Goal: Information Seeking & Learning: Learn about a topic

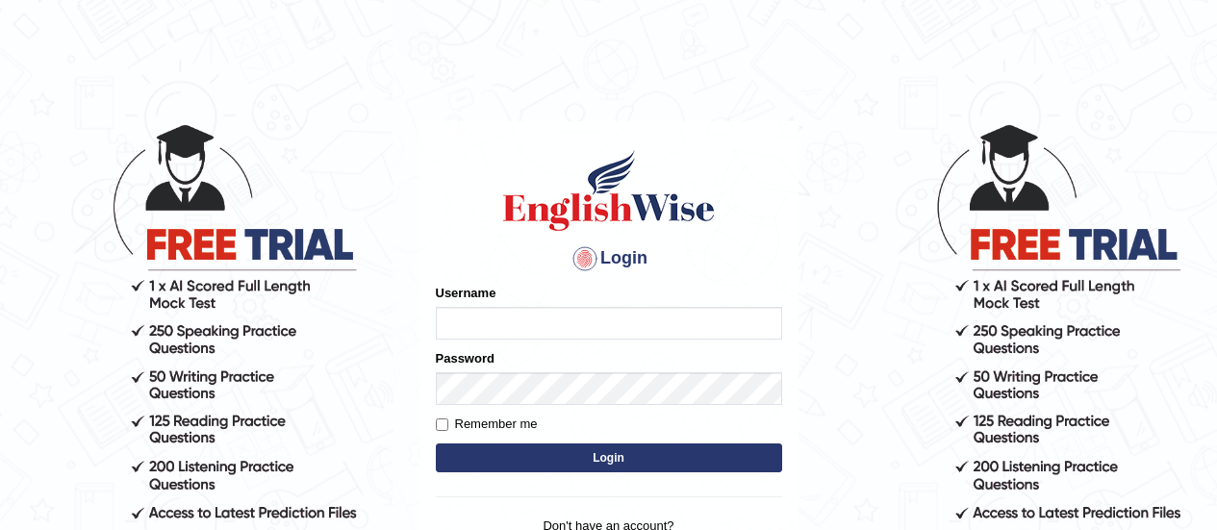
click at [492, 292] on label "Username" at bounding box center [466, 293] width 61 height 18
click at [492, 307] on input "Username" at bounding box center [609, 323] width 346 height 33
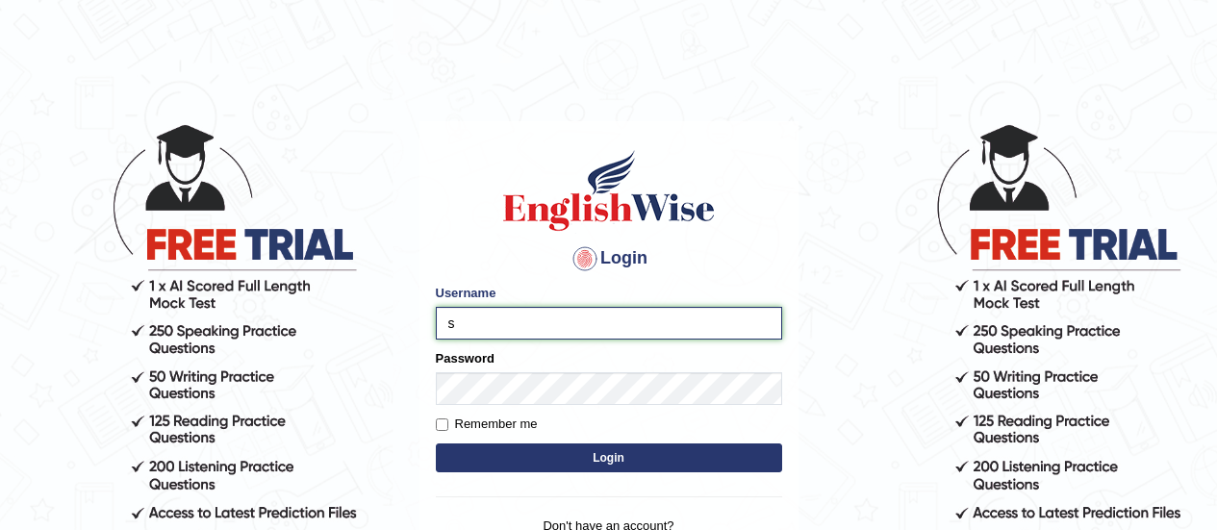
type input "somyang79"
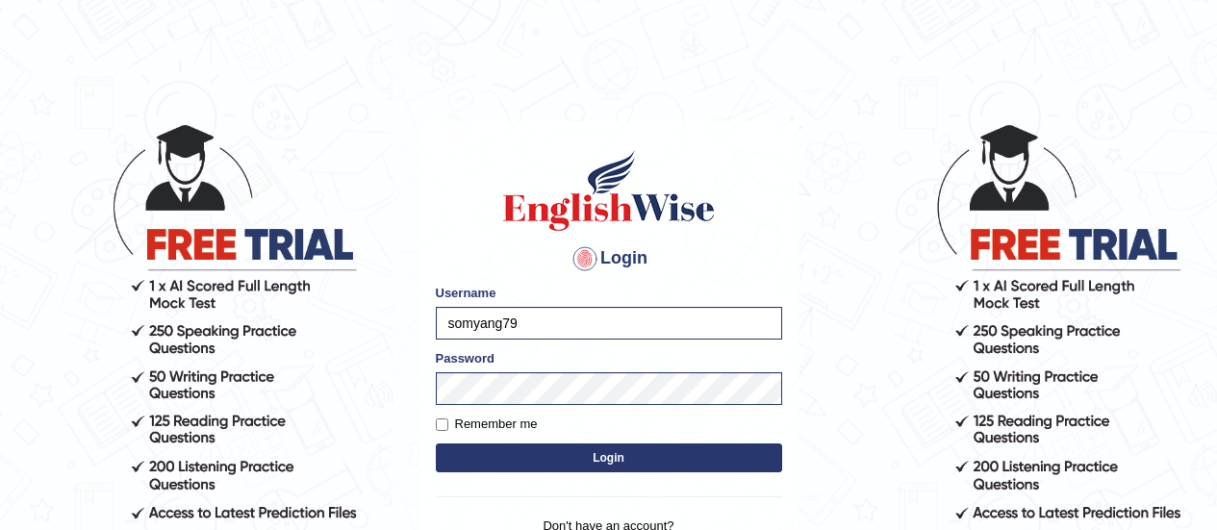
click at [610, 452] on button "Login" at bounding box center [609, 457] width 346 height 29
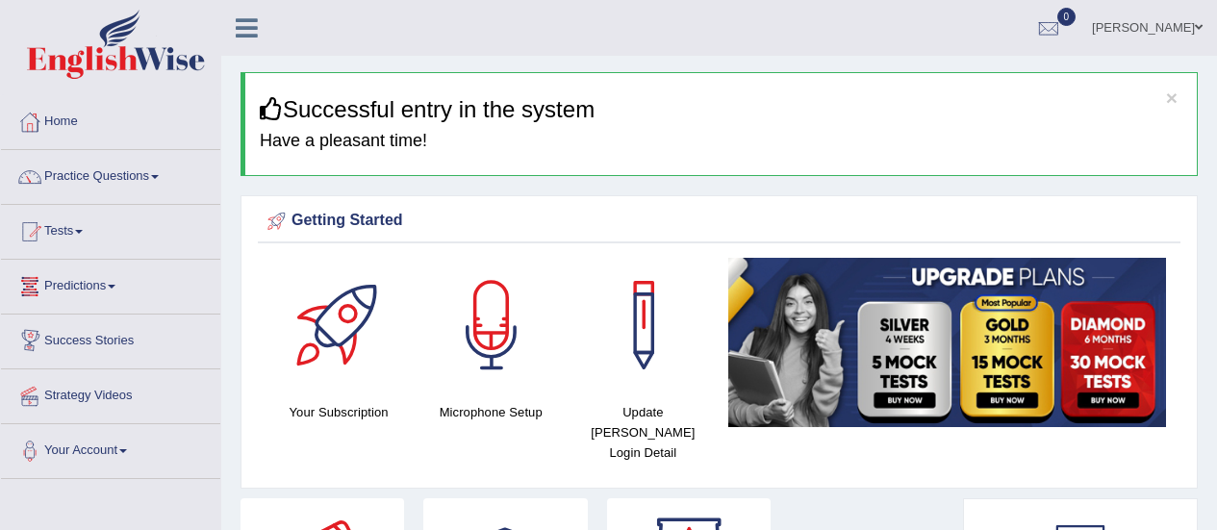
click at [89, 285] on link "Predictions" at bounding box center [110, 284] width 219 height 48
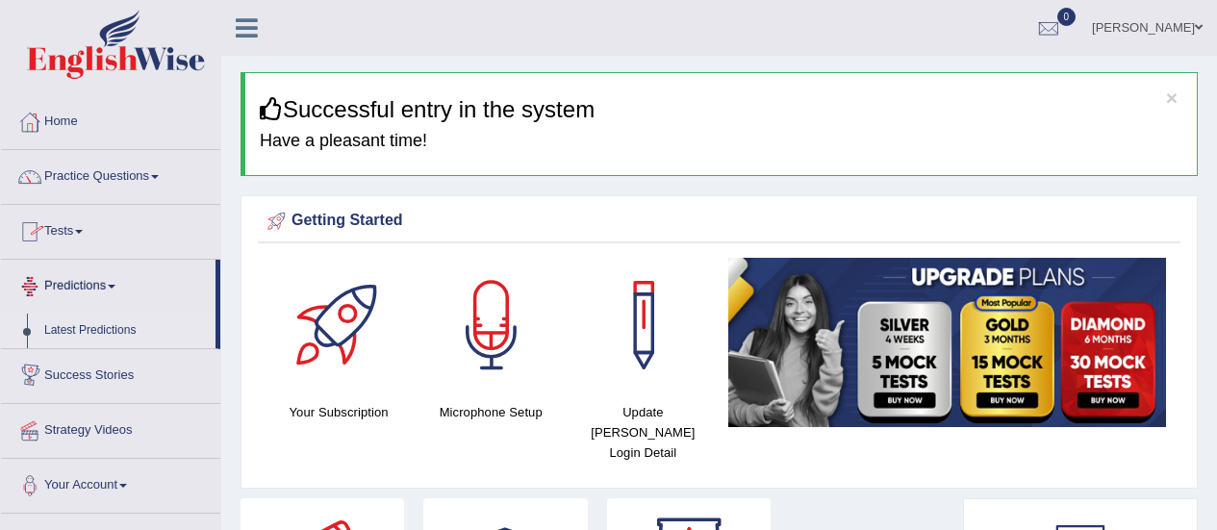
click at [88, 327] on link "Latest Predictions" at bounding box center [126, 331] width 180 height 35
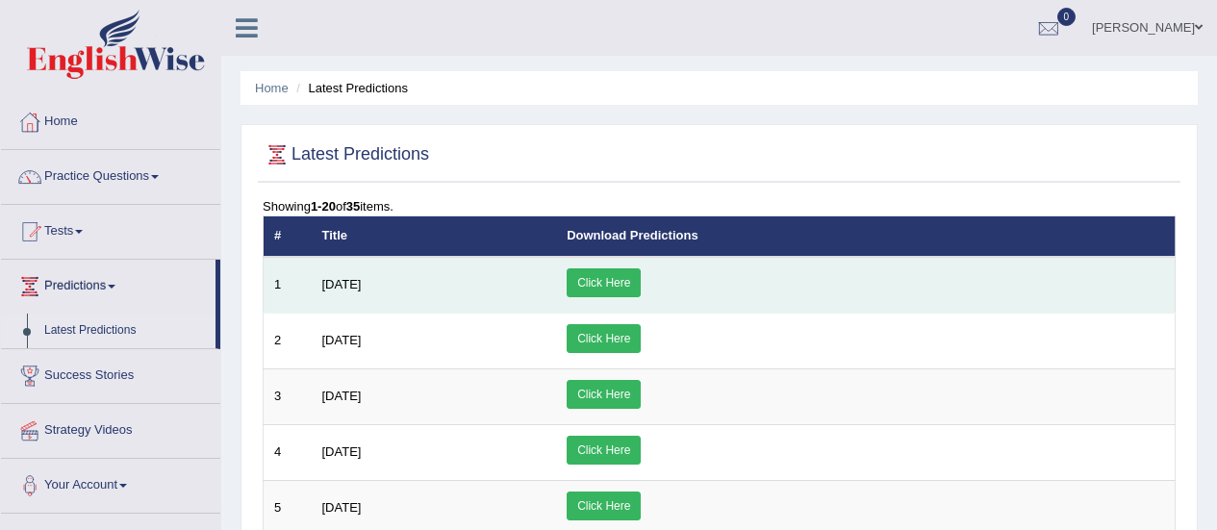
click at [641, 291] on link "Click Here" at bounding box center [604, 282] width 74 height 29
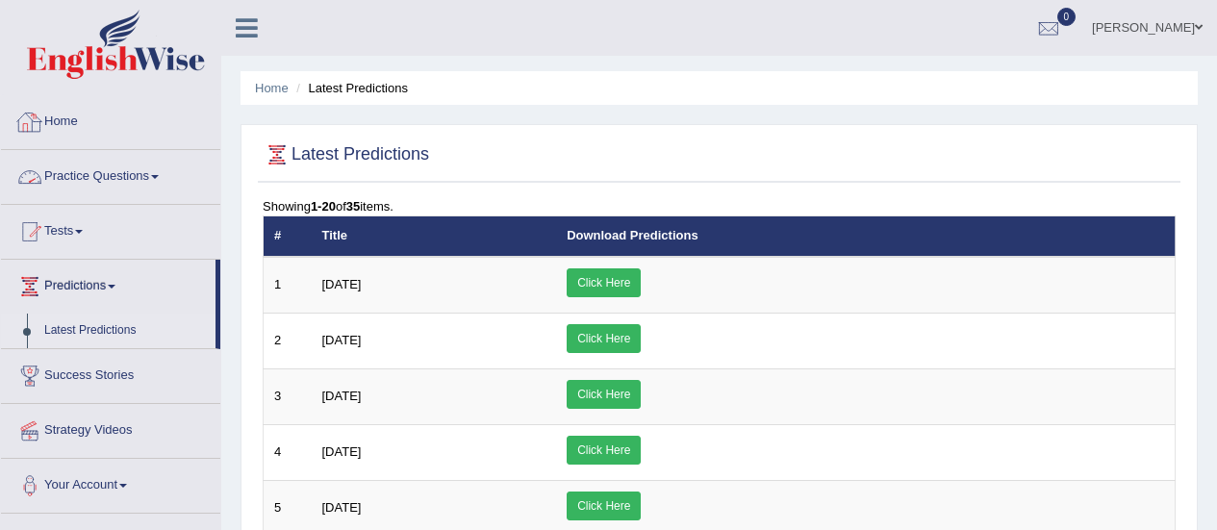
click at [56, 182] on link "Practice Questions" at bounding box center [110, 174] width 219 height 48
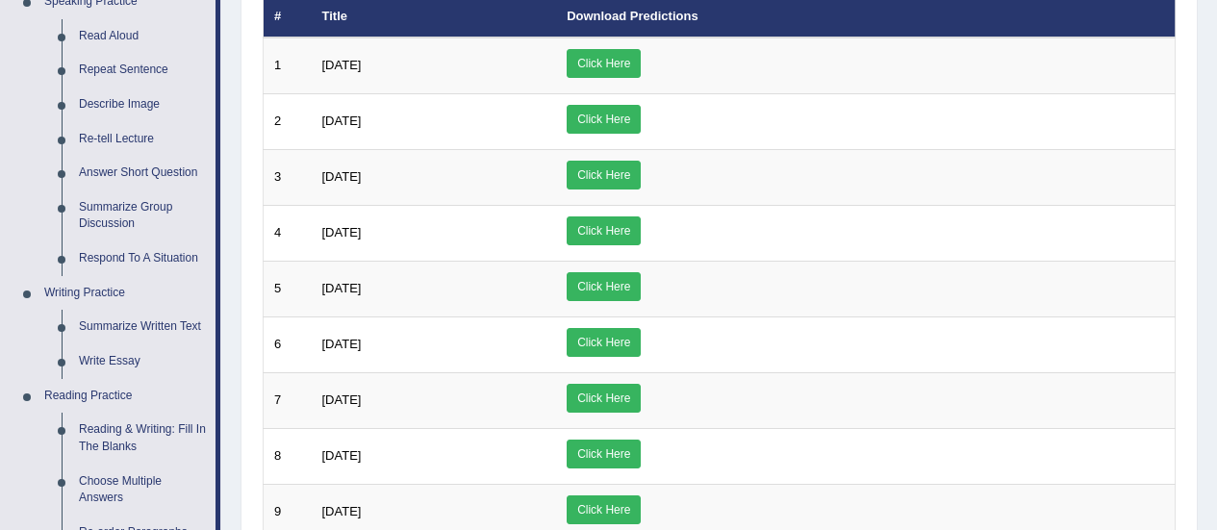
scroll to position [222, 0]
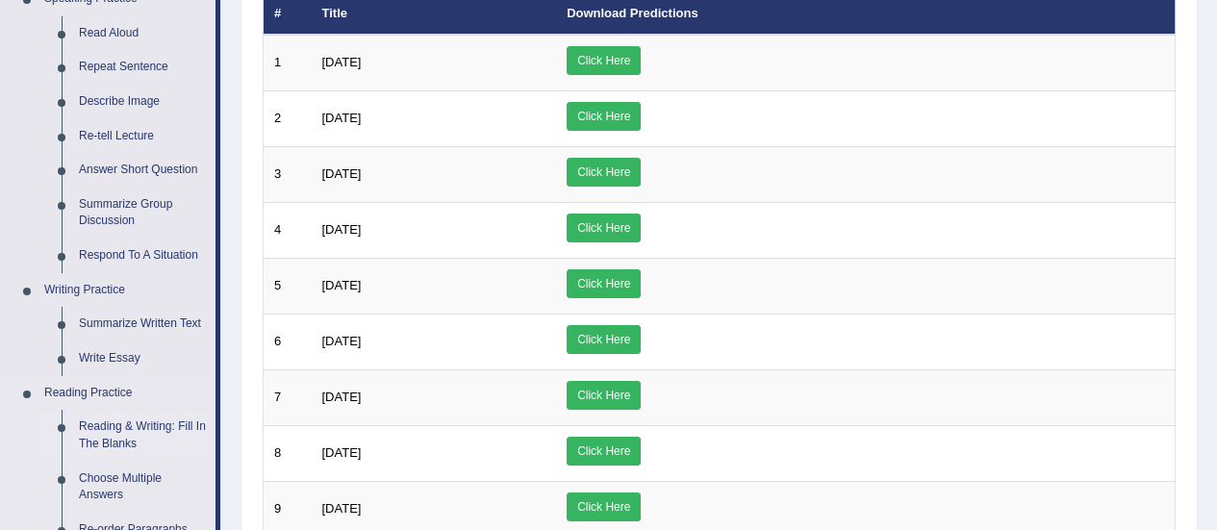
click at [165, 425] on link "Reading & Writing: Fill In The Blanks" at bounding box center [142, 435] width 145 height 51
click at [165, 425] on ul "Speaking Practice Read Aloud Repeat Sentence Describe Image Re-tell Lecture Ans…" at bounding box center [108, 491] width 215 height 1019
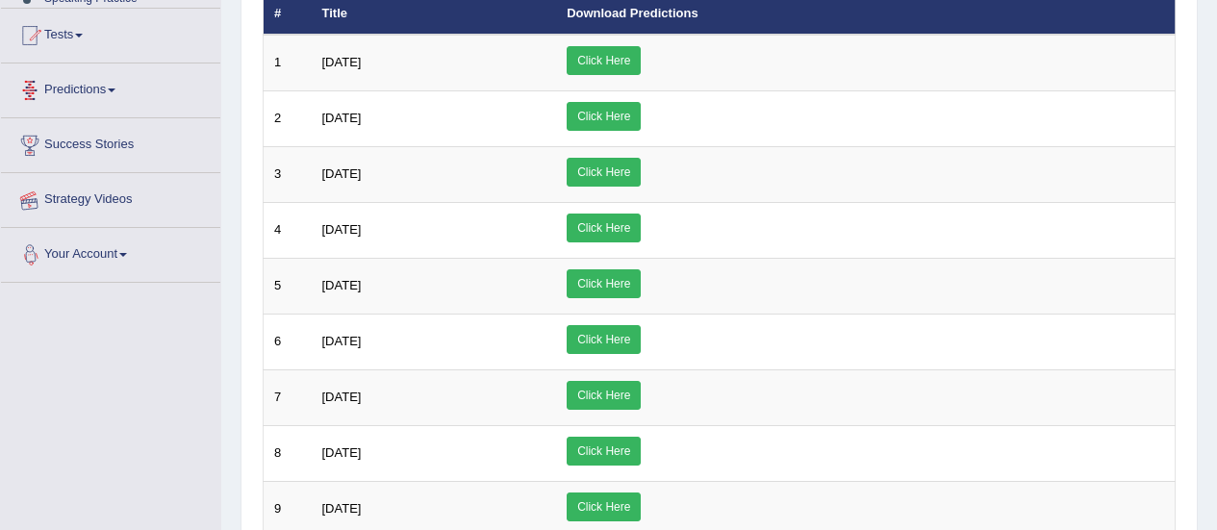
scroll to position [437, 0]
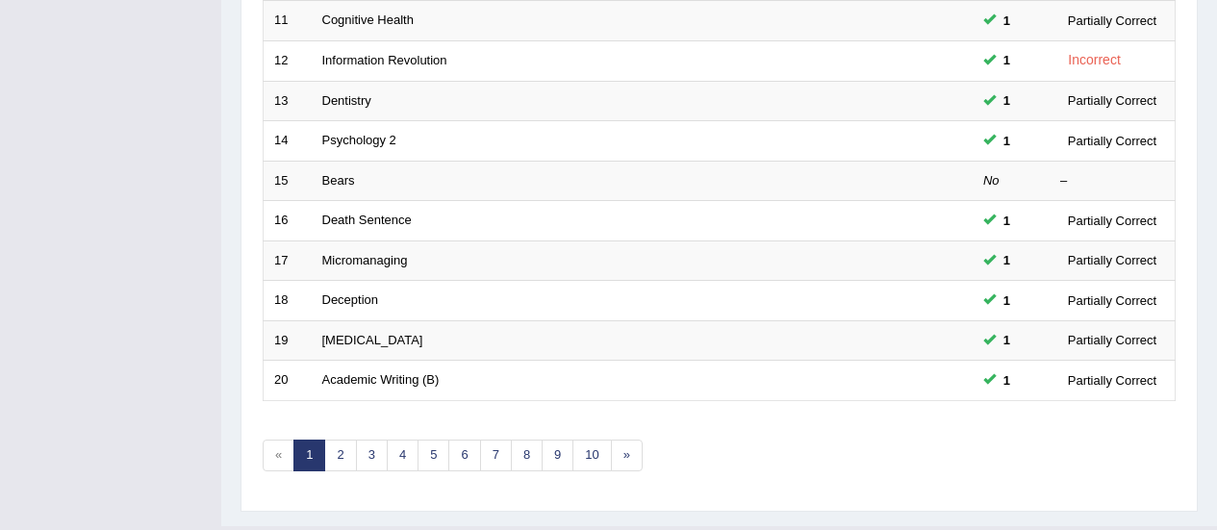
scroll to position [744, 0]
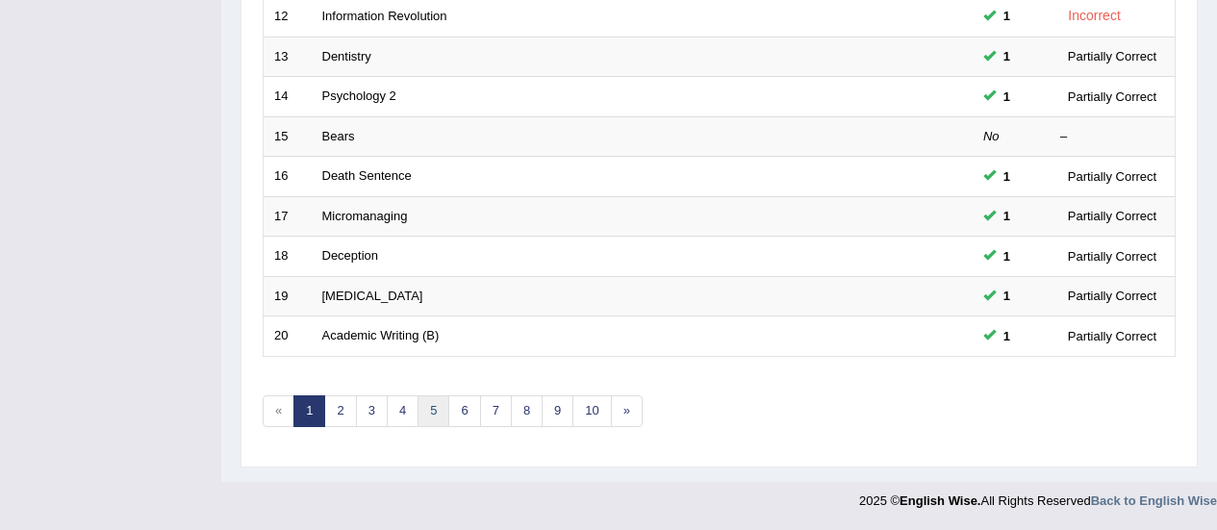
click at [422, 410] on link "5" at bounding box center [434, 411] width 32 height 32
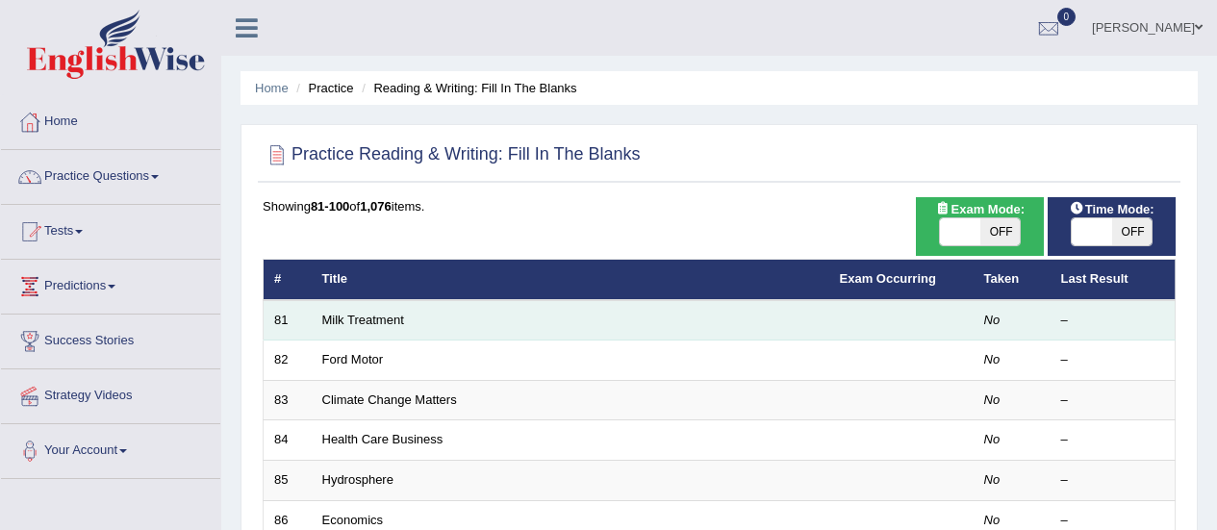
click at [407, 323] on td "Milk Treatment" at bounding box center [571, 320] width 518 height 40
click at [323, 326] on link "Milk Treatment" at bounding box center [363, 320] width 82 height 14
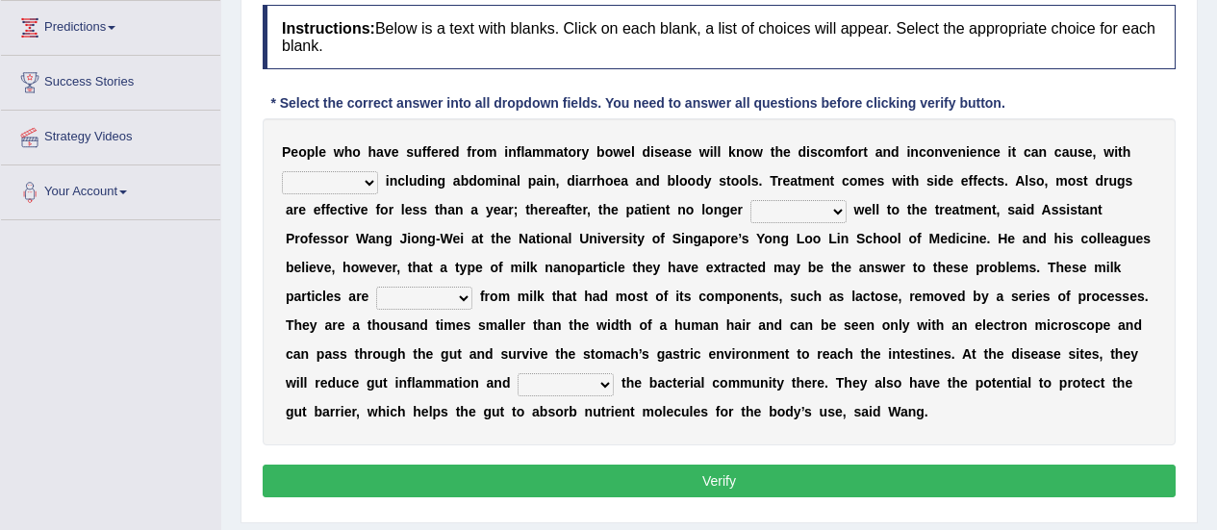
scroll to position [270, 0]
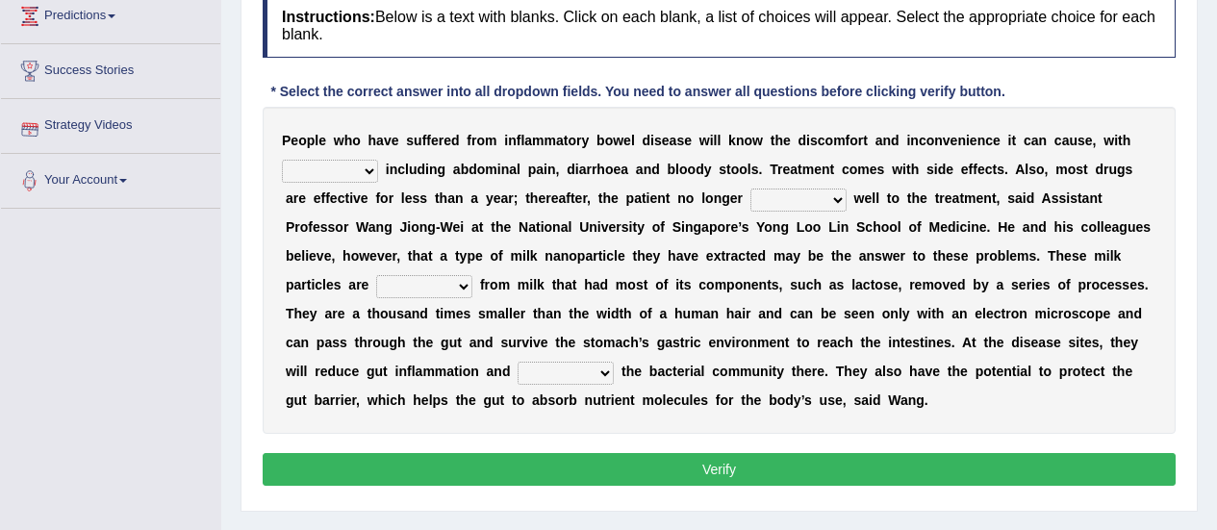
click at [346, 174] on select "symptoms sources causes benefits" at bounding box center [330, 171] width 96 height 23
select select "symptoms"
click at [282, 160] on select "symptoms sources causes benefits" at bounding box center [330, 171] width 96 height 23
click at [771, 209] on select "returns refers responds refuses" at bounding box center [798, 200] width 96 height 23
select select "responds"
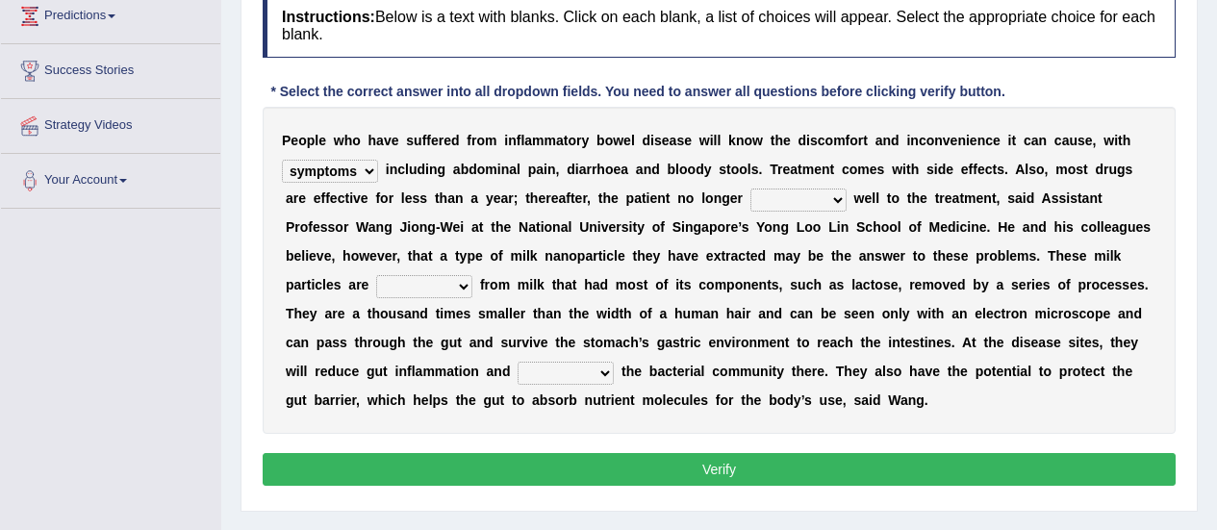
click at [750, 189] on select "returns refers responds refuses" at bounding box center [798, 200] width 96 height 23
click at [771, 198] on select "returns refers responds refuses" at bounding box center [798, 200] width 96 height 23
click at [620, 240] on div "P e o p l e w h o h a v e s u f f e r e d f r o m i n f l a m m a t o r y b o w…" at bounding box center [719, 270] width 913 height 327
click at [472, 275] on select "prohibited derived missed prevented" at bounding box center [424, 286] width 96 height 23
select select "prevented"
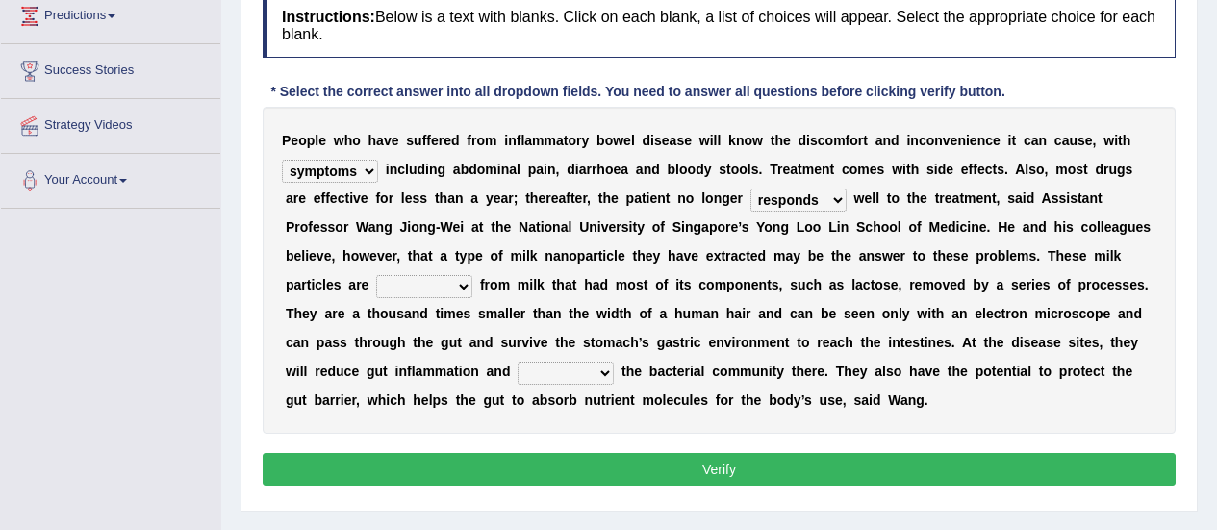
click at [472, 275] on select "prohibited derived missed prevented" at bounding box center [424, 286] width 96 height 23
click at [614, 362] on select "restore erase quarantine disturb" at bounding box center [566, 373] width 96 height 23
select select "erase"
click at [614, 362] on select "restore erase quarantine disturb" at bounding box center [566, 373] width 96 height 23
click at [654, 461] on button "Verify" at bounding box center [719, 469] width 913 height 33
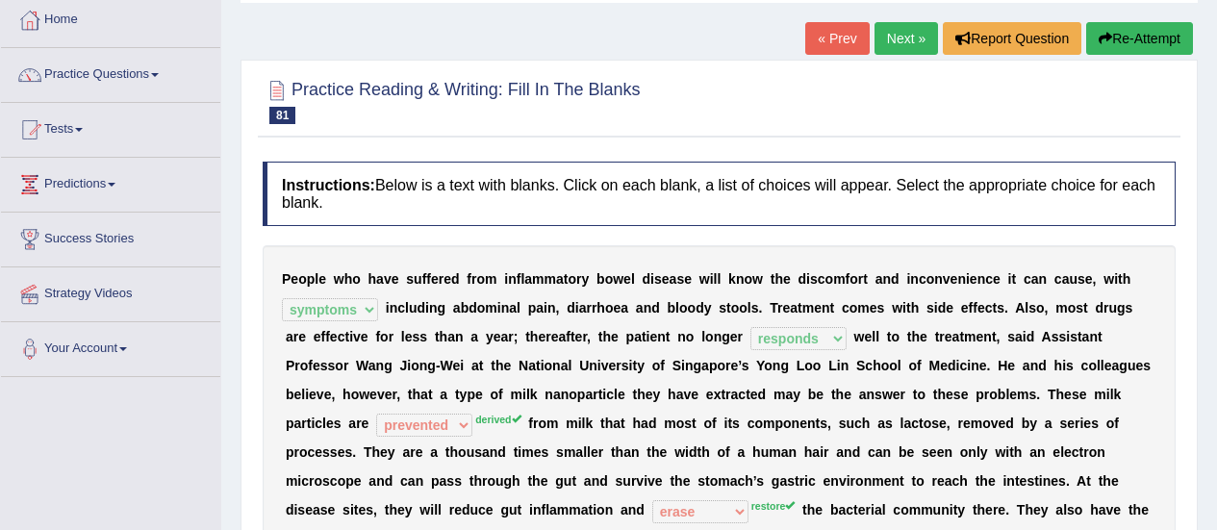
scroll to position [100, 0]
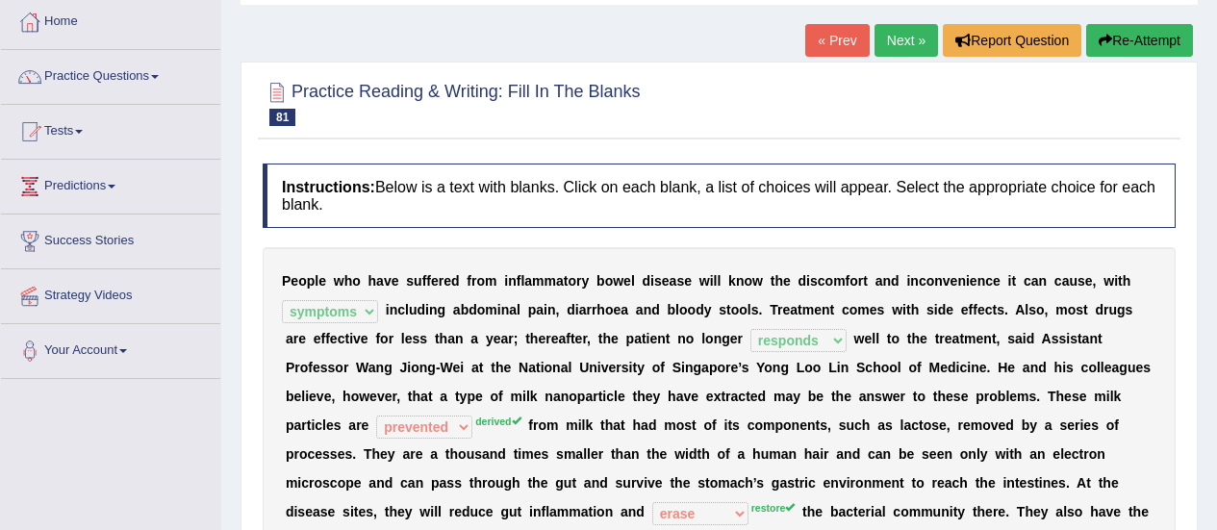
click at [902, 35] on link "Next »" at bounding box center [905, 40] width 63 height 33
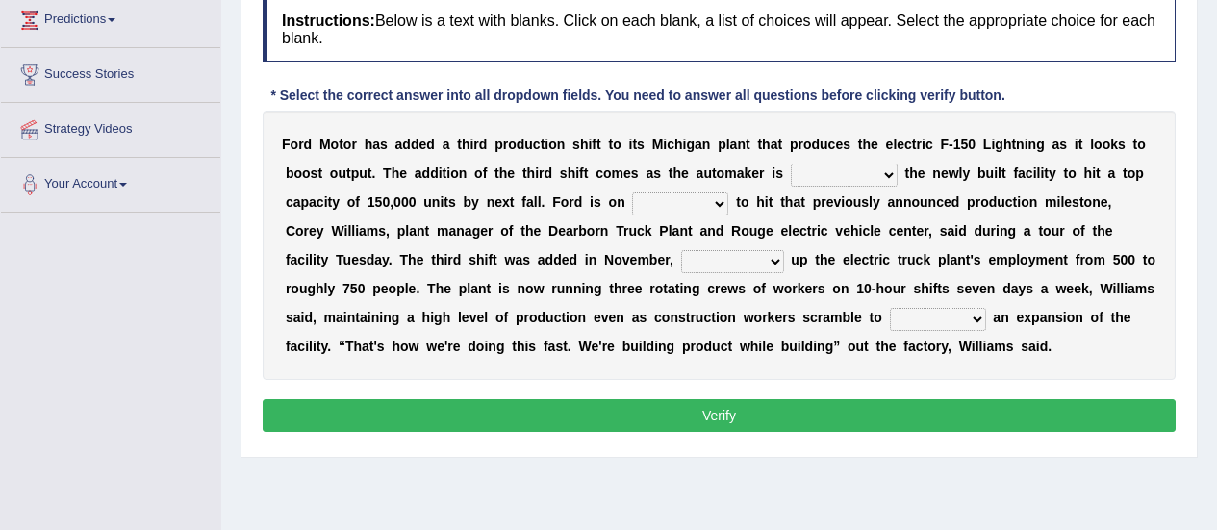
scroll to position [268, 0]
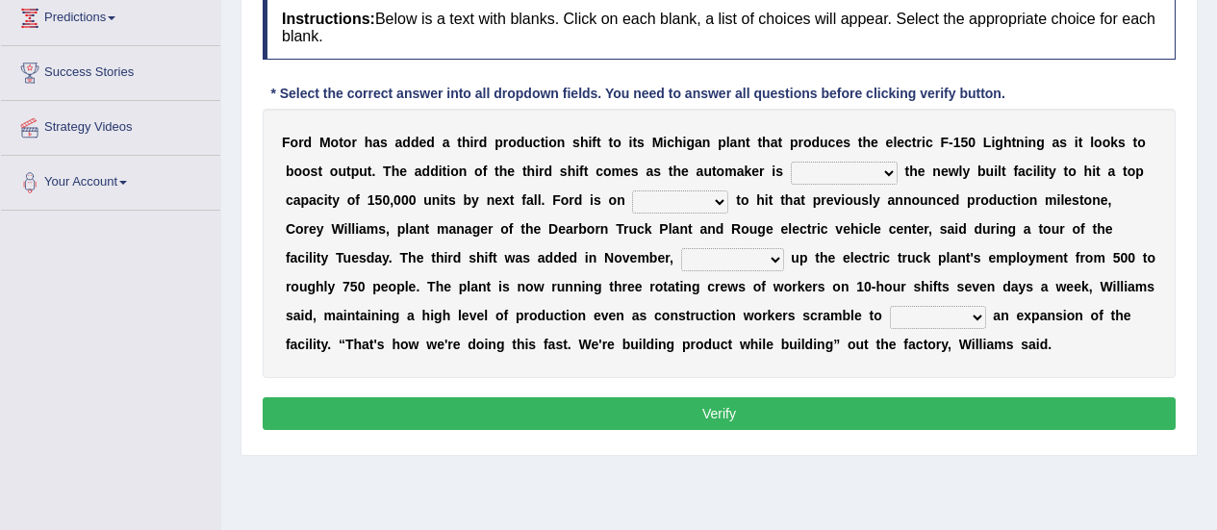
click at [800, 176] on select "selling decorating demolishing expanding" at bounding box center [844, 173] width 107 height 23
select select "expanding"
click at [791, 162] on select "selling decorating demolishing expanding" at bounding box center [844, 173] width 107 height 23
click at [632, 203] on select "foot table time track" at bounding box center [680, 201] width 96 height 23
select select "track"
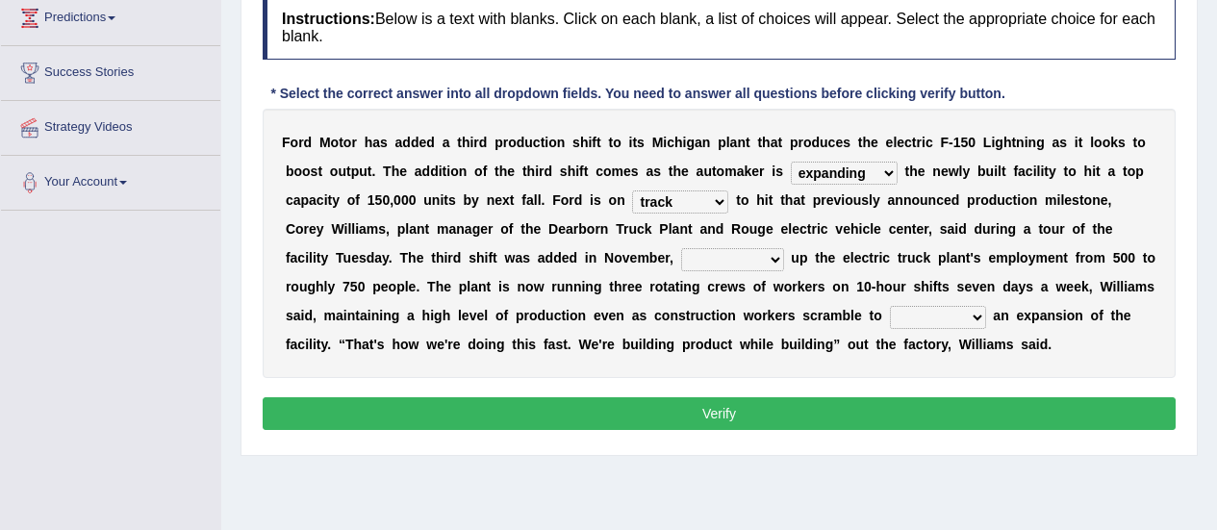
click at [632, 190] on select "foot table time track" at bounding box center [680, 201] width 96 height 23
click at [681, 265] on select "maintaining diminishing decreasing bumping" at bounding box center [732, 259] width 103 height 23
select select "maintaining"
click at [681, 248] on select "maintaining diminishing decreasing bumping" at bounding box center [732, 259] width 103 height 23
click at [890, 324] on select "cease postpone complete reverse" at bounding box center [938, 317] width 96 height 23
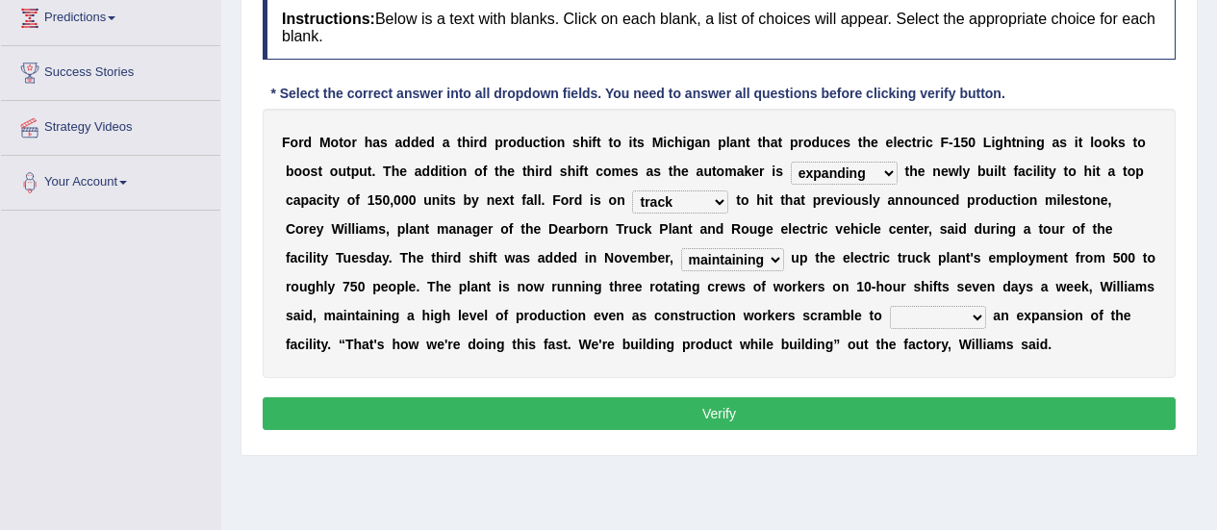
select select "complete"
click at [890, 306] on select "cease postpone complete reverse" at bounding box center [938, 317] width 96 height 23
click at [637, 423] on button "Verify" at bounding box center [719, 413] width 913 height 33
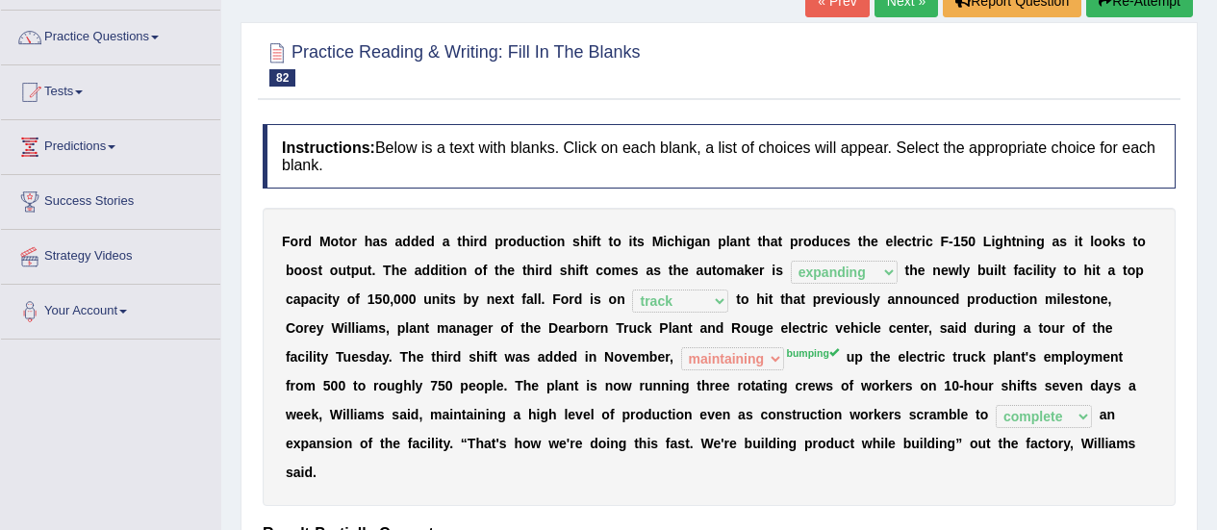
scroll to position [114, 0]
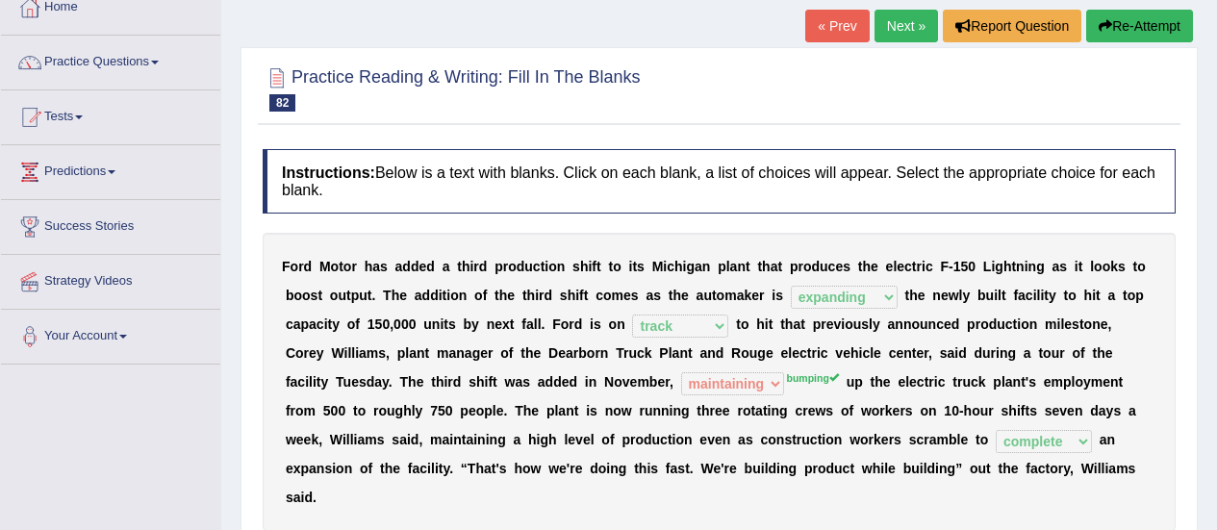
click at [893, 22] on link "Next »" at bounding box center [905, 26] width 63 height 33
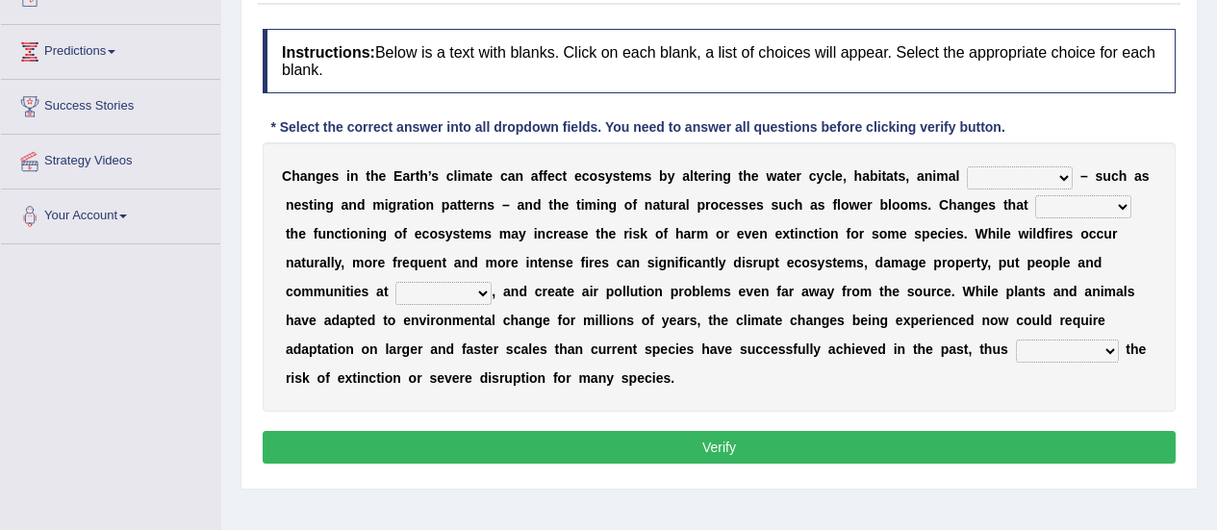
scroll to position [243, 0]
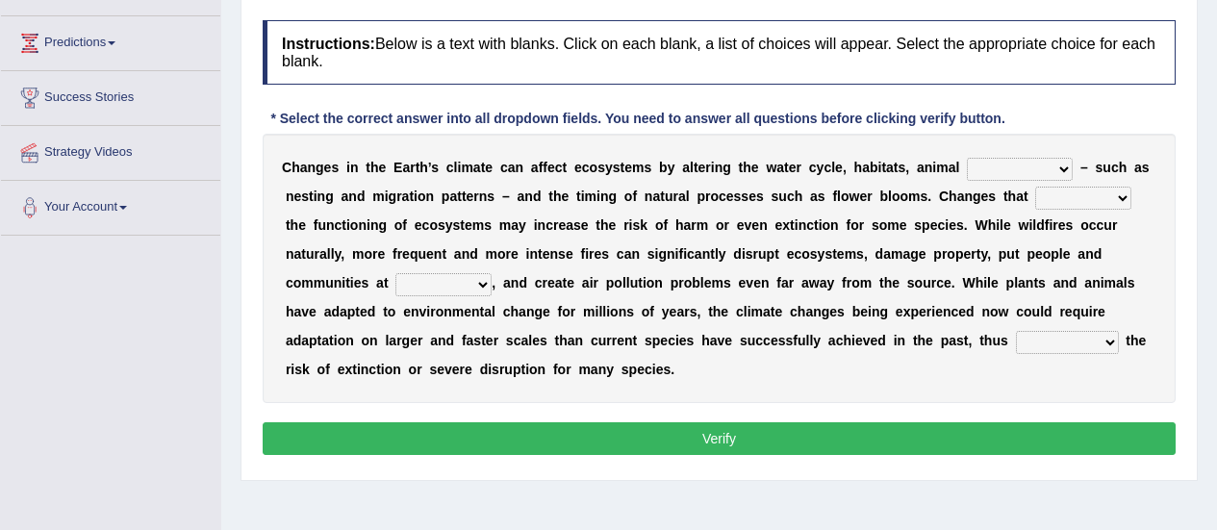
click at [1073, 164] on b at bounding box center [1077, 167] width 8 height 15
click at [1000, 166] on select "creativity behavior weaknesses amounts" at bounding box center [1020, 169] width 106 height 23
select select "behavior"
click at [967, 158] on select "creativity behavior weaknesses amounts" at bounding box center [1020, 169] width 106 height 23
click at [1035, 190] on select "enclose interfere disrupt benefit" at bounding box center [1083, 198] width 96 height 23
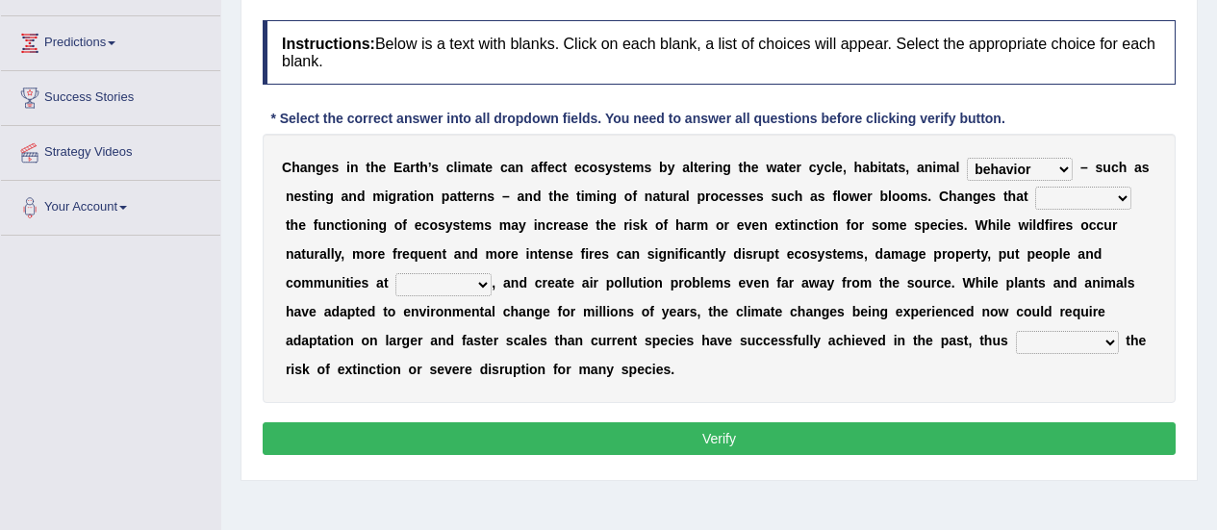
select select "disrupt"
click at [1035, 187] on select "enclose interfere disrupt benefit" at bounding box center [1083, 198] width 96 height 23
click at [492, 273] on select "ease front risk first" at bounding box center [443, 284] width 96 height 23
select select "risk"
click at [492, 273] on select "ease front risk first" at bounding box center [443, 284] width 96 height 23
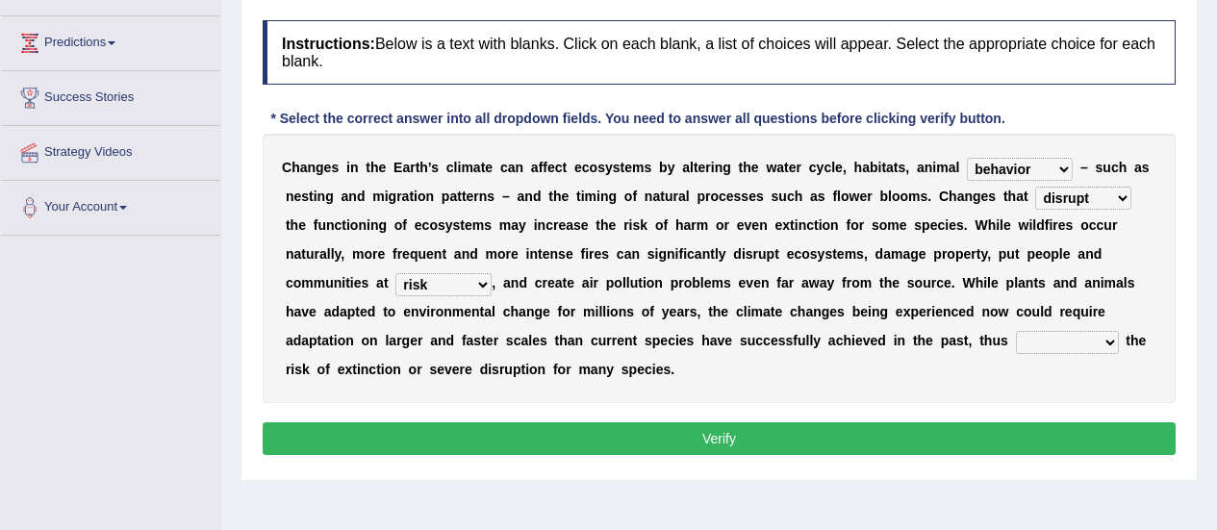
click at [1016, 350] on select "mitigating increasing maintaining decreasing" at bounding box center [1067, 342] width 103 height 23
select select "increasing"
click at [1016, 331] on select "mitigating increasing maintaining decreasing" at bounding box center [1067, 342] width 103 height 23
click at [649, 422] on button "Verify" at bounding box center [719, 438] width 913 height 33
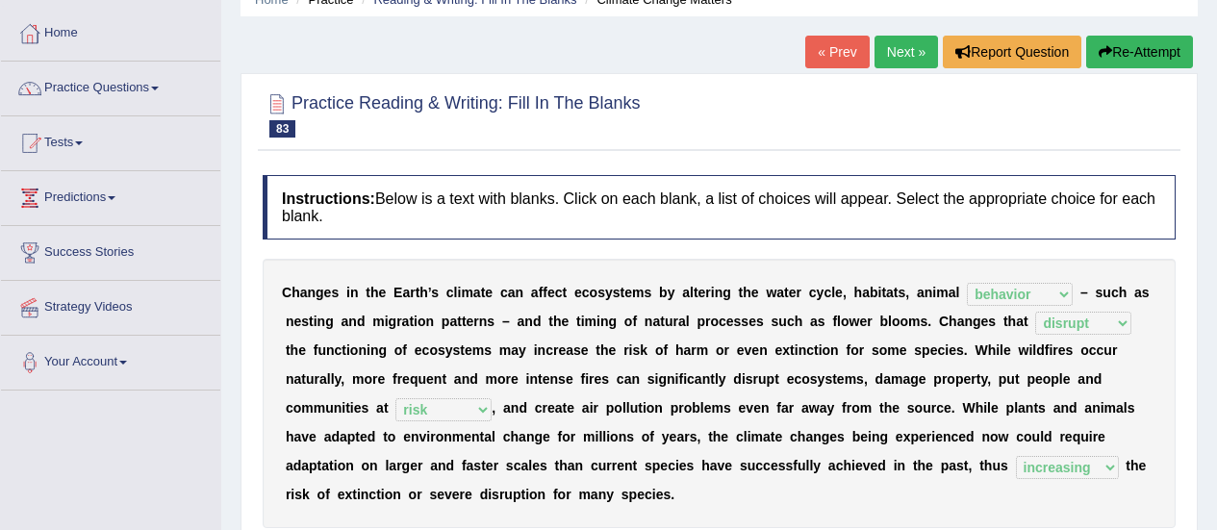
scroll to position [0, 0]
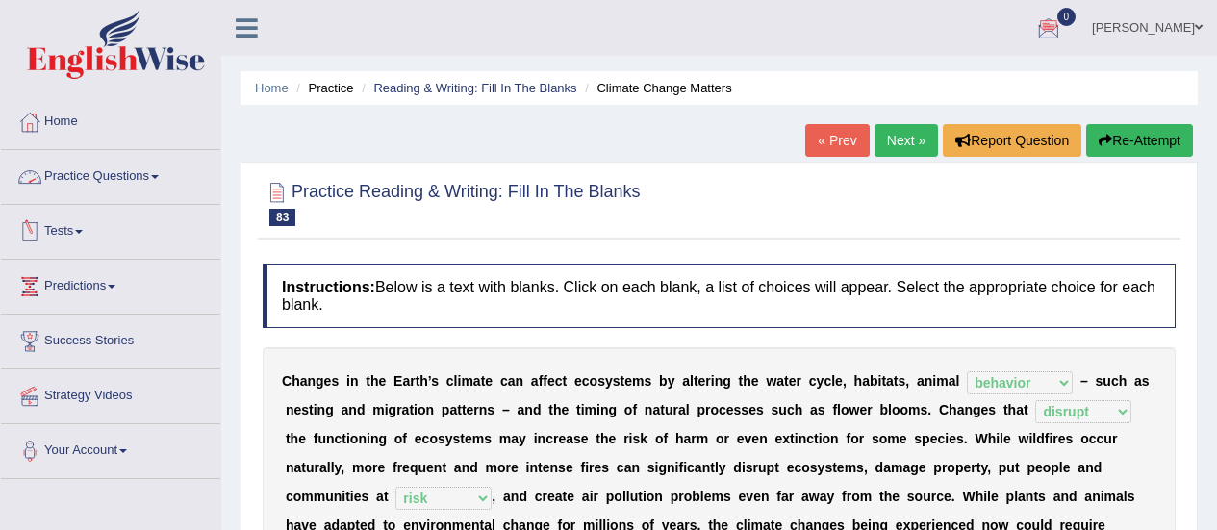
click at [118, 178] on link "Practice Questions" at bounding box center [110, 174] width 219 height 48
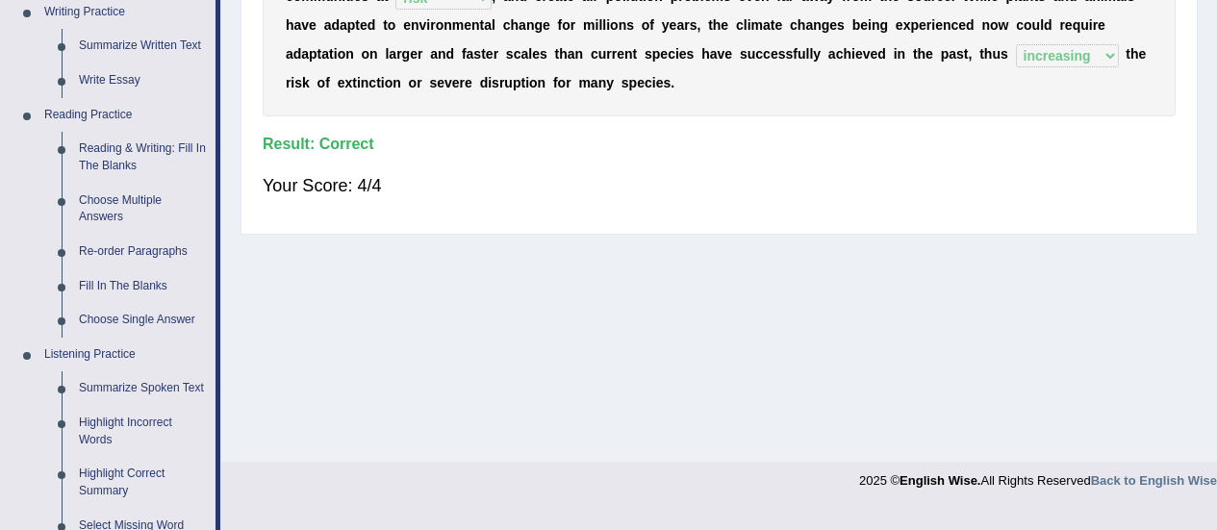
scroll to position [503, 0]
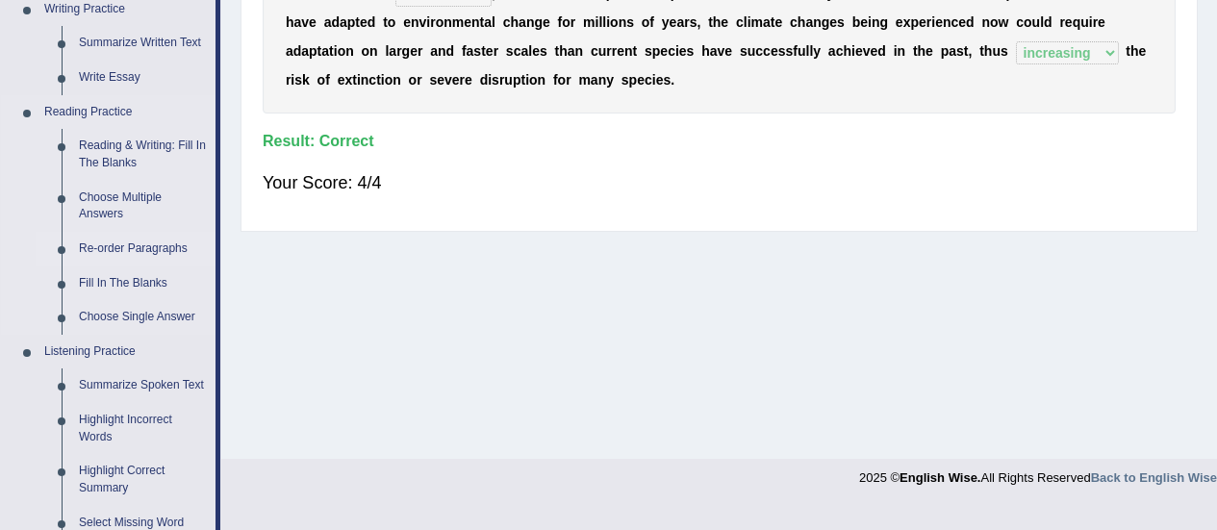
click at [139, 254] on link "Re-order Paragraphs" at bounding box center [142, 249] width 145 height 35
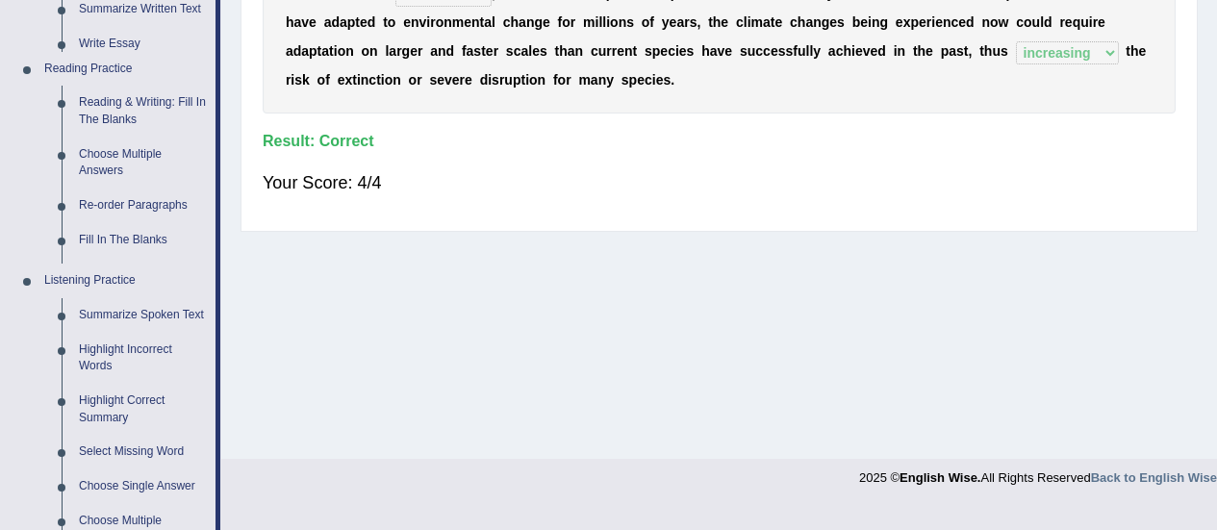
click at [139, 254] on ul "Home Practice Questions Speaking Practice Read Aloud Repeat Sentence Describe I…" at bounding box center [110, 228] width 219 height 1272
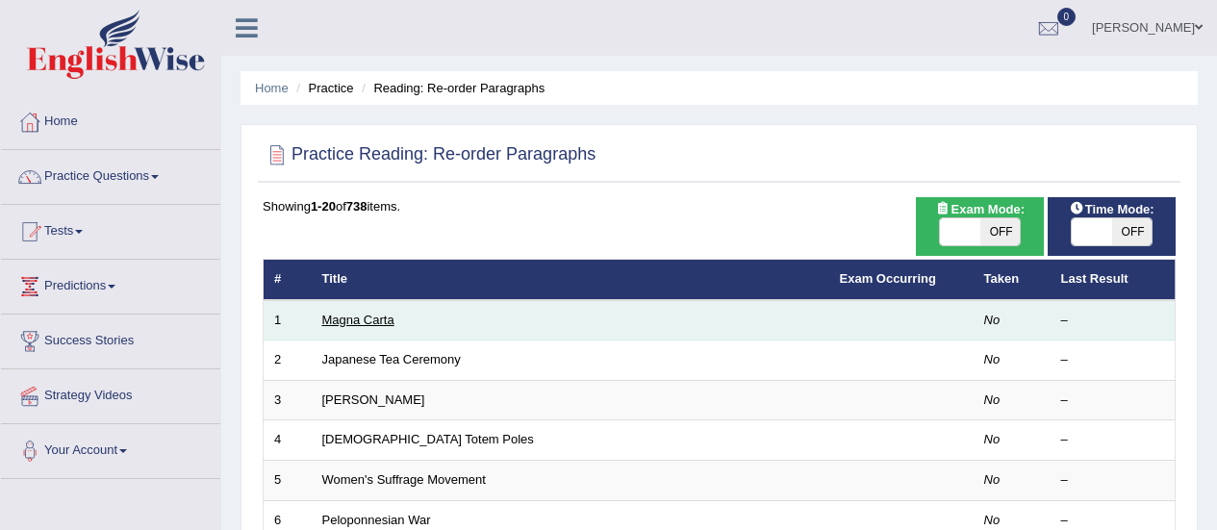
click at [365, 325] on link "Magna Carta" at bounding box center [358, 320] width 72 height 14
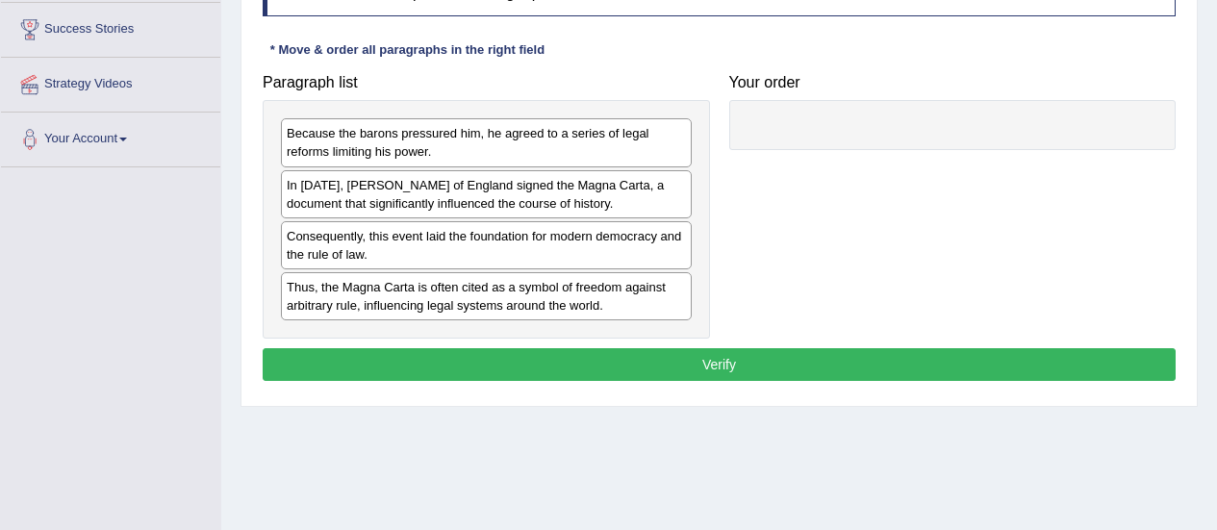
scroll to position [331, 0]
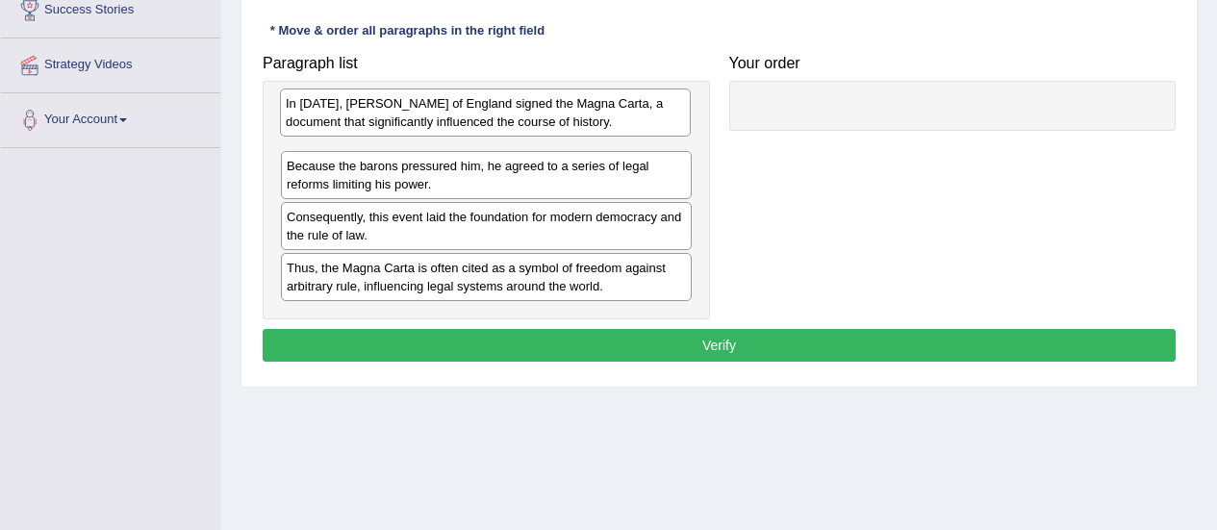
drag, startPoint x: 402, startPoint y: 183, endPoint x: 401, endPoint y: 120, distance: 62.5
click at [401, 120] on div "In [DATE], [PERSON_NAME] of England signed the Magna Carta, a document that sig…" at bounding box center [485, 113] width 411 height 48
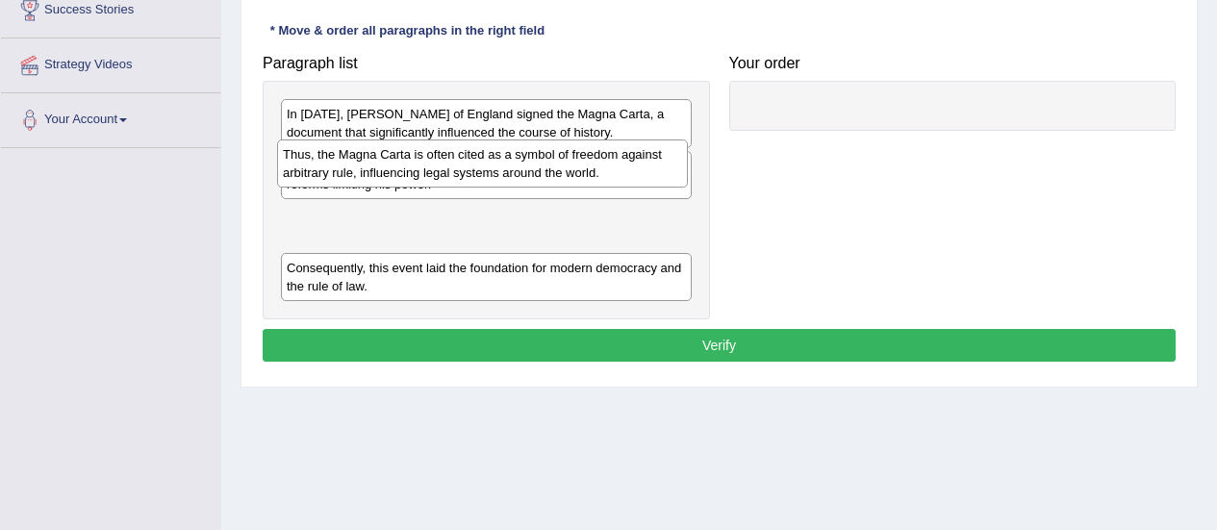
drag, startPoint x: 423, startPoint y: 289, endPoint x: 419, endPoint y: 175, distance: 113.6
click at [419, 175] on div "Thus, the Magna Carta is often cited as a symbol of freedom against arbitrary r…" at bounding box center [482, 163] width 411 height 48
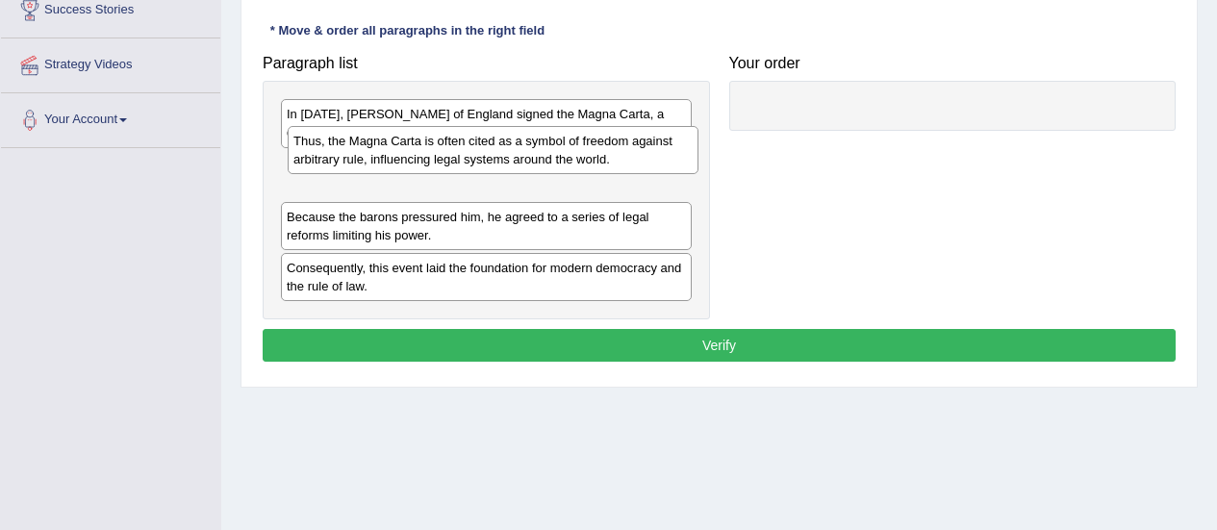
drag, startPoint x: 409, startPoint y: 231, endPoint x: 416, endPoint y: 155, distance: 76.3
click at [416, 155] on div "Thus, the Magna Carta is often cited as a symbol of freedom against arbitrary r…" at bounding box center [493, 150] width 411 height 48
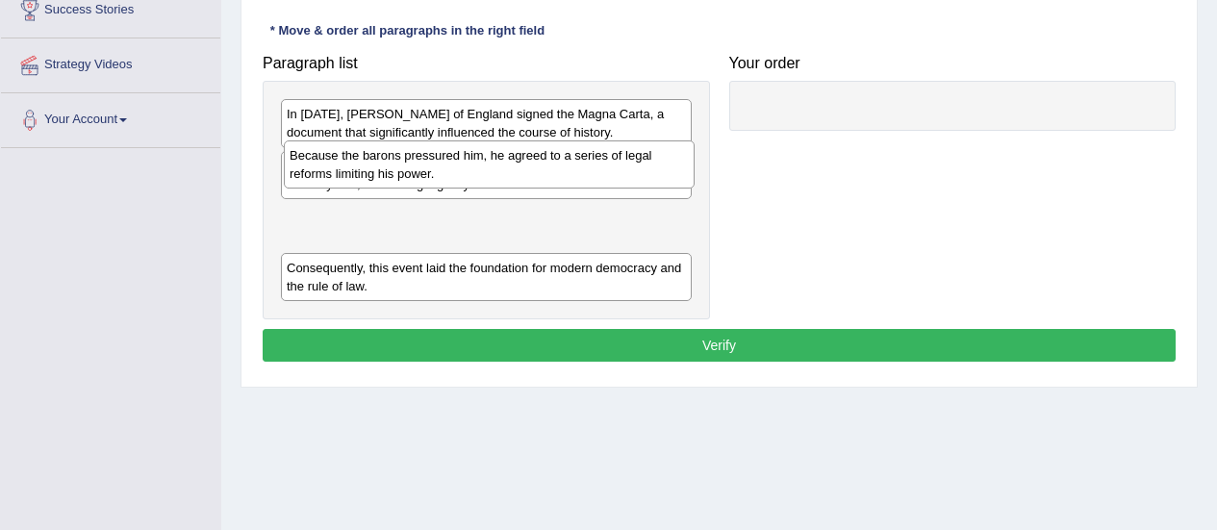
drag, startPoint x: 352, startPoint y: 239, endPoint x: 359, endPoint y: 174, distance: 64.8
click at [359, 174] on div "Because the barons pressured him, he agreed to a series of legal reforms limiti…" at bounding box center [489, 164] width 411 height 48
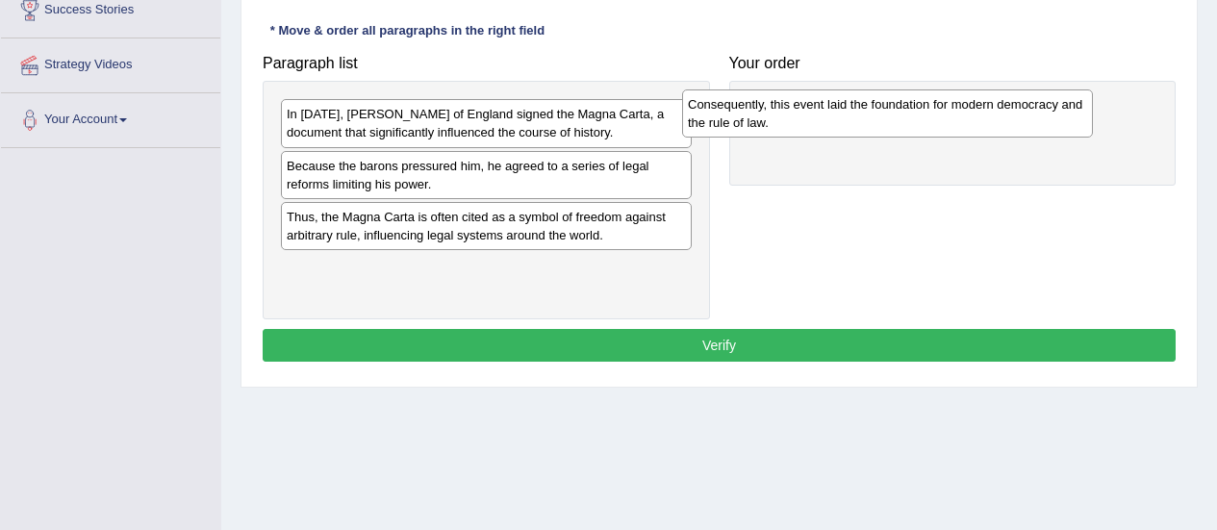
drag, startPoint x: 402, startPoint y: 285, endPoint x: 803, endPoint y: 120, distance: 433.6
click at [803, 120] on div "Consequently, this event laid the foundation for modern democracy and the rule …" at bounding box center [887, 113] width 411 height 48
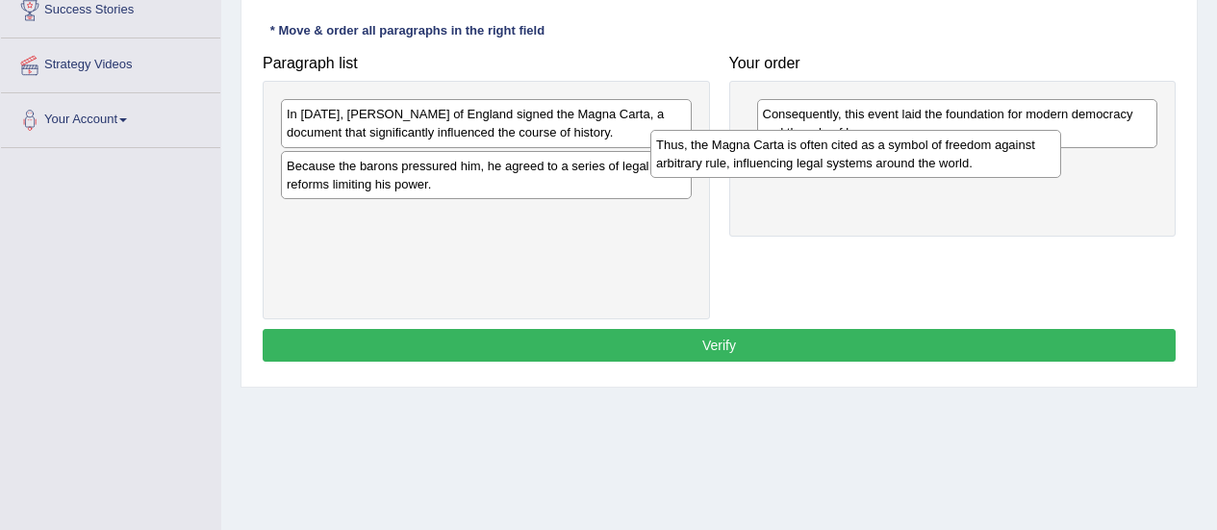
drag, startPoint x: 629, startPoint y: 229, endPoint x: 1005, endPoint y: 155, distance: 383.4
click at [1005, 155] on div "Thus, the Magna Carta is often cited as a symbol of freedom against arbitrary r…" at bounding box center [855, 154] width 411 height 48
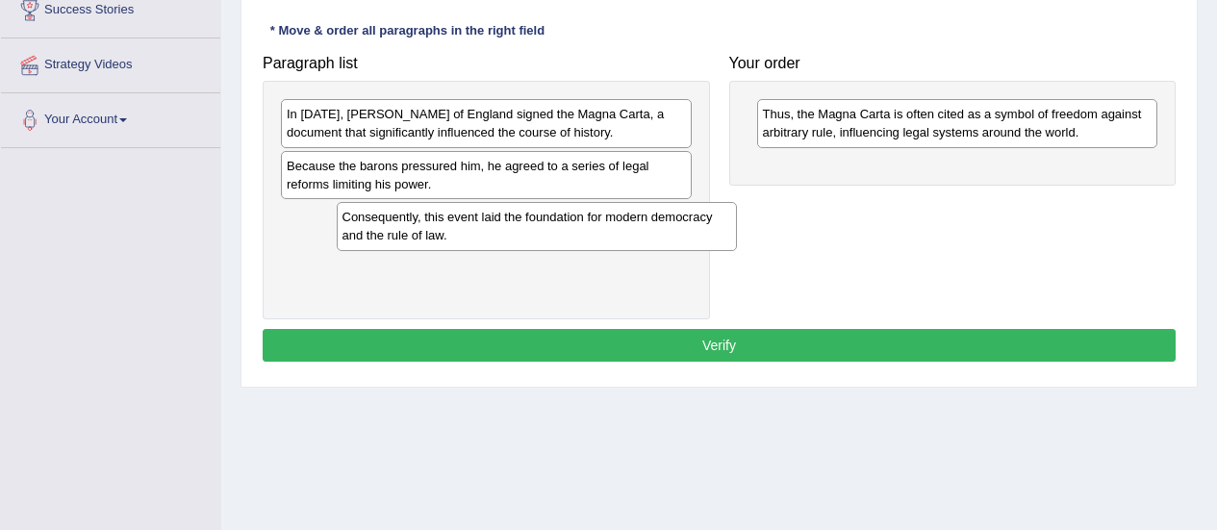
drag, startPoint x: 963, startPoint y: 131, endPoint x: 543, endPoint y: 234, distance: 432.8
click at [543, 234] on div "Consequently, this event laid the foundation for modern democracy and the rule …" at bounding box center [537, 226] width 401 height 48
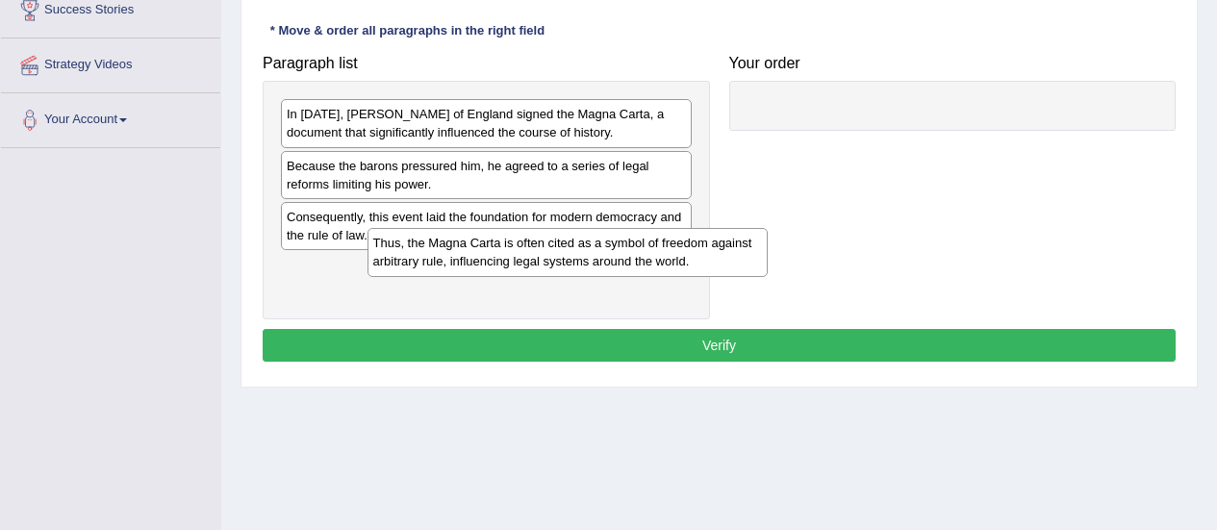
drag, startPoint x: 846, startPoint y: 137, endPoint x: 455, endPoint y: 266, distance: 411.3
click at [455, 266] on div "Thus, the Magna Carta is often cited as a symbol of freedom against arbitrary r…" at bounding box center [567, 252] width 401 height 48
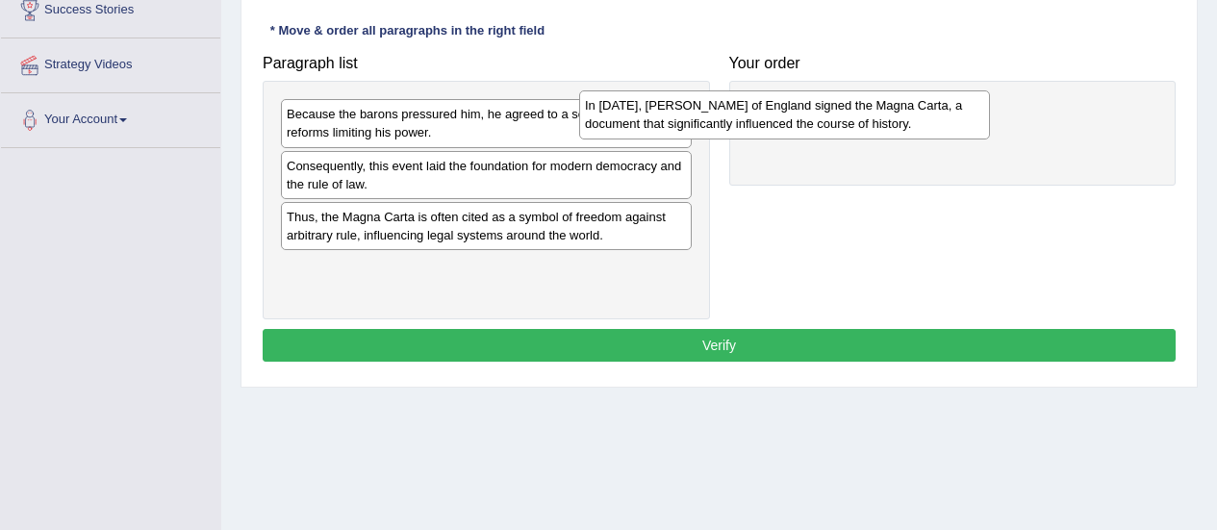
drag, startPoint x: 509, startPoint y: 146, endPoint x: 811, endPoint y: 137, distance: 302.2
click at [811, 137] on div "In [DATE], [PERSON_NAME] of England signed the Magna Carta, a document that sig…" at bounding box center [784, 114] width 411 height 48
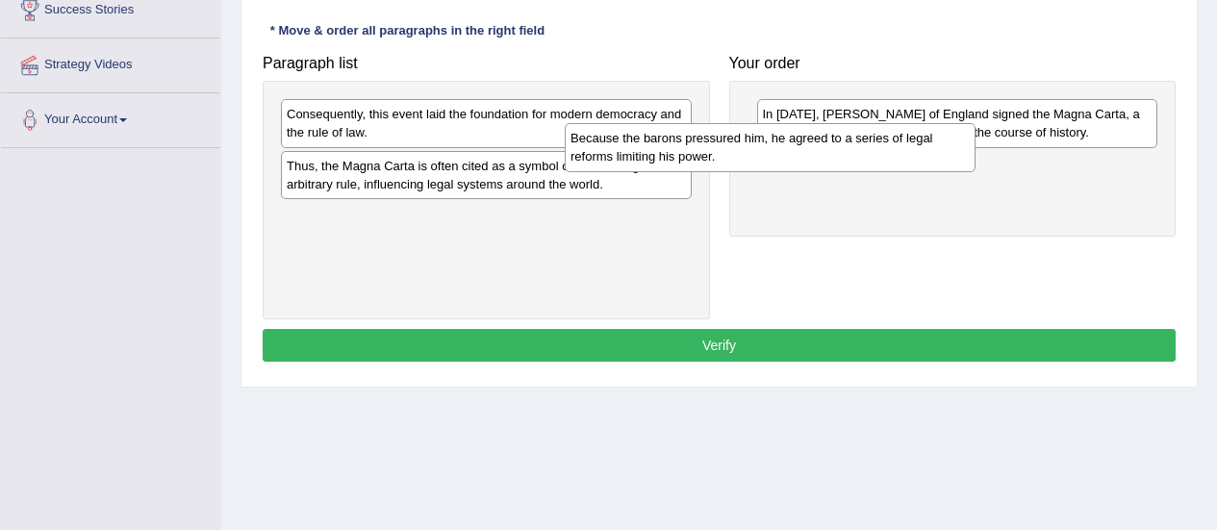
drag, startPoint x: 663, startPoint y: 132, endPoint x: 981, endPoint y: 143, distance: 318.6
click at [975, 143] on div "Because the barons pressured him, he agreed to a series of legal reforms limiti…" at bounding box center [770, 147] width 411 height 48
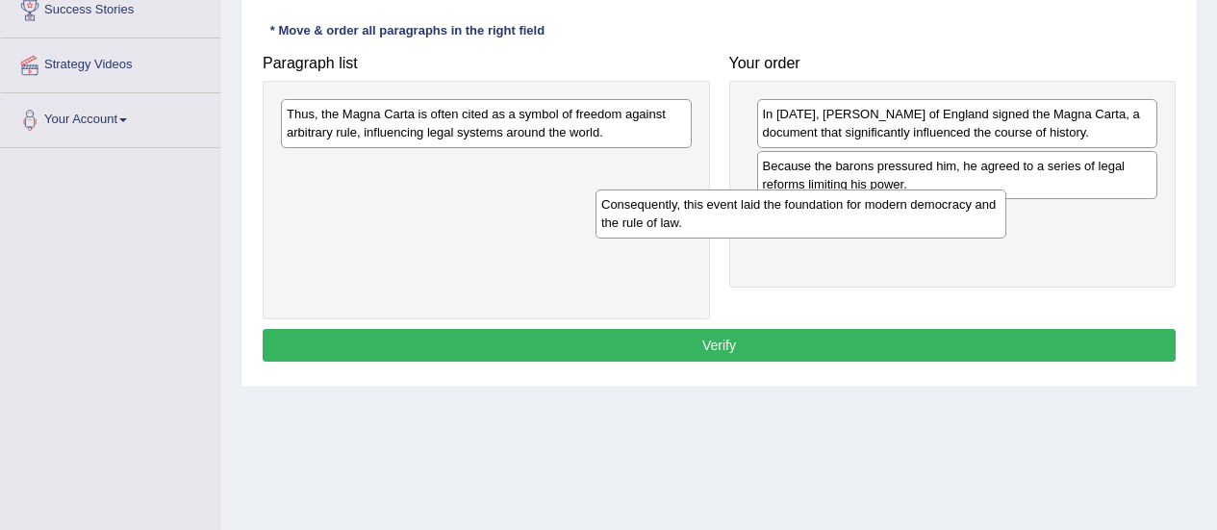
drag, startPoint x: 617, startPoint y: 136, endPoint x: 964, endPoint y: 215, distance: 356.1
click at [964, 215] on div "Consequently, this event laid the foundation for modern democracy and the rule …" at bounding box center [800, 214] width 411 height 48
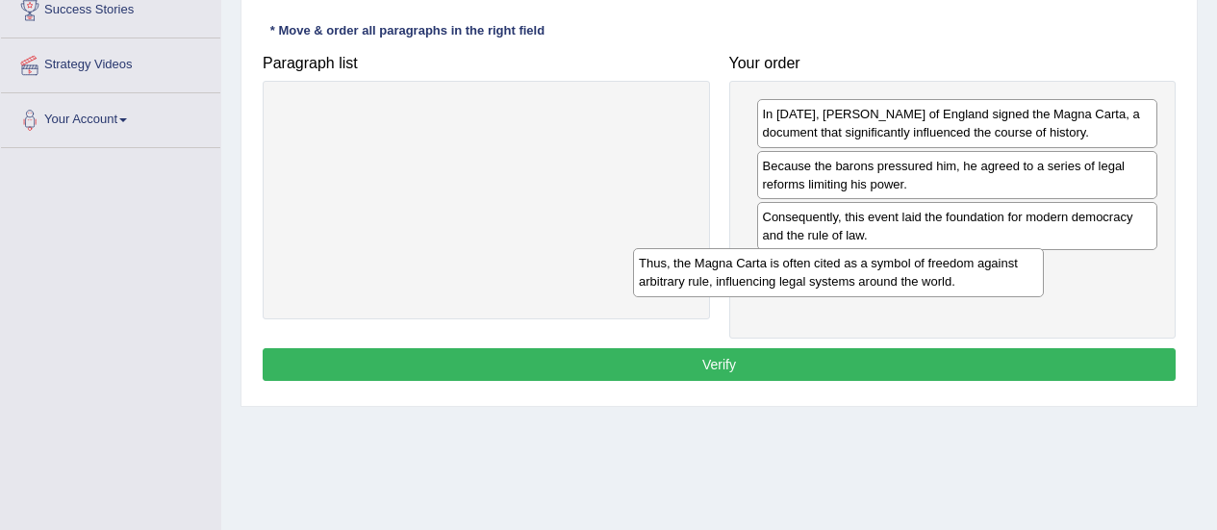
drag, startPoint x: 566, startPoint y: 144, endPoint x: 946, endPoint y: 283, distance: 404.5
click at [946, 283] on div "Thus, the Magna Carta is often cited as a symbol of freedom against arbitrary r…" at bounding box center [838, 272] width 411 height 48
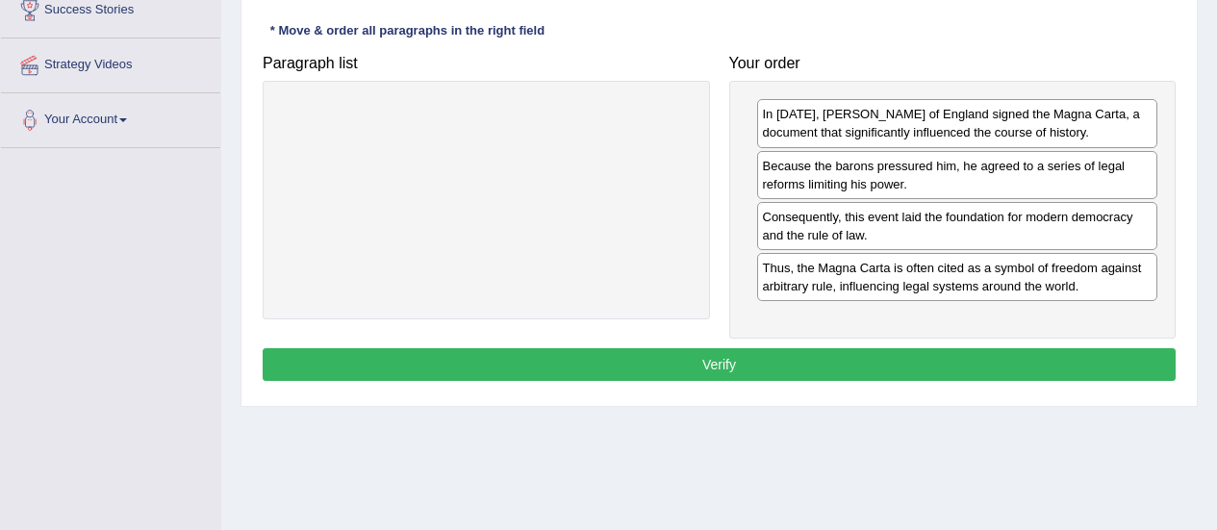
click at [784, 362] on button "Verify" at bounding box center [719, 364] width 913 height 33
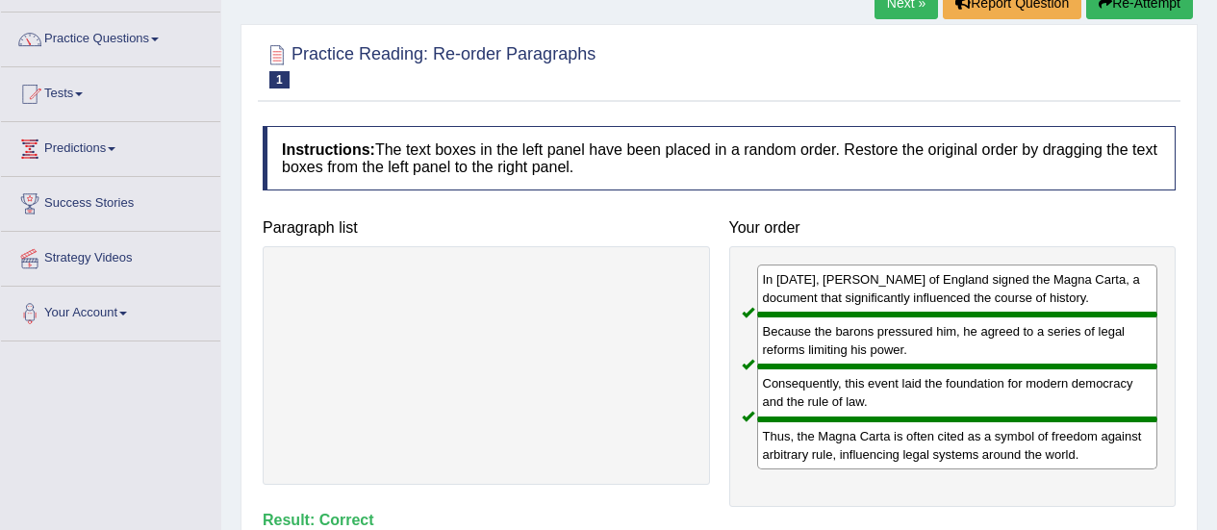
scroll to position [114, 0]
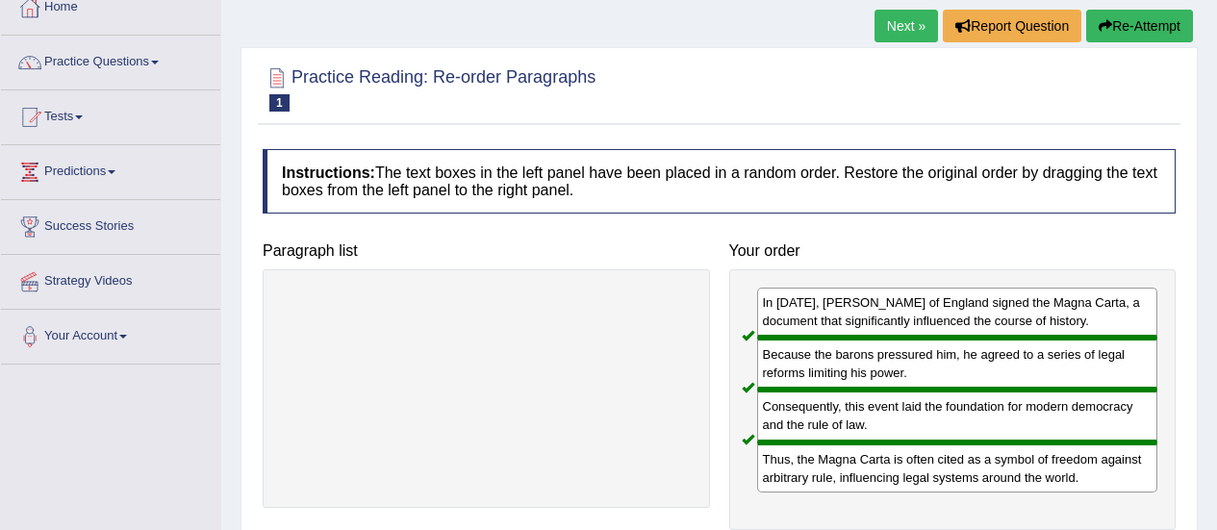
click at [914, 33] on link "Next »" at bounding box center [905, 26] width 63 height 33
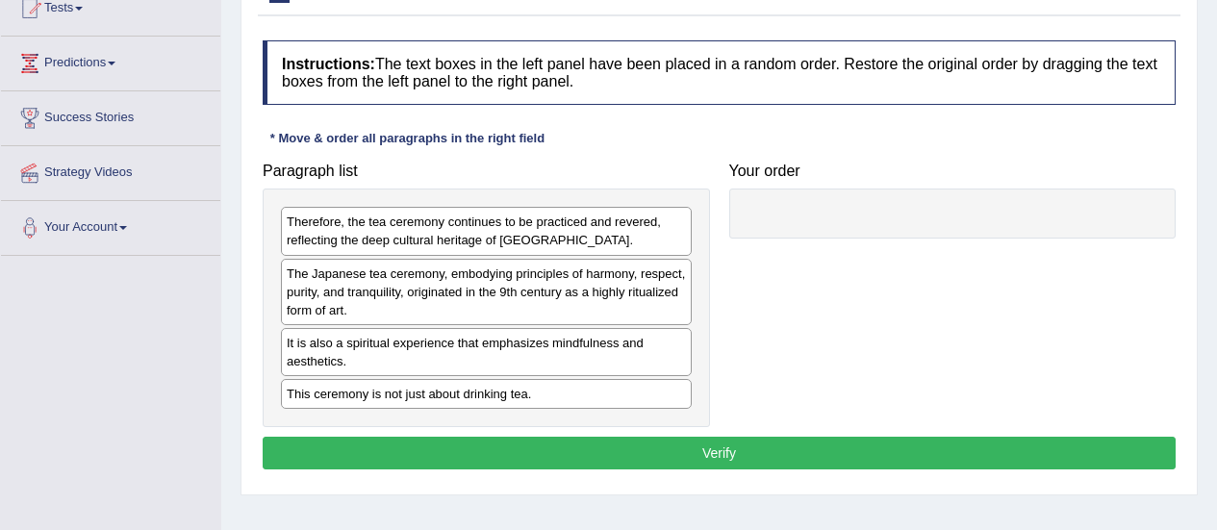
scroll to position [239, 0]
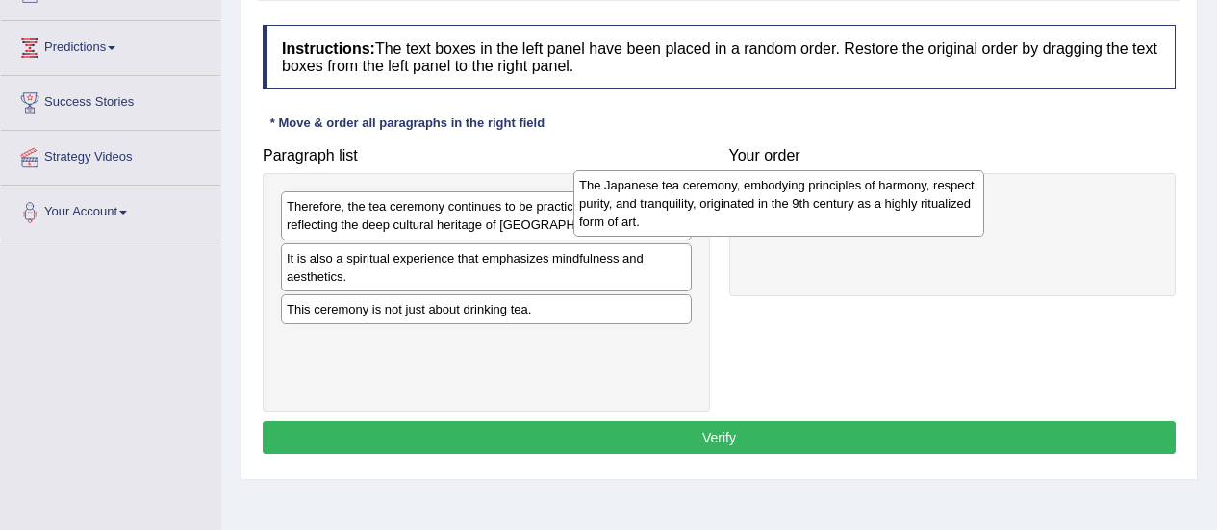
drag, startPoint x: 571, startPoint y: 279, endPoint x: 902, endPoint y: 200, distance: 340.2
click at [902, 200] on div "The Japanese tea ceremony, embodying principles of harmony, respect, purity, an…" at bounding box center [778, 203] width 411 height 66
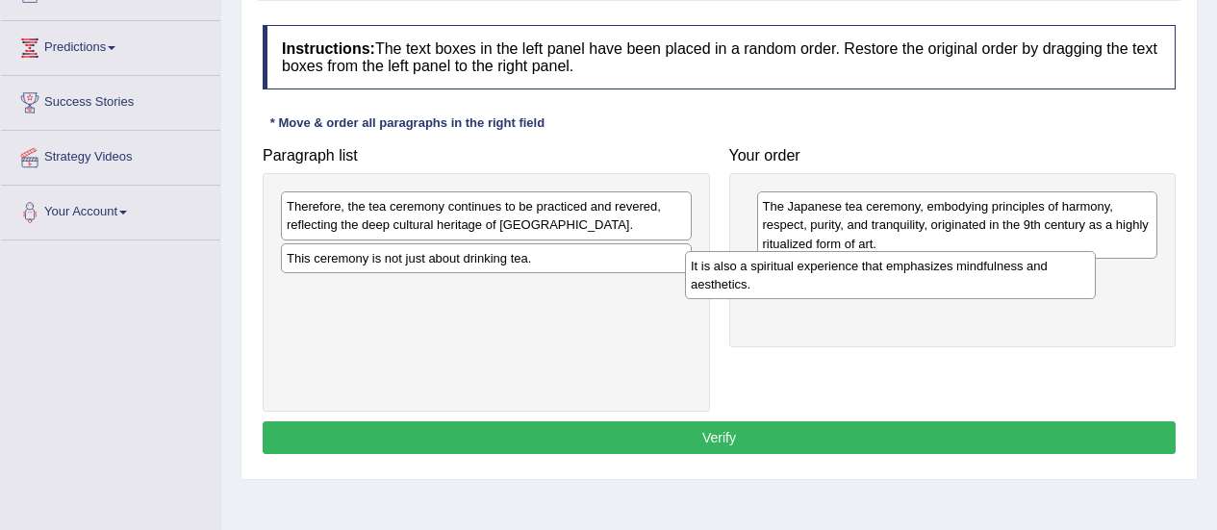
drag, startPoint x: 543, startPoint y: 273, endPoint x: 1007, endPoint y: 286, distance: 464.8
click at [1007, 286] on div "It is also a spiritual experience that emphasizes mindfulness and aesthetics." at bounding box center [890, 275] width 411 height 48
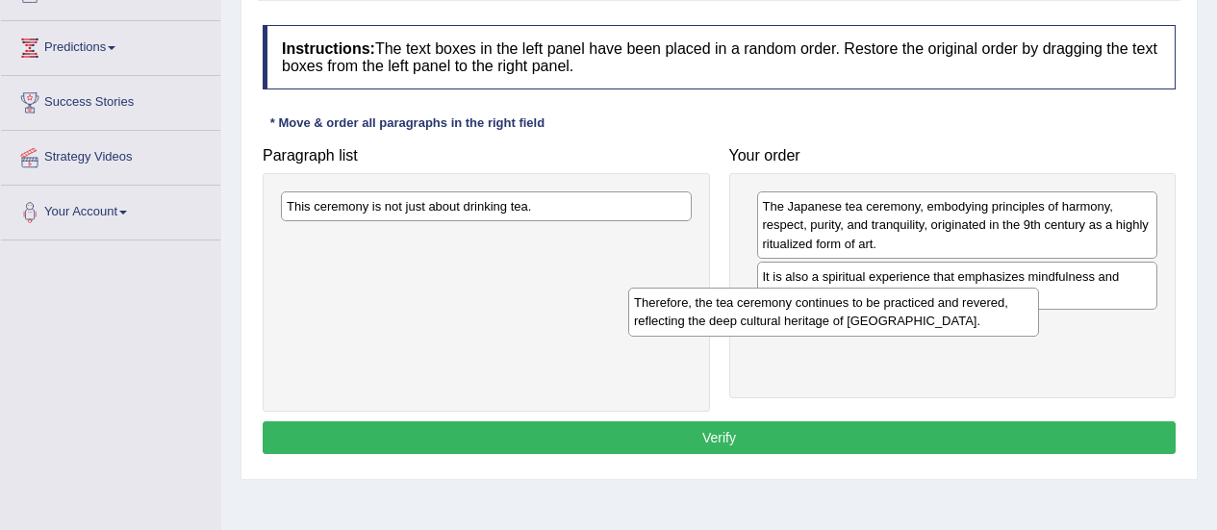
drag, startPoint x: 600, startPoint y: 227, endPoint x: 967, endPoint y: 323, distance: 378.9
click at [967, 323] on div "Therefore, the tea ceremony continues to be practiced and revered, reflecting t…" at bounding box center [833, 312] width 411 height 48
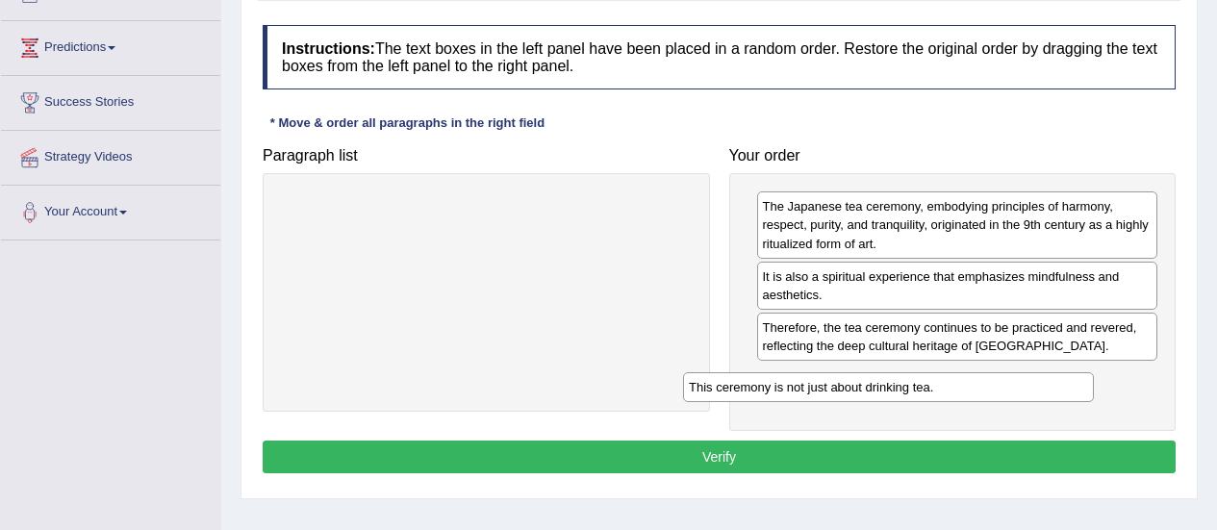
drag, startPoint x: 558, startPoint y: 212, endPoint x: 961, endPoint y: 392, distance: 441.8
click at [961, 392] on div "This ceremony is not just about drinking tea." at bounding box center [888, 387] width 411 height 30
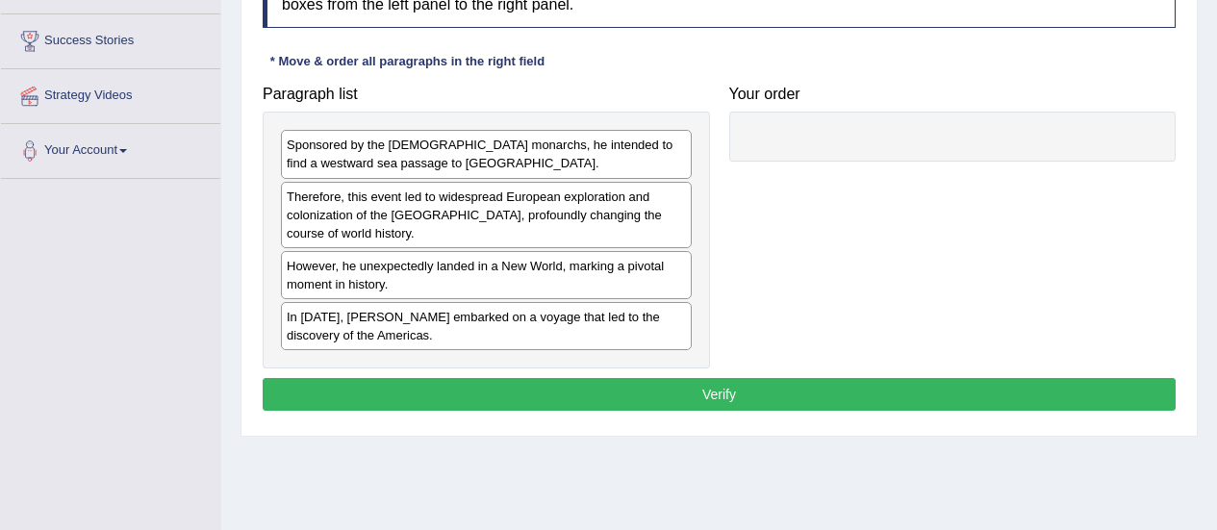
scroll to position [302, 0]
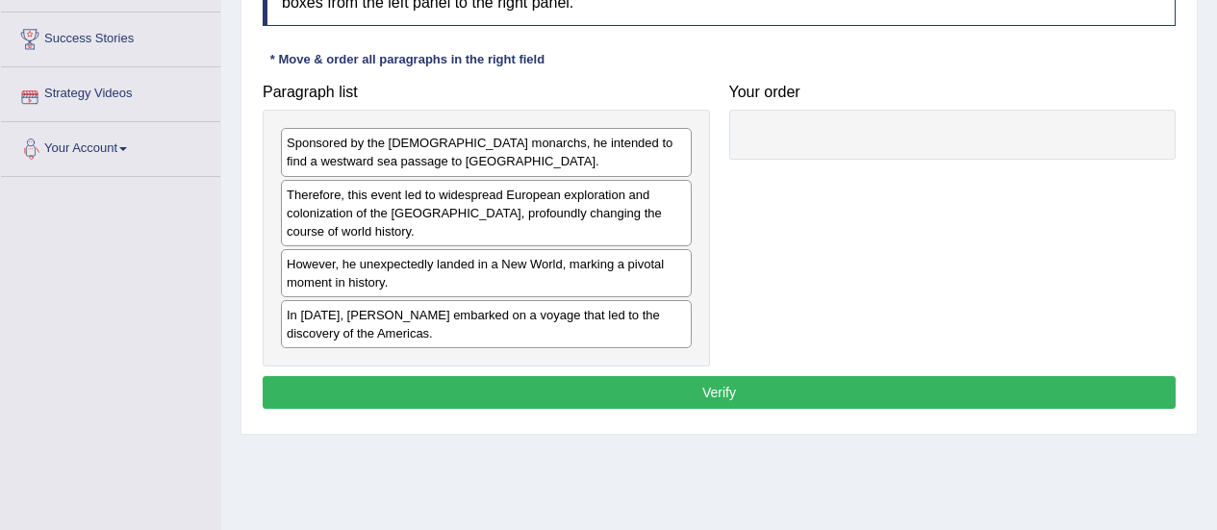
click at [320, 334] on div "In 1492, Christopher Columbus embarked on a voyage that led to the discovery of…" at bounding box center [486, 324] width 411 height 48
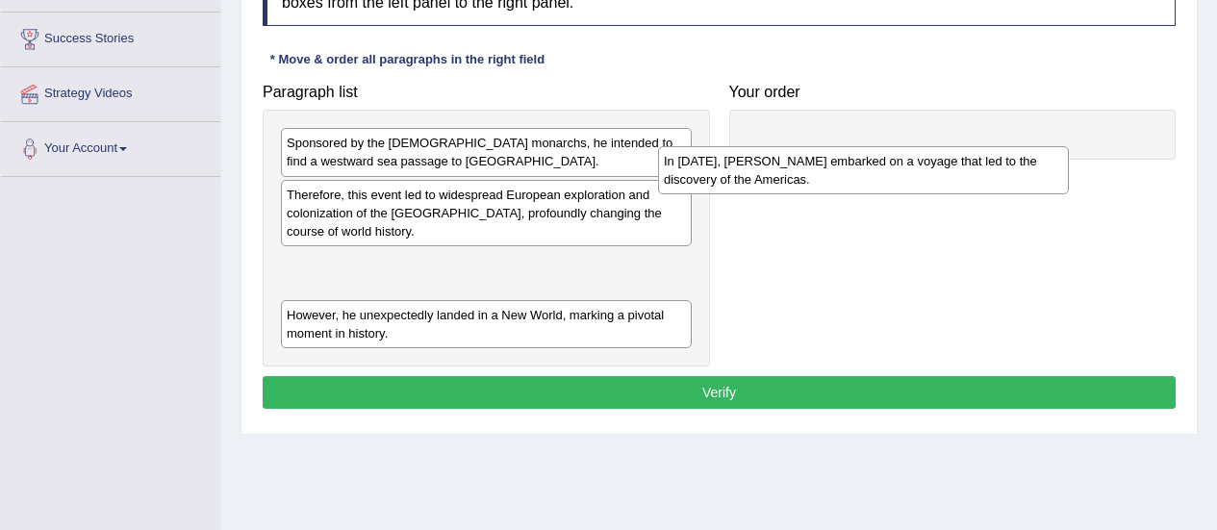
drag, startPoint x: 452, startPoint y: 333, endPoint x: 854, endPoint y: 175, distance: 432.0
click at [854, 175] on div "In 1492, Christopher Columbus embarked on a voyage that led to the discovery of…" at bounding box center [863, 170] width 411 height 48
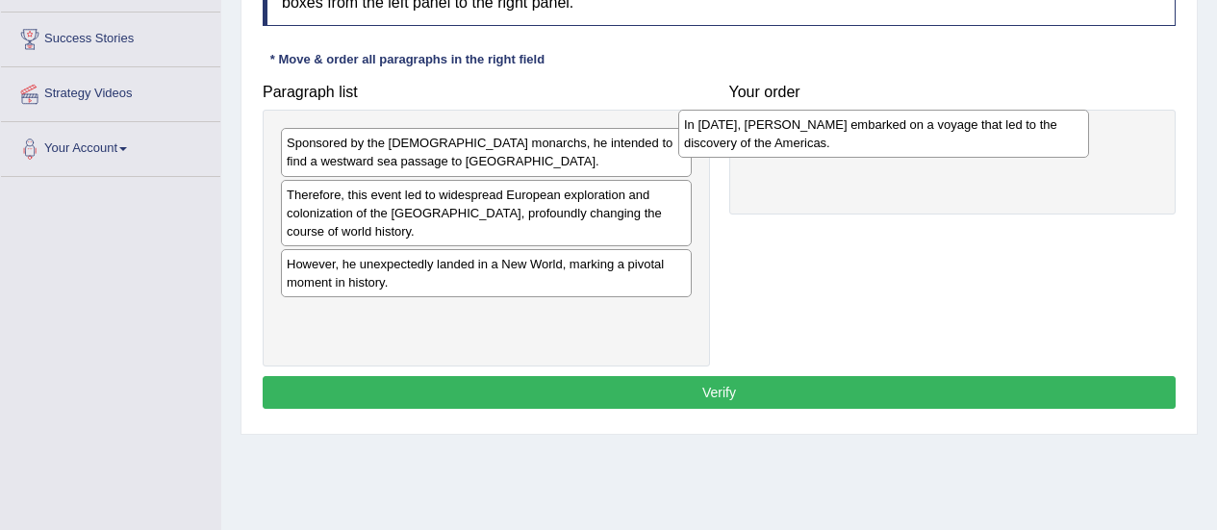
drag, startPoint x: 483, startPoint y: 284, endPoint x: 882, endPoint y: 144, distance: 422.9
click at [882, 144] on div "In 1492, Christopher Columbus embarked on a voyage that led to the discovery of…" at bounding box center [883, 134] width 411 height 48
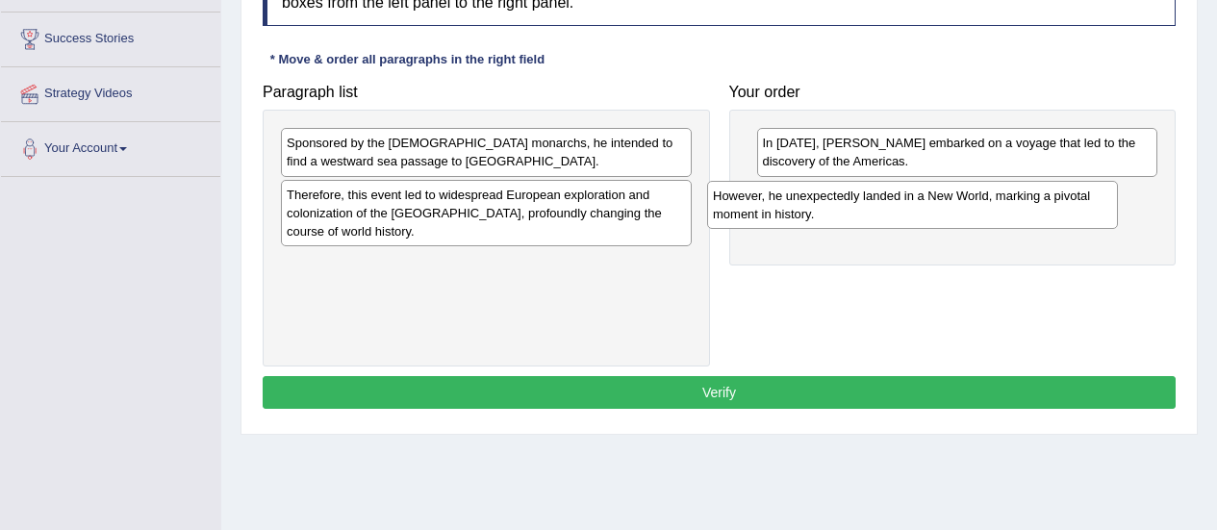
drag, startPoint x: 466, startPoint y: 288, endPoint x: 892, endPoint y: 219, distance: 431.6
click at [892, 219] on div "However, he unexpectedly landed in a New World, marking a pivotal moment in his…" at bounding box center [912, 205] width 411 height 48
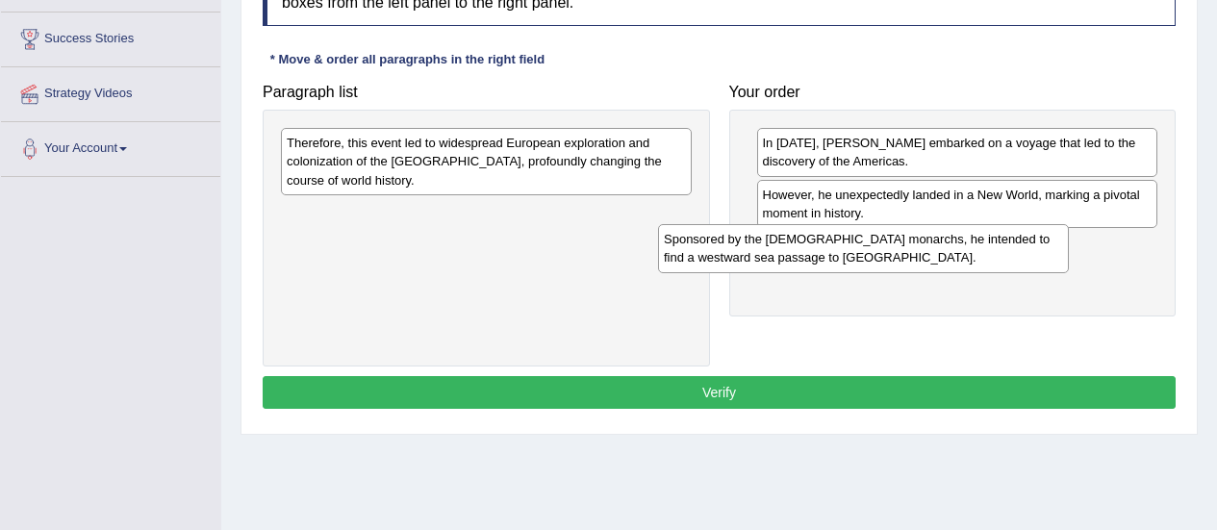
drag, startPoint x: 488, startPoint y: 153, endPoint x: 865, endPoint y: 249, distance: 389.2
click at [865, 249] on div "Sponsored by the Spanish monarchs, he intended to find a westward sea passage t…" at bounding box center [863, 248] width 411 height 48
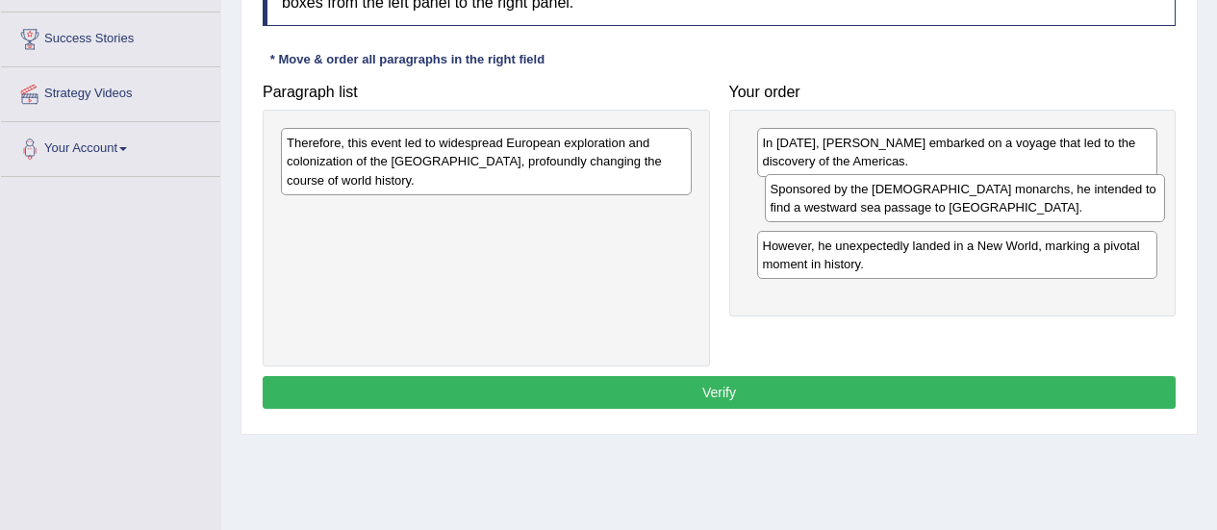
drag, startPoint x: 861, startPoint y: 253, endPoint x: 869, endPoint y: 196, distance: 57.3
click at [869, 196] on div "Sponsored by the Spanish monarchs, he intended to find a westward sea passage t…" at bounding box center [965, 198] width 401 height 48
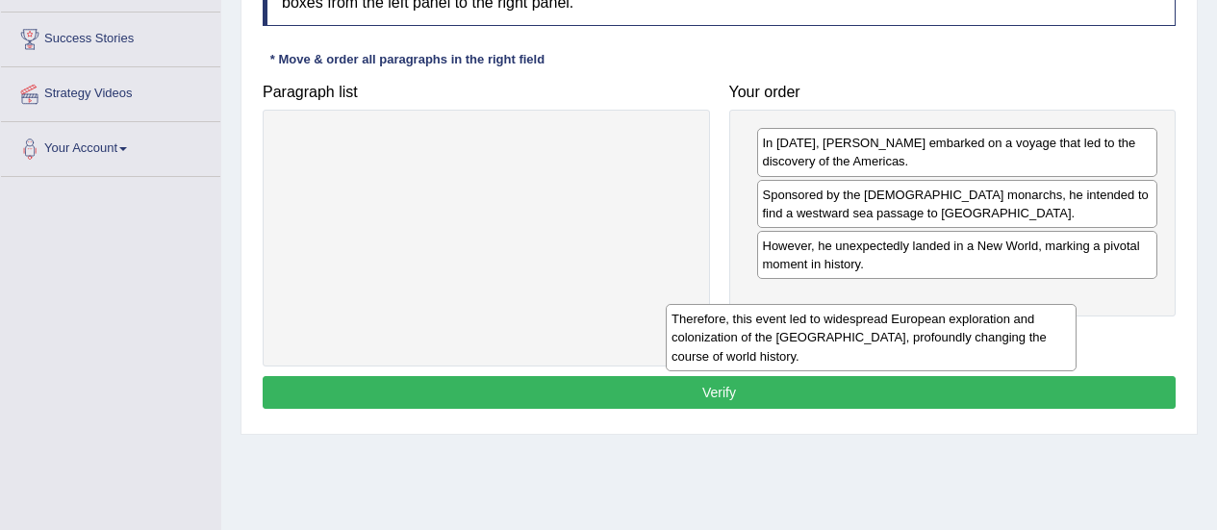
drag, startPoint x: 521, startPoint y: 189, endPoint x: 941, endPoint y: 349, distance: 449.1
click at [941, 349] on div "Therefore, this event led to widespread European exploration and colonization o…" at bounding box center [871, 337] width 411 height 66
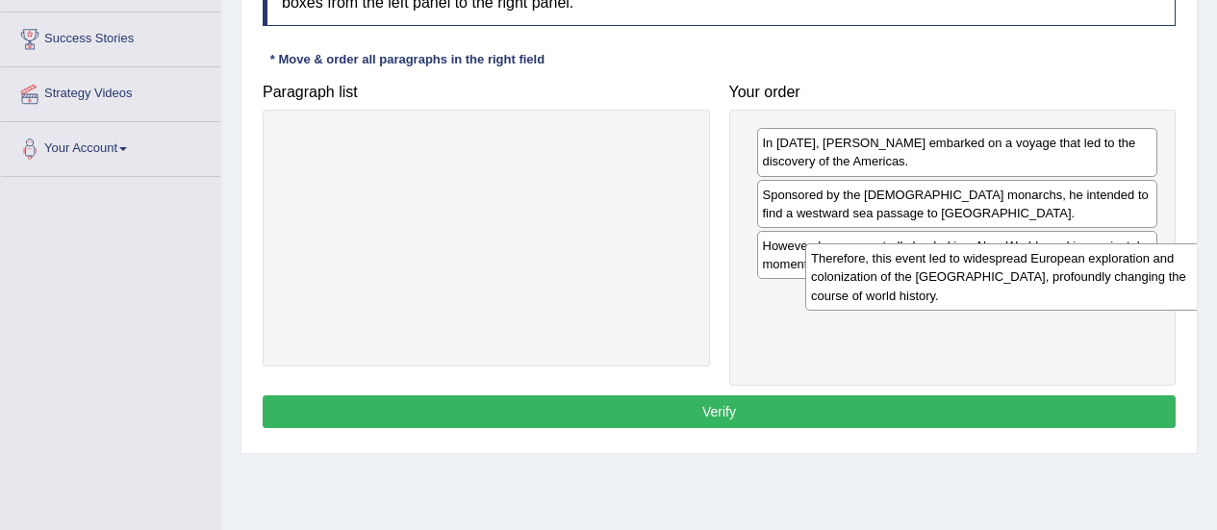
drag, startPoint x: 554, startPoint y: 177, endPoint x: 1094, endPoint y: 304, distance: 554.4
click at [1094, 304] on div "Therefore, this event led to widespread European exploration and colonization o…" at bounding box center [1010, 276] width 411 height 66
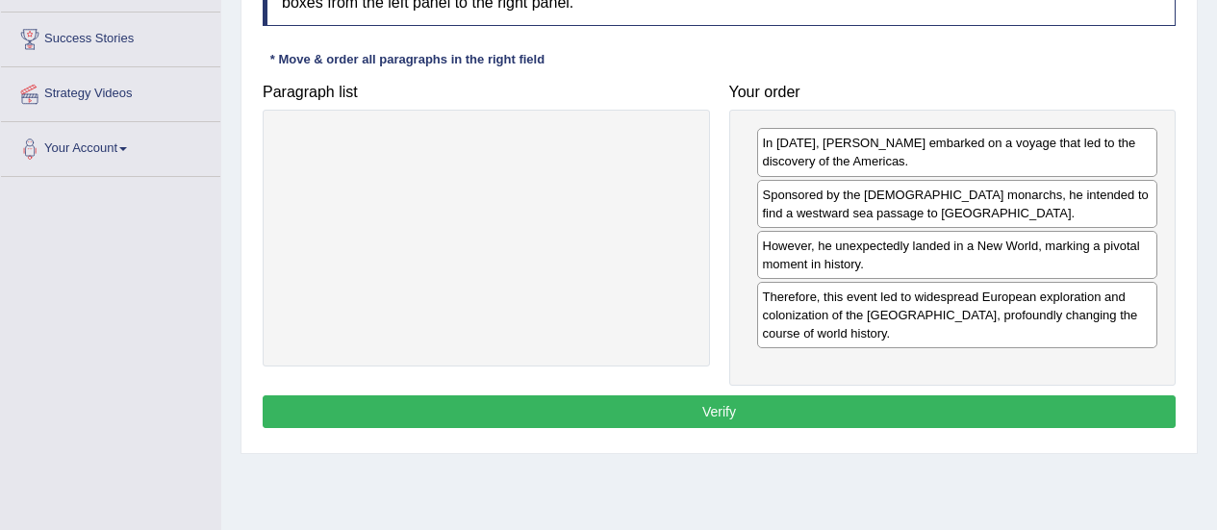
click at [784, 409] on button "Verify" at bounding box center [719, 411] width 913 height 33
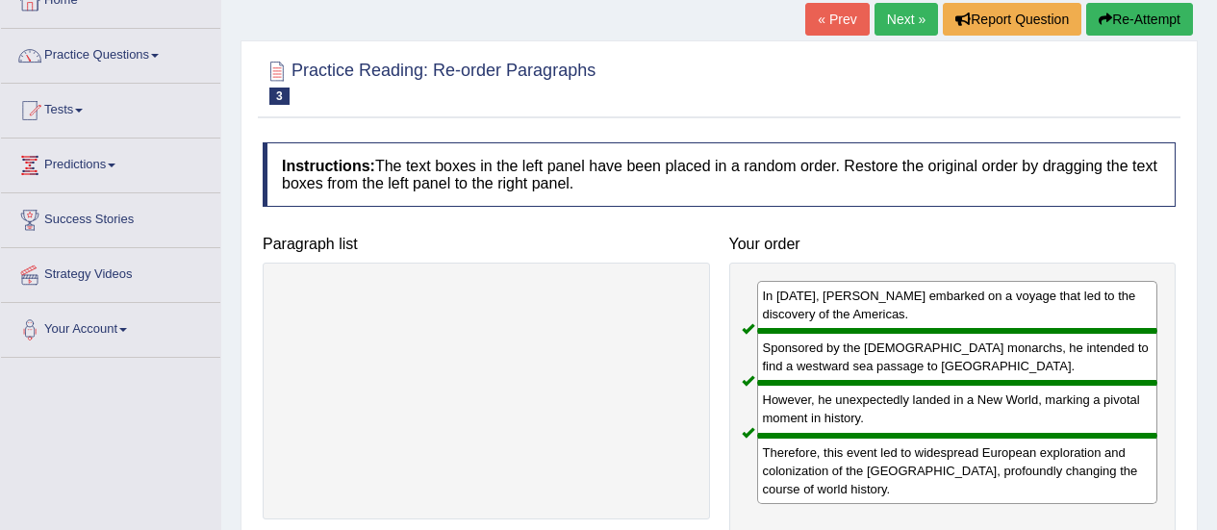
scroll to position [110, 0]
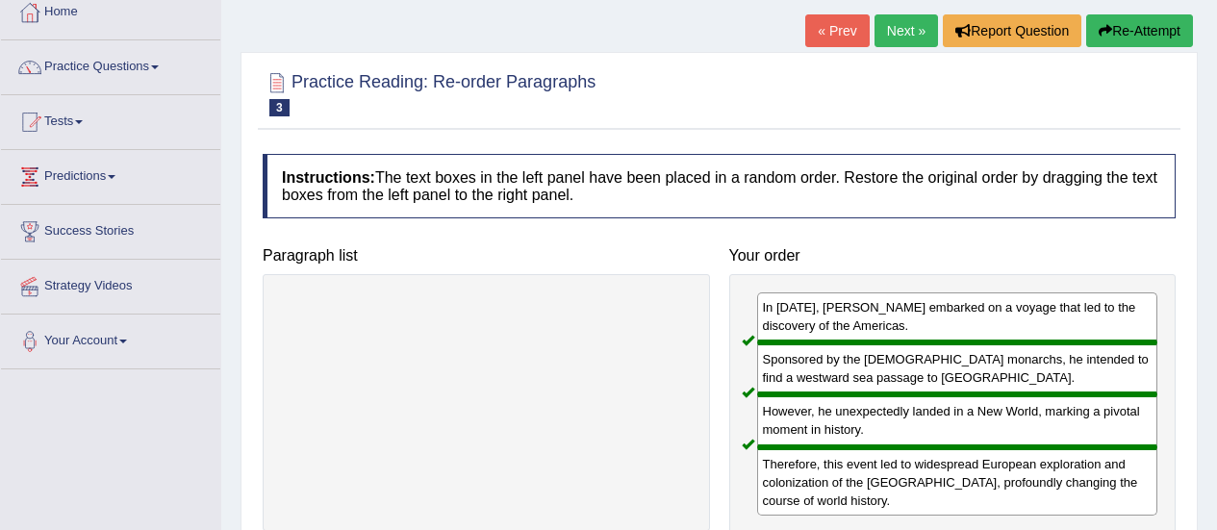
click at [899, 31] on link "Next »" at bounding box center [905, 30] width 63 height 33
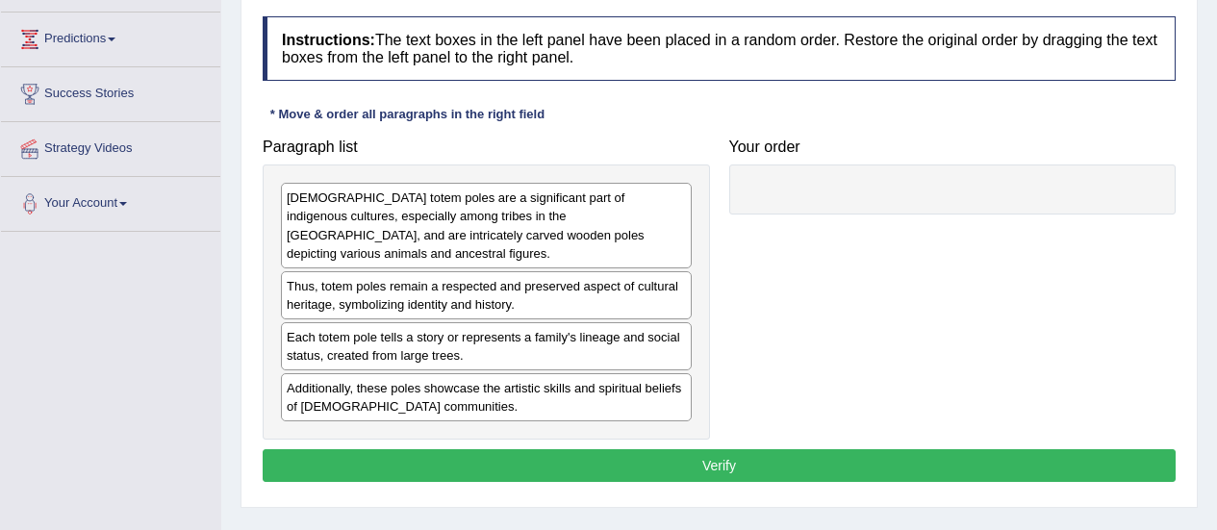
scroll to position [253, 0]
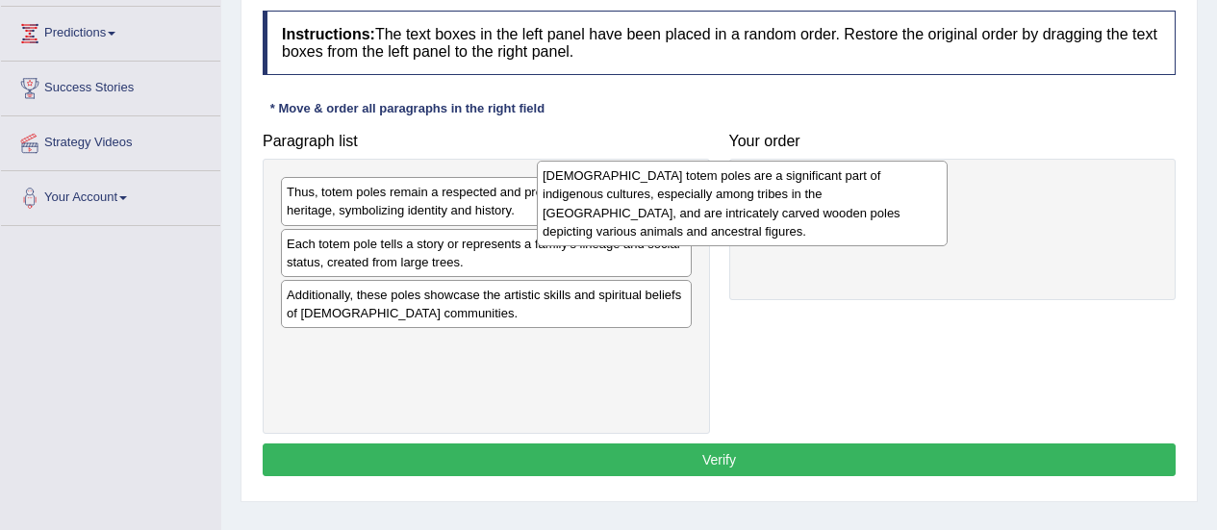
drag, startPoint x: 536, startPoint y: 212, endPoint x: 792, endPoint y: 195, distance: 256.4
click at [792, 195] on div "Native American totem poles are a significant part of indigenous cultures, espe…" at bounding box center [742, 203] width 411 height 85
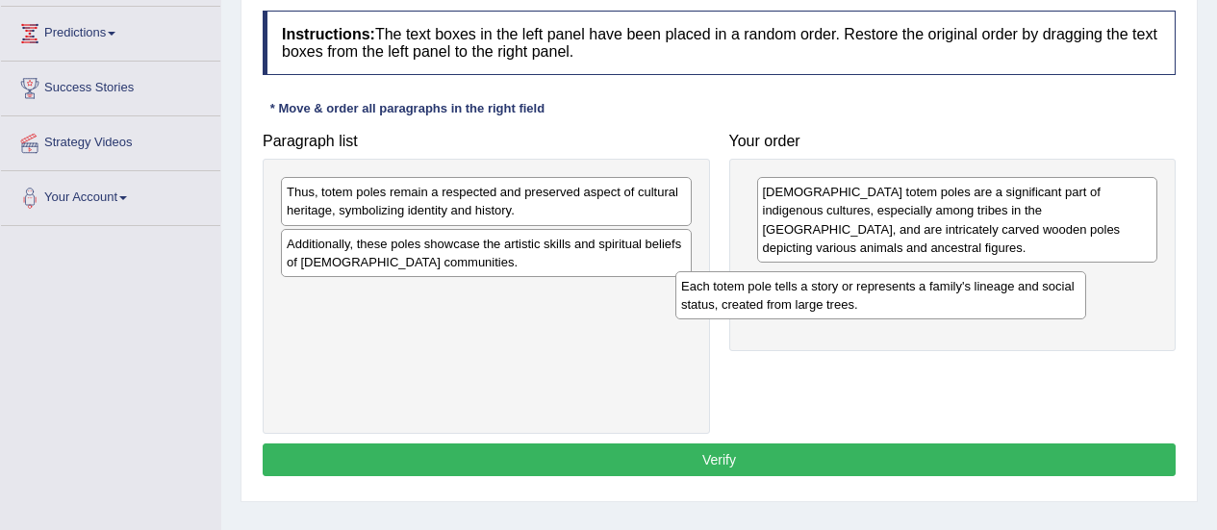
drag, startPoint x: 388, startPoint y: 260, endPoint x: 811, endPoint y: 286, distance: 424.1
click at [811, 286] on div "Each totem pole tells a story or represents a family's lineage and social statu…" at bounding box center [880, 295] width 411 height 48
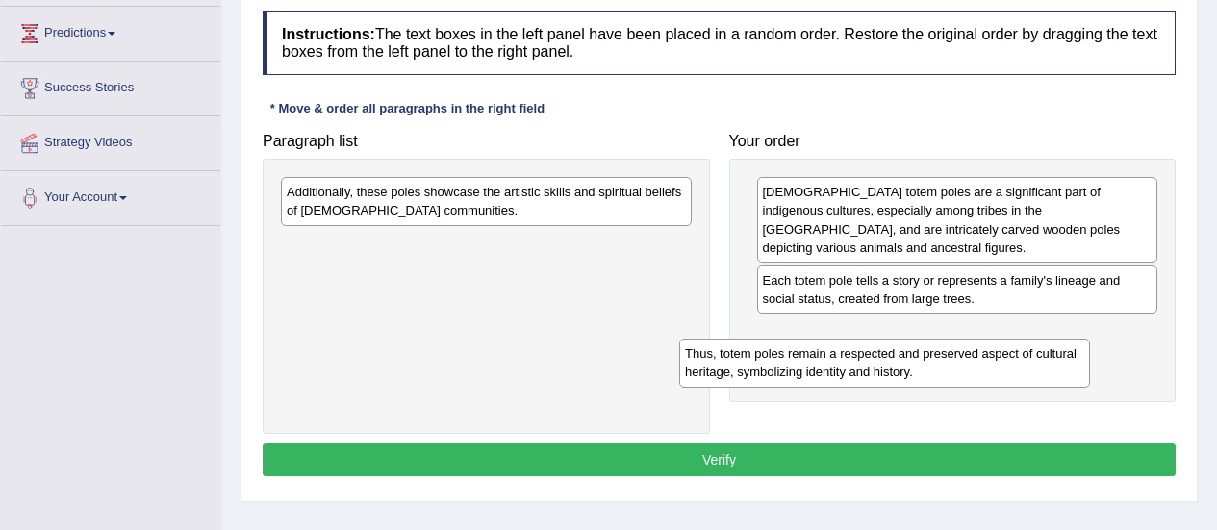
drag, startPoint x: 524, startPoint y: 208, endPoint x: 924, endPoint y: 365, distance: 429.8
click at [924, 365] on div "Thus, totem poles remain a respected and preserved aspect of cultural heritage,…" at bounding box center [884, 363] width 411 height 48
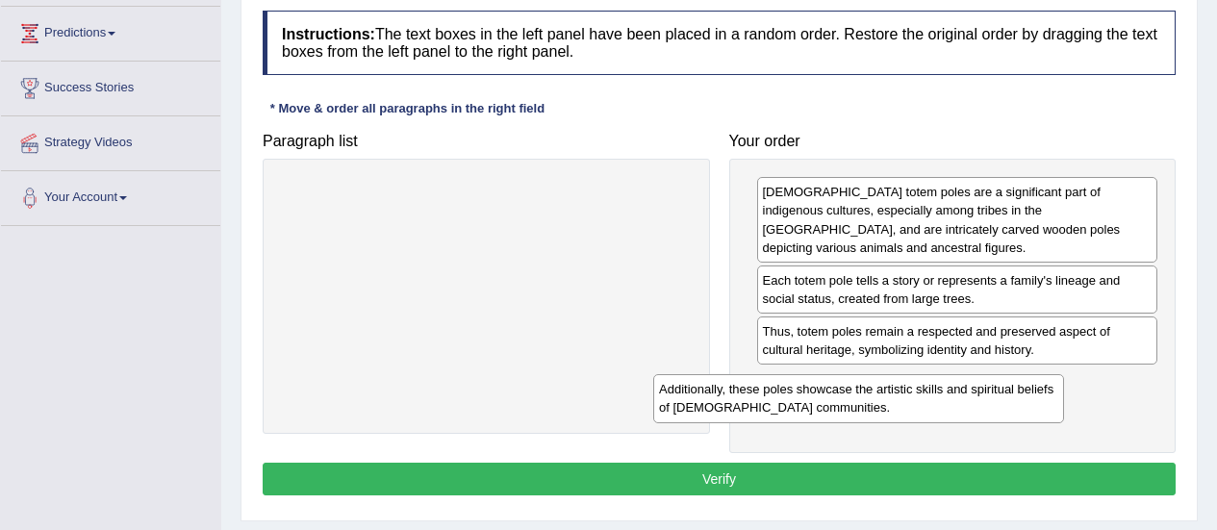
drag, startPoint x: 585, startPoint y: 215, endPoint x: 992, endPoint y: 412, distance: 452.2
click at [992, 412] on div "Additionally, these poles showcase the artistic skills and spiritual beliefs of…" at bounding box center [858, 398] width 411 height 48
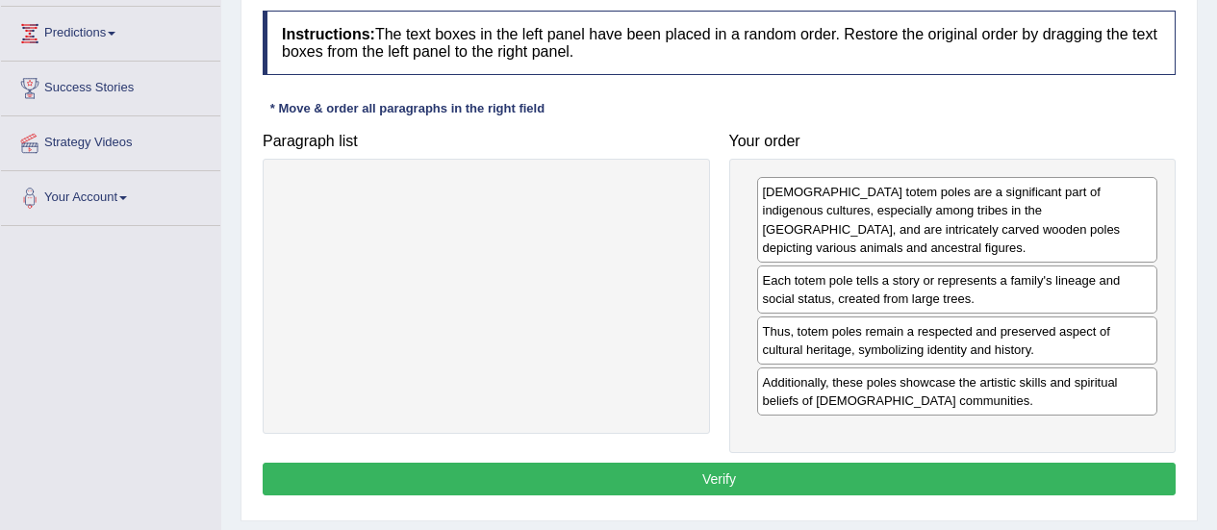
click at [786, 469] on button "Verify" at bounding box center [719, 479] width 913 height 33
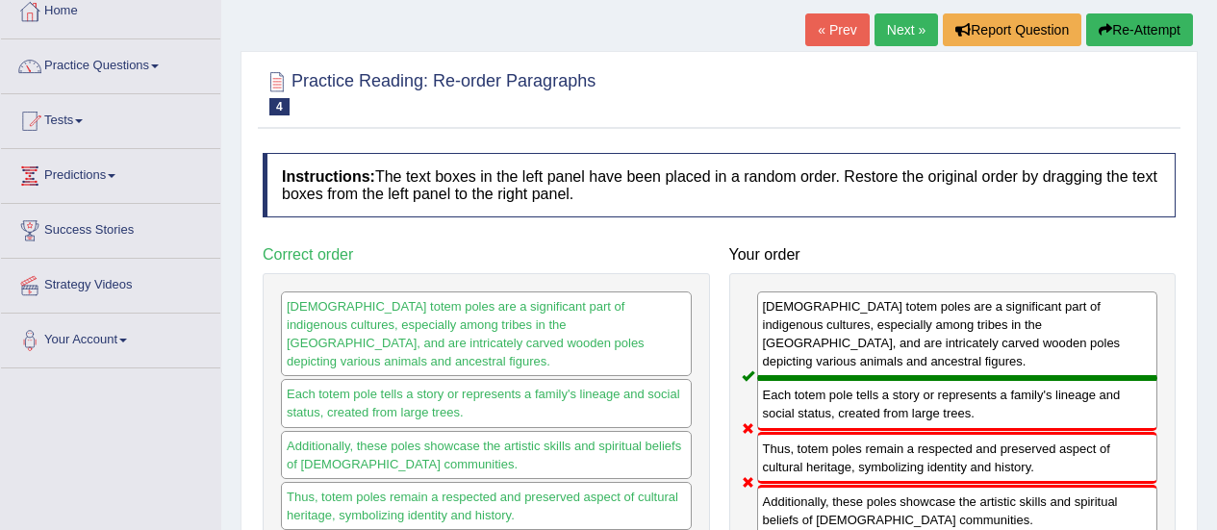
scroll to position [99, 0]
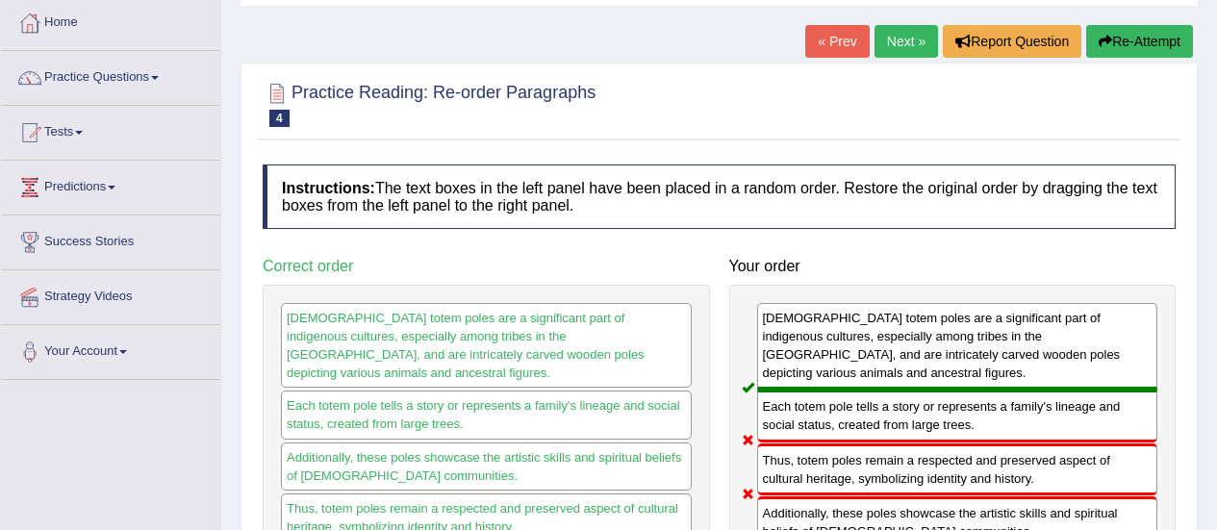
click at [897, 38] on link "Next »" at bounding box center [905, 41] width 63 height 33
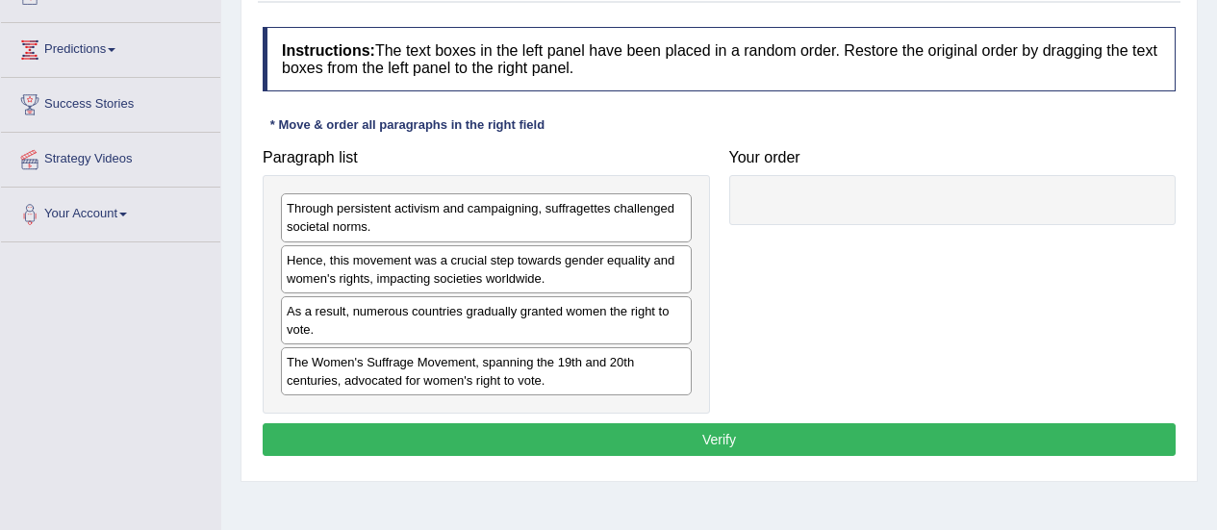
scroll to position [251, 0]
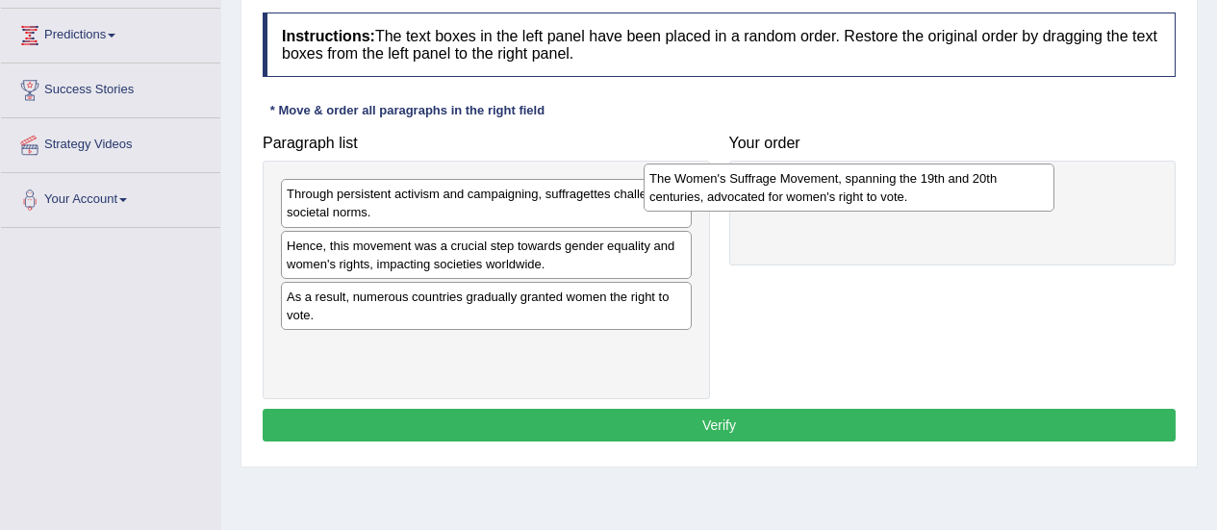
drag, startPoint x: 552, startPoint y: 367, endPoint x: 935, endPoint y: 190, distance: 421.8
click at [935, 190] on div "The Women's Suffrage Movement, spanning the 19th and 20th centuries, advocated …" at bounding box center [849, 188] width 411 height 48
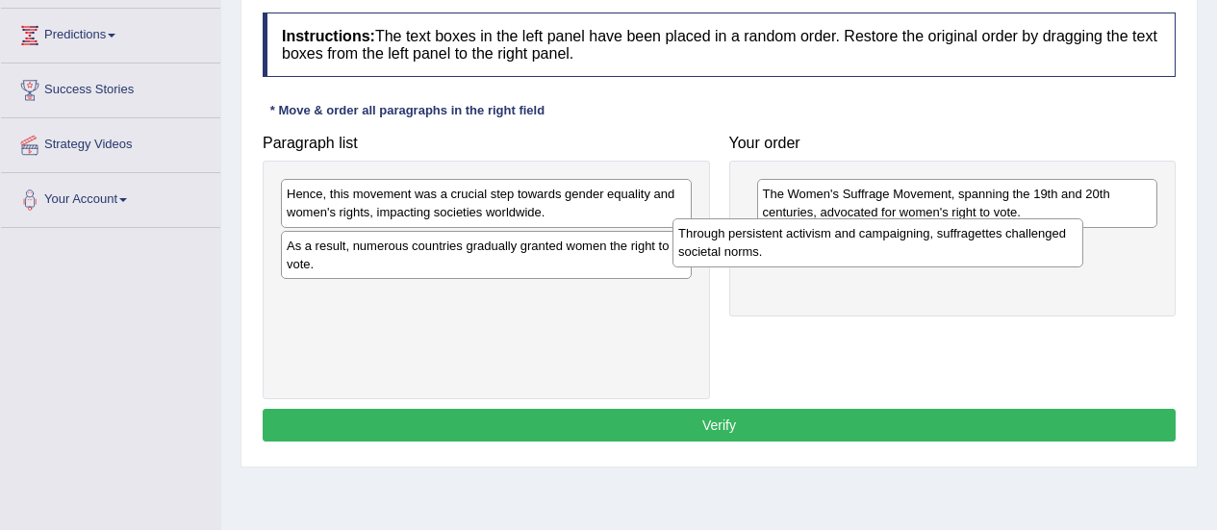
drag, startPoint x: 562, startPoint y: 204, endPoint x: 957, endPoint y: 241, distance: 397.2
click at [957, 241] on div "Through persistent activism and campaigning, suffragettes challenged societal n…" at bounding box center [877, 242] width 411 height 48
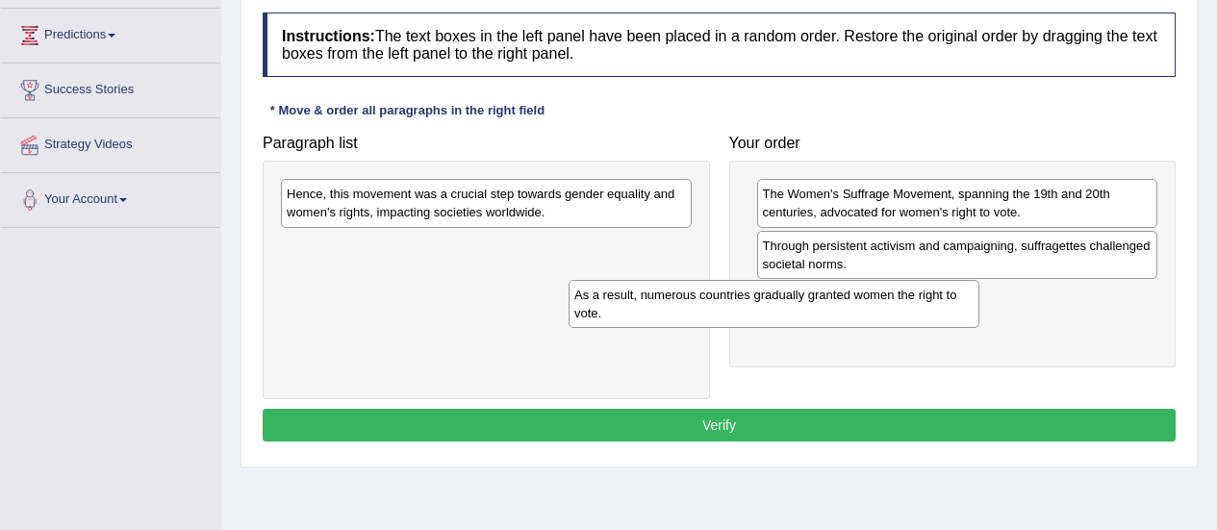
drag, startPoint x: 567, startPoint y: 270, endPoint x: 902, endPoint y: 311, distance: 338.2
click at [902, 311] on div "As a result, numerous countries gradually granted women the right to vote." at bounding box center [774, 304] width 411 height 48
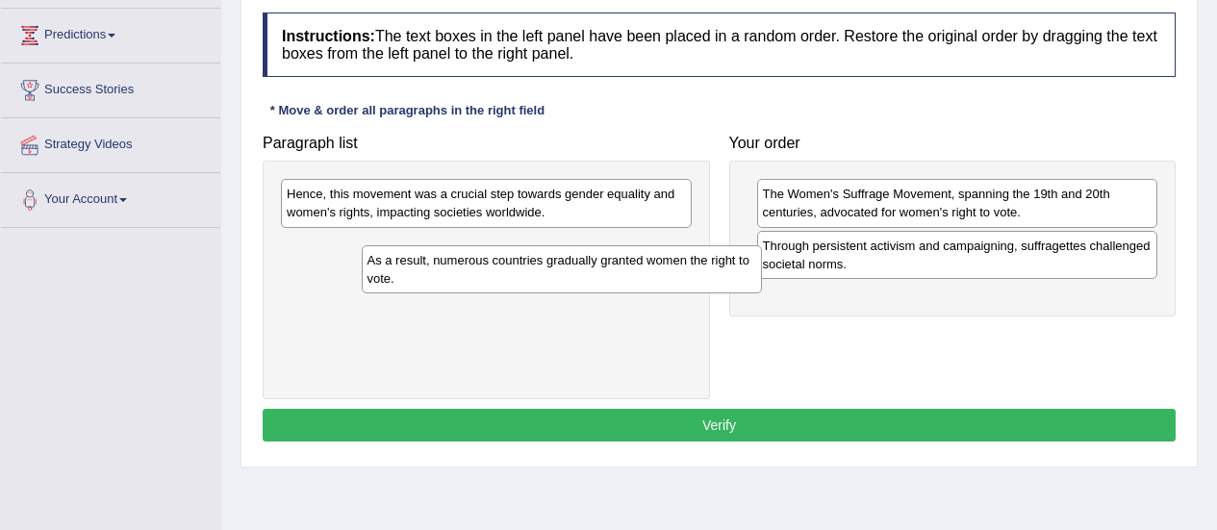
drag, startPoint x: 873, startPoint y: 324, endPoint x: 466, endPoint y: 280, distance: 410.3
click at [466, 280] on div "As a result, numerous countries gradually granted women the right to vote." at bounding box center [562, 269] width 401 height 48
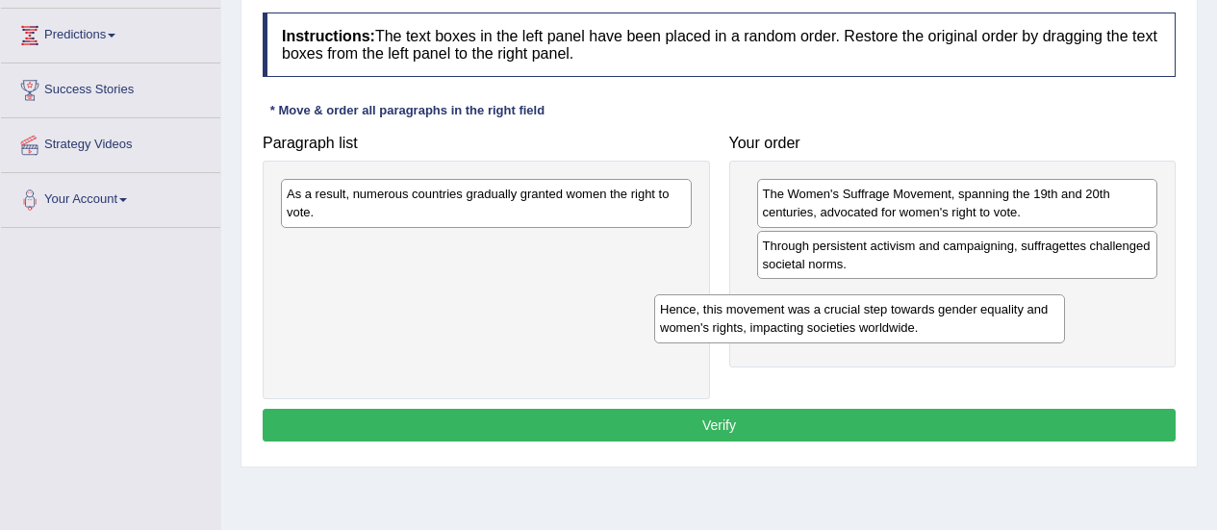
drag, startPoint x: 498, startPoint y: 189, endPoint x: 911, endPoint y: 290, distance: 424.9
click at [911, 294] on div "Hence, this movement was a crucial step towards gender equality and women's rig…" at bounding box center [859, 318] width 411 height 48
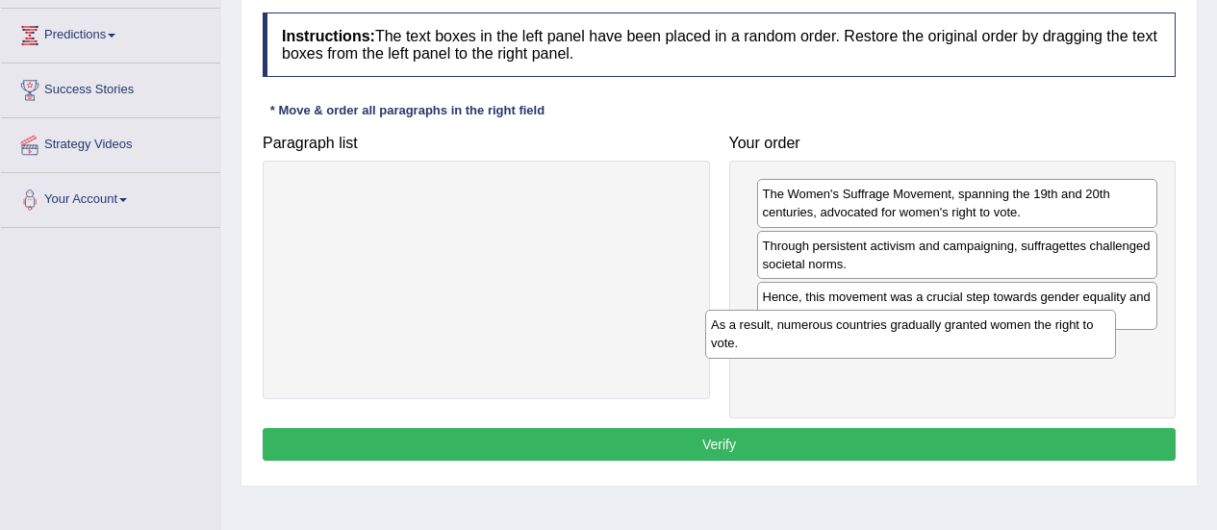
drag, startPoint x: 548, startPoint y: 204, endPoint x: 975, endPoint y: 334, distance: 445.5
click at [975, 334] on div "As a result, numerous countries gradually granted women the right to vote." at bounding box center [910, 334] width 411 height 48
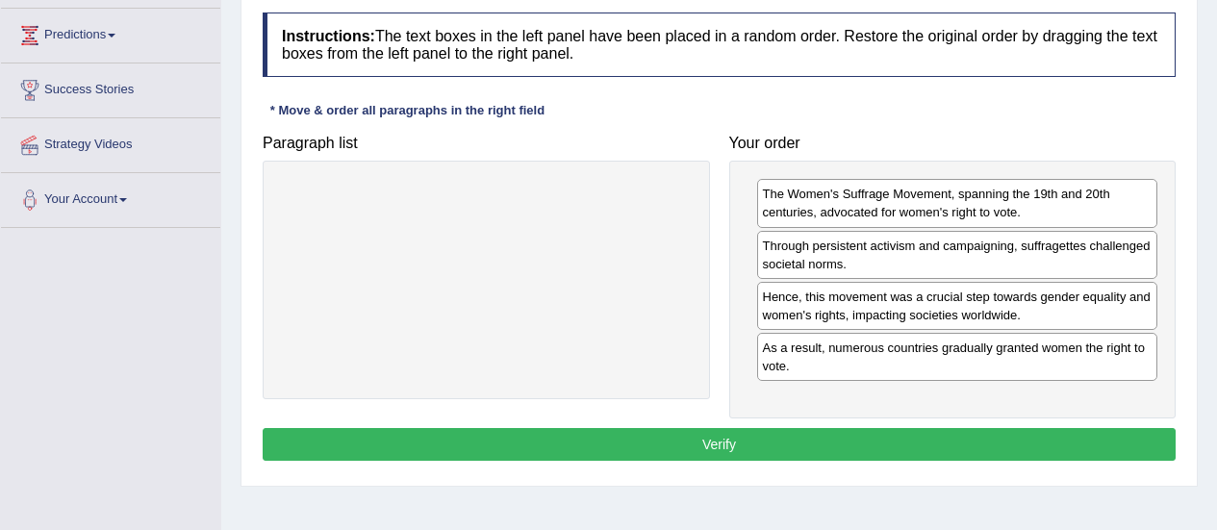
click at [754, 448] on button "Verify" at bounding box center [719, 444] width 913 height 33
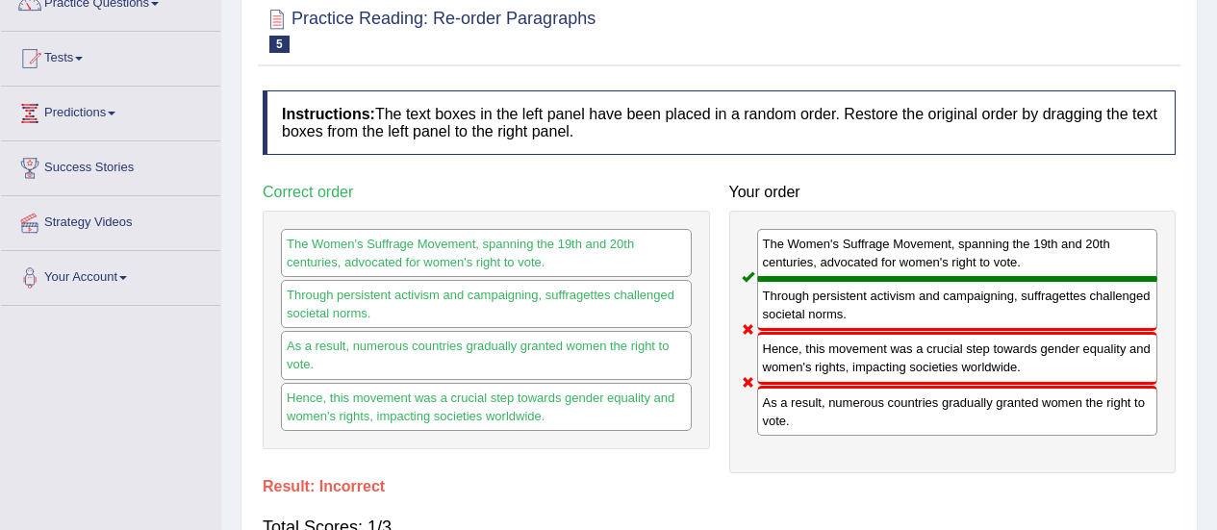
scroll to position [136, 0]
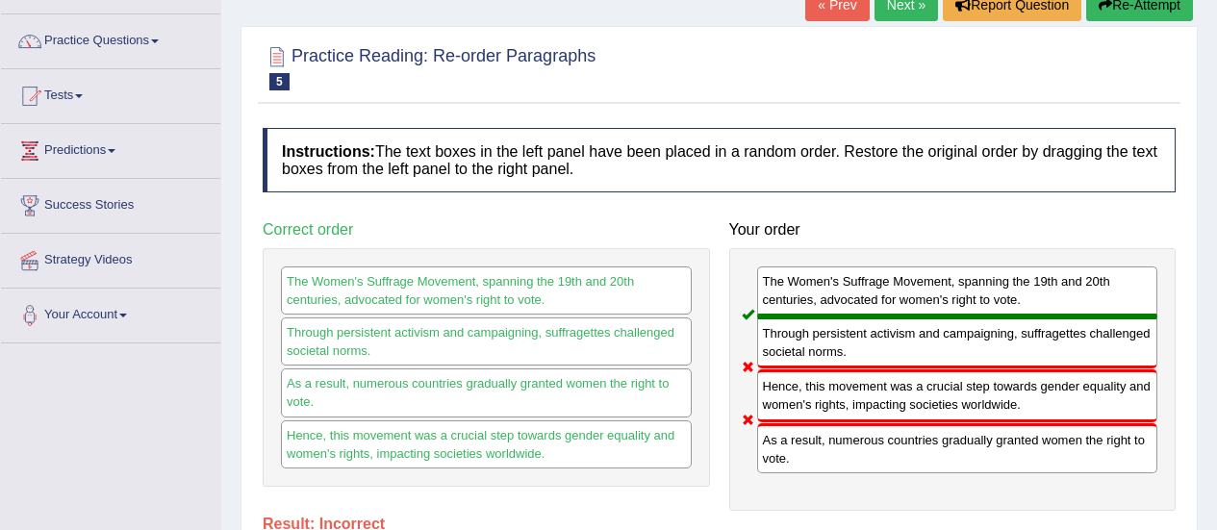
click at [888, 21] on link "Next »" at bounding box center [905, 4] width 63 height 33
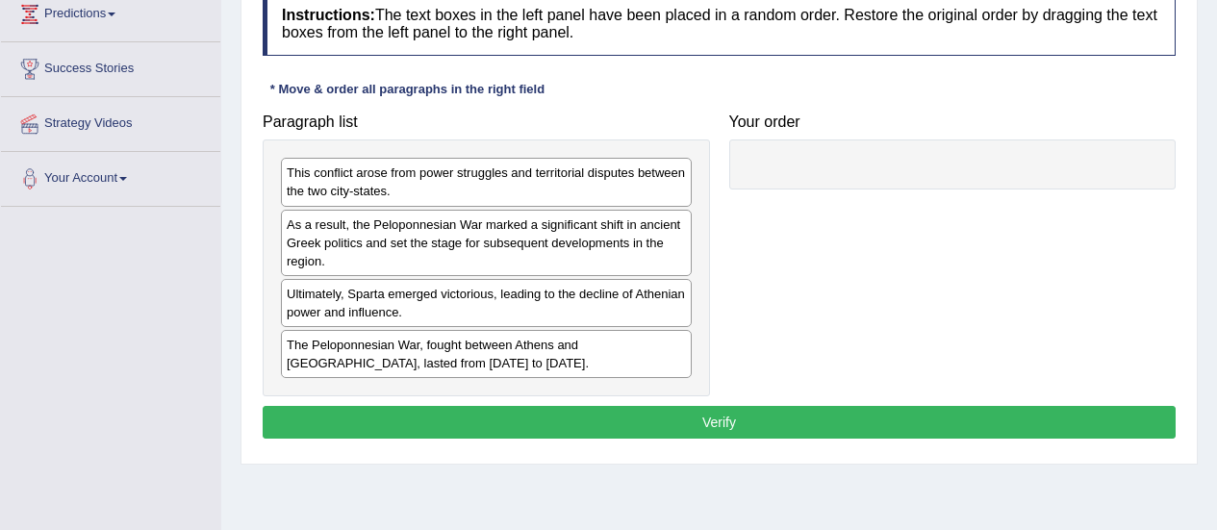
scroll to position [276, 0]
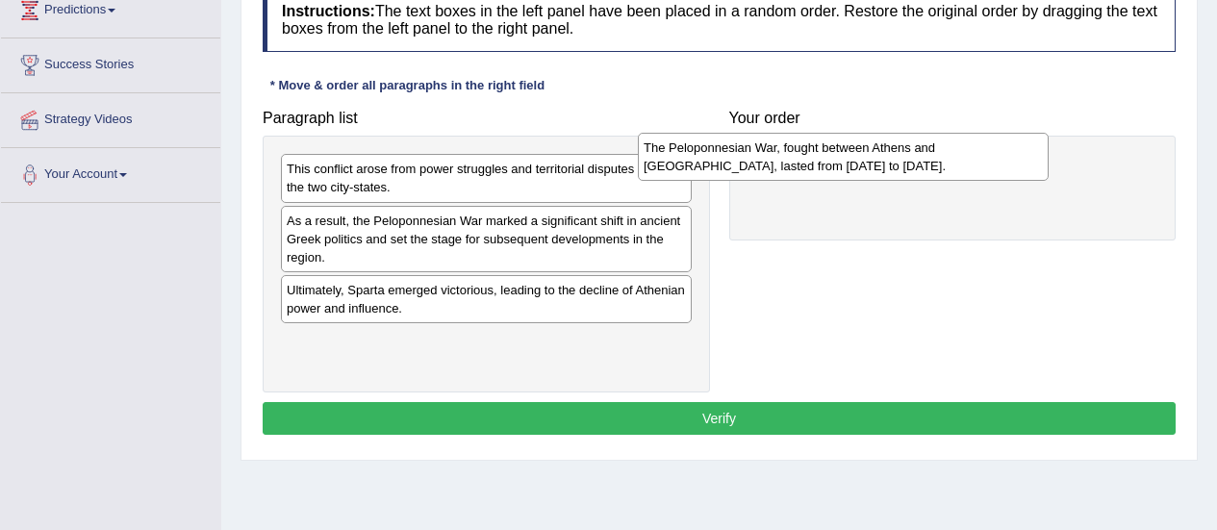
drag, startPoint x: 607, startPoint y: 374, endPoint x: 967, endPoint y: 181, distance: 408.5
click at [967, 181] on div "The Peloponnesian War, fought between Athens and [GEOGRAPHIC_DATA], lasted from…" at bounding box center [843, 157] width 411 height 48
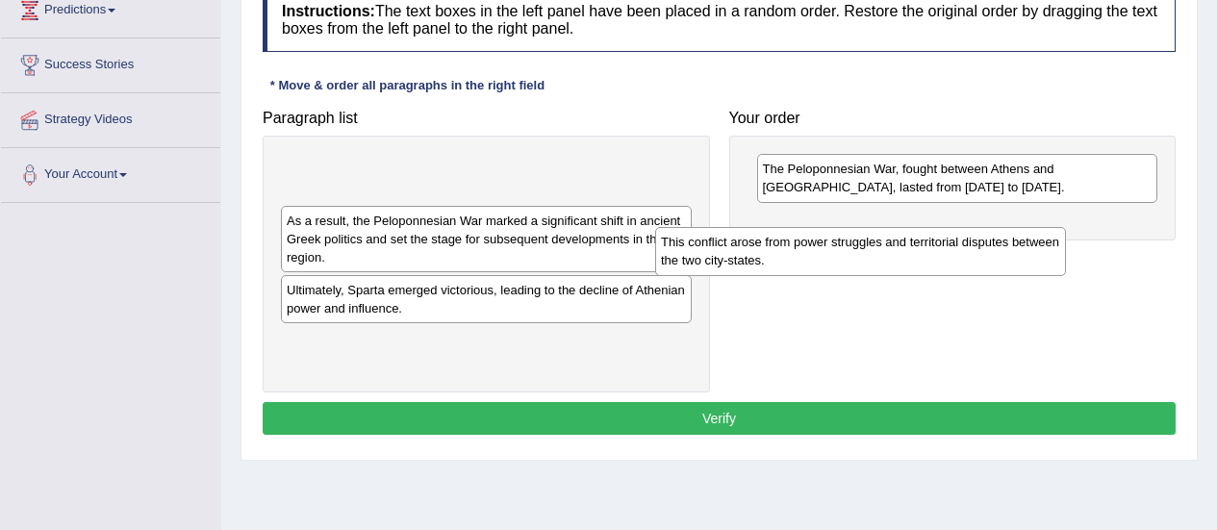
drag, startPoint x: 595, startPoint y: 182, endPoint x: 987, endPoint y: 245, distance: 396.6
click at [987, 245] on div "This conflict arose from power struggles and territorial disputes between the t…" at bounding box center [860, 251] width 411 height 48
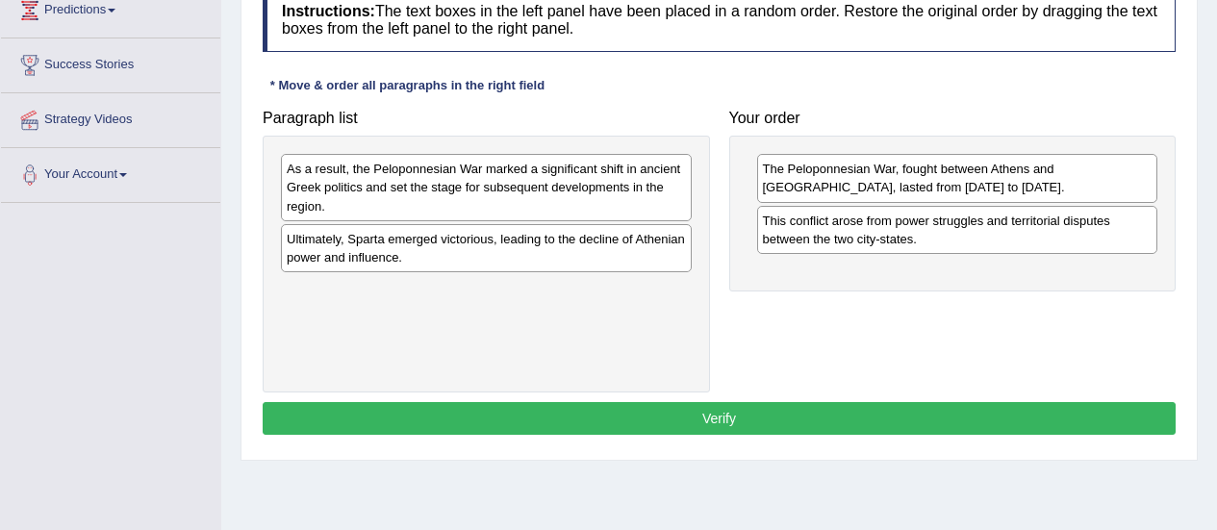
click at [544, 275] on div "As a result, the Peloponnesian War marked a significant shift in ancient Greek …" at bounding box center [486, 264] width 447 height 257
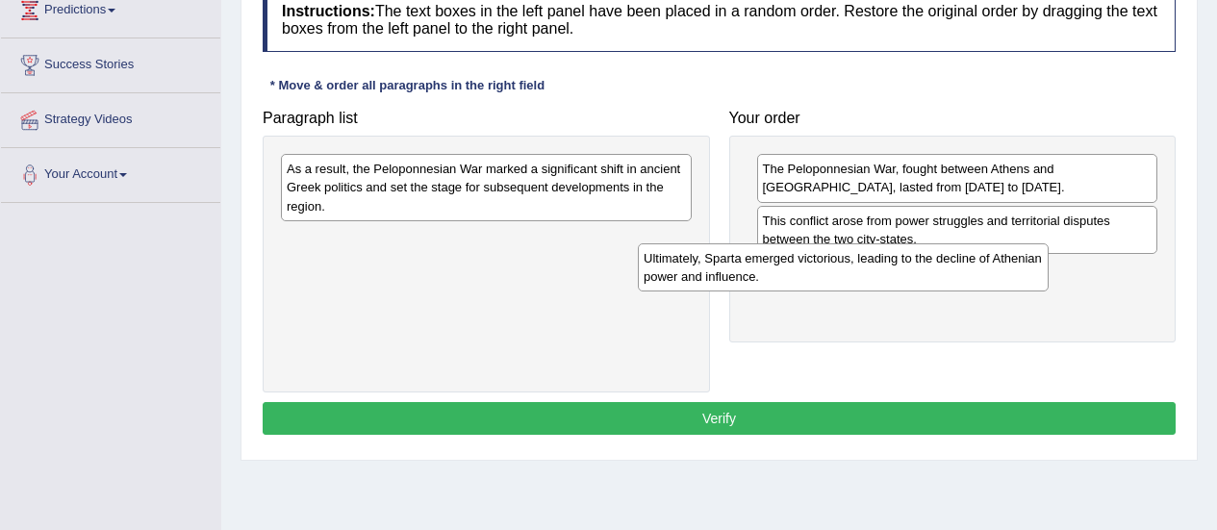
drag, startPoint x: 620, startPoint y: 254, endPoint x: 976, endPoint y: 273, distance: 357.4
click at [976, 273] on div "Ultimately, Sparta emerged victorious, leading to the decline of Athenian power…" at bounding box center [843, 267] width 411 height 48
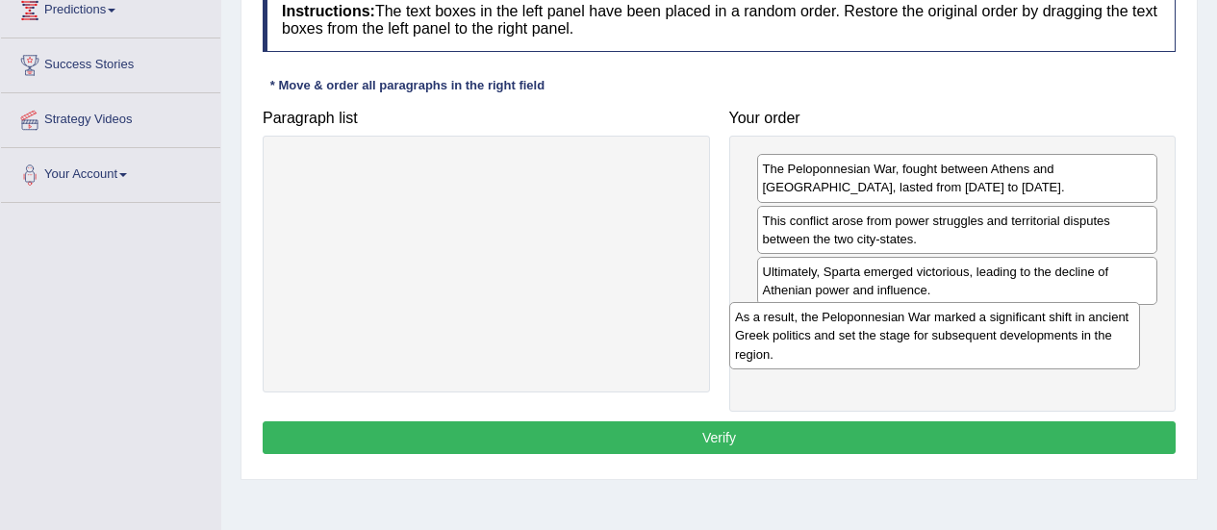
drag, startPoint x: 544, startPoint y: 200, endPoint x: 993, endPoint y: 348, distance: 473.0
click at [993, 348] on div "As a result, the Peloponnesian War marked a significant shift in ancient Greek …" at bounding box center [934, 335] width 411 height 66
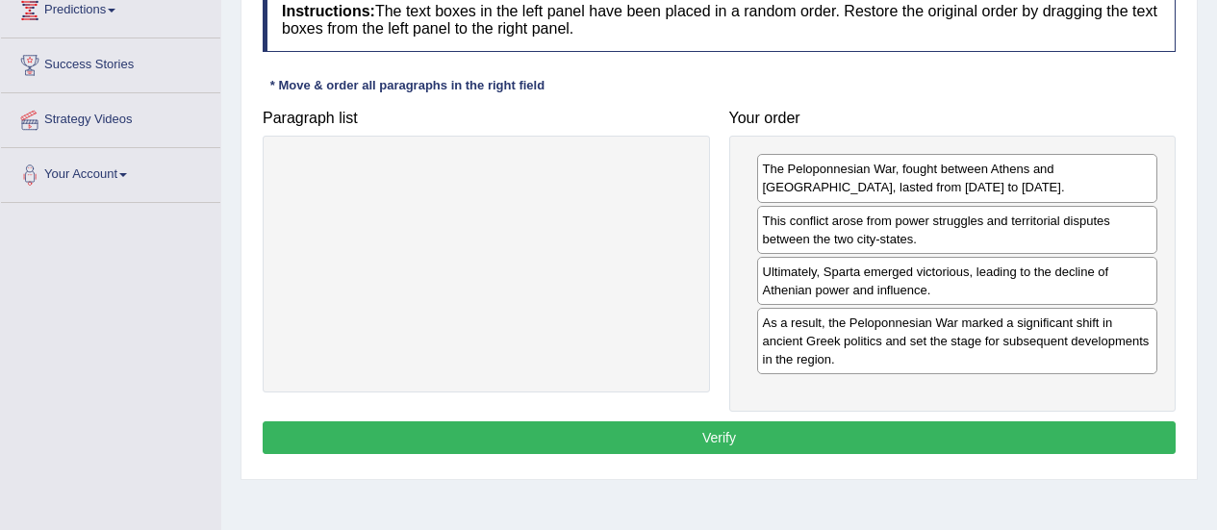
click at [772, 435] on button "Verify" at bounding box center [719, 437] width 913 height 33
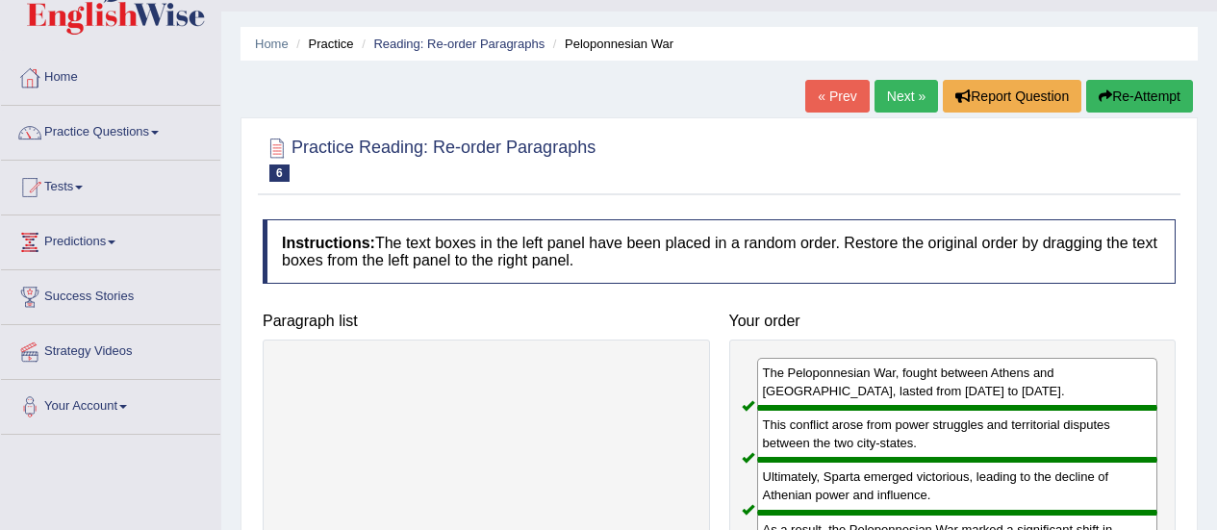
scroll to position [20, 0]
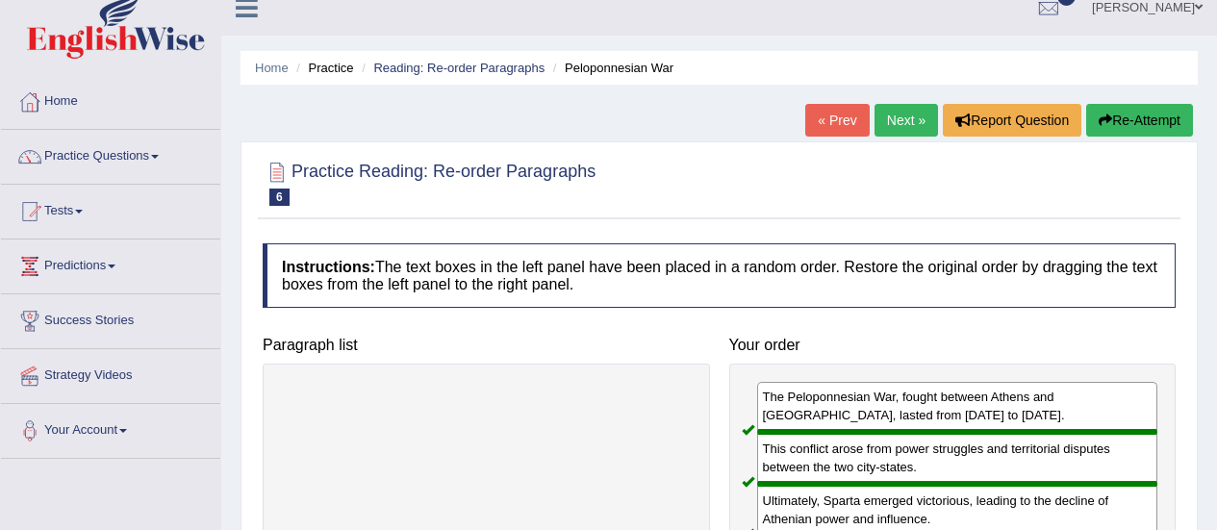
click at [901, 114] on link "Next »" at bounding box center [905, 120] width 63 height 33
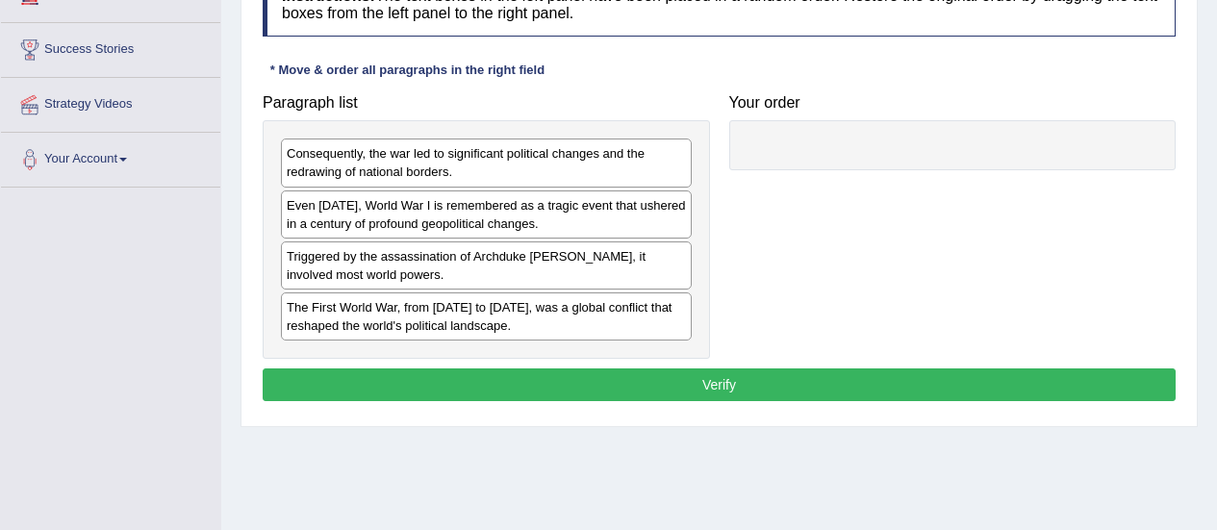
scroll to position [298, 0]
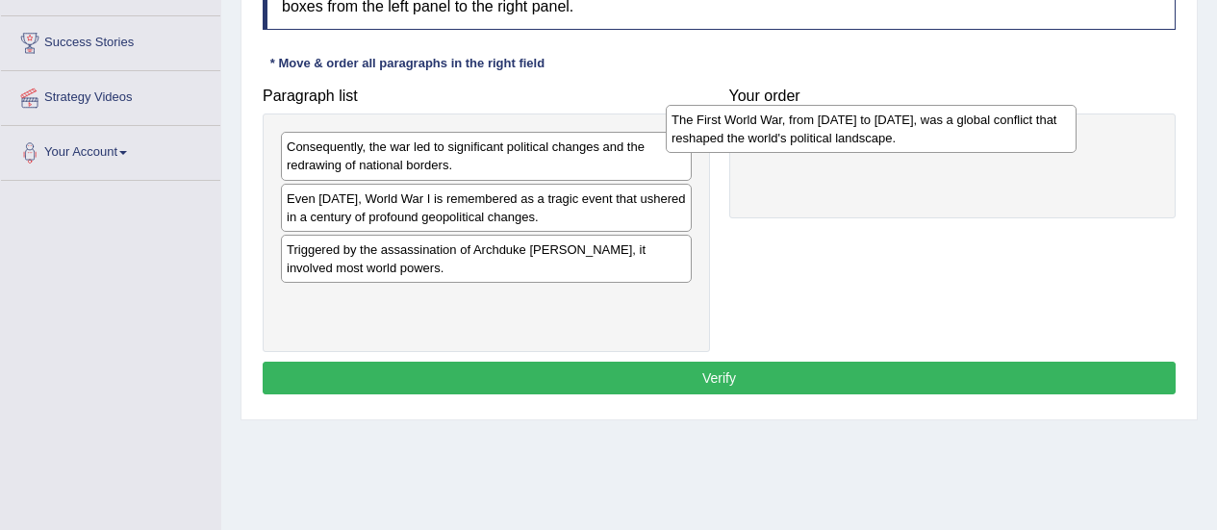
drag, startPoint x: 531, startPoint y: 319, endPoint x: 919, endPoint y: 139, distance: 427.8
click at [919, 139] on div "The First World War, from [DATE] to [DATE], was a global conflict that reshaped…" at bounding box center [871, 129] width 411 height 48
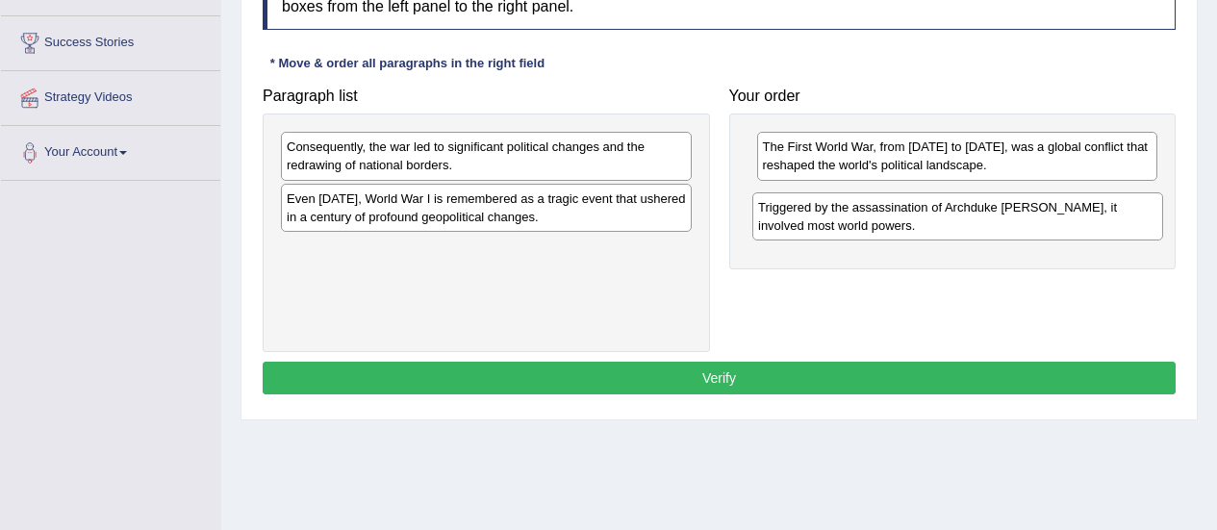
drag, startPoint x: 535, startPoint y: 260, endPoint x: 1038, endPoint y: 215, distance: 505.2
click at [1038, 215] on div "Triggered by the assassination of Archduke [PERSON_NAME], it involved most worl…" at bounding box center [957, 216] width 411 height 48
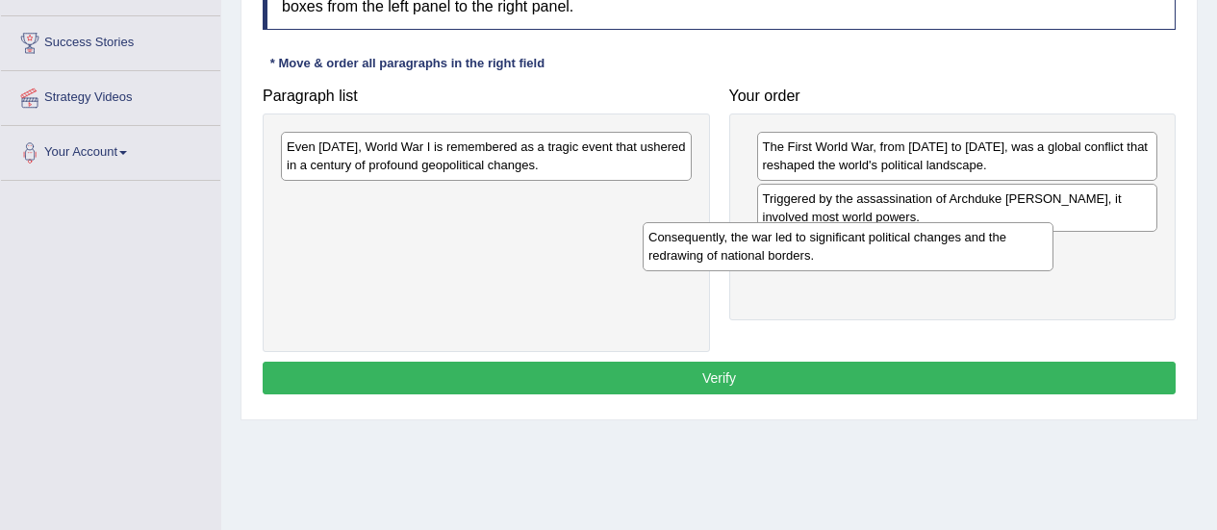
drag, startPoint x: 434, startPoint y: 168, endPoint x: 810, endPoint y: 260, distance: 387.1
click at [810, 260] on div "Consequently, the war led to significant political changes and the redrawing of…" at bounding box center [848, 246] width 411 height 48
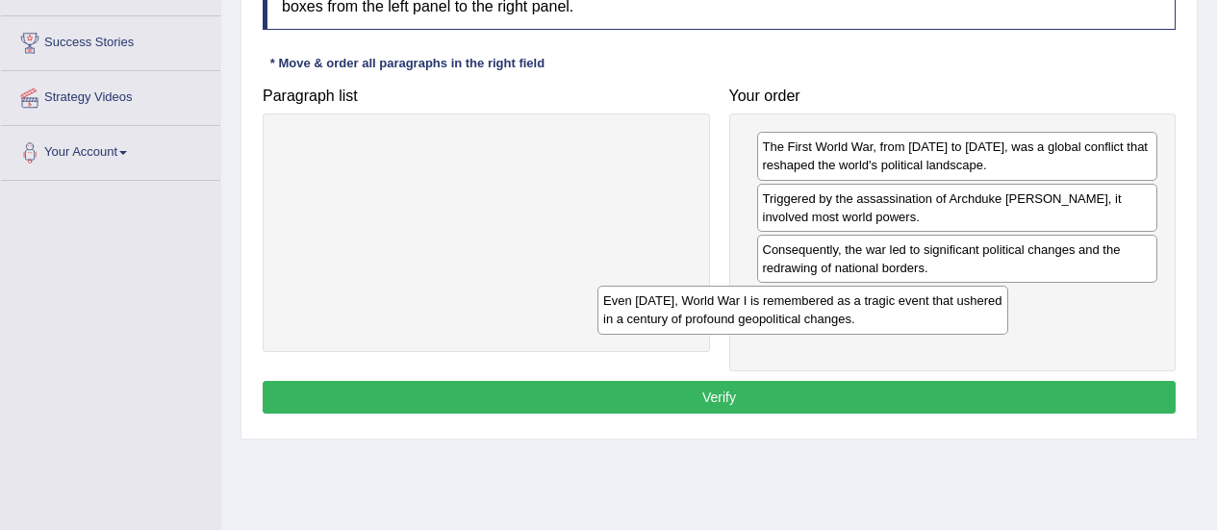
drag, startPoint x: 528, startPoint y: 165, endPoint x: 855, endPoint y: 318, distance: 361.1
click at [855, 318] on div "Even [DATE], World War I is remembered as a tragic event that ushered in a cent…" at bounding box center [802, 310] width 411 height 48
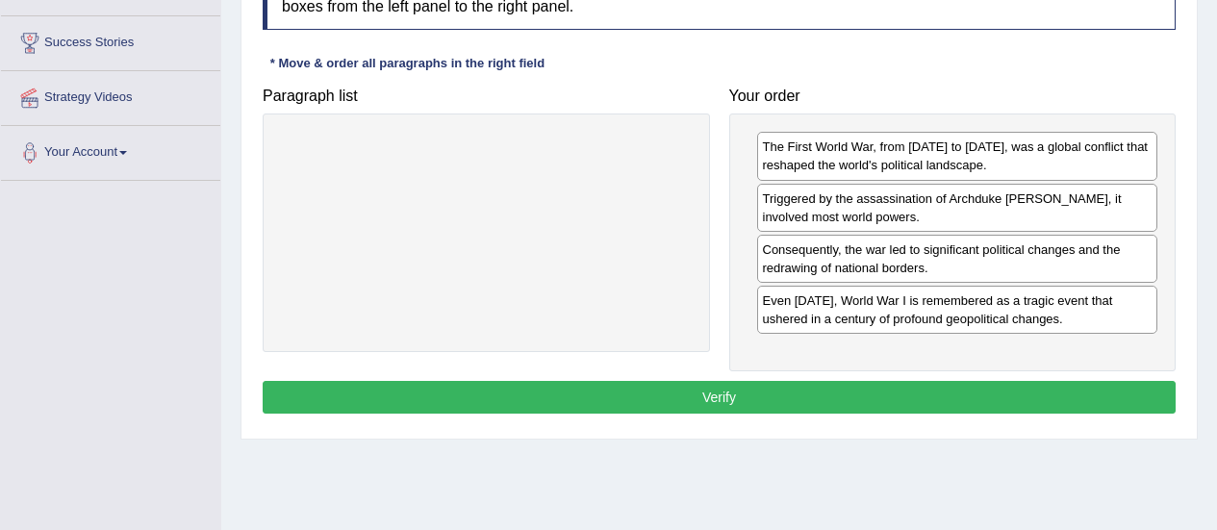
click at [728, 400] on button "Verify" at bounding box center [719, 397] width 913 height 33
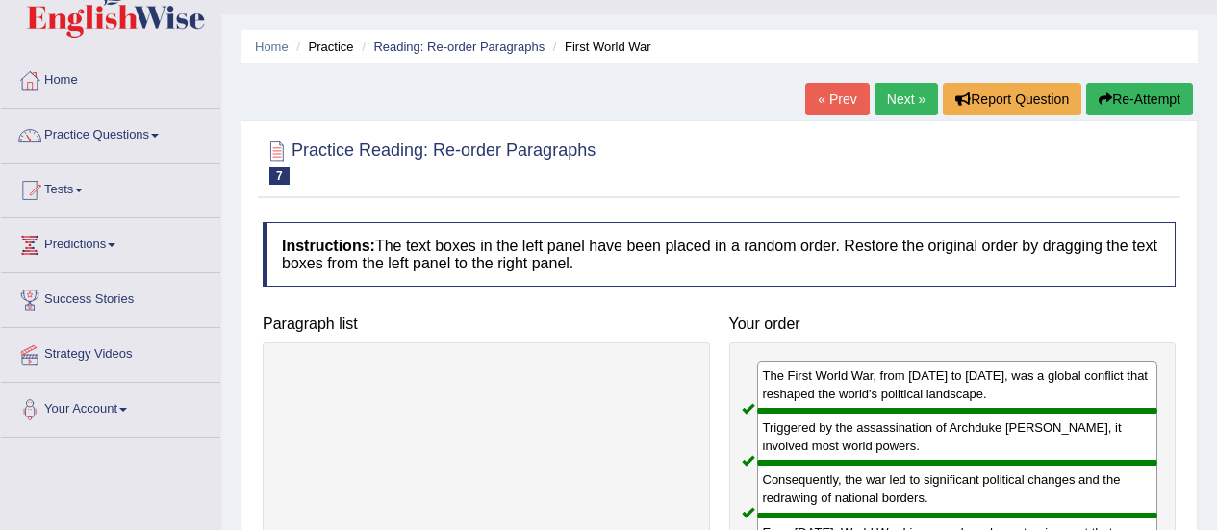
scroll to position [0, 0]
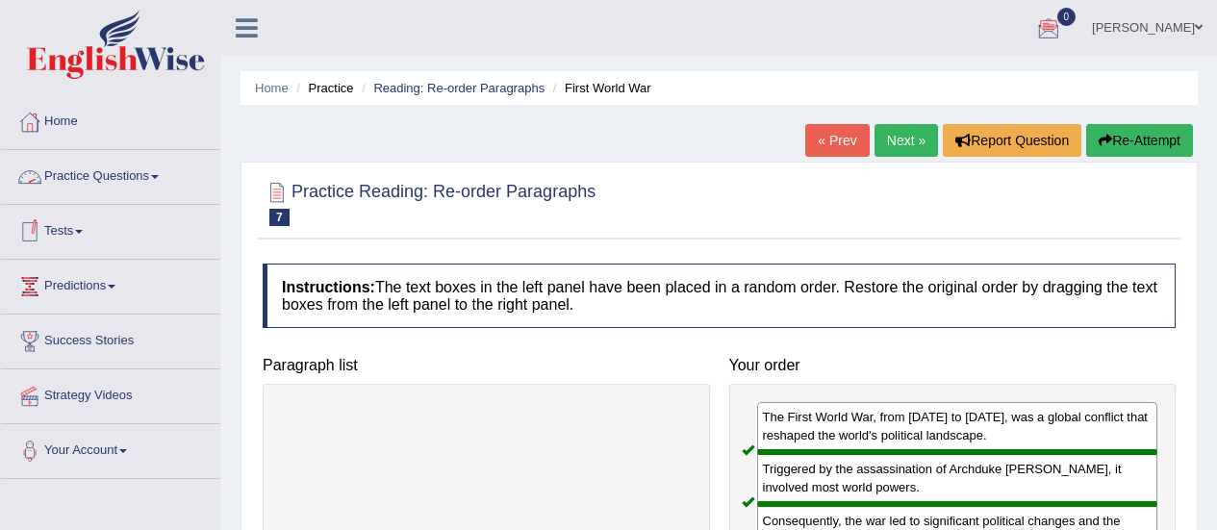
click at [141, 181] on link "Practice Questions" at bounding box center [110, 174] width 219 height 48
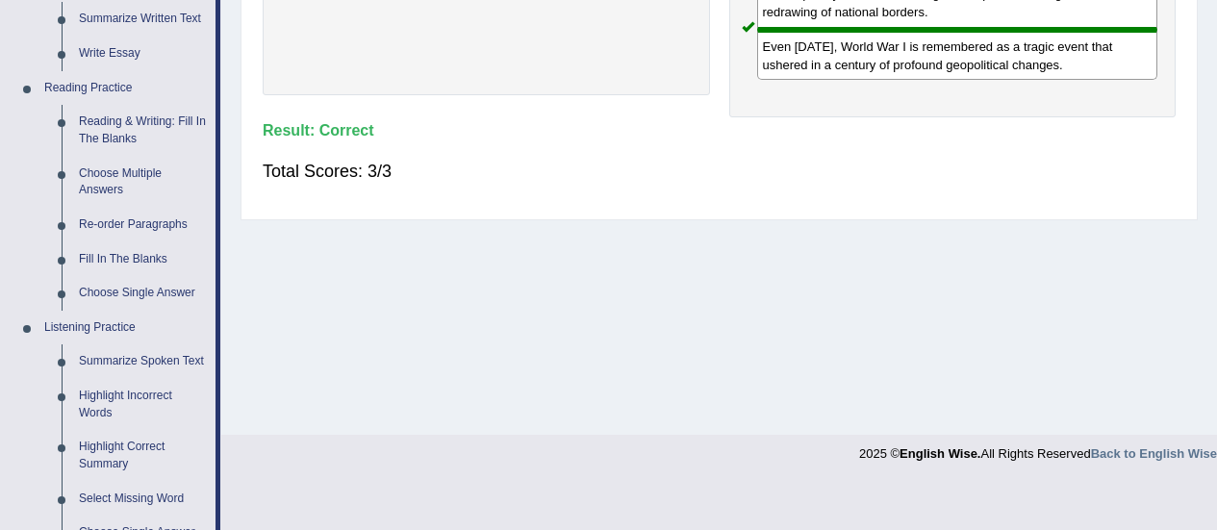
scroll to position [542, 0]
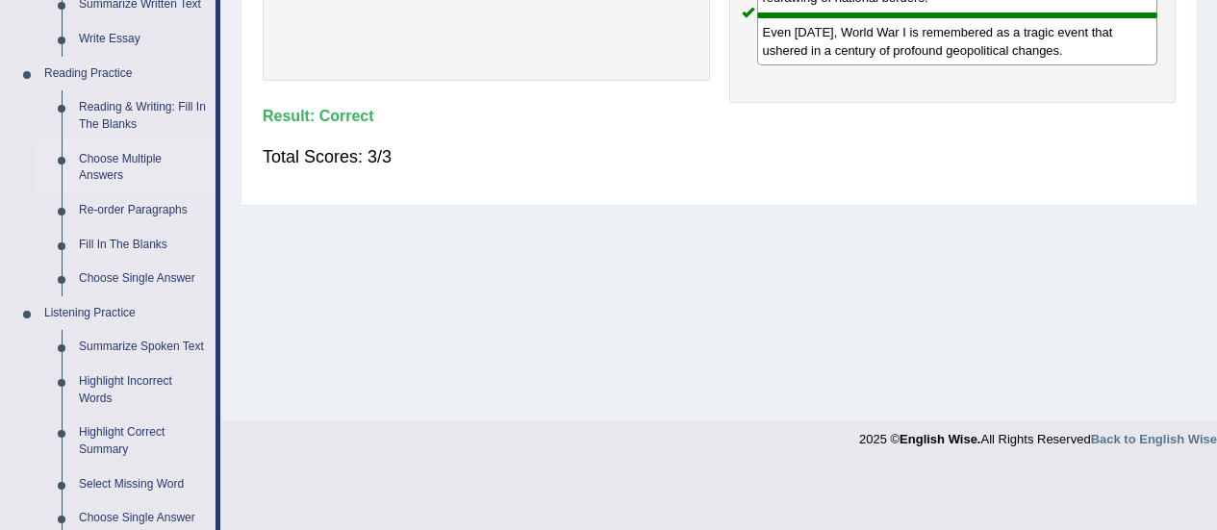
click at [94, 170] on link "Choose Multiple Answers" at bounding box center [142, 167] width 145 height 51
click at [94, 170] on ul "Speaking Practice Read Aloud Repeat Sentence Describe Image Re-tell Lecture Ans…" at bounding box center [108, 172] width 215 height 1020
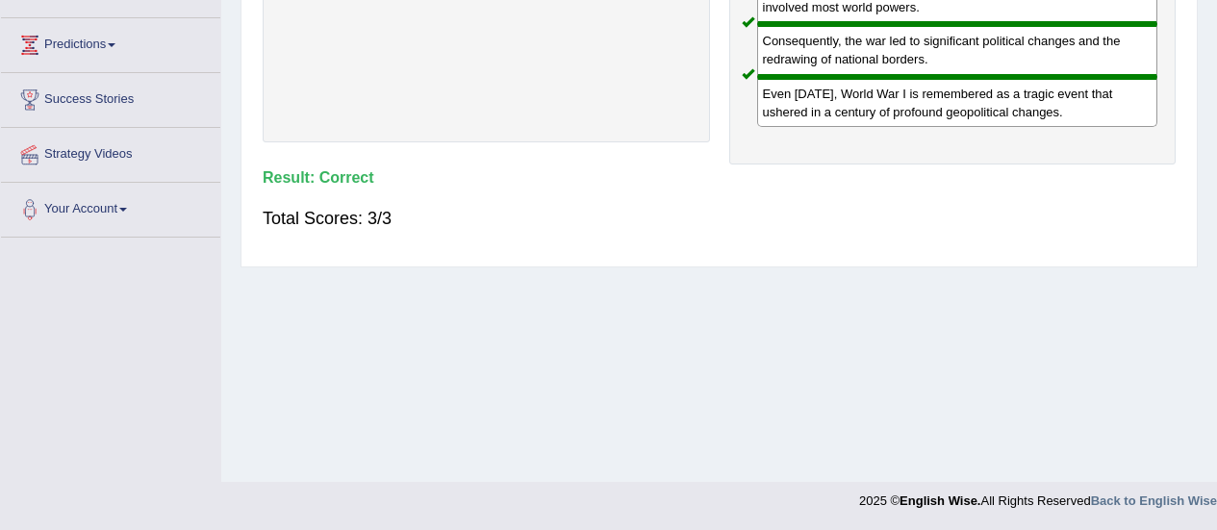
scroll to position [397, 0]
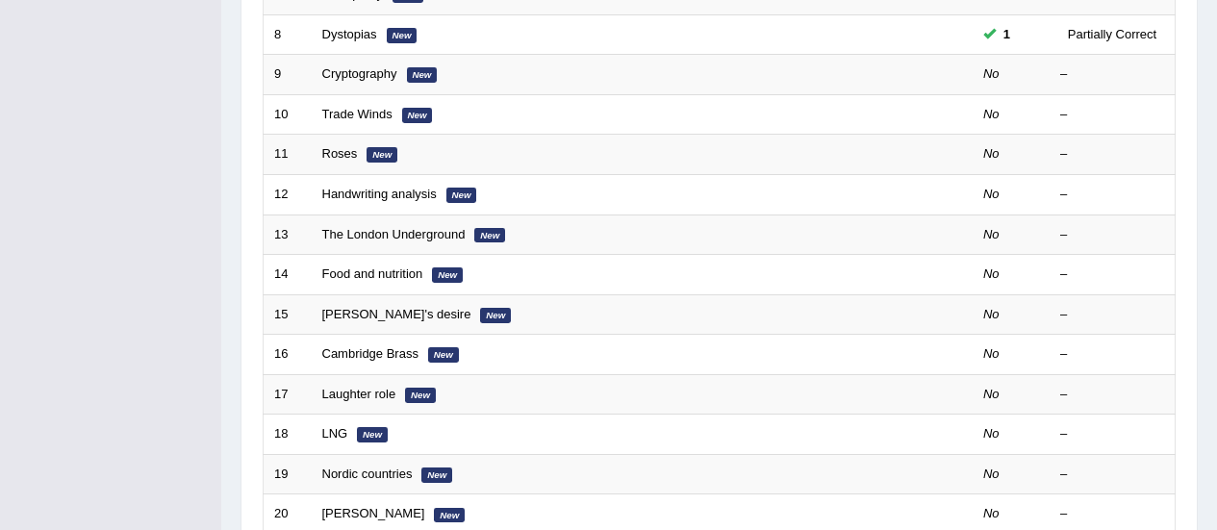
scroll to position [561, 0]
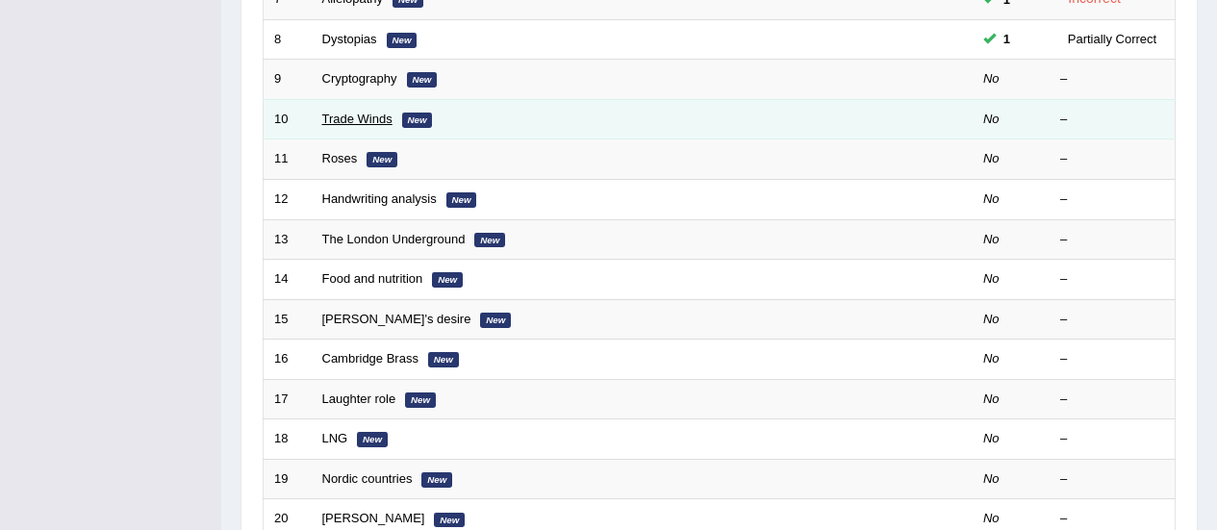
click at [367, 114] on link "Trade Winds" at bounding box center [357, 119] width 70 height 14
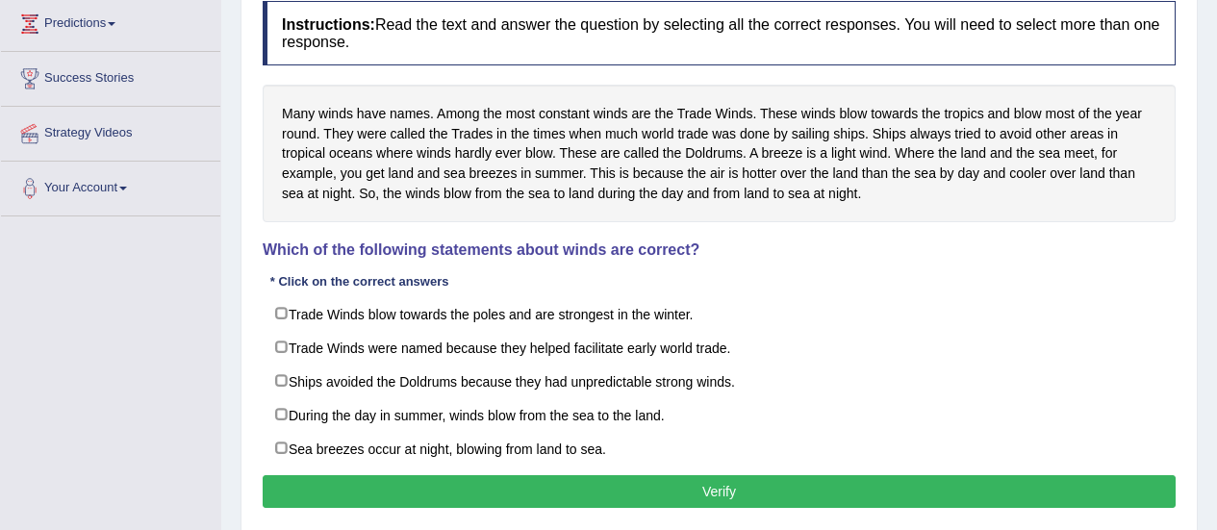
scroll to position [270, 0]
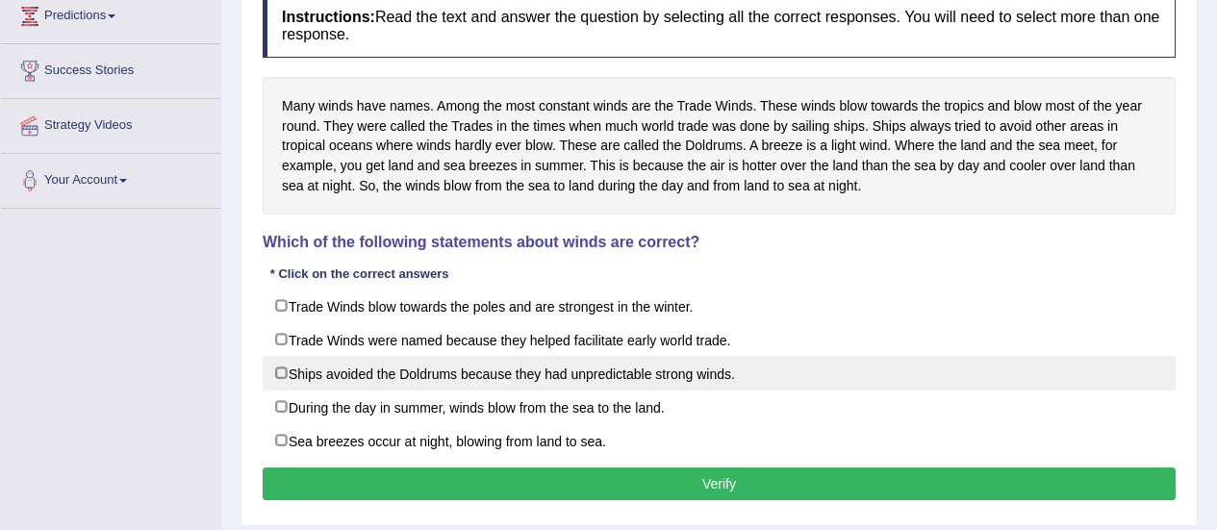
click at [285, 371] on label "Ships avoided the Doldrums because they had unpredictable strong winds." at bounding box center [719, 373] width 913 height 35
checkbox input "true"
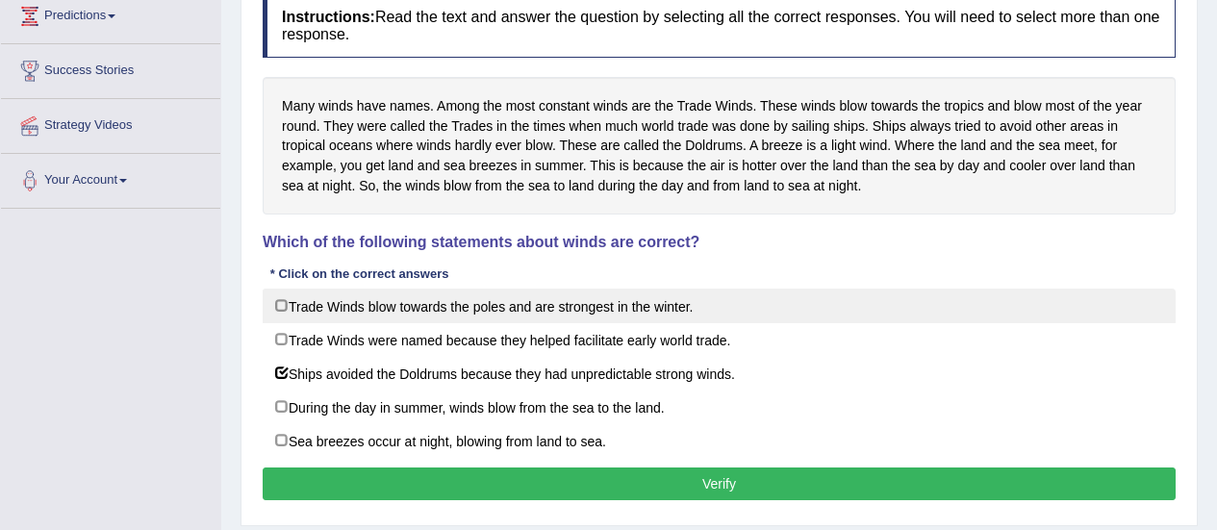
click at [287, 306] on label "Trade Winds blow towards the poles and are strongest in the winter." at bounding box center [719, 306] width 913 height 35
checkbox input "true"
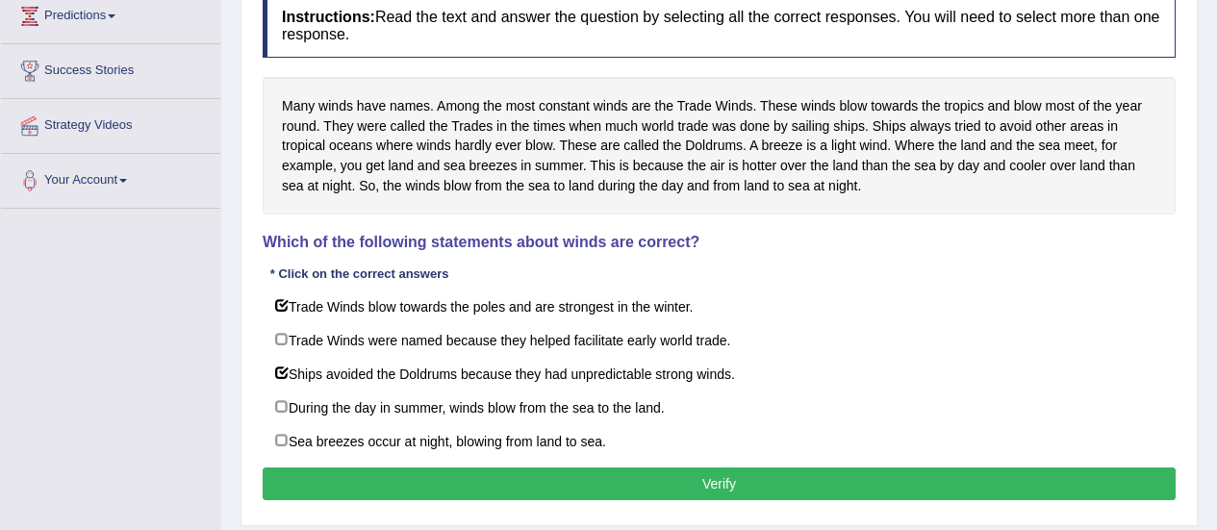
click at [535, 481] on button "Verify" at bounding box center [719, 484] width 913 height 33
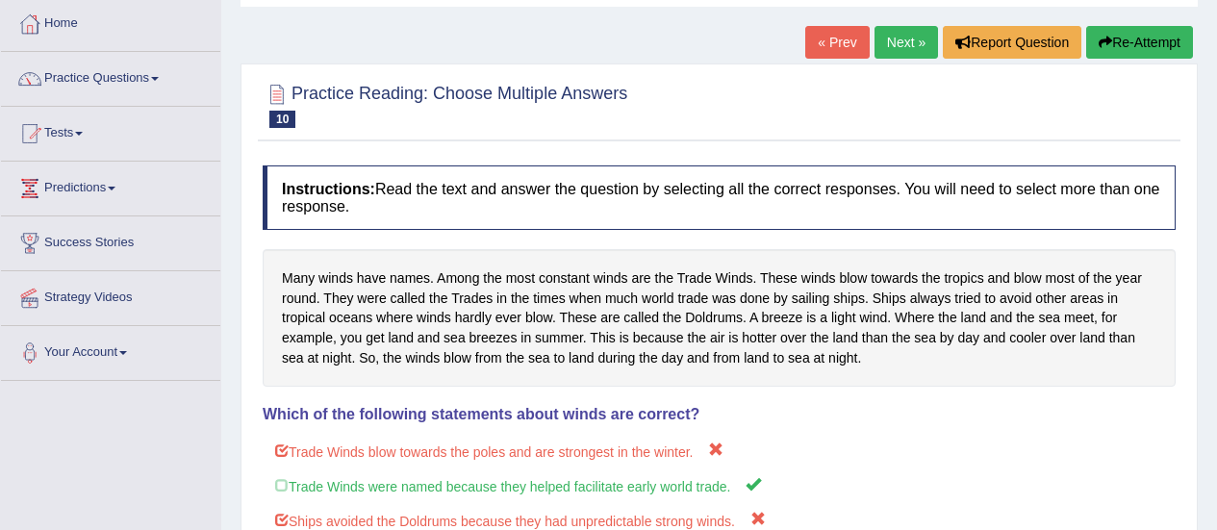
scroll to position [78, 0]
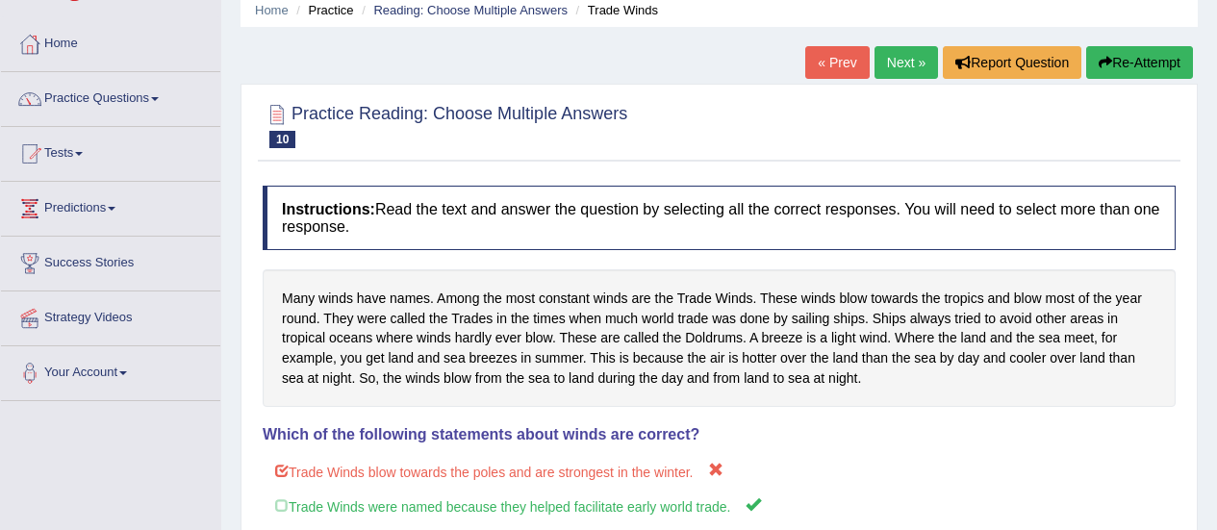
click at [902, 59] on link "Next »" at bounding box center [905, 62] width 63 height 33
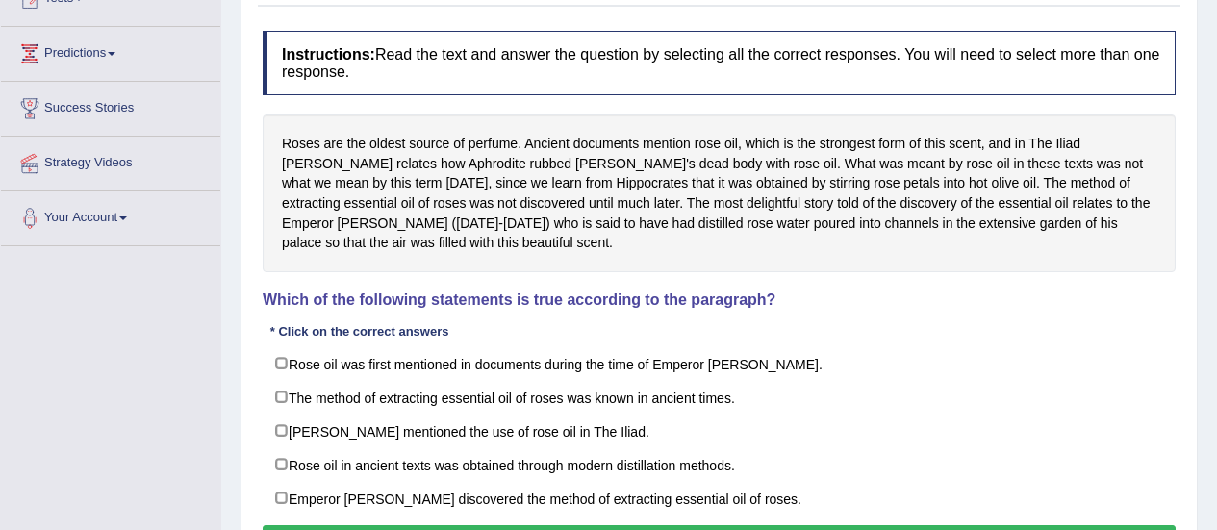
scroll to position [237, 0]
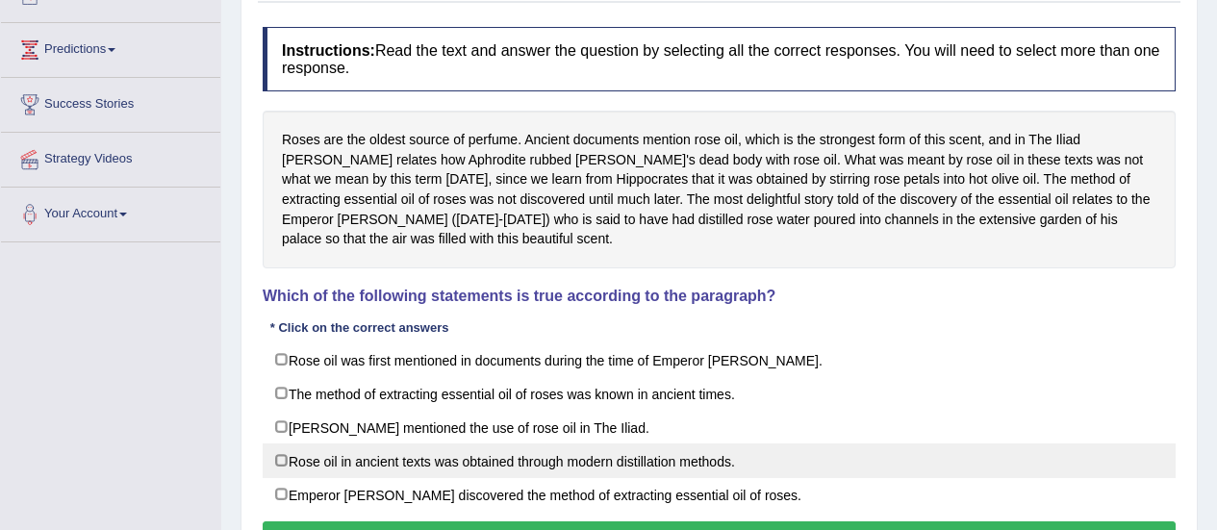
click at [289, 464] on label "Rose oil in ancient texts was obtained through modern distillation methods." at bounding box center [719, 460] width 913 height 35
checkbox input "true"
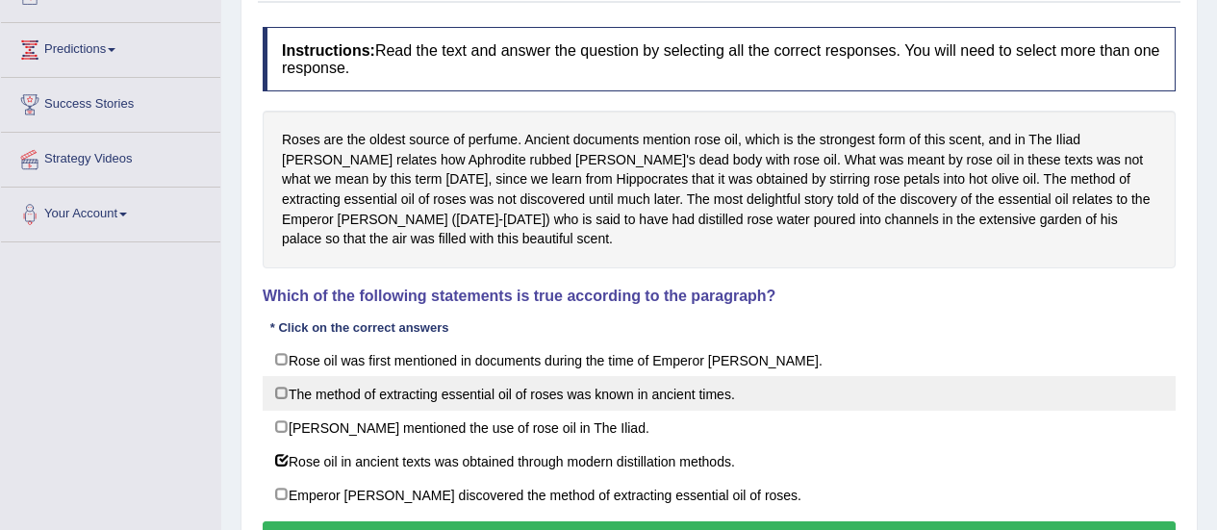
click at [286, 384] on label "The method of extracting essential oil of roses was known in ancient times." at bounding box center [719, 393] width 913 height 35
checkbox input "true"
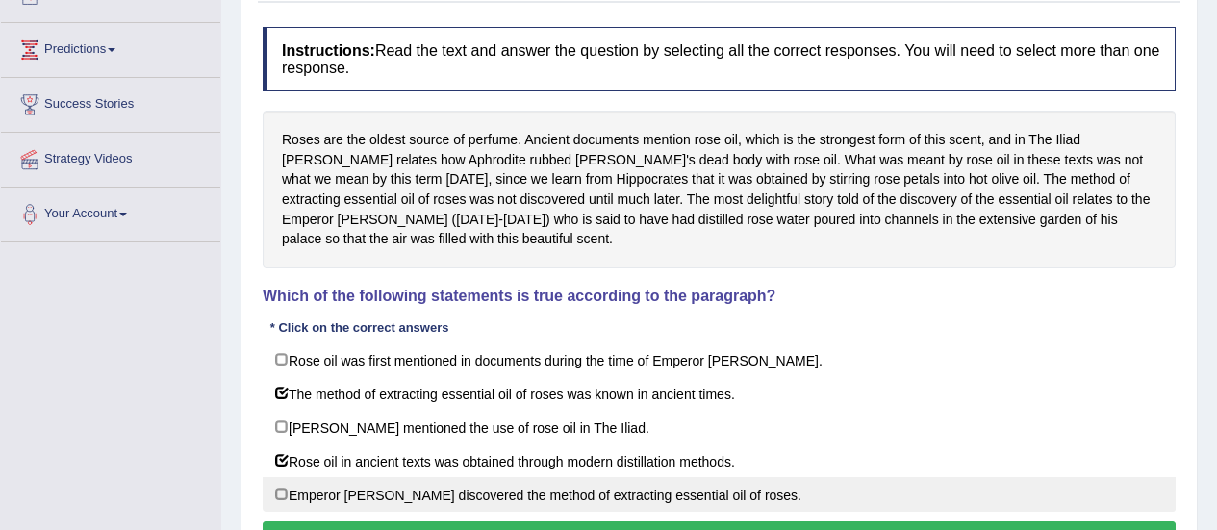
click at [281, 502] on label "Emperor Jihangir discovered the method of extracting essential oil of roses." at bounding box center [719, 494] width 913 height 35
checkbox input "true"
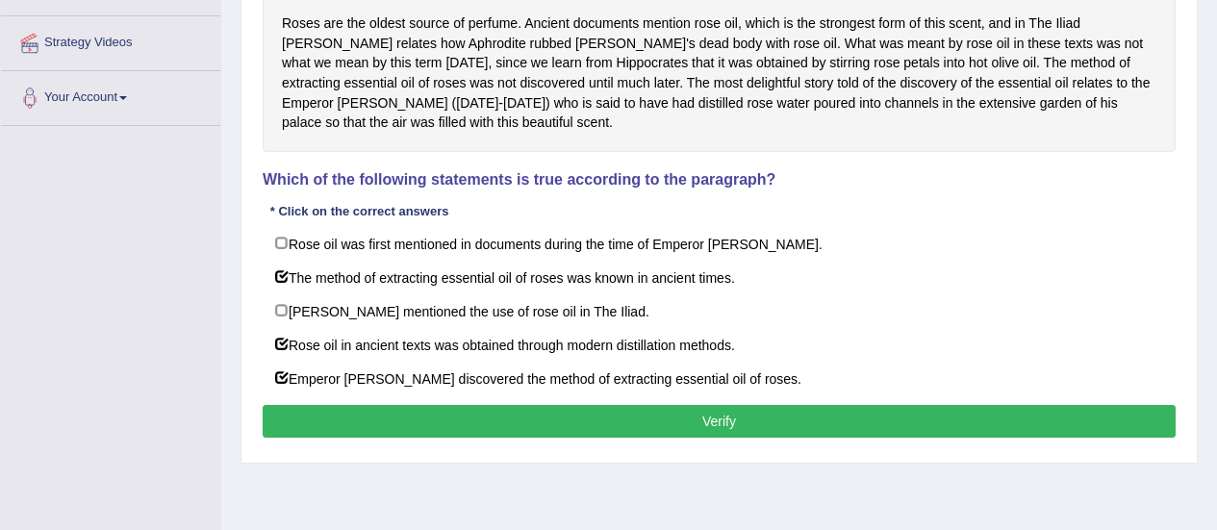
scroll to position [372, 0]
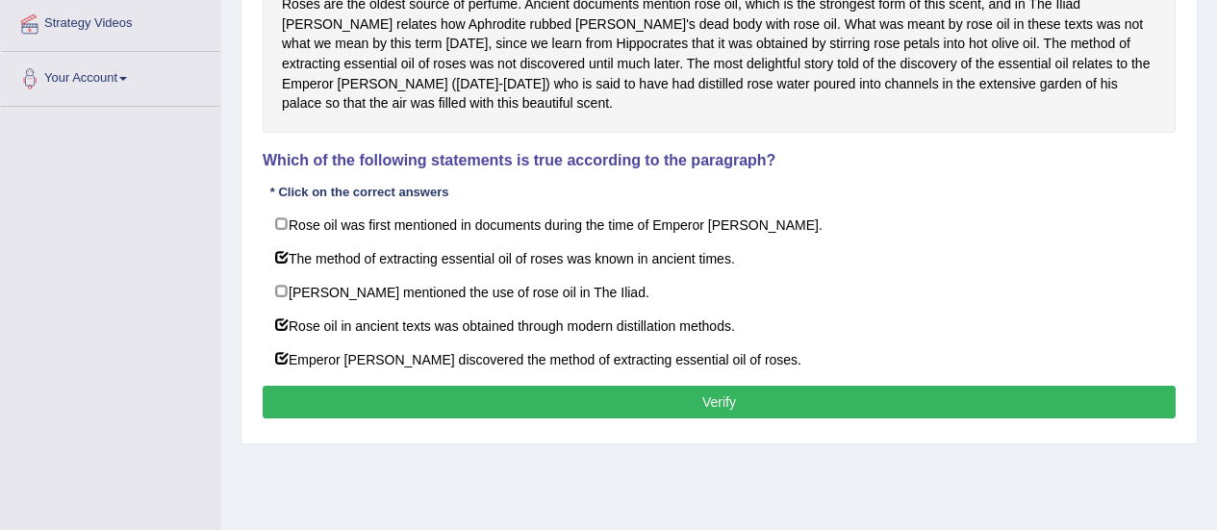
click at [915, 390] on button "Verify" at bounding box center [719, 402] width 913 height 33
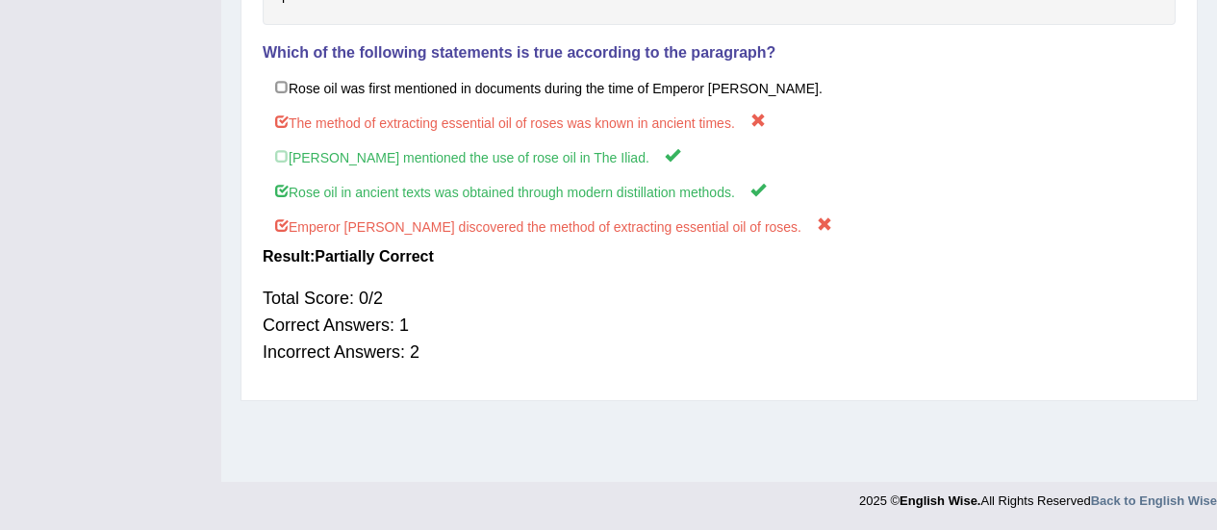
scroll to position [0, 0]
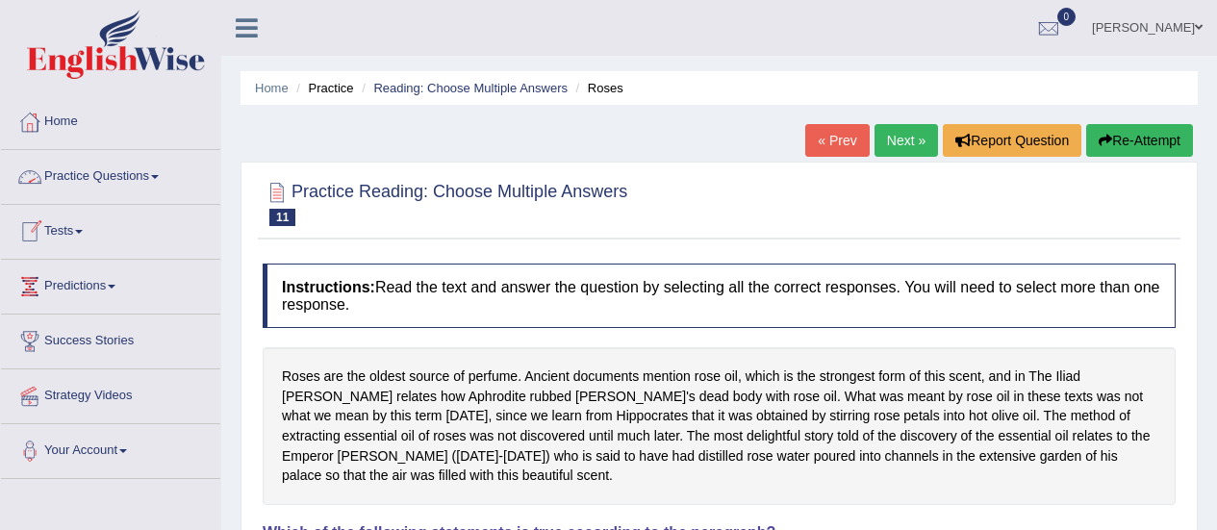
click at [96, 179] on link "Practice Questions" at bounding box center [110, 174] width 219 height 48
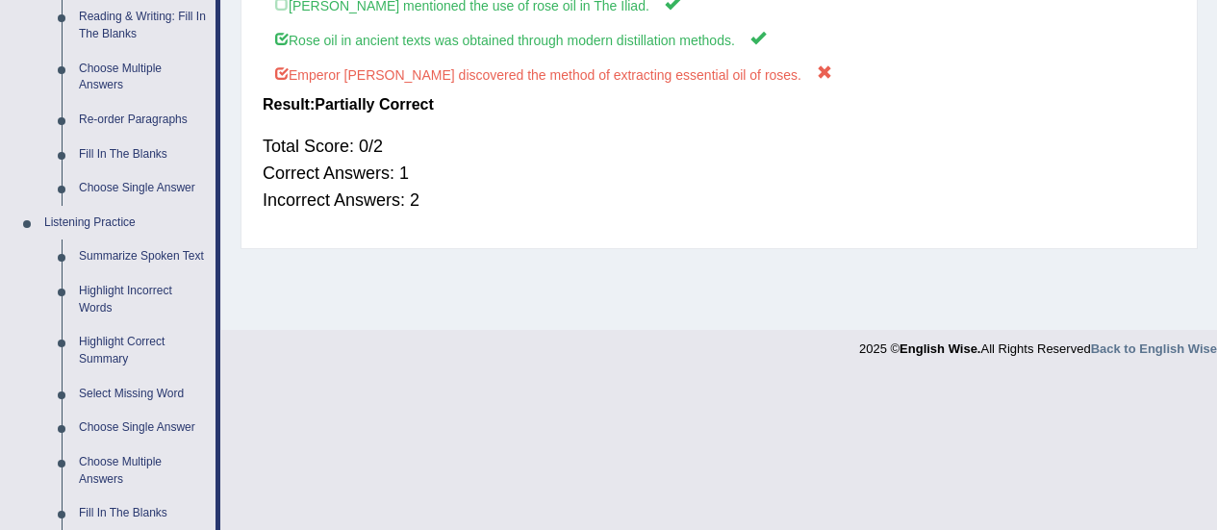
scroll to position [635, 0]
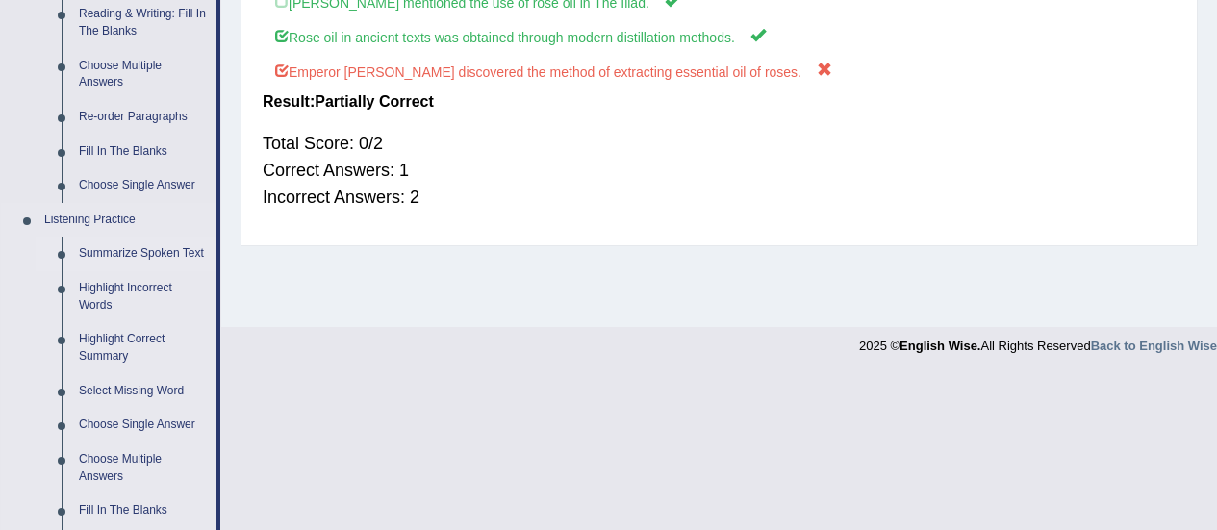
click at [126, 256] on link "Summarize Spoken Text" at bounding box center [142, 254] width 145 height 35
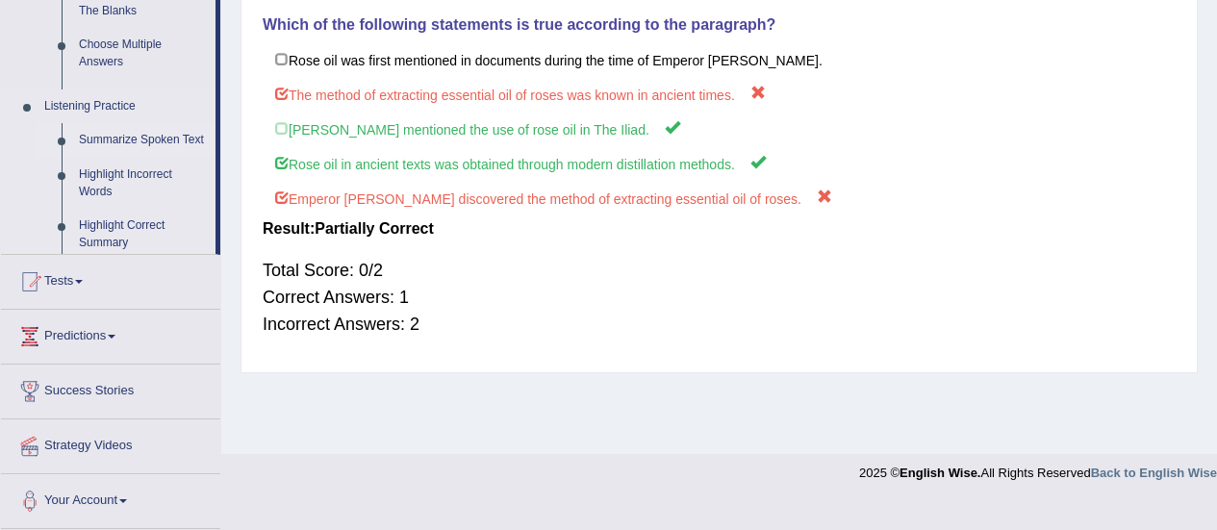
click at [126, 256] on ul "Home Practice Questions Speaking Practice Read Aloud Repeat Sentence Describe I…" at bounding box center [110, 58] width 219 height 942
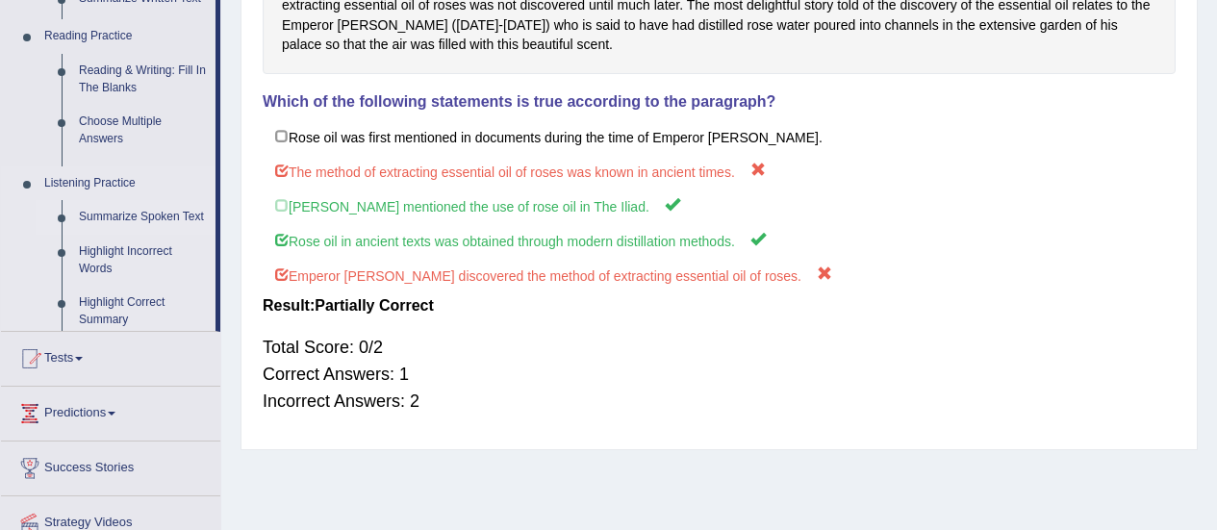
scroll to position [241, 0]
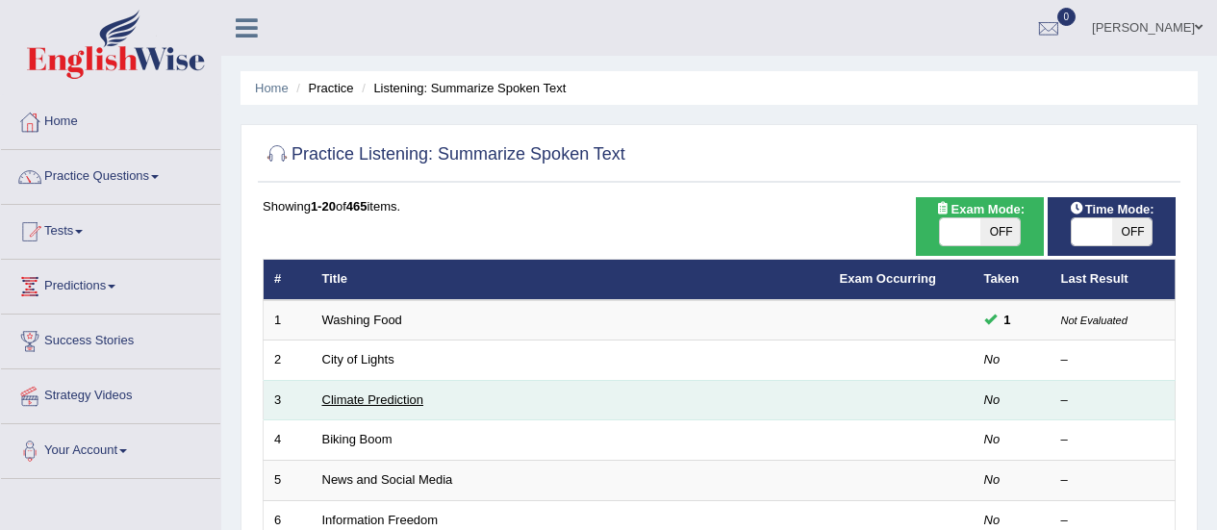
click at [387, 405] on link "Climate Prediction" at bounding box center [373, 399] width 102 height 14
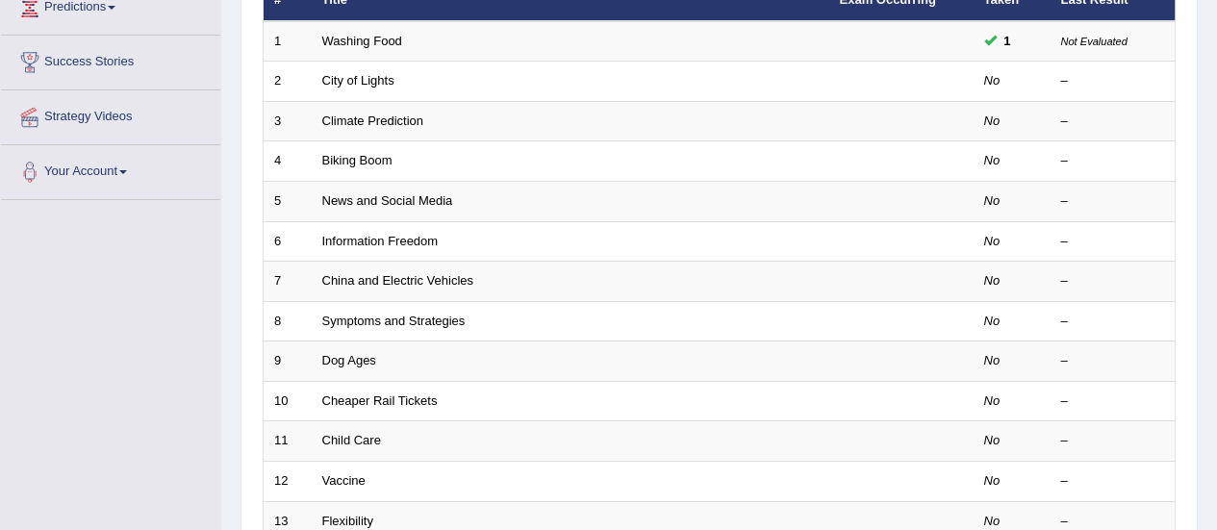
scroll to position [284, 0]
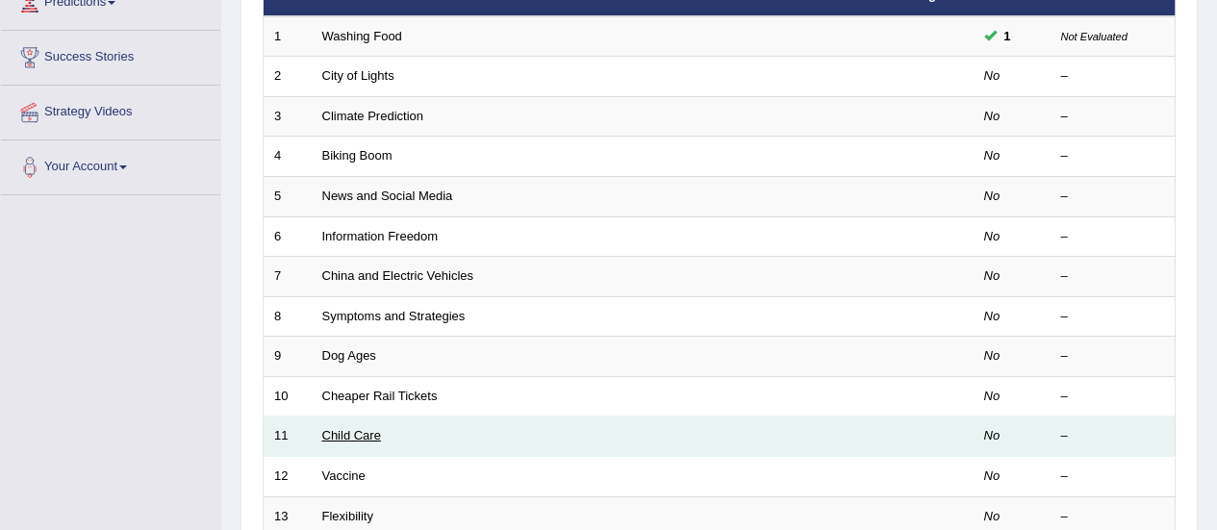
click at [367, 439] on link "Child Care" at bounding box center [351, 435] width 59 height 14
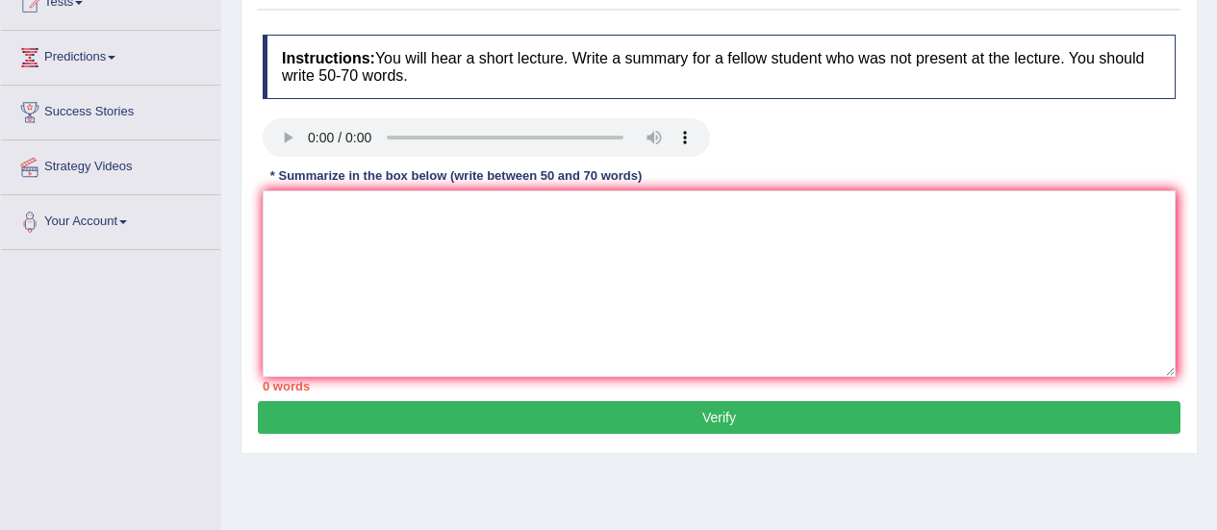
scroll to position [233, 0]
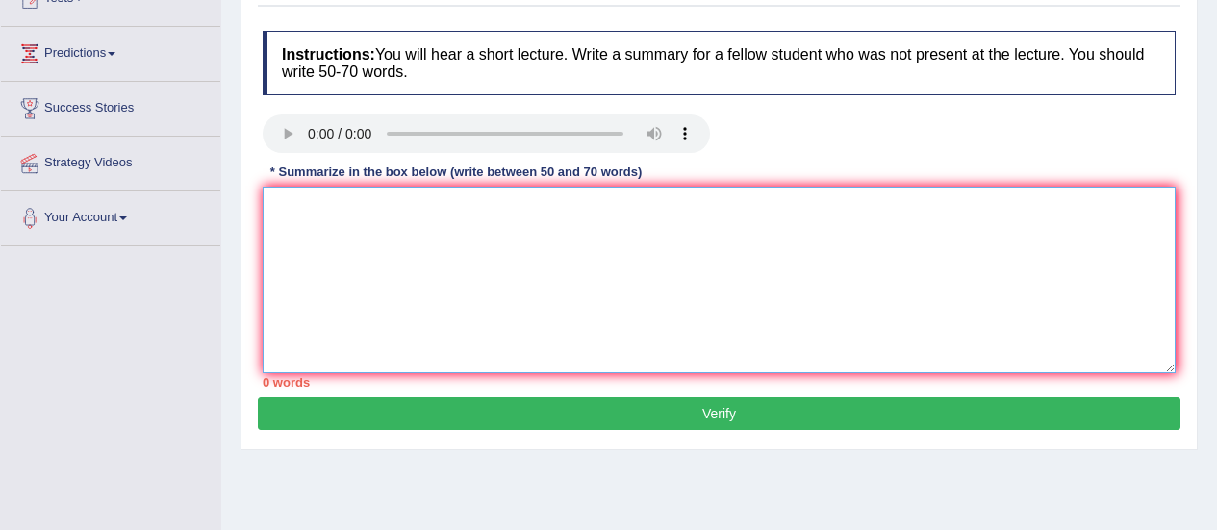
click at [405, 290] on textarea at bounding box center [719, 280] width 913 height 187
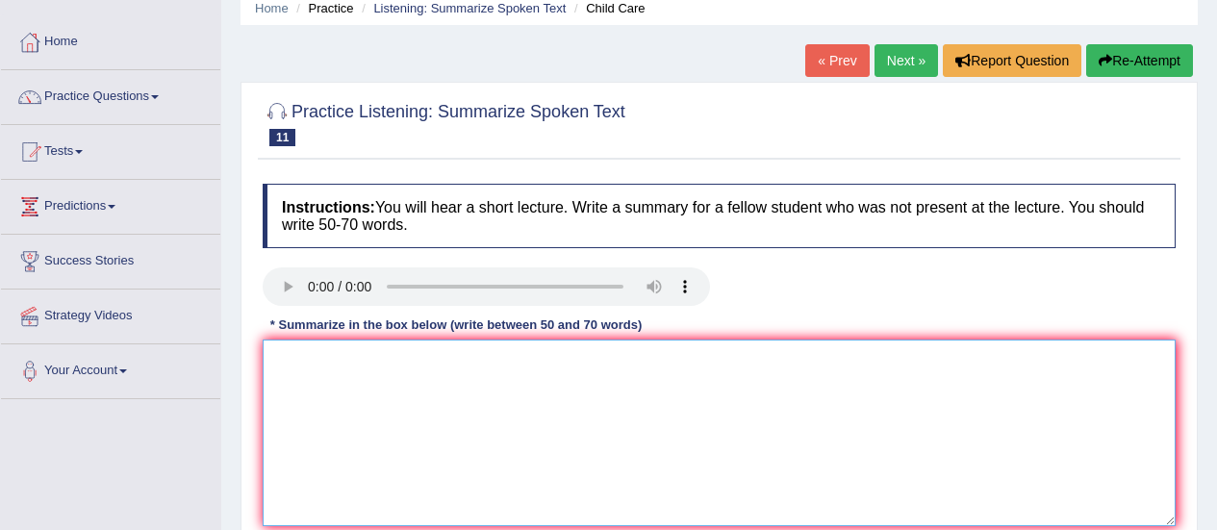
scroll to position [0, 0]
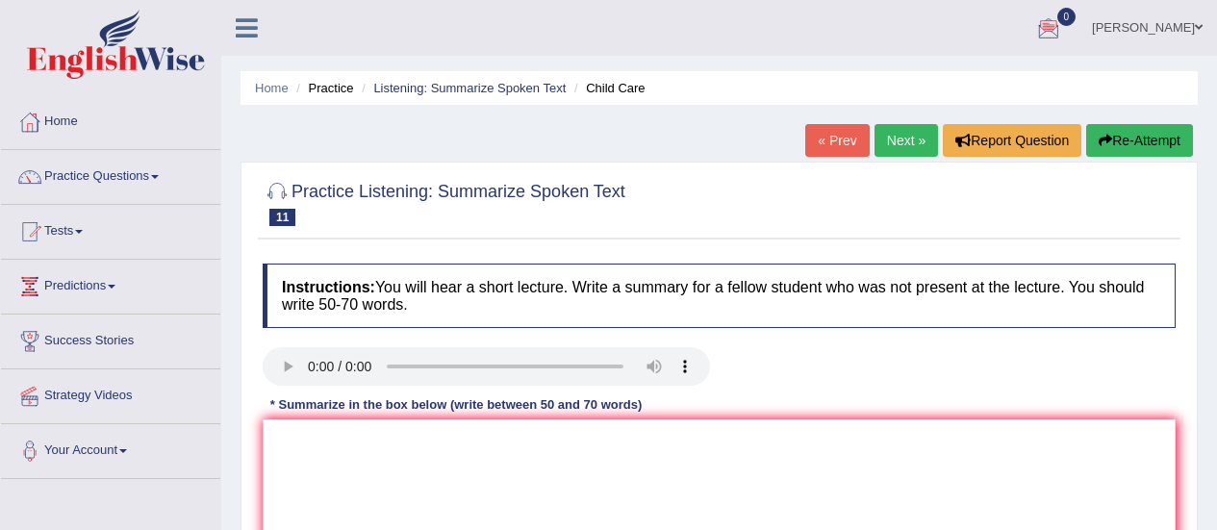
click at [899, 137] on link "Next »" at bounding box center [905, 140] width 63 height 33
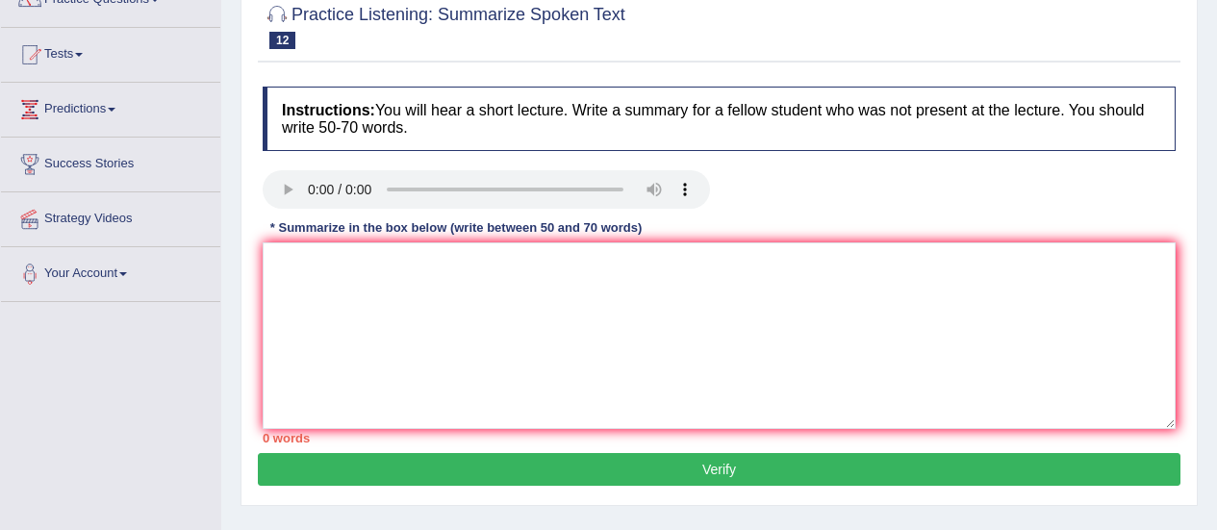
scroll to position [139, 0]
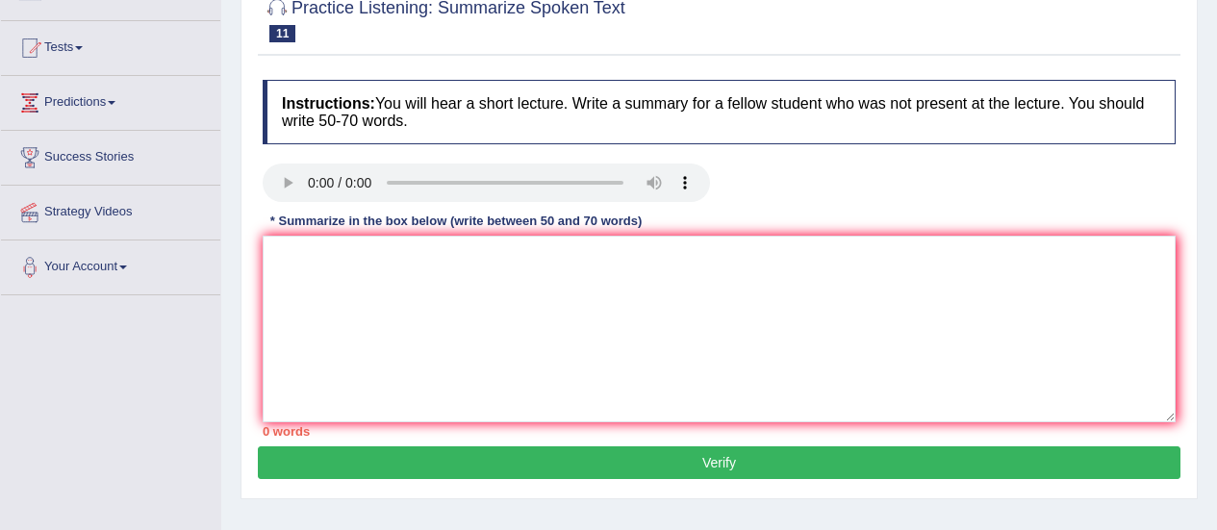
scroll to position [166, 0]
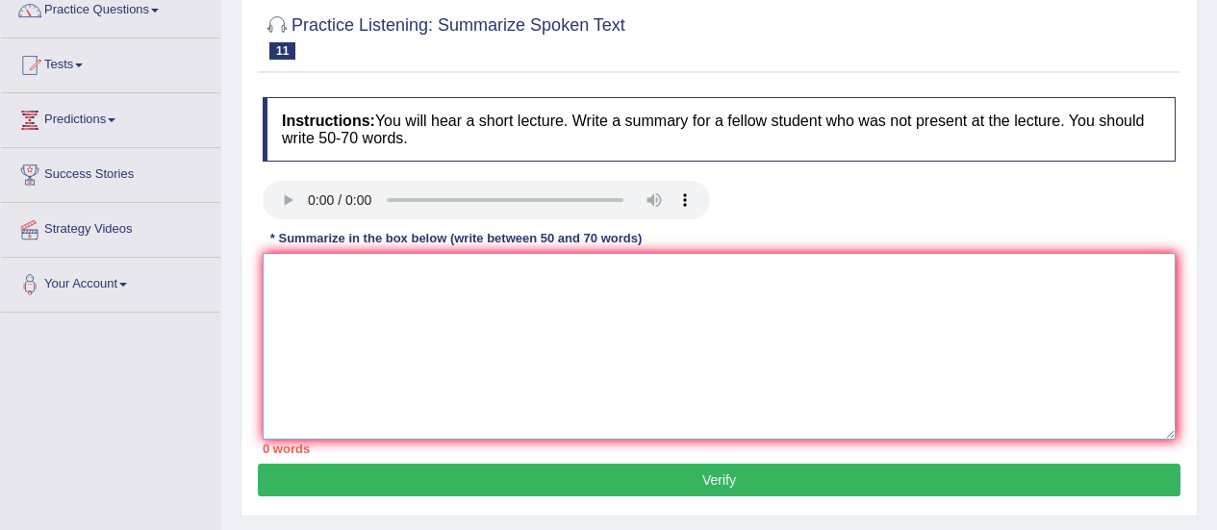
click at [728, 406] on textarea at bounding box center [719, 346] width 913 height 187
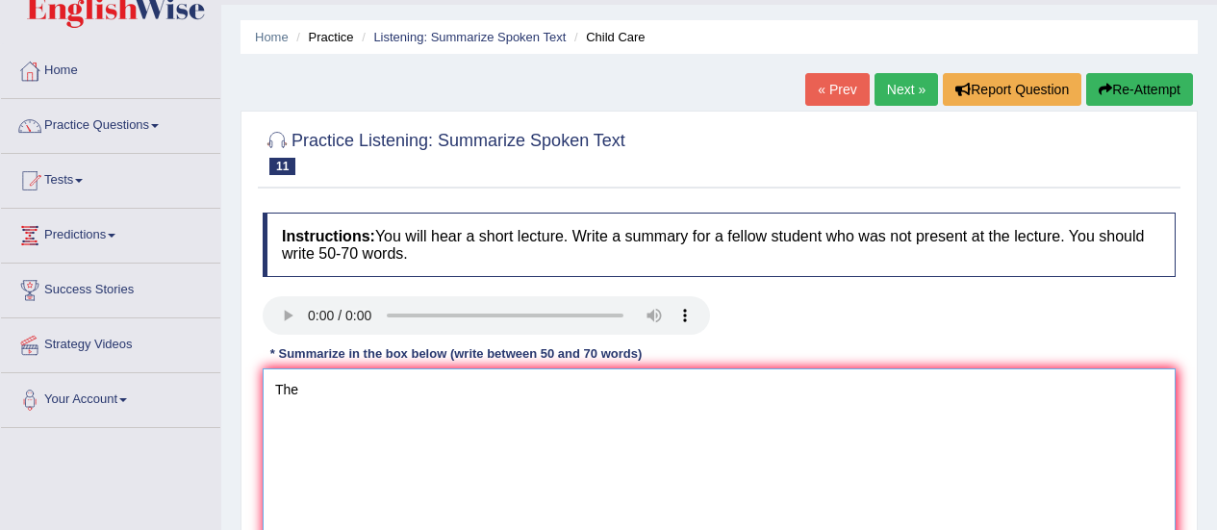
scroll to position [0, 0]
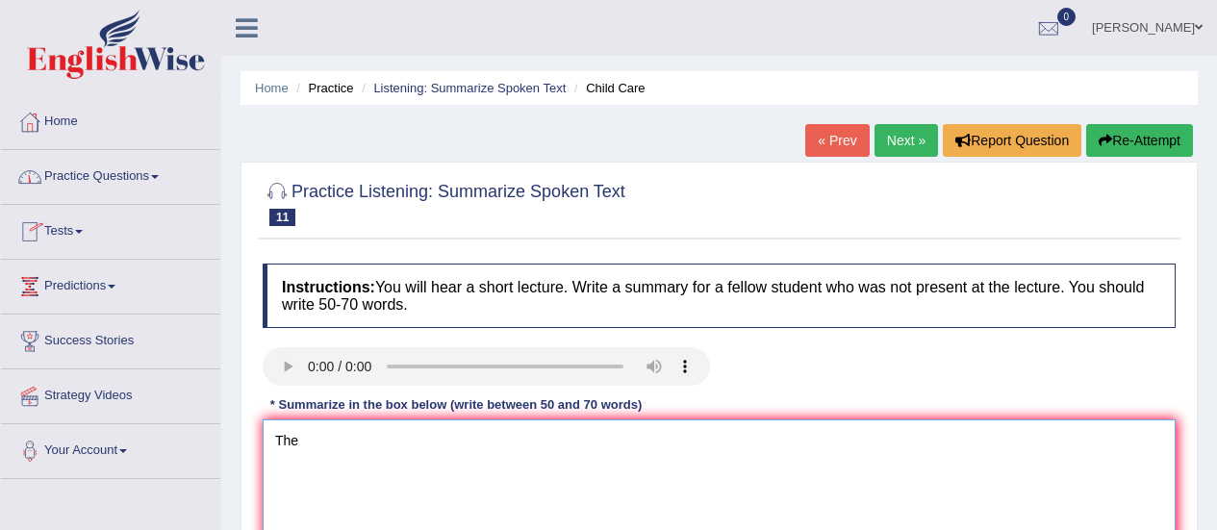
type textarea "The"
click at [53, 174] on link "Practice Questions" at bounding box center [110, 174] width 219 height 48
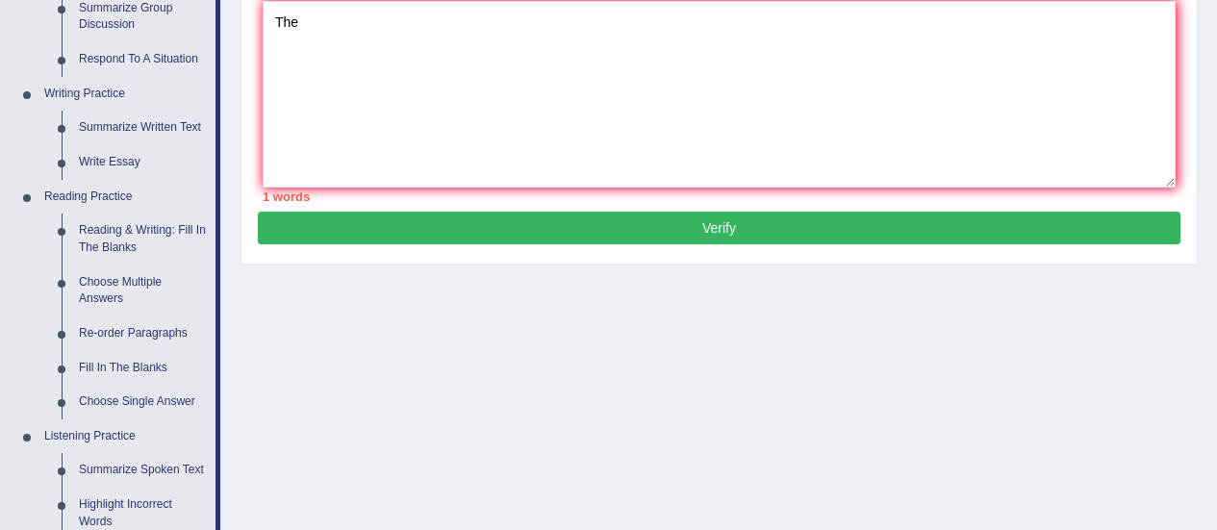
scroll to position [421, 0]
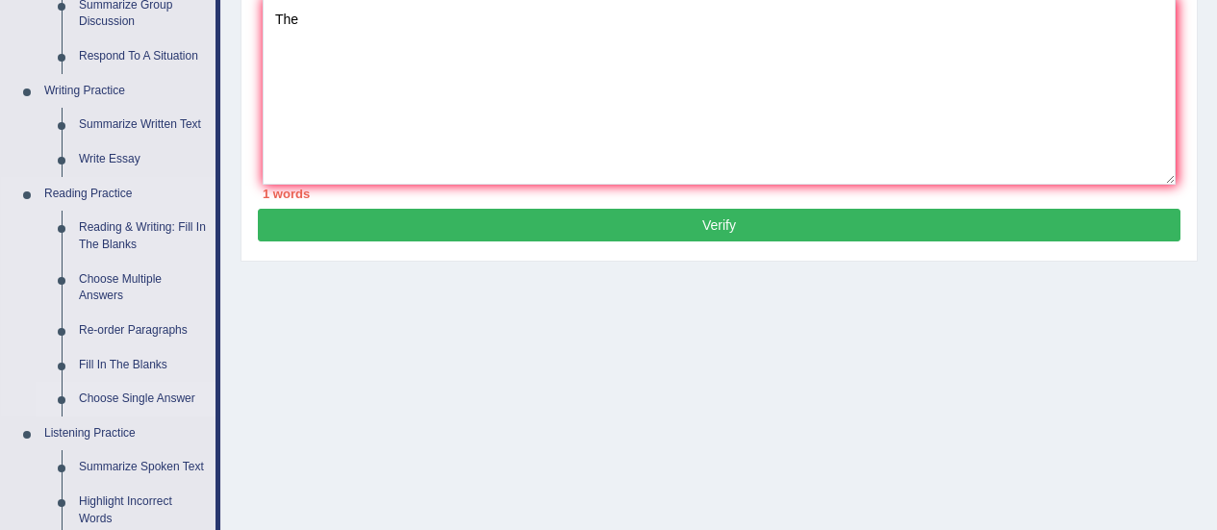
click at [143, 399] on link "Choose Single Answer" at bounding box center [142, 399] width 145 height 35
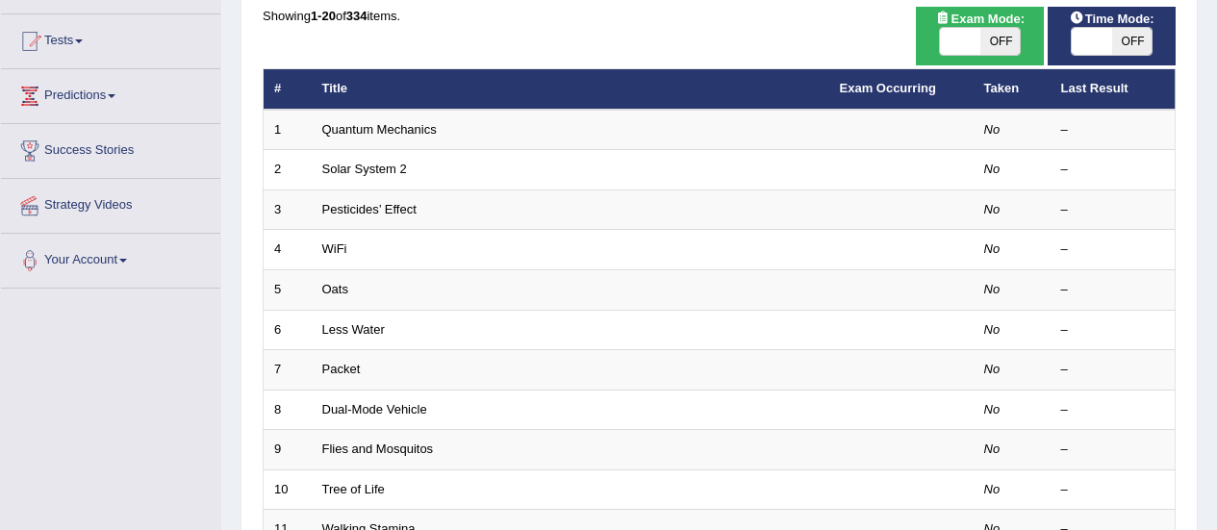
scroll to position [200, 0]
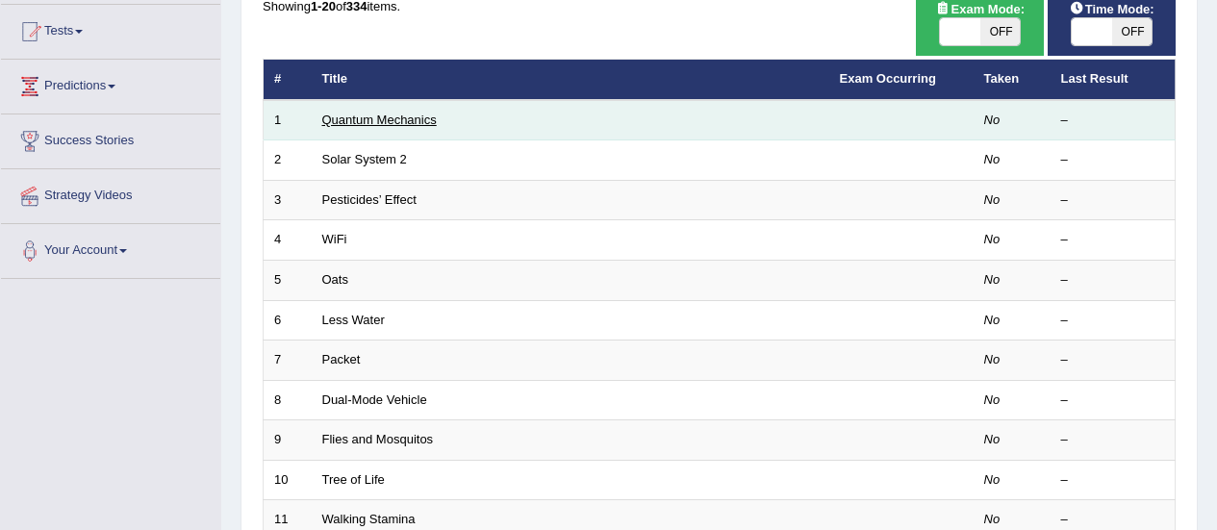
click at [430, 121] on link "Quantum Mechanics" at bounding box center [379, 120] width 114 height 14
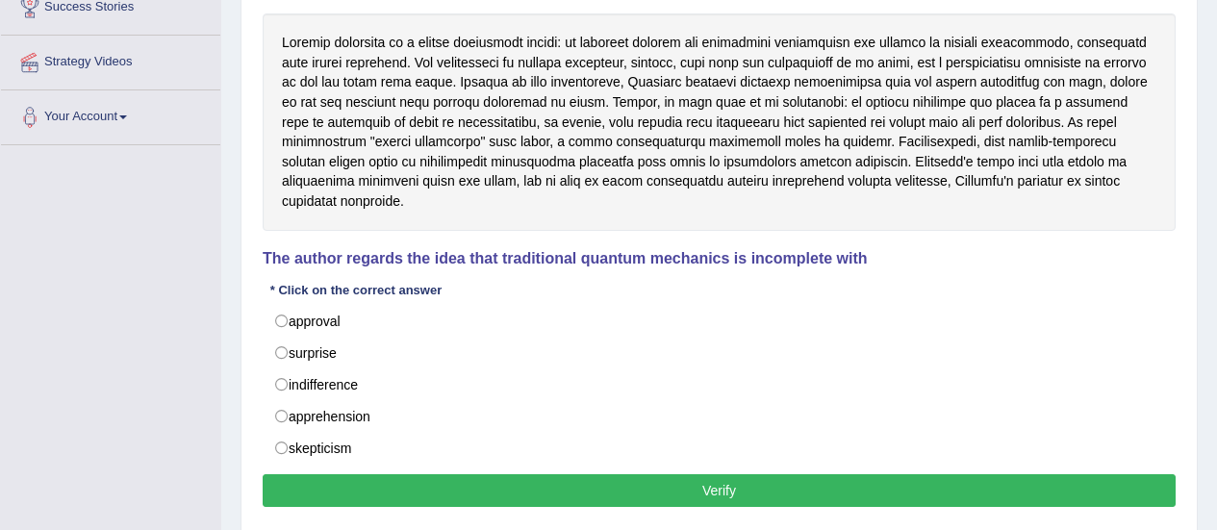
scroll to position [322, 0]
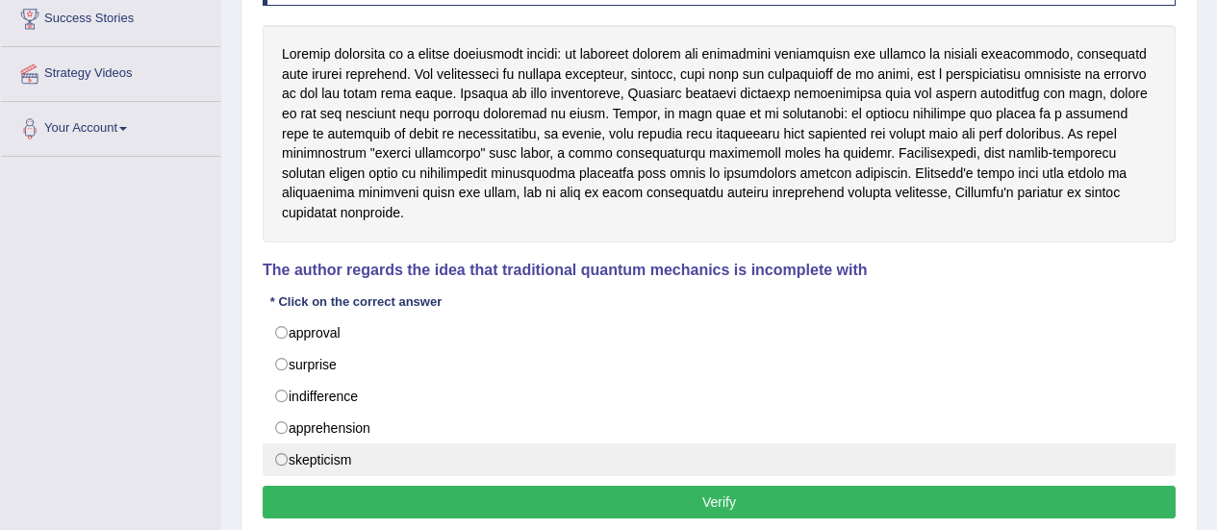
click at [283, 443] on label "skepticism" at bounding box center [719, 459] width 913 height 33
radio input "true"
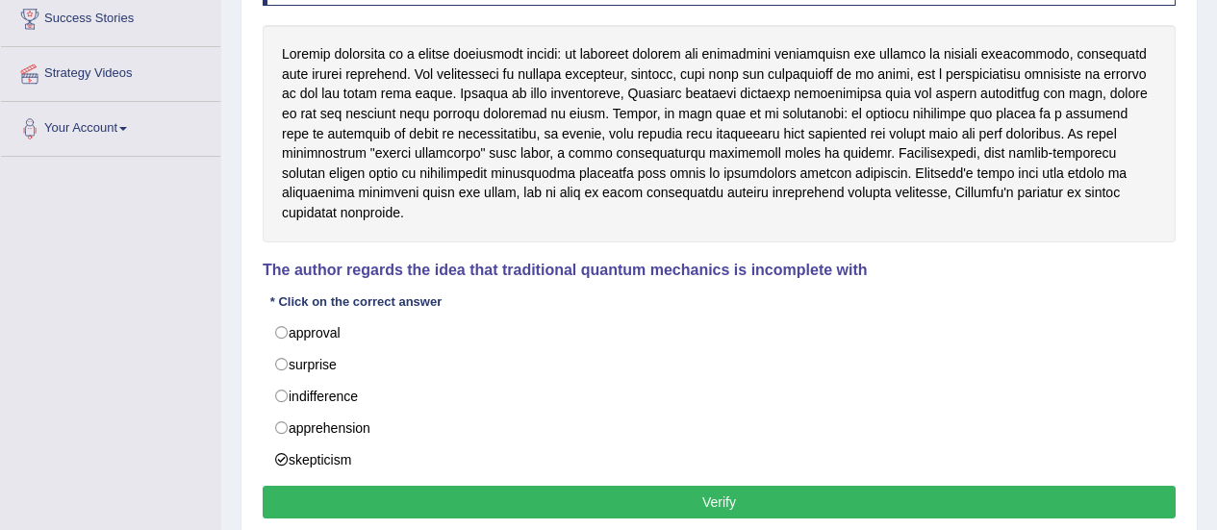
click at [620, 492] on button "Verify" at bounding box center [719, 502] width 913 height 33
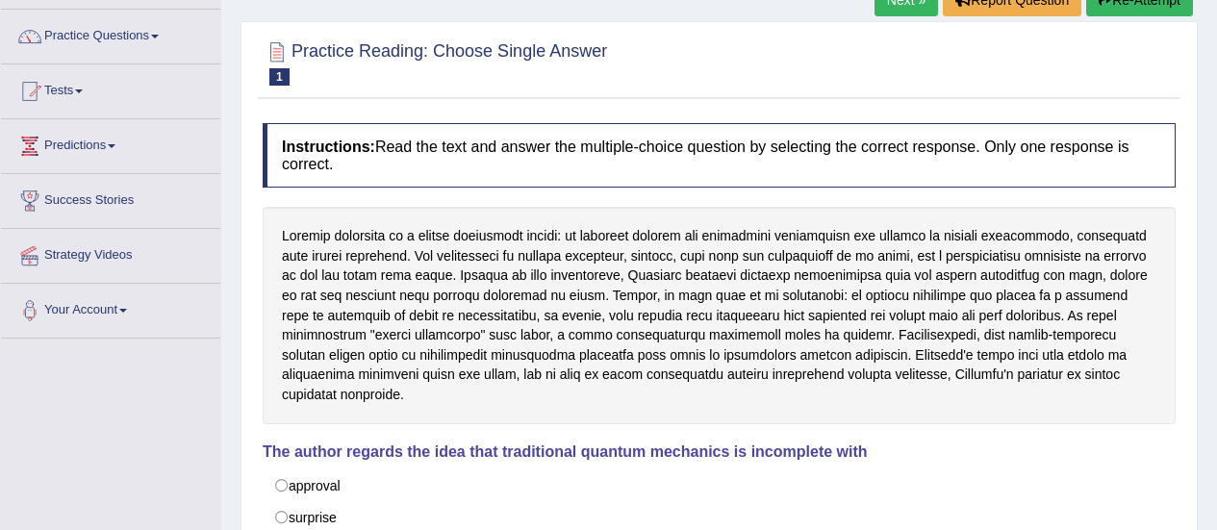
scroll to position [130, 0]
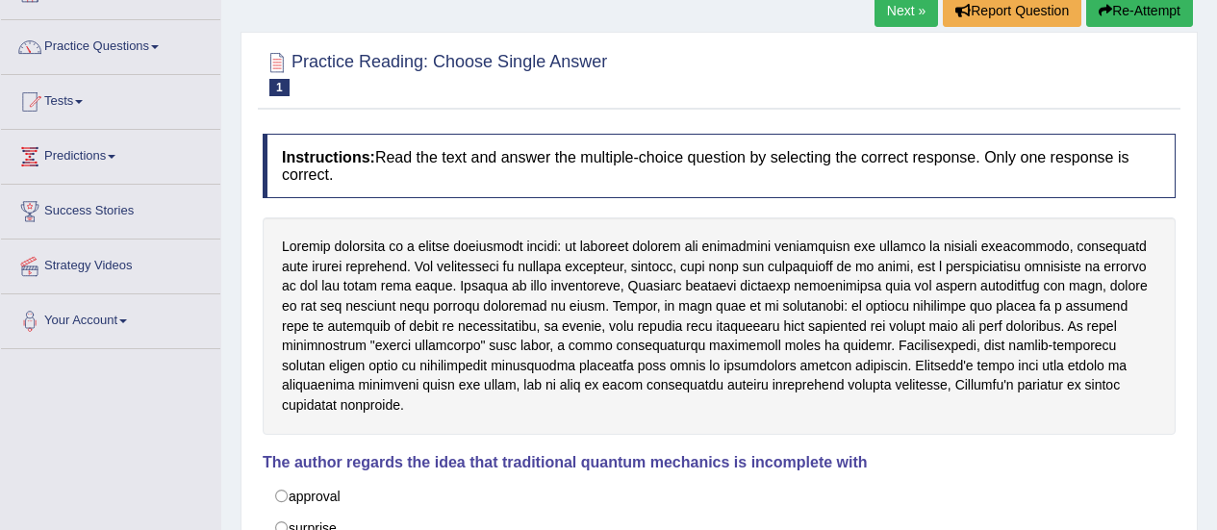
click at [899, 24] on link "Next »" at bounding box center [905, 10] width 63 height 33
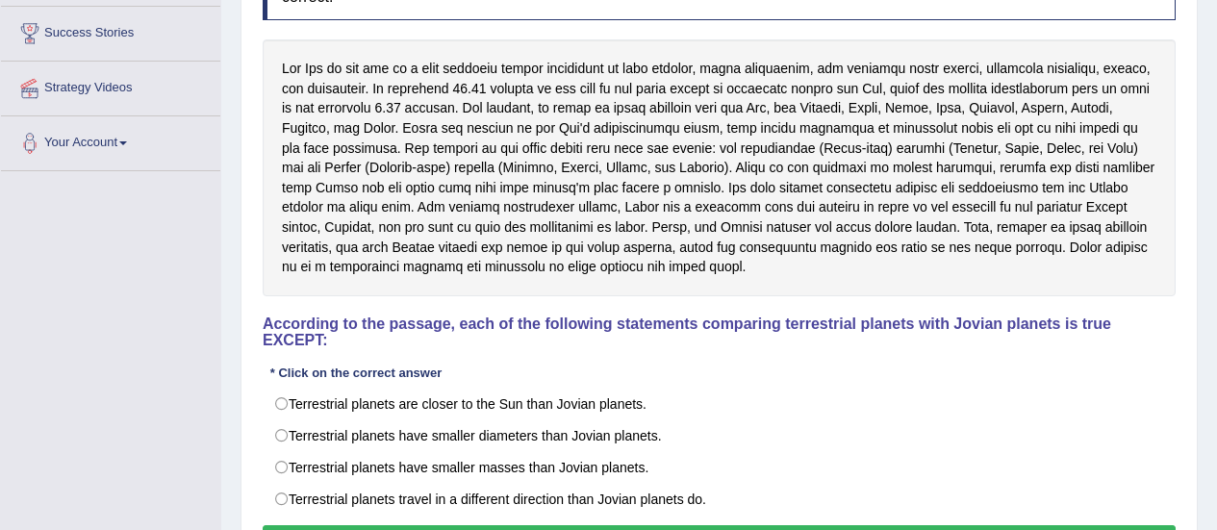
scroll to position [312, 0]
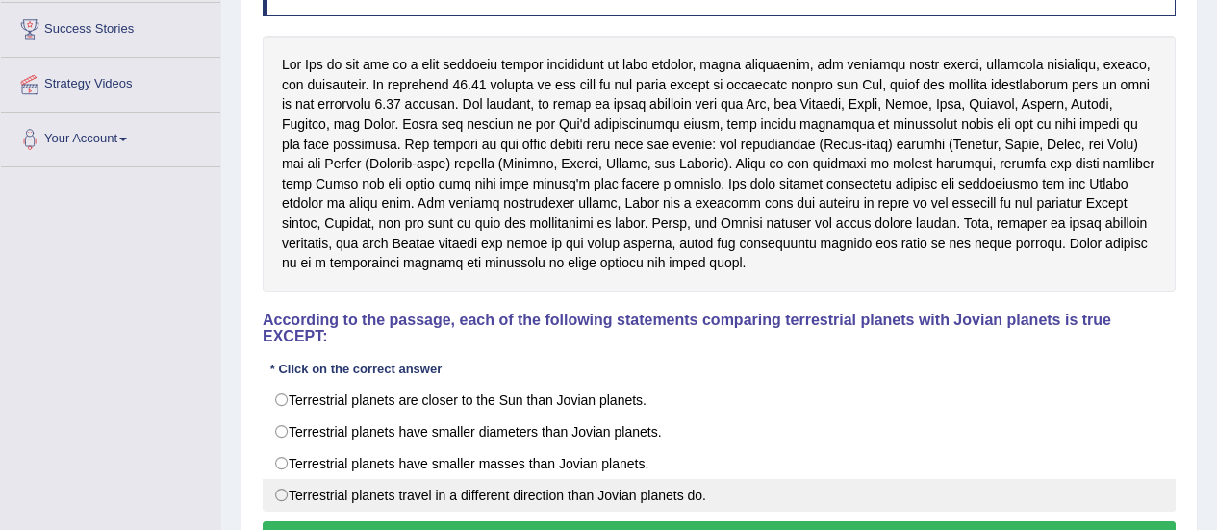
click at [672, 489] on label "Terrestrial planets travel in a different direction than Jovian planets do." at bounding box center [719, 495] width 913 height 33
radio input "true"
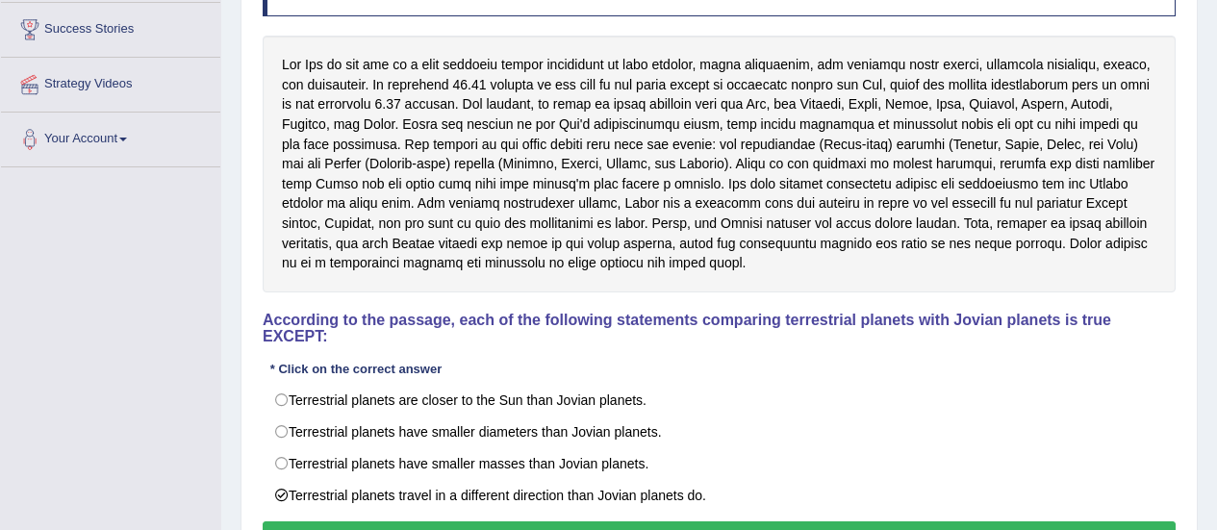
click at [597, 521] on button "Verify" at bounding box center [719, 537] width 913 height 33
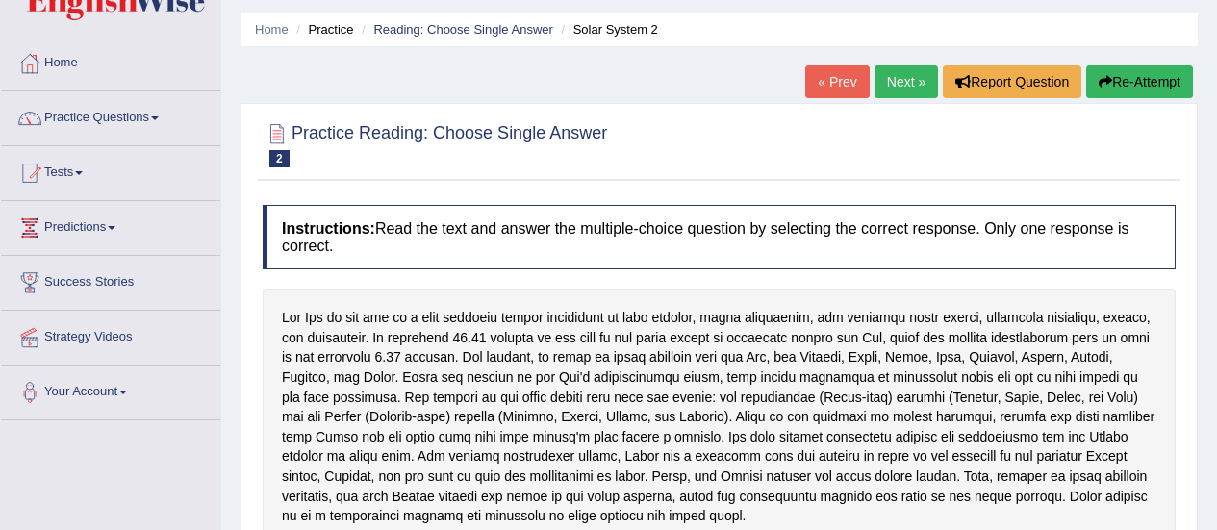
scroll to position [57, 0]
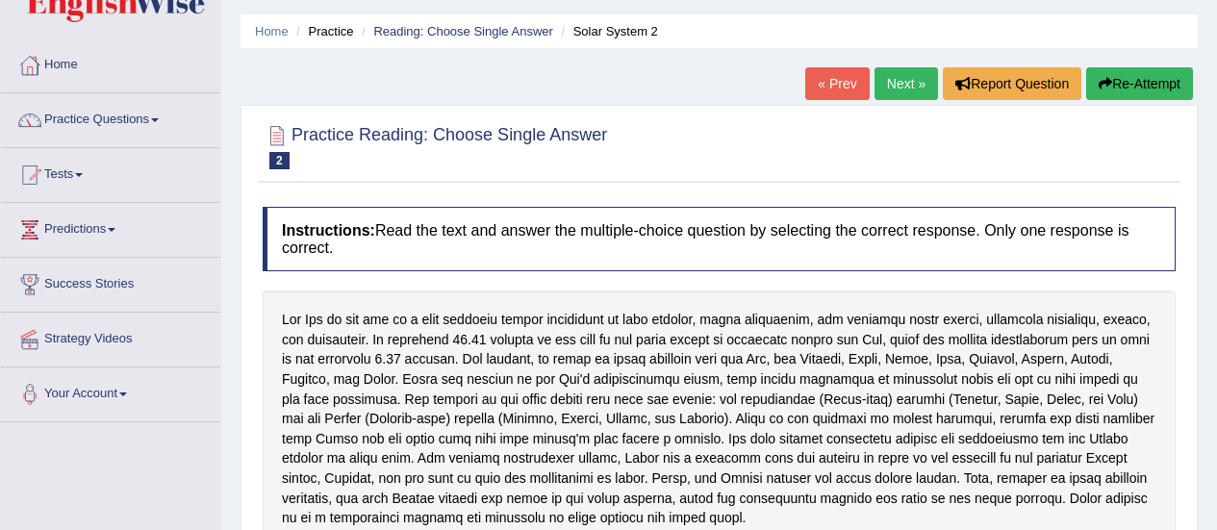
click at [900, 99] on link "Next »" at bounding box center [905, 83] width 63 height 33
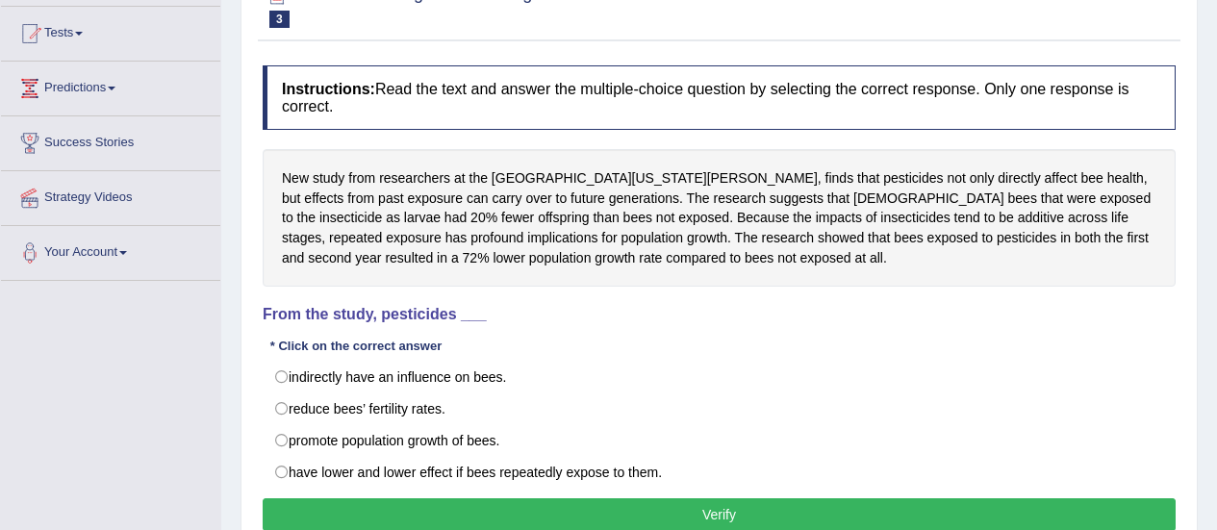
scroll to position [200, 0]
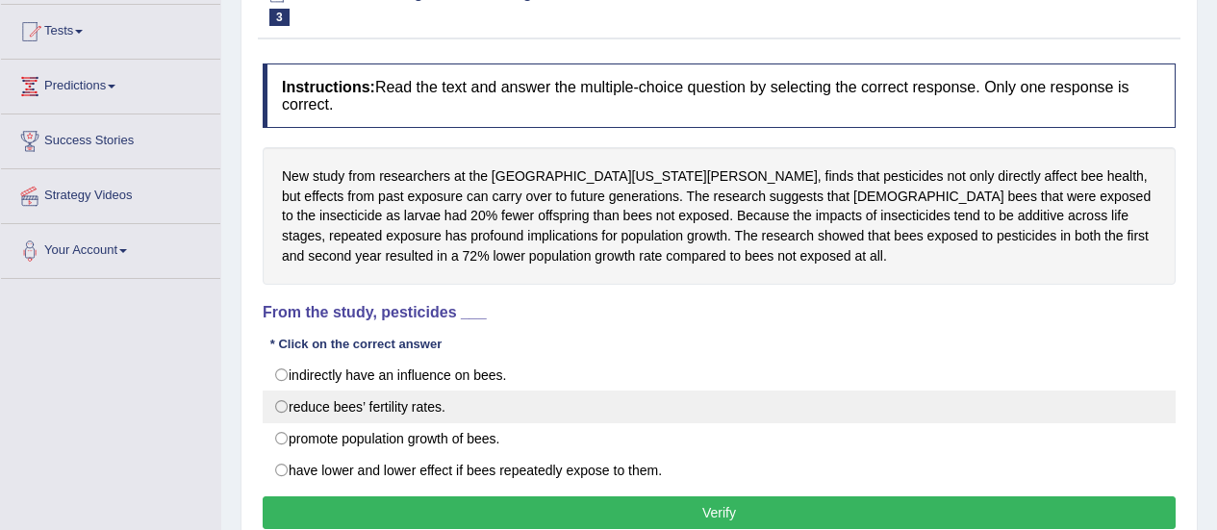
click at [280, 413] on label "reduce bees’ fertility rates." at bounding box center [719, 407] width 913 height 33
radio input "true"
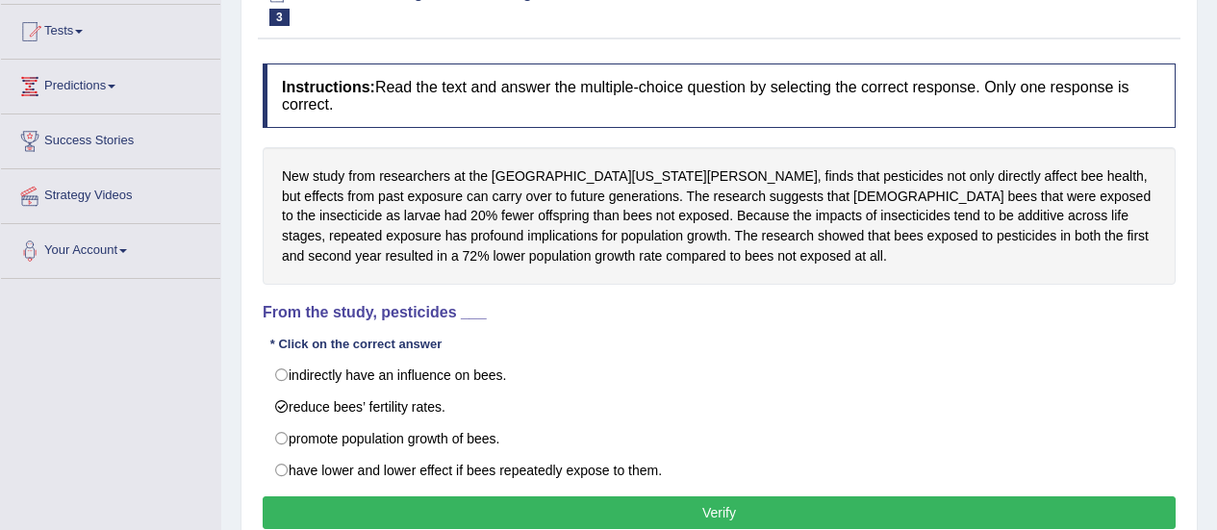
click at [431, 505] on button "Verify" at bounding box center [719, 512] width 913 height 33
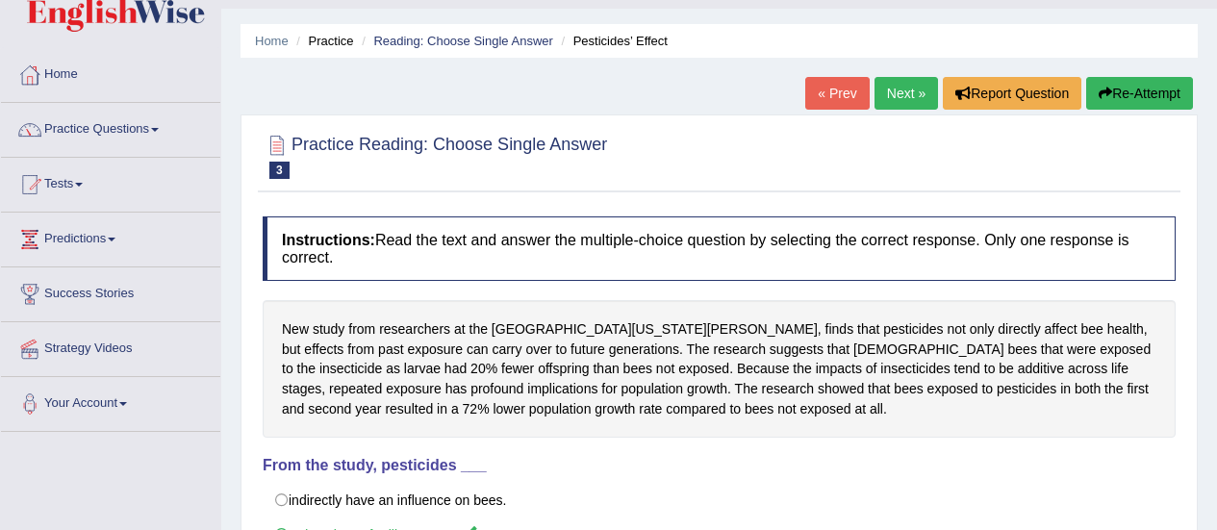
scroll to position [8, 0]
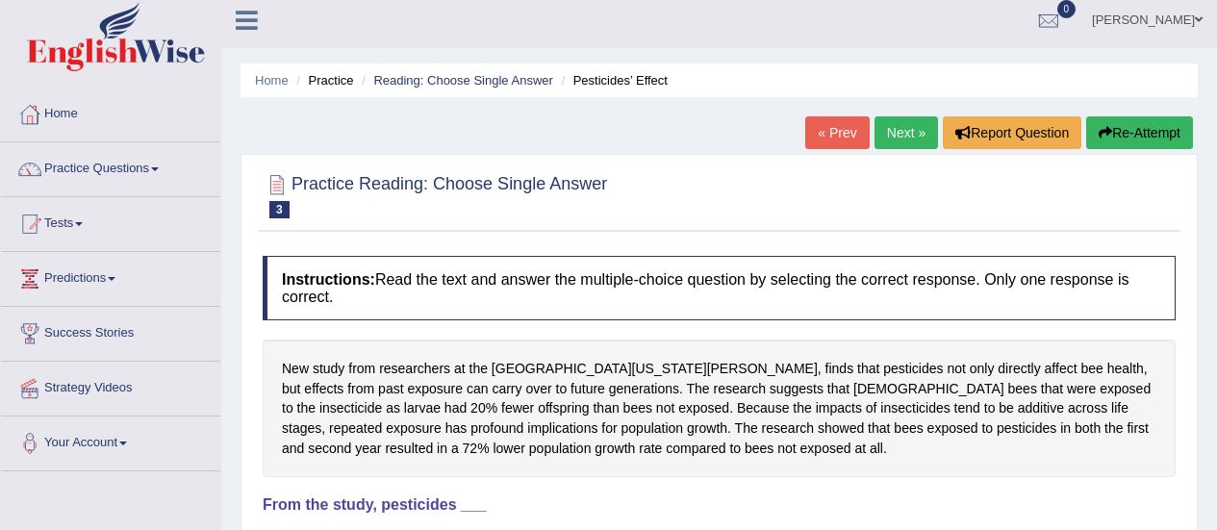
click at [906, 140] on link "Next »" at bounding box center [905, 132] width 63 height 33
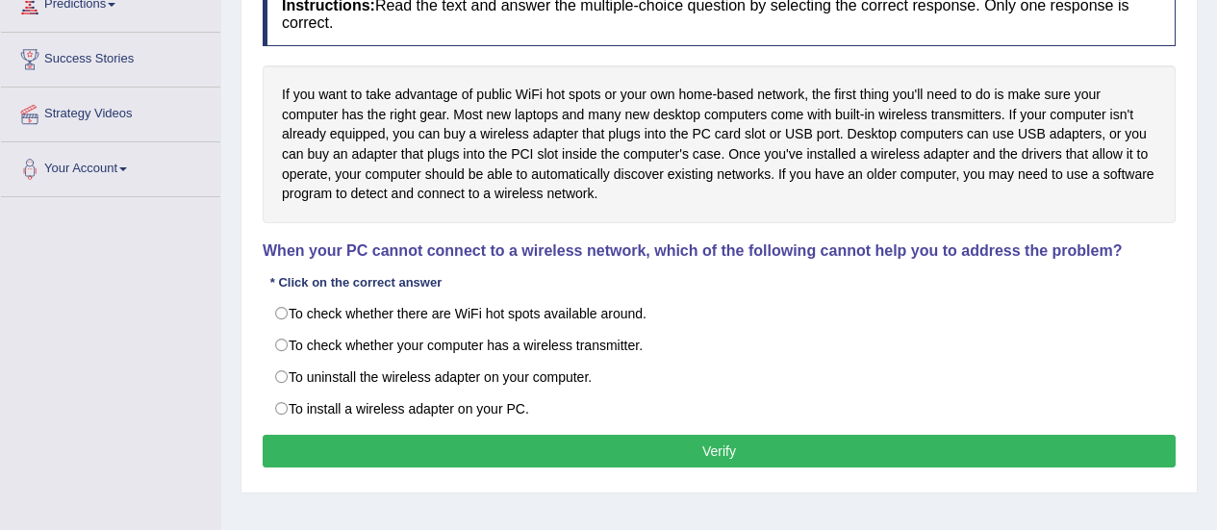
scroll to position [284, 0]
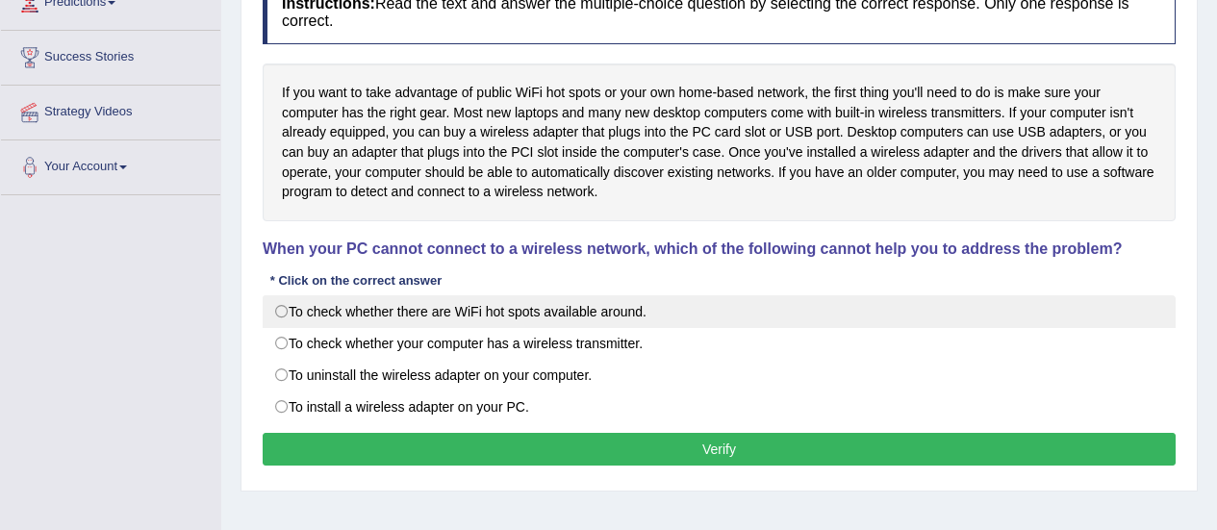
click at [276, 303] on label "To check whether there are WiFi hot spots available around." at bounding box center [719, 311] width 913 height 33
radio input "true"
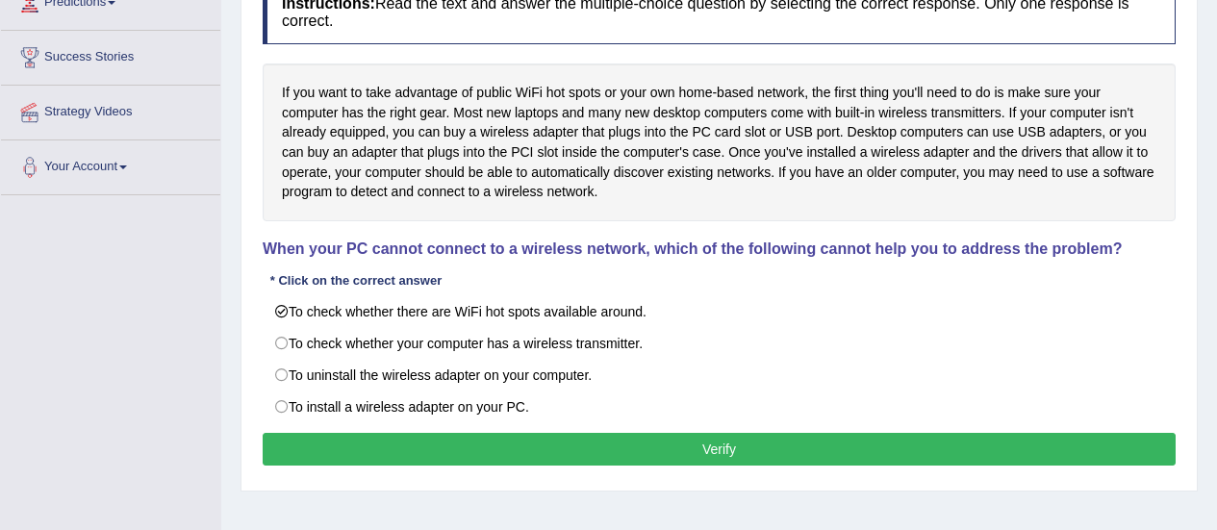
click at [631, 444] on button "Verify" at bounding box center [719, 449] width 913 height 33
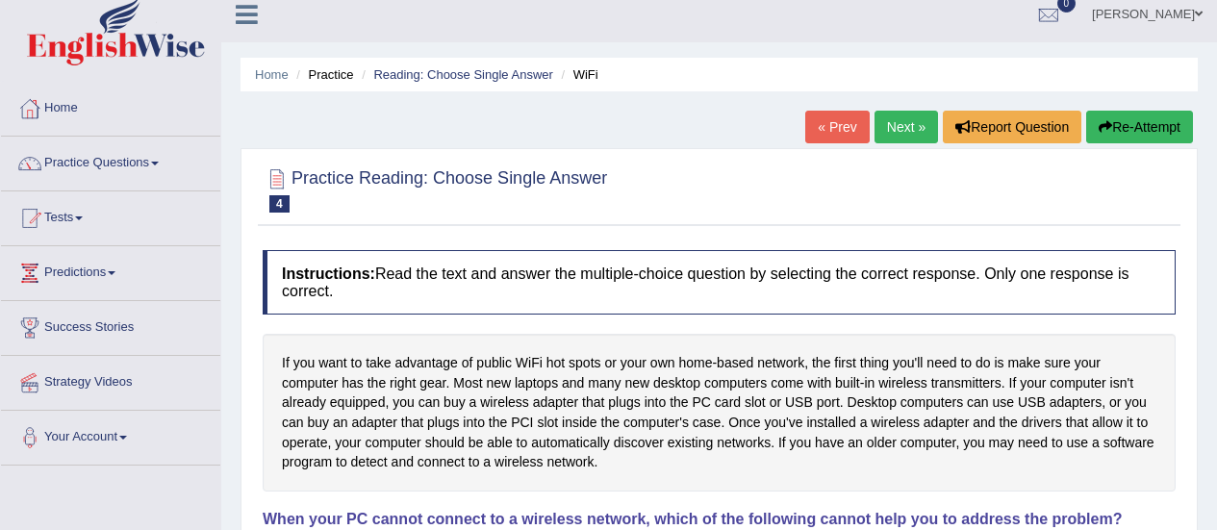
scroll to position [0, 0]
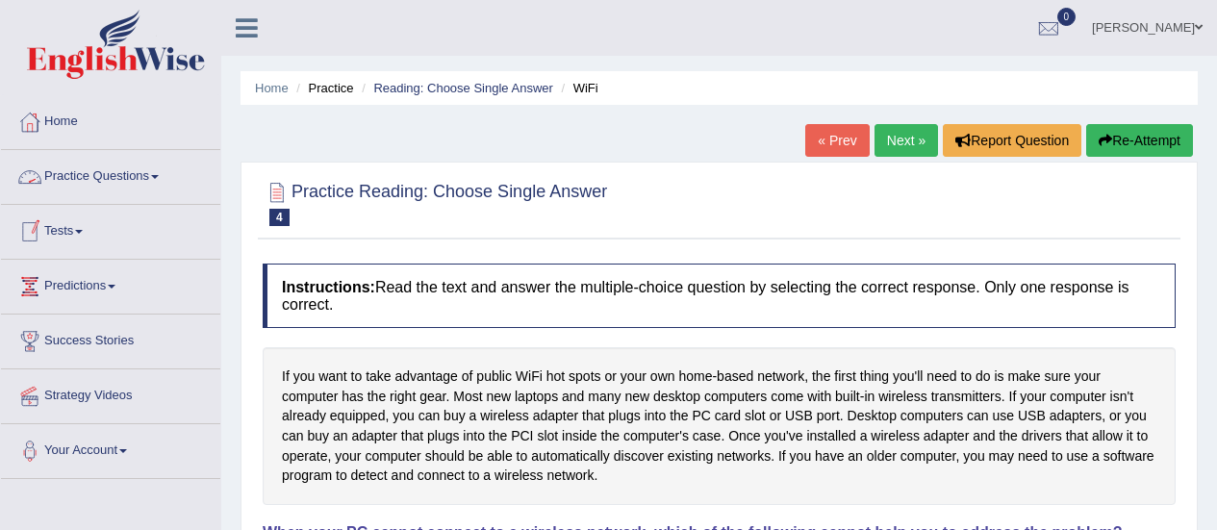
click at [108, 178] on link "Practice Questions" at bounding box center [110, 174] width 219 height 48
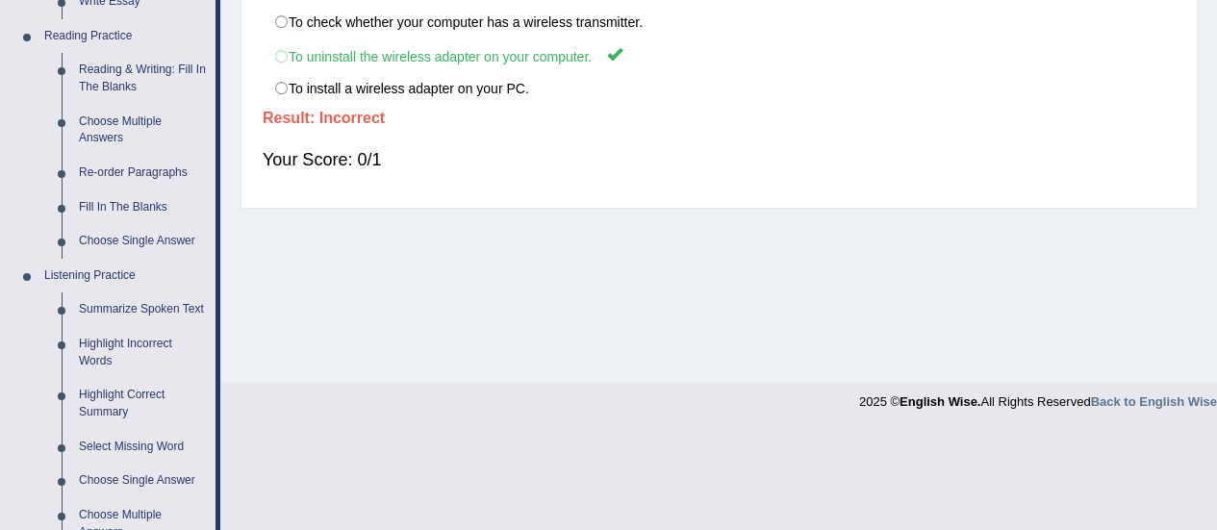
scroll to position [585, 0]
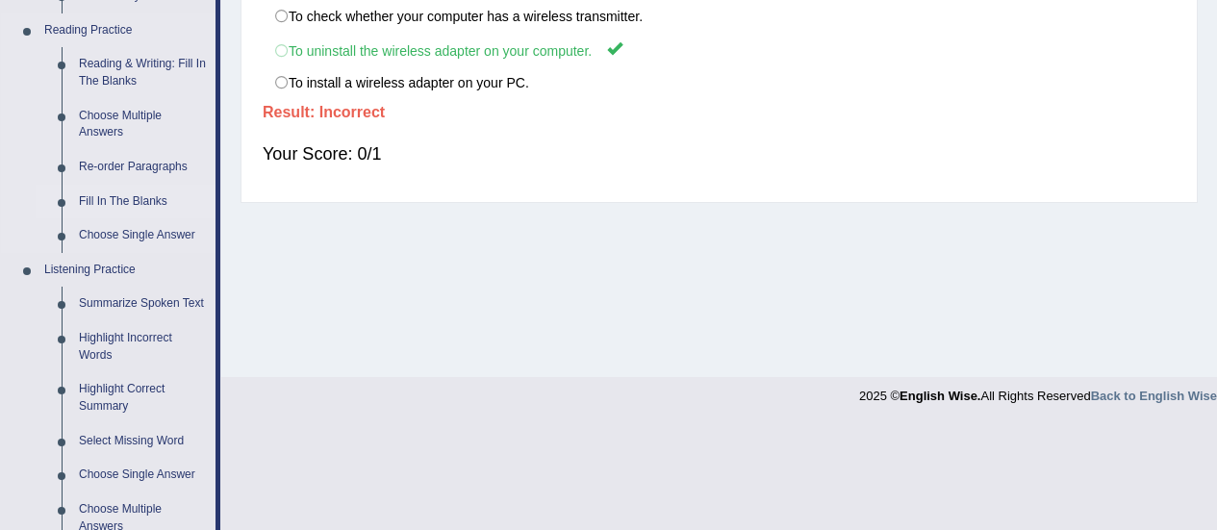
click at [131, 197] on link "Fill In The Blanks" at bounding box center [142, 202] width 145 height 35
click at [131, 197] on ul "Speaking Practice Read Aloud Repeat Sentence Describe Image Re-tell Lecture Ans…" at bounding box center [108, 132] width 215 height 1027
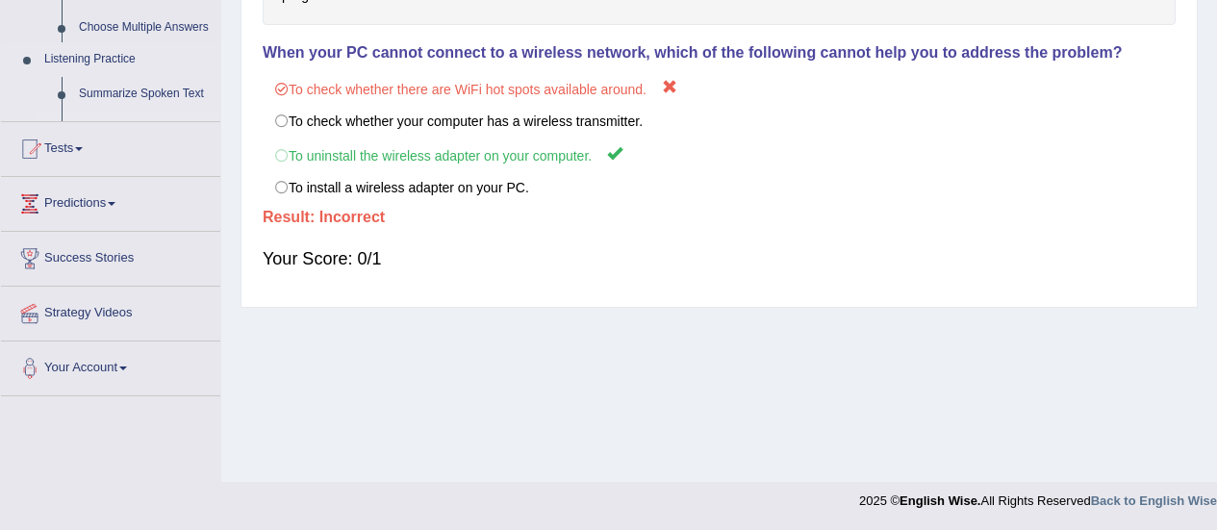
scroll to position [480, 0]
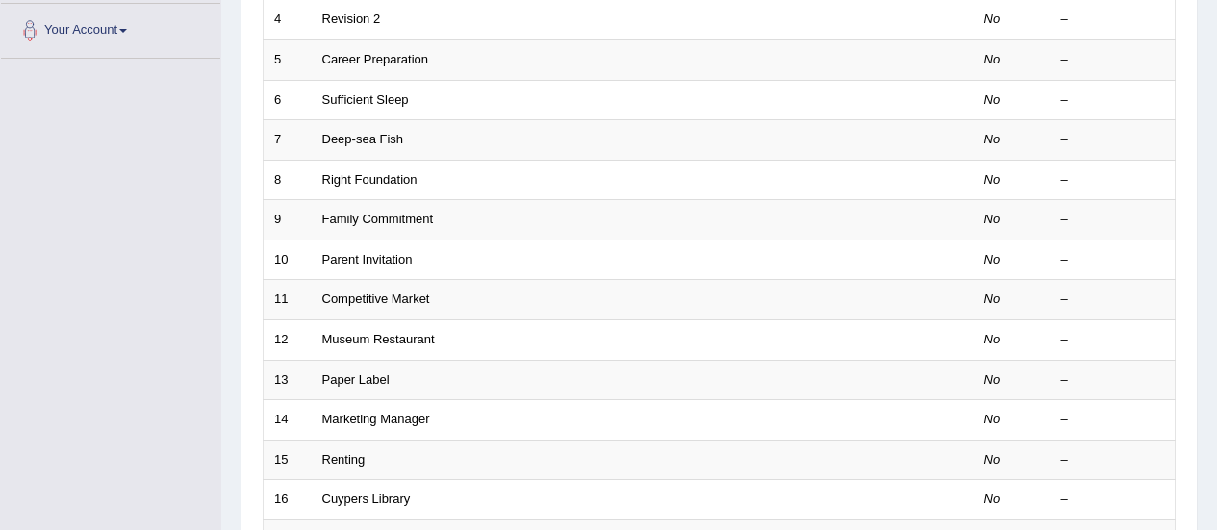
scroll to position [427, 0]
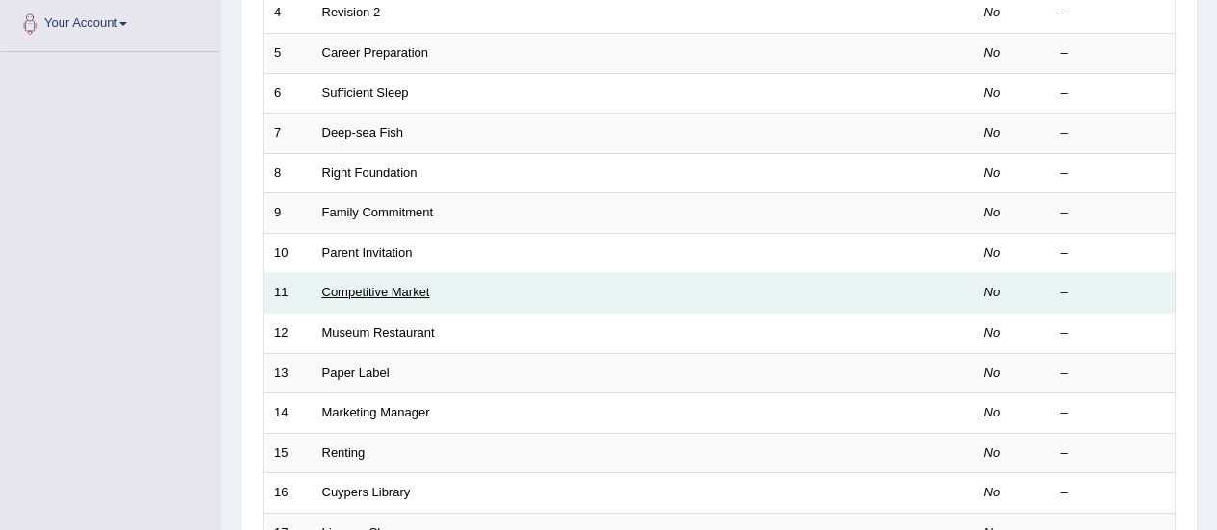
click at [418, 287] on link "Competitive Market" at bounding box center [376, 292] width 108 height 14
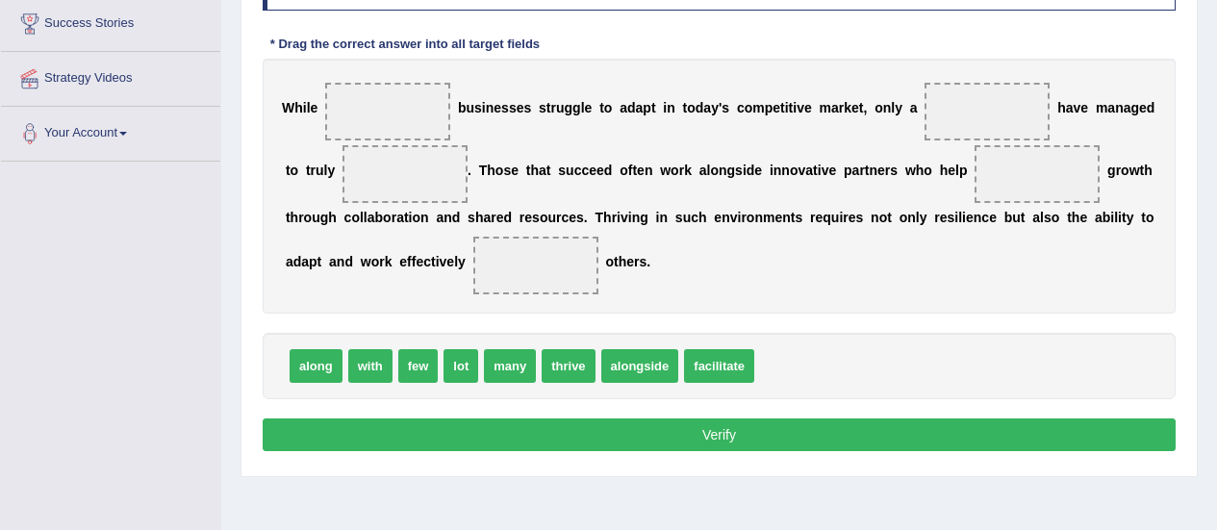
scroll to position [323, 0]
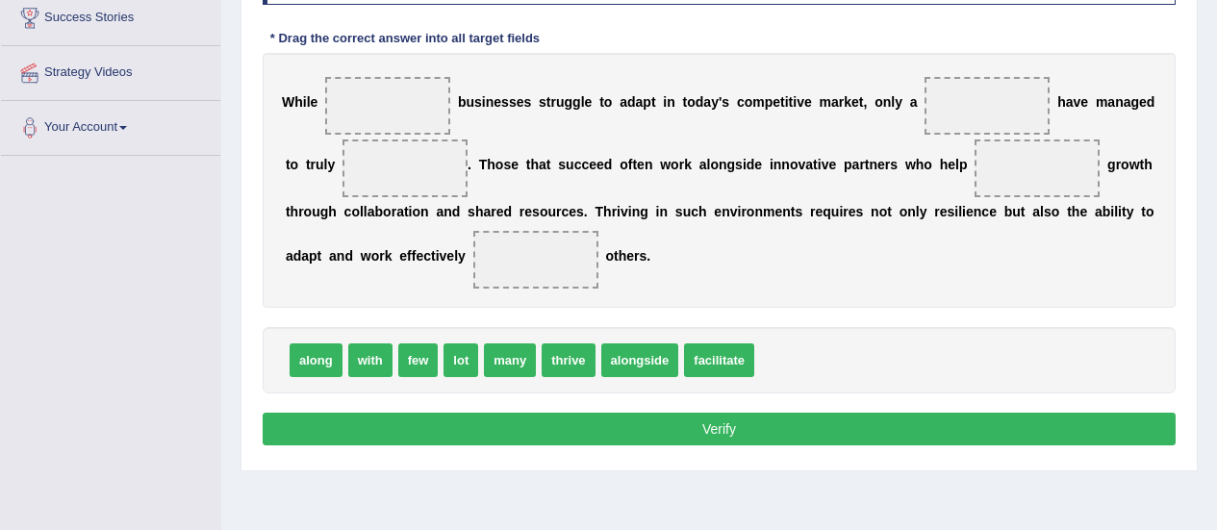
click at [506, 362] on span "many" at bounding box center [510, 360] width 52 height 34
drag, startPoint x: 507, startPoint y: 361, endPoint x: 410, endPoint y: 114, distance: 265.6
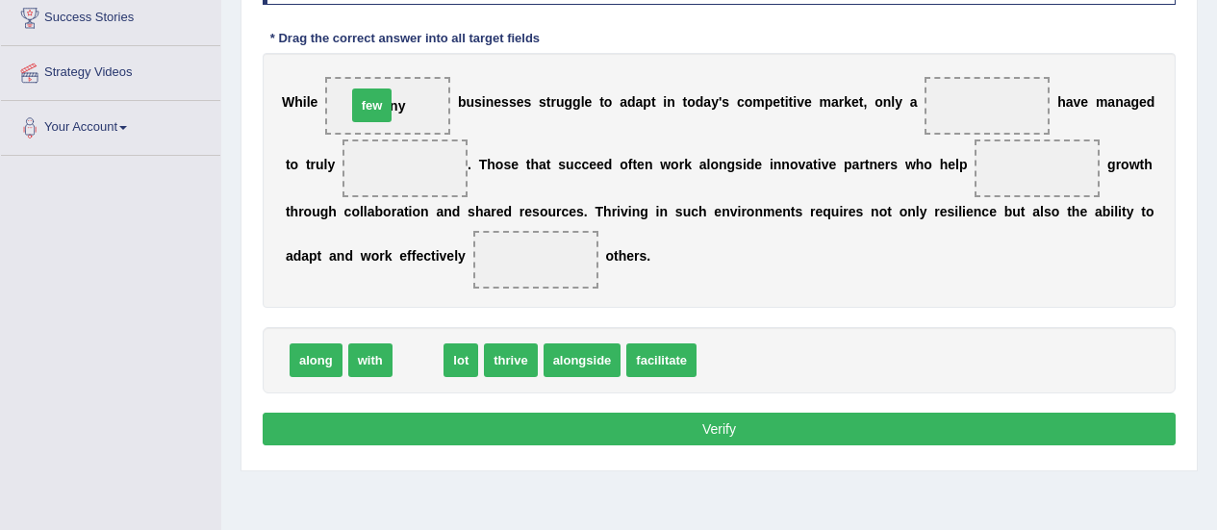
drag, startPoint x: 415, startPoint y: 369, endPoint x: 368, endPoint y: 114, distance: 259.1
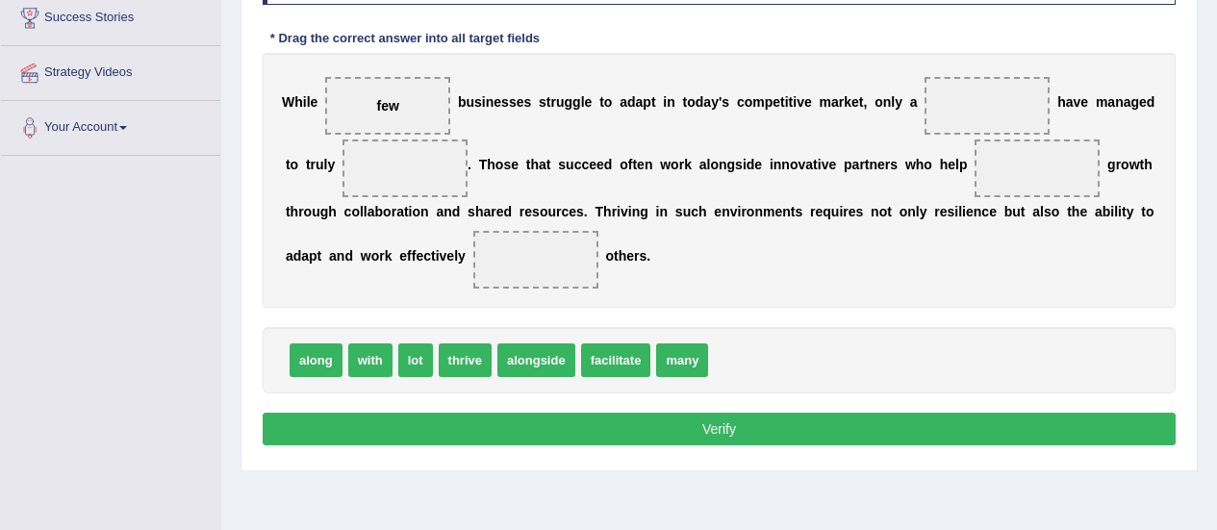
click at [457, 365] on span "thrive" at bounding box center [465, 360] width 53 height 34
drag, startPoint x: 464, startPoint y: 365, endPoint x: 925, endPoint y: 114, distance: 525.1
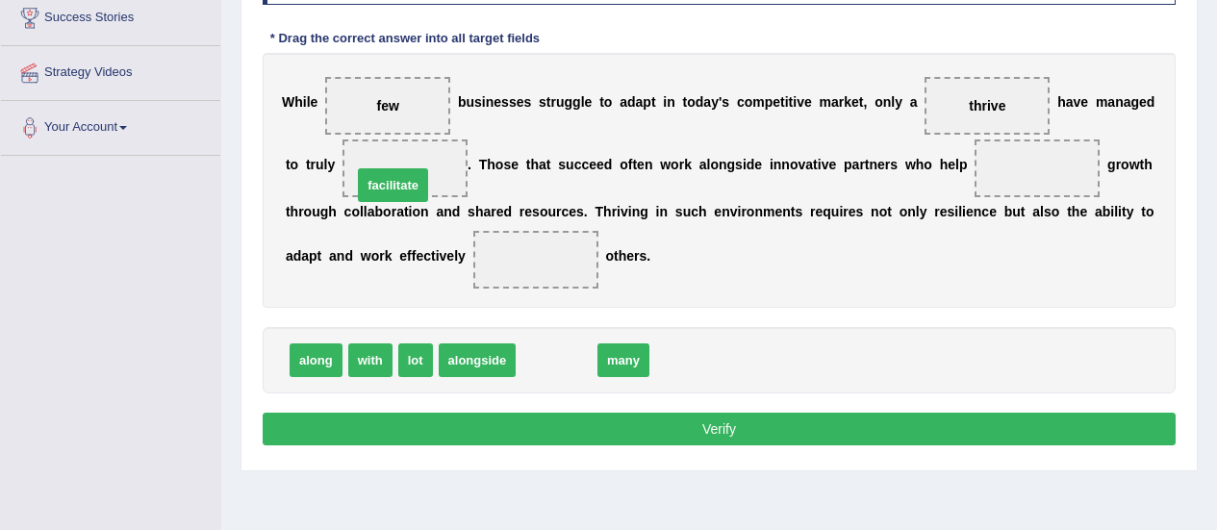
drag, startPoint x: 536, startPoint y: 359, endPoint x: 372, endPoint y: 183, distance: 240.3
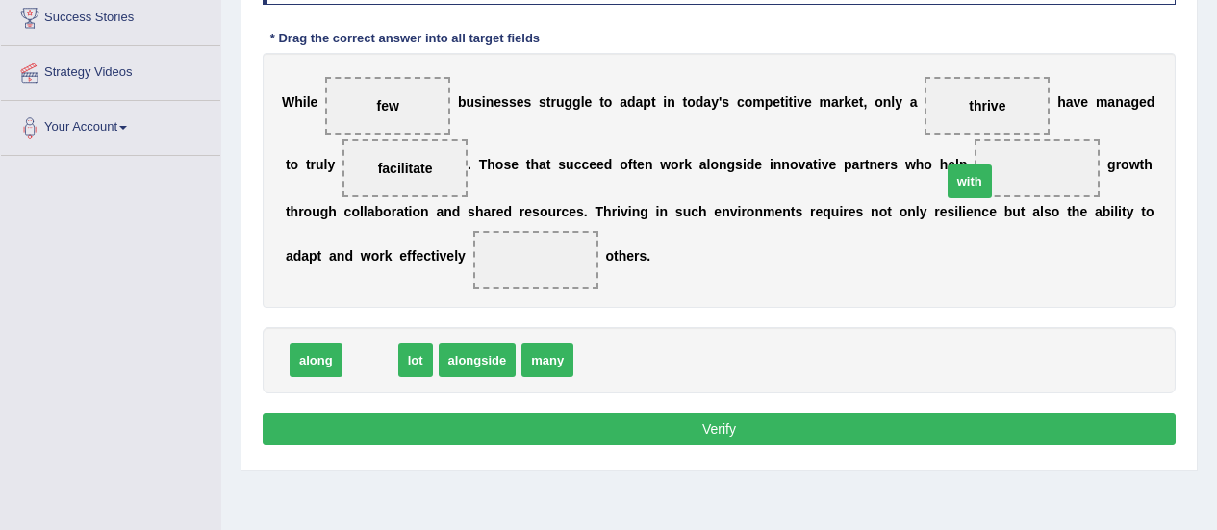
drag, startPoint x: 370, startPoint y: 359, endPoint x: 970, endPoint y: 180, distance: 625.5
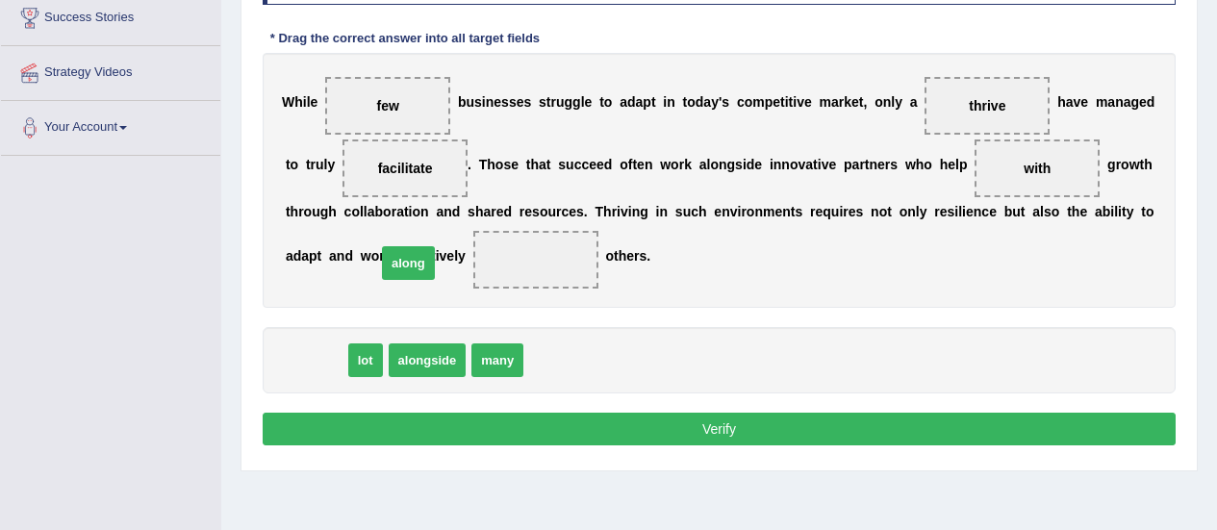
drag, startPoint x: 309, startPoint y: 366, endPoint x: 402, endPoint y: 268, distance: 134.7
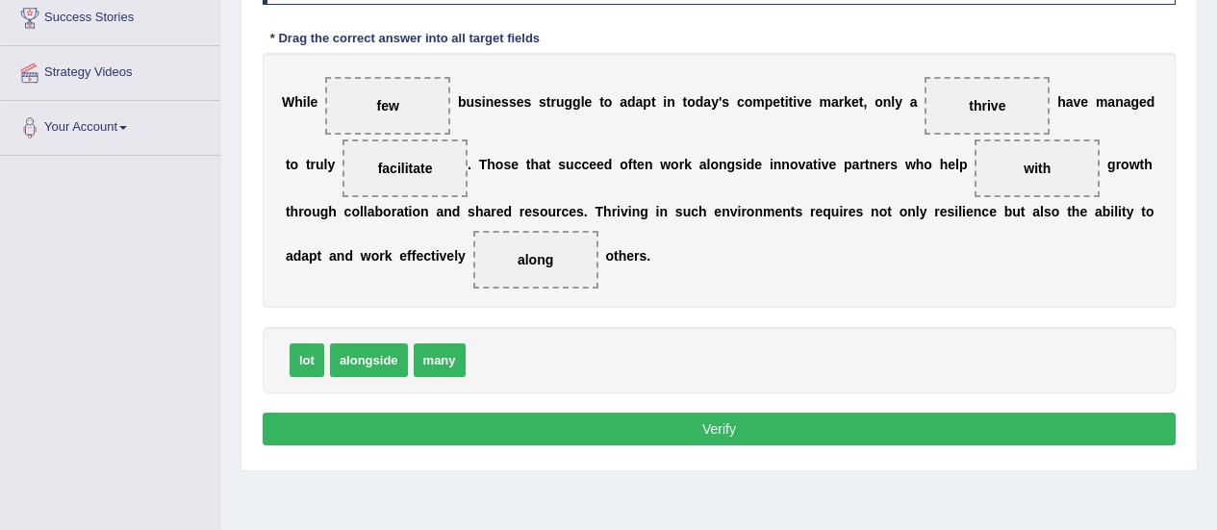
click at [621, 427] on button "Verify" at bounding box center [719, 429] width 913 height 33
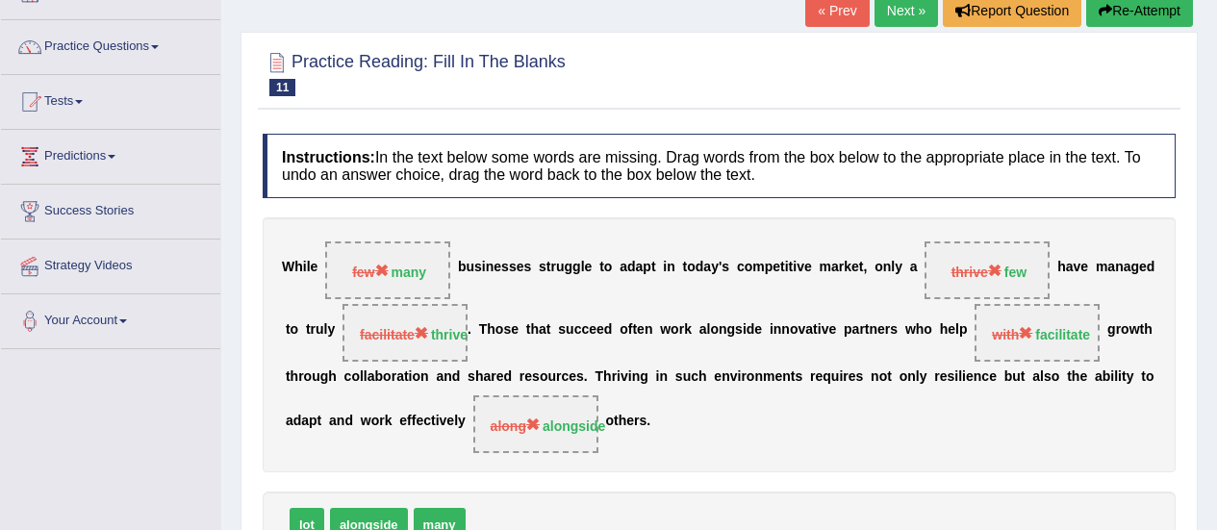
scroll to position [0, 0]
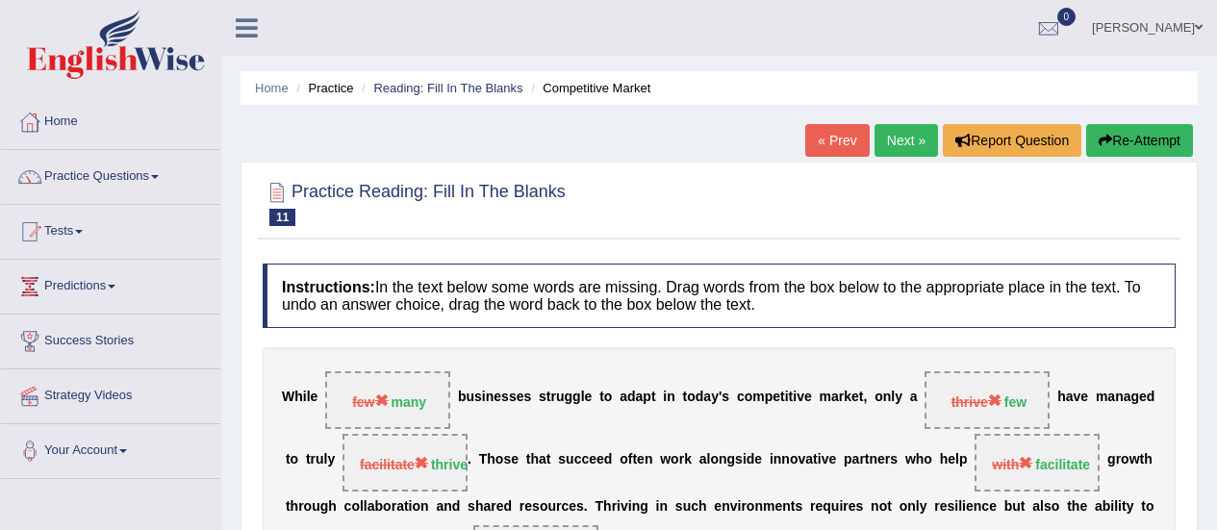
click at [912, 142] on link "Next »" at bounding box center [905, 140] width 63 height 33
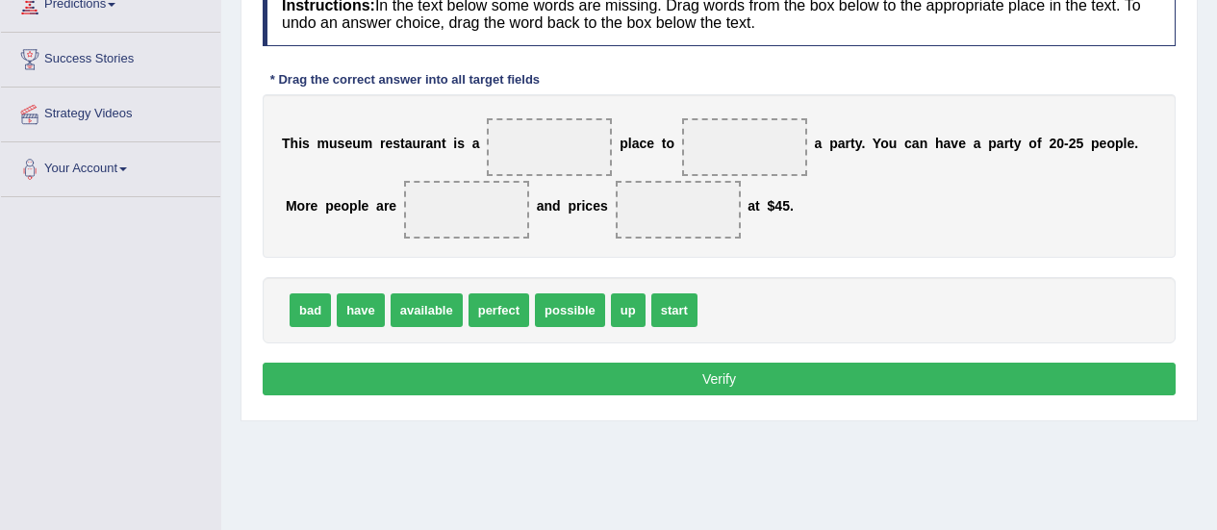
scroll to position [284, 0]
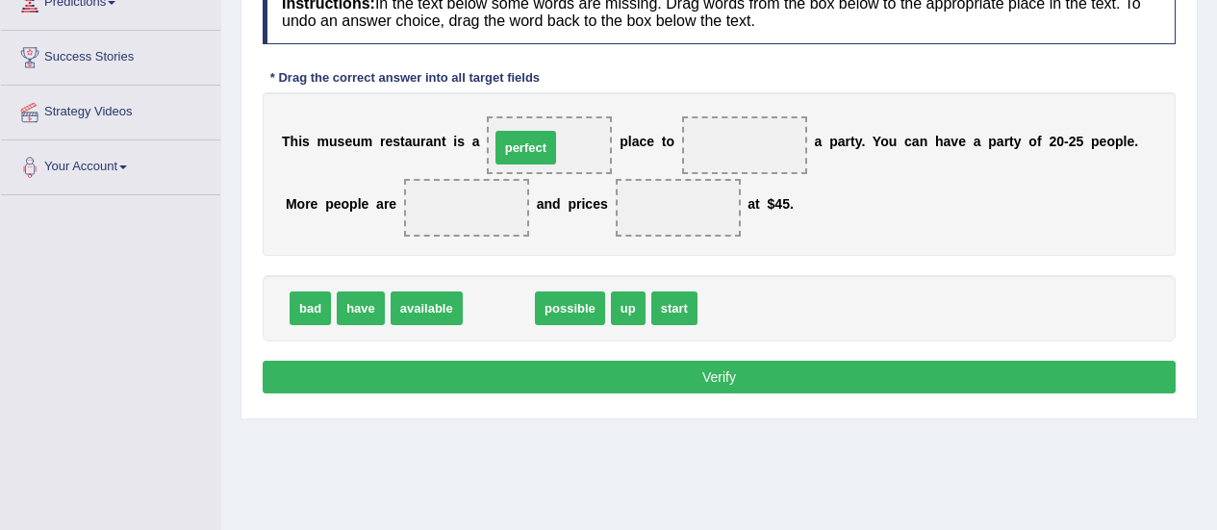
drag, startPoint x: 484, startPoint y: 319, endPoint x: 511, endPoint y: 159, distance: 162.9
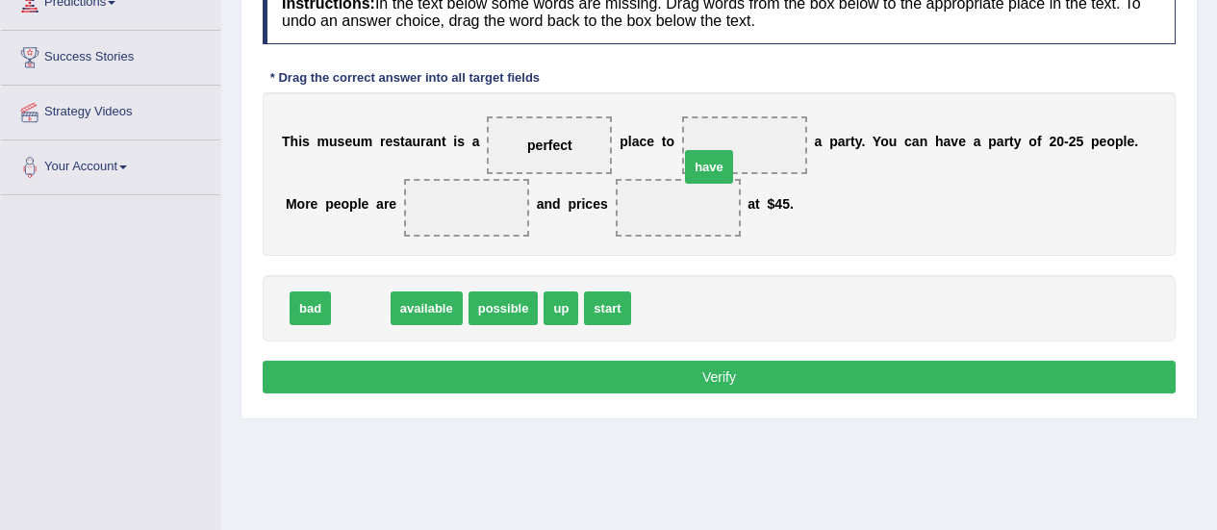
drag, startPoint x: 360, startPoint y: 300, endPoint x: 711, endPoint y: 156, distance: 379.6
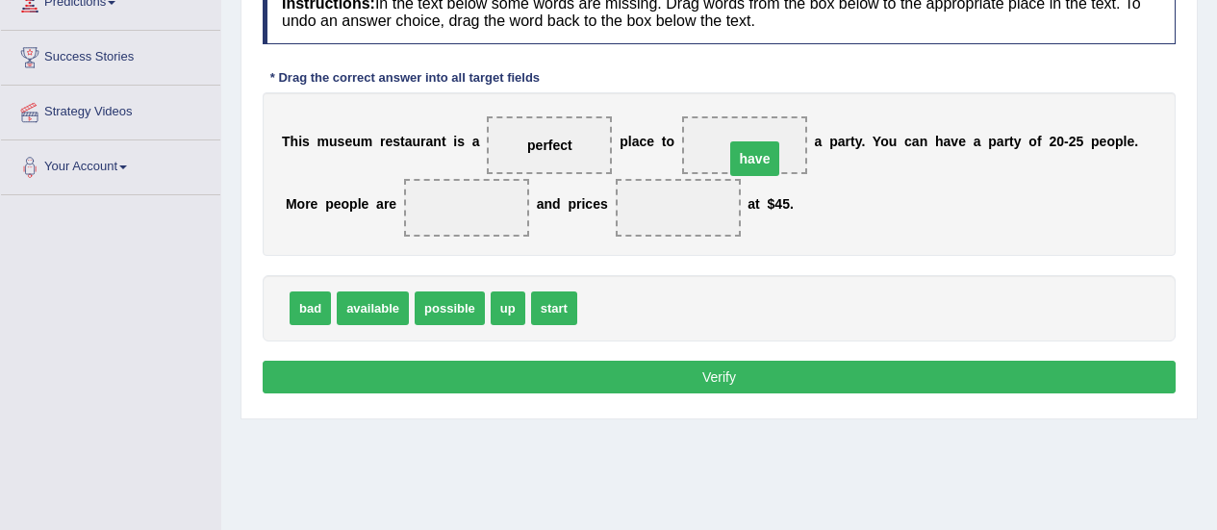
drag, startPoint x: 632, startPoint y: 199, endPoint x: 712, endPoint y: 146, distance: 95.8
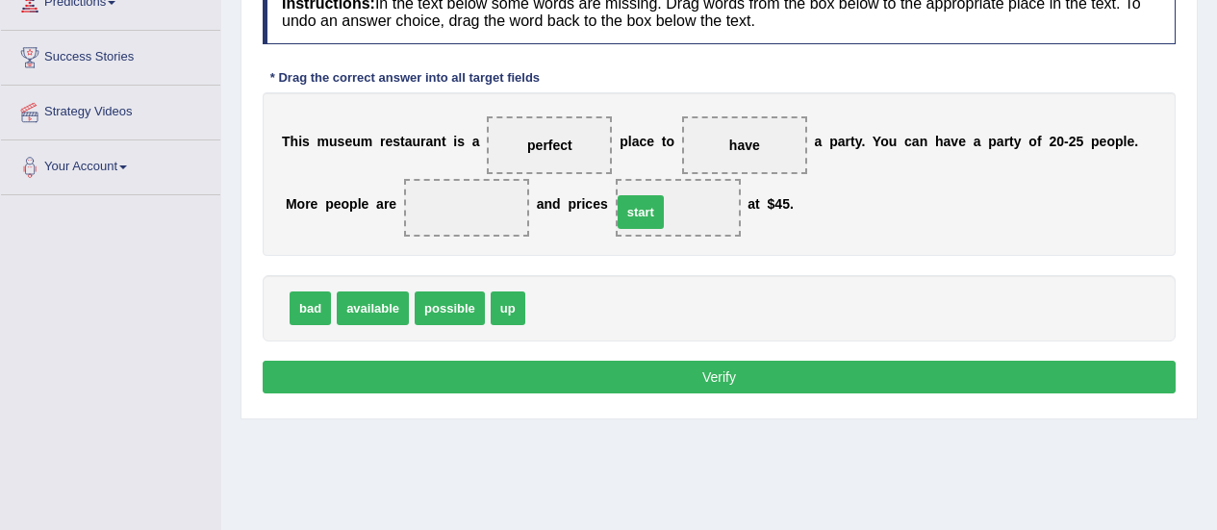
drag, startPoint x: 543, startPoint y: 311, endPoint x: 630, endPoint y: 215, distance: 130.1
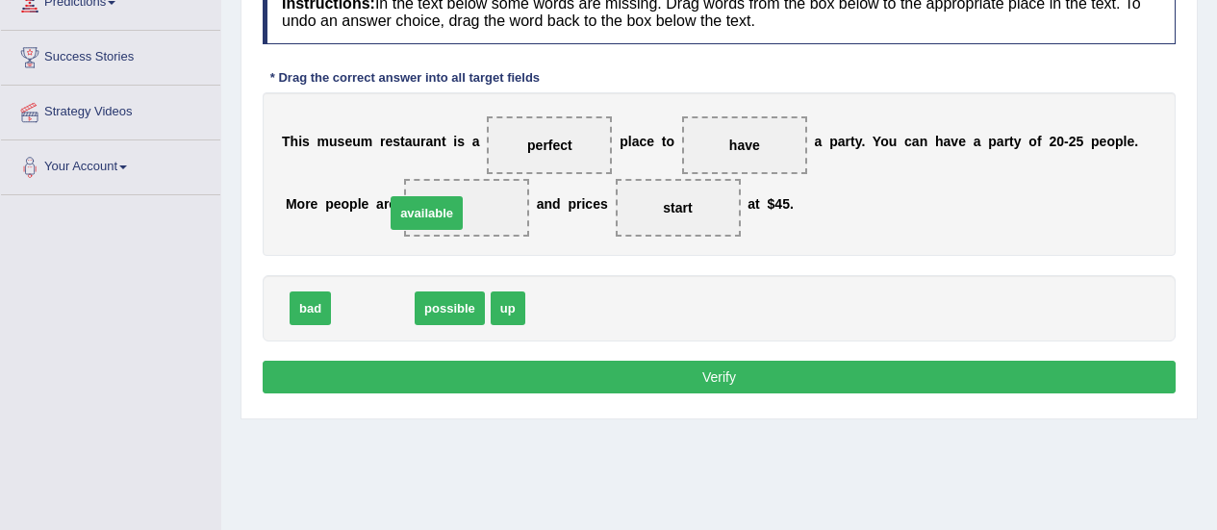
drag, startPoint x: 358, startPoint y: 313, endPoint x: 412, endPoint y: 217, distance: 109.4
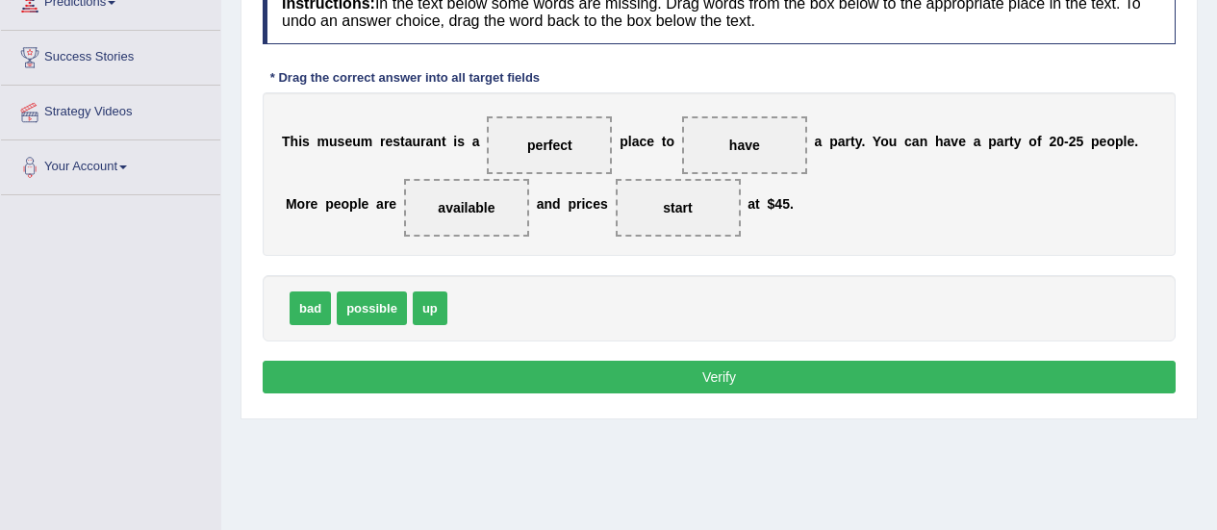
click at [696, 367] on button "Verify" at bounding box center [719, 377] width 913 height 33
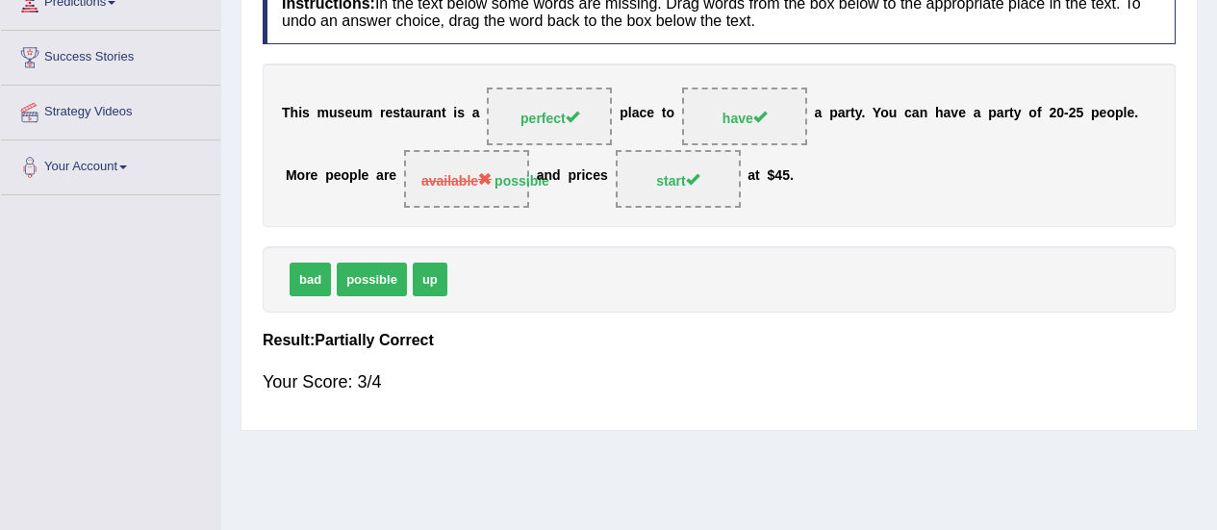
drag, startPoint x: 361, startPoint y: 278, endPoint x: 479, endPoint y: 257, distance: 120.2
click at [479, 257] on div "bad possible up" at bounding box center [719, 279] width 913 height 66
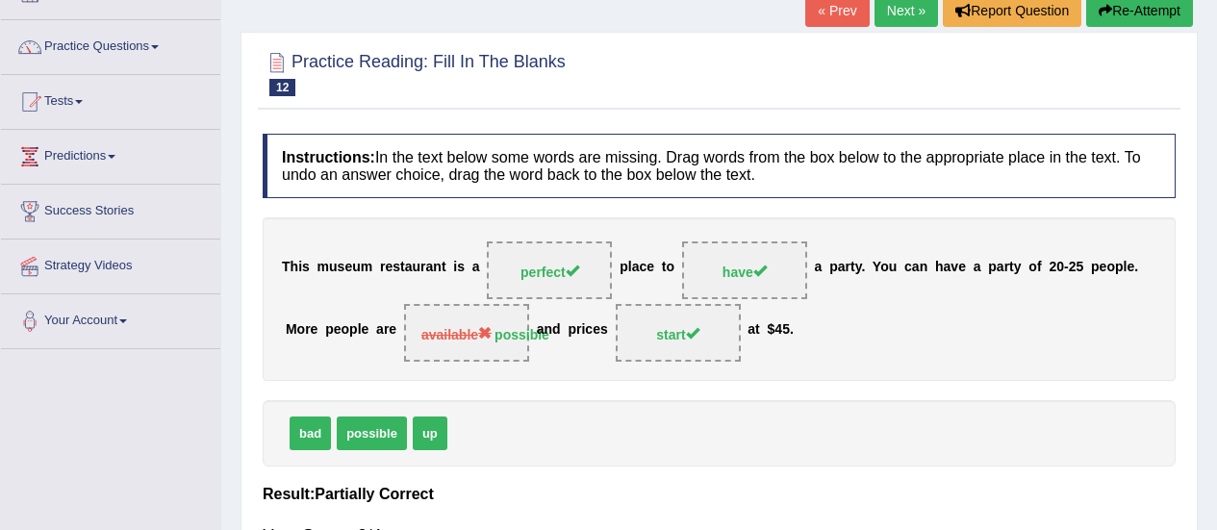
scroll to position [91, 0]
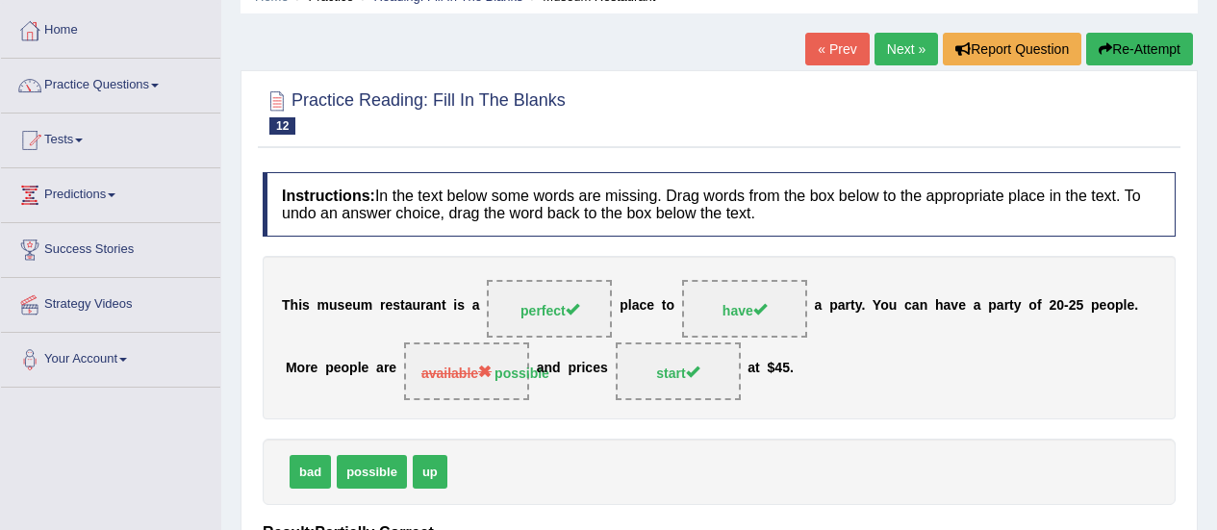
click at [889, 60] on link "Next »" at bounding box center [905, 49] width 63 height 33
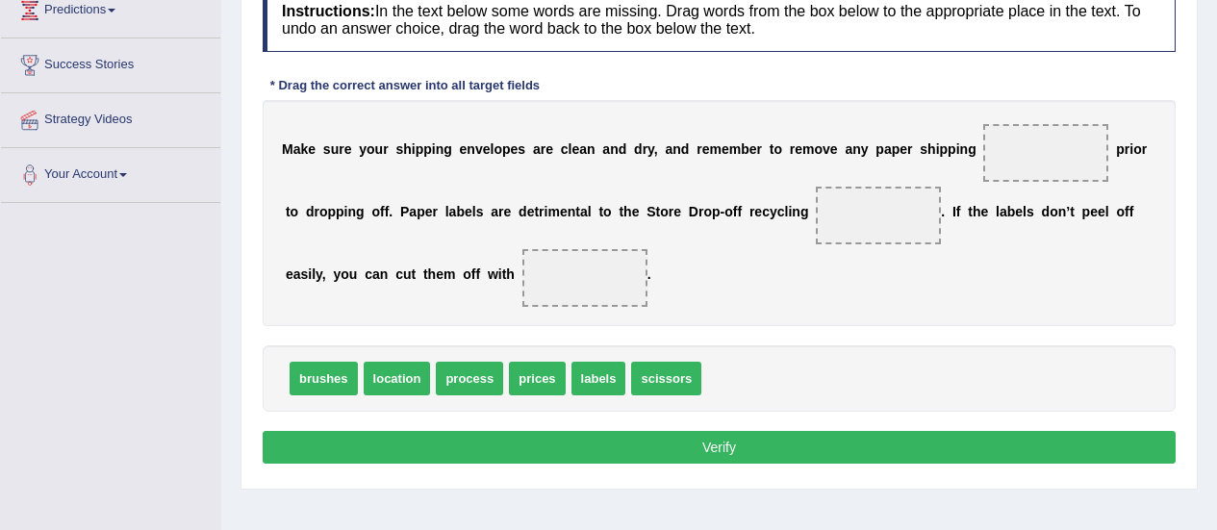
scroll to position [282, 0]
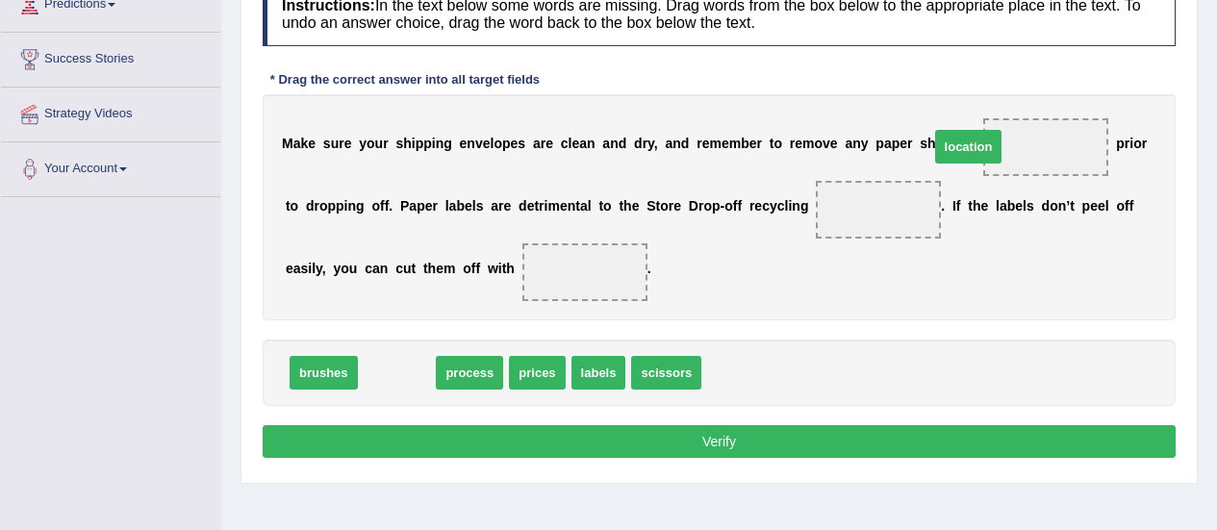
drag, startPoint x: 393, startPoint y: 378, endPoint x: 965, endPoint y: 152, distance: 614.5
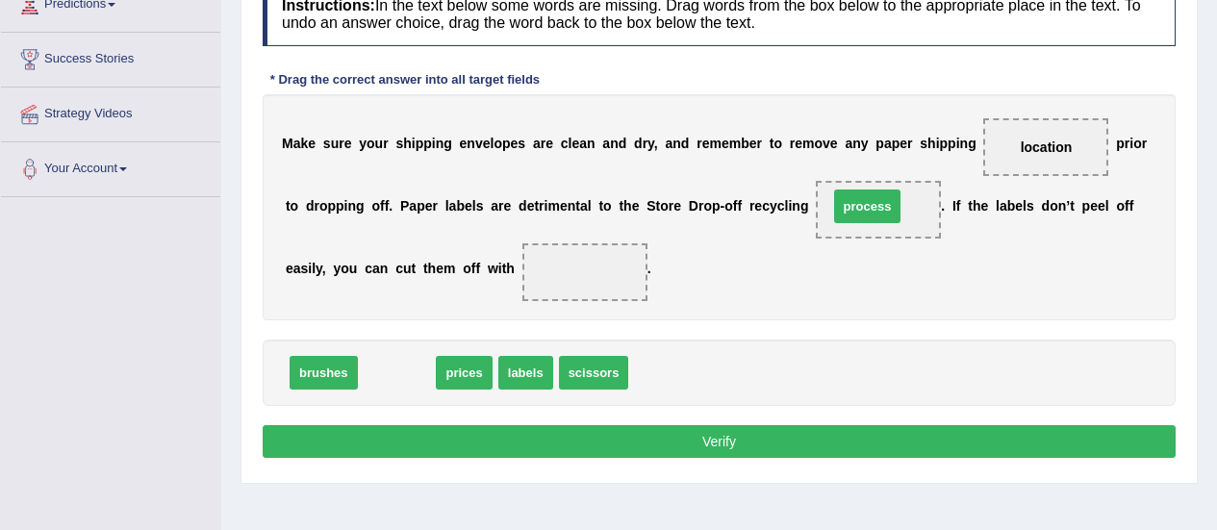
drag, startPoint x: 369, startPoint y: 376, endPoint x: 841, endPoint y: 206, distance: 501.2
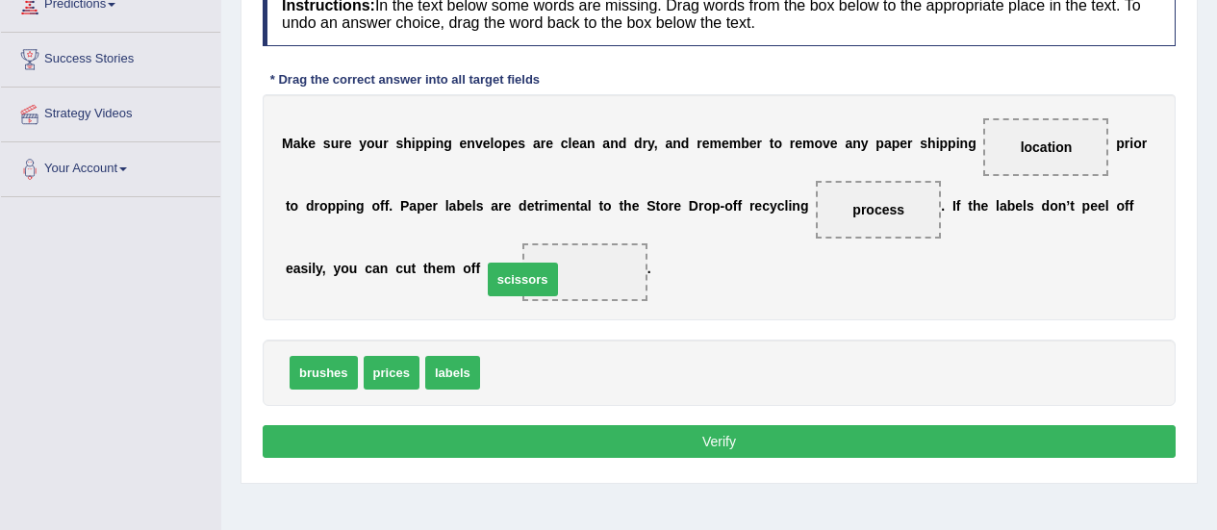
drag, startPoint x: 507, startPoint y: 370, endPoint x: 508, endPoint y: 270, distance: 100.1
click at [552, 439] on button "Verify" at bounding box center [719, 441] width 913 height 33
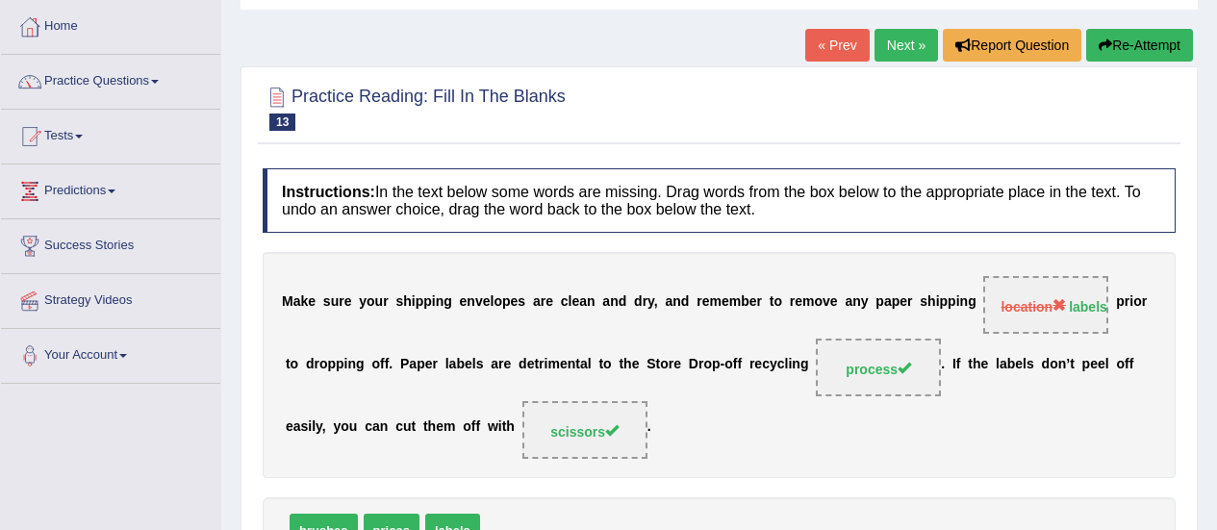
scroll to position [89, 0]
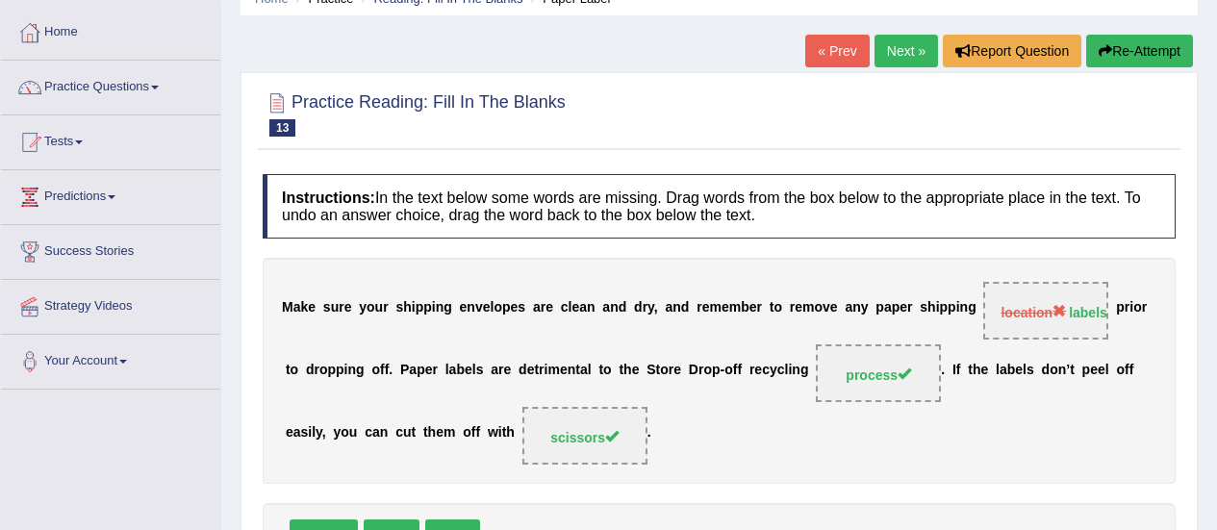
click at [914, 47] on link "Next »" at bounding box center [905, 51] width 63 height 33
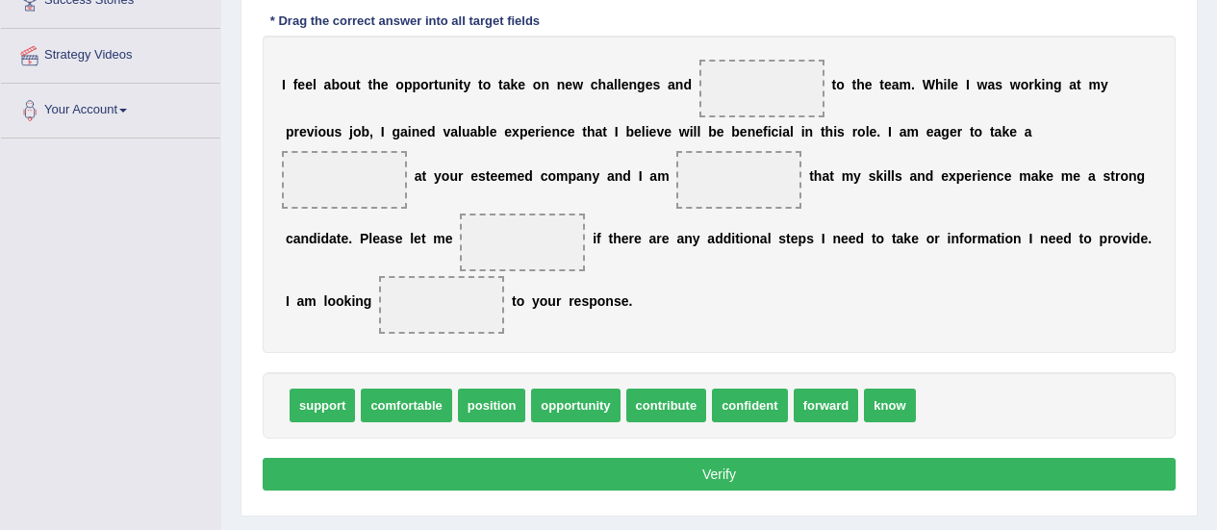
scroll to position [349, 0]
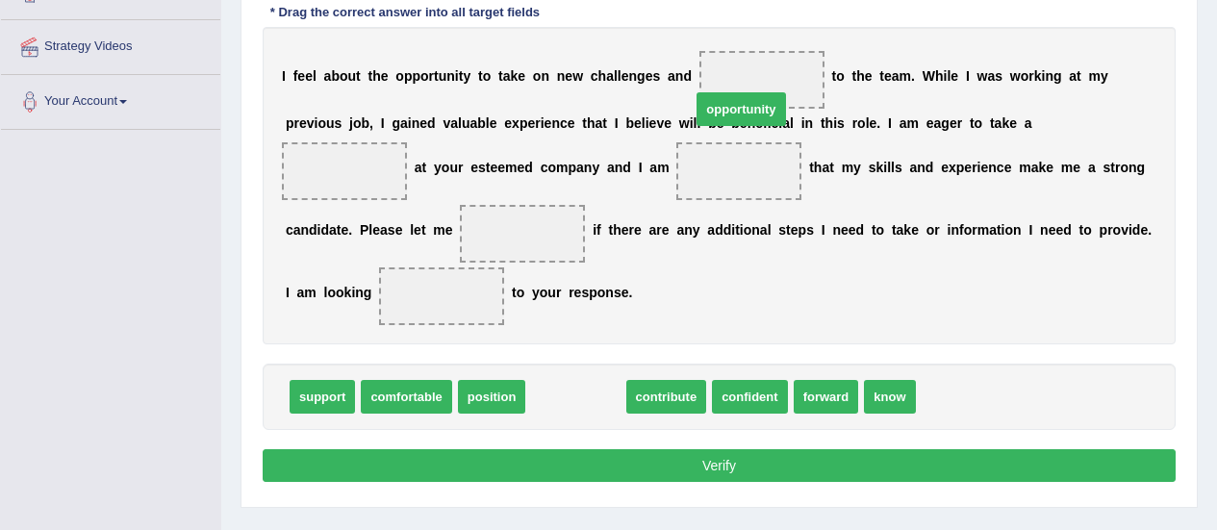
drag, startPoint x: 558, startPoint y: 374, endPoint x: 723, endPoint y: 87, distance: 331.8
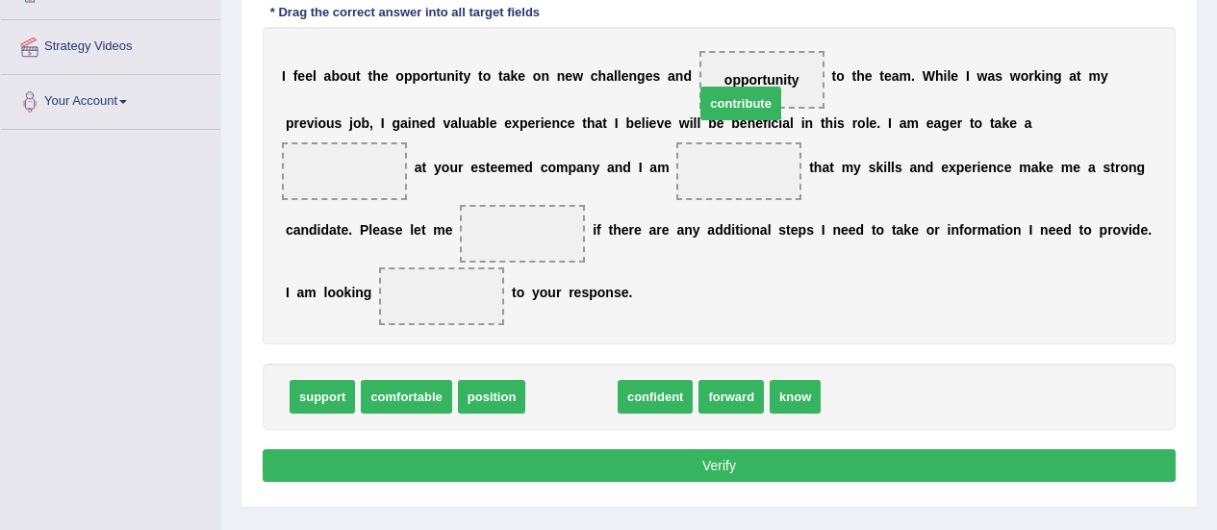
drag, startPoint x: 552, startPoint y: 372, endPoint x: 721, endPoint y: 79, distance: 338.8
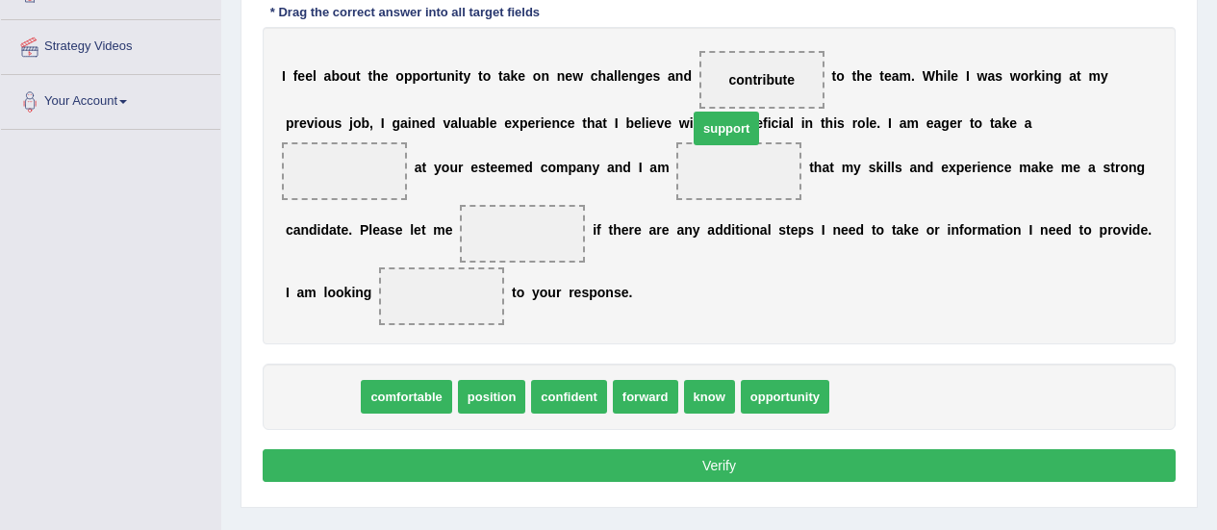
drag, startPoint x: 317, startPoint y: 367, endPoint x: 722, endPoint y: 96, distance: 486.9
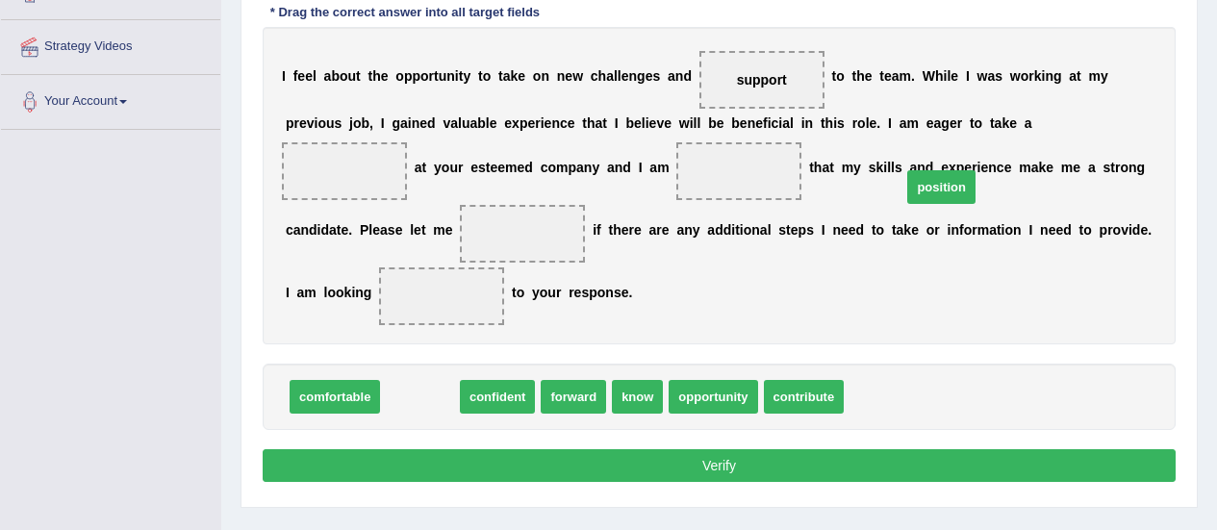
drag, startPoint x: 398, startPoint y: 371, endPoint x: 939, endPoint y: 161, distance: 580.2
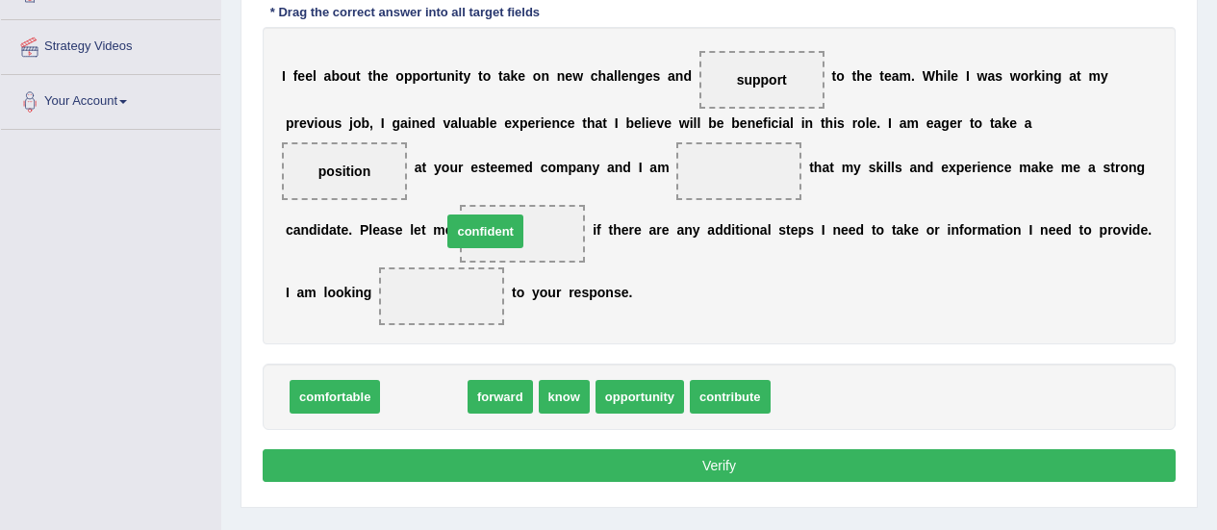
drag, startPoint x: 412, startPoint y: 370, endPoint x: 473, endPoint y: 205, distance: 176.5
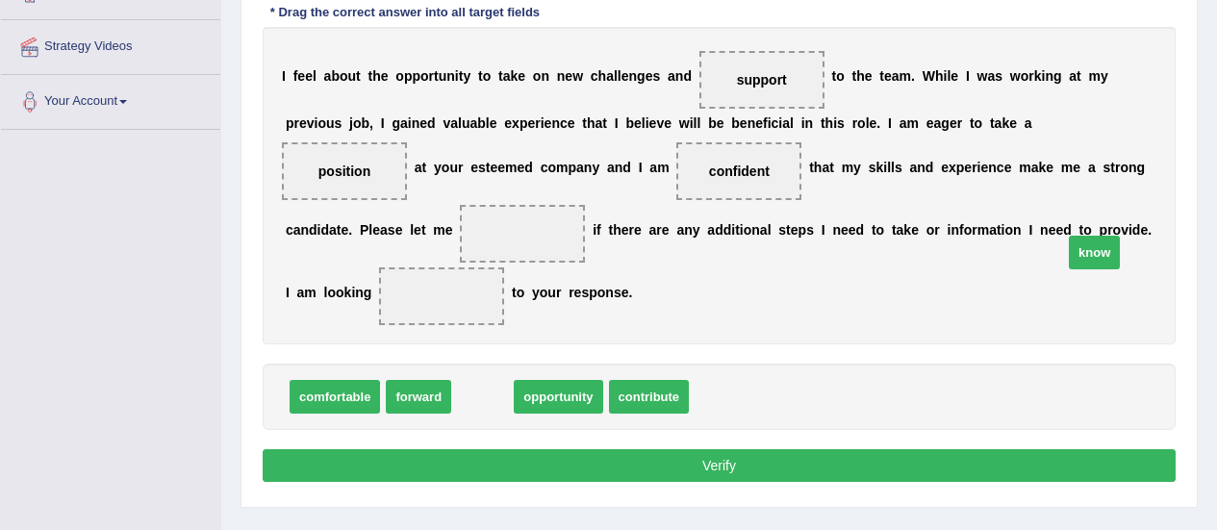
drag, startPoint x: 483, startPoint y: 370, endPoint x: 1128, endPoint y: 206, distance: 666.1
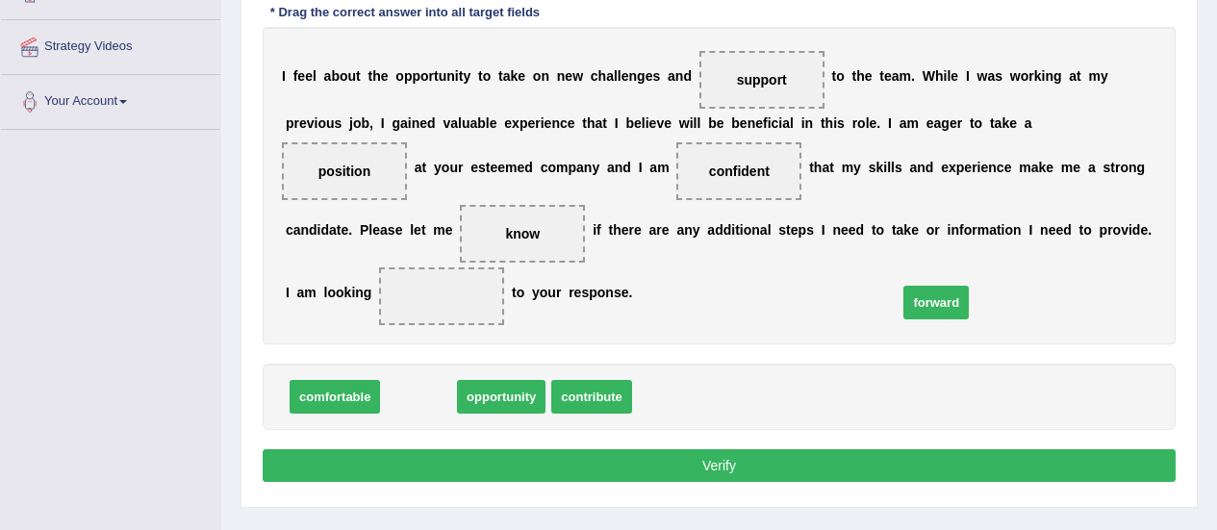
drag, startPoint x: 398, startPoint y: 365, endPoint x: 920, endPoint y: 268, distance: 530.2
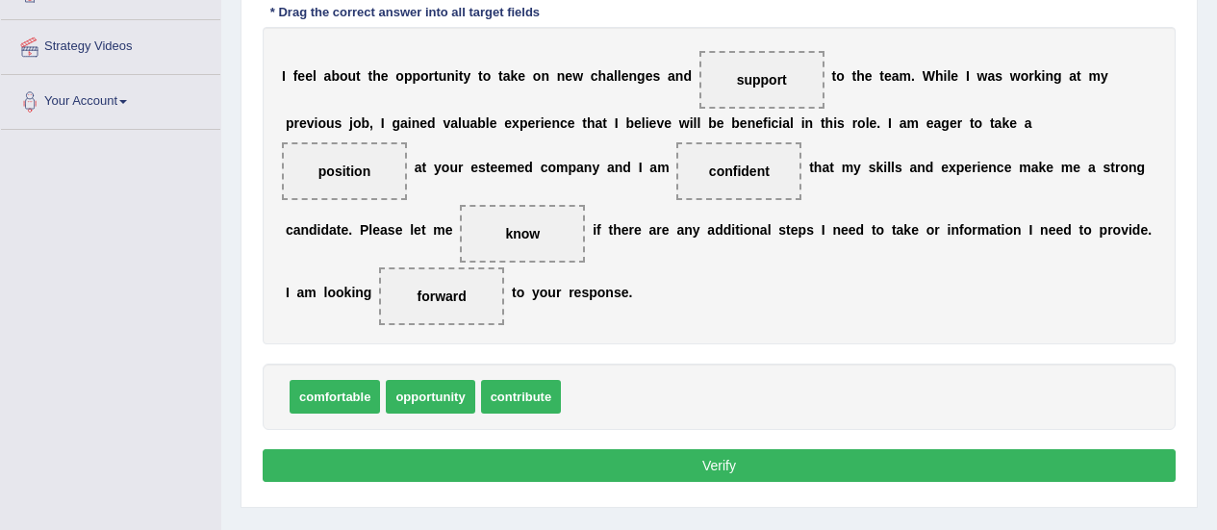
click at [731, 449] on button "Verify" at bounding box center [719, 465] width 913 height 33
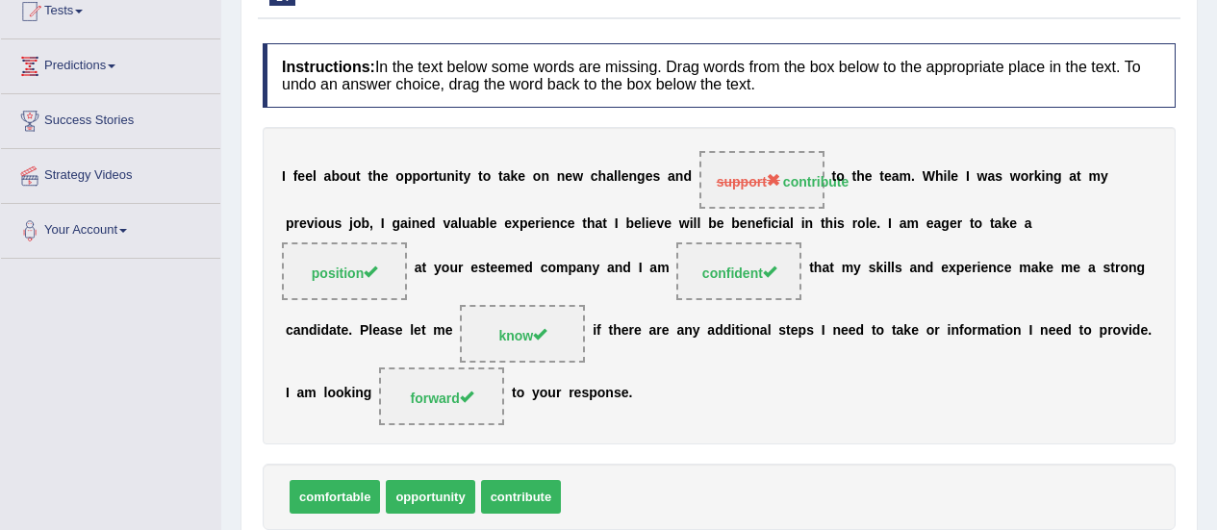
scroll to position [66, 0]
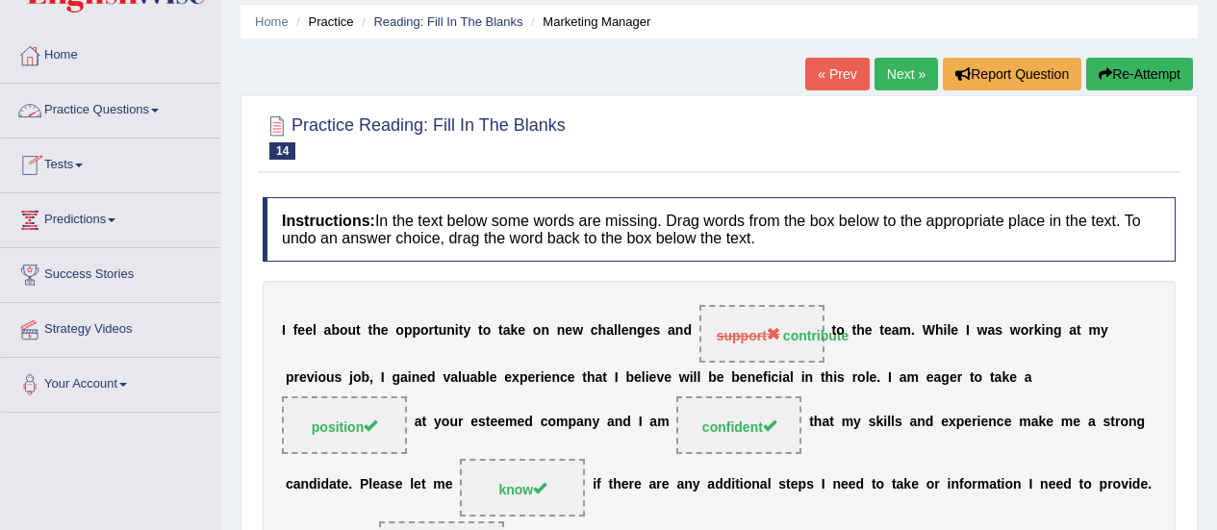
click at [67, 112] on link "Practice Questions" at bounding box center [110, 108] width 219 height 48
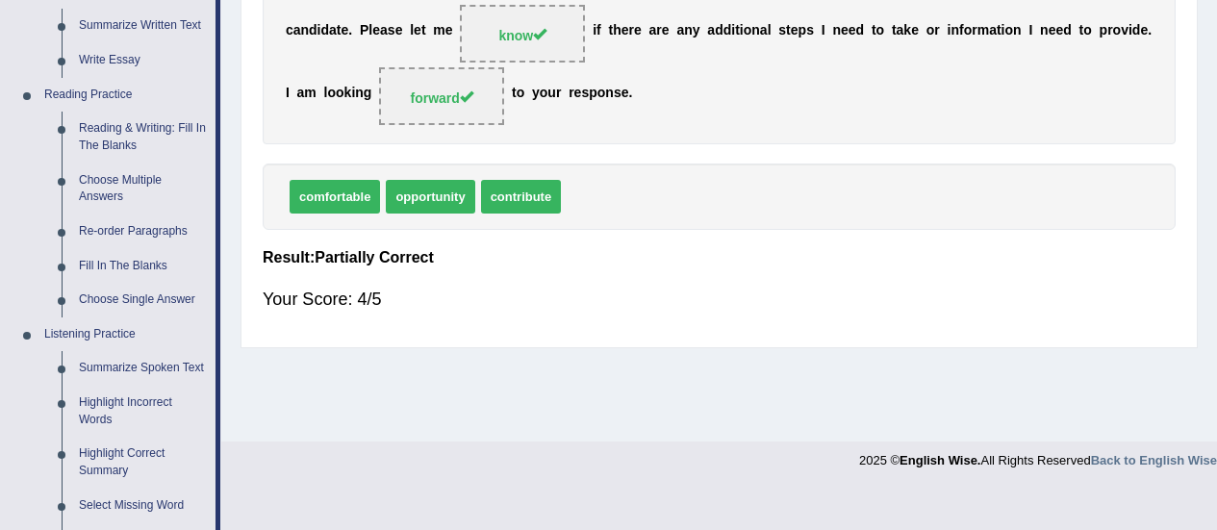
scroll to position [538, 0]
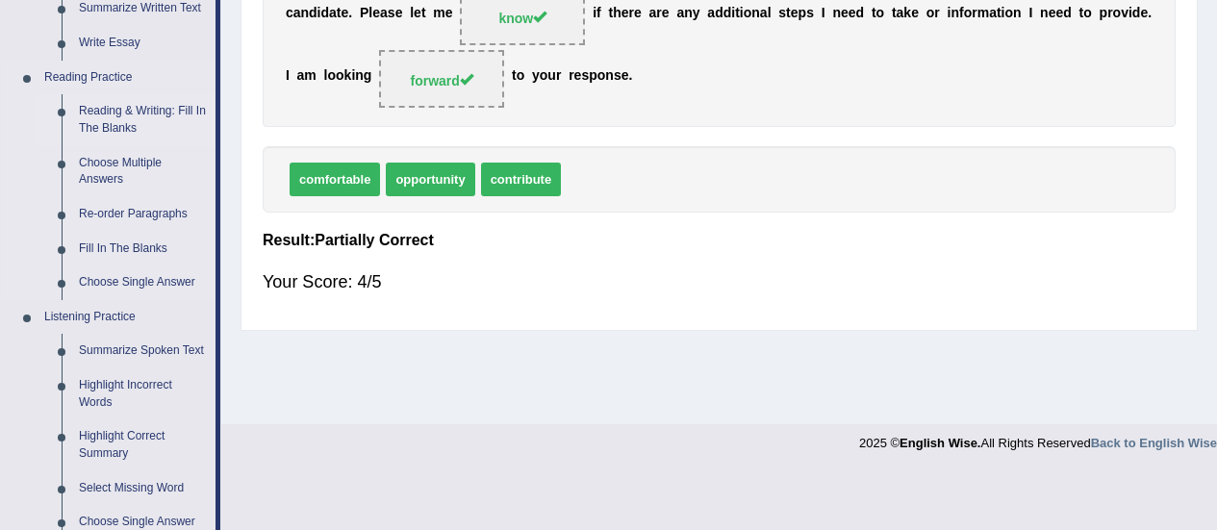
click at [114, 132] on link "Reading & Writing: Fill In The Blanks" at bounding box center [142, 119] width 145 height 51
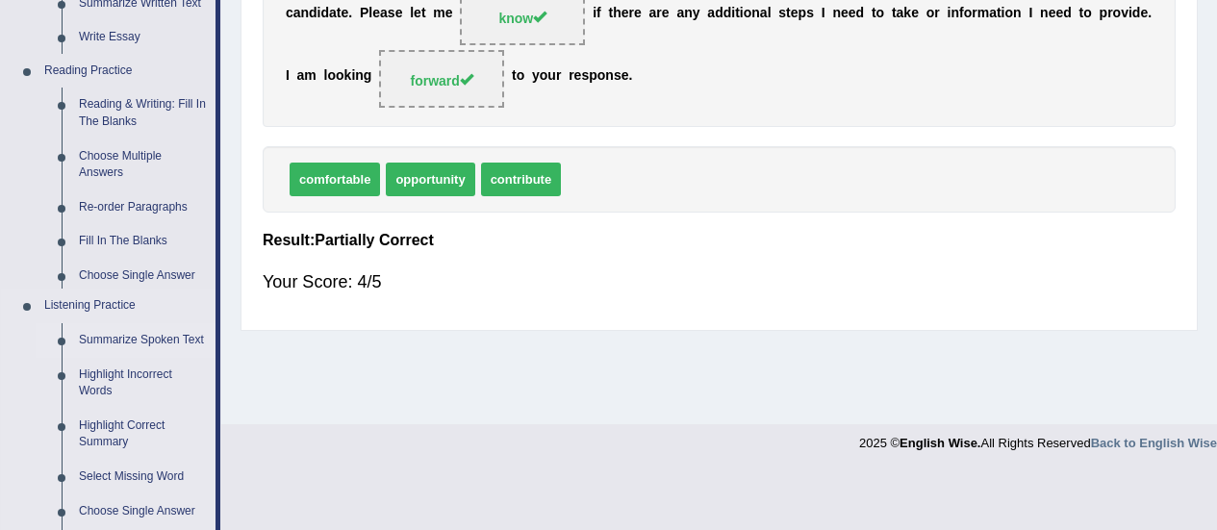
click at [114, 132] on ul "Speaking Practice Read Aloud Repeat Sentence Describe Image Re-tell Lecture Ans…" at bounding box center [108, 167] width 215 height 1003
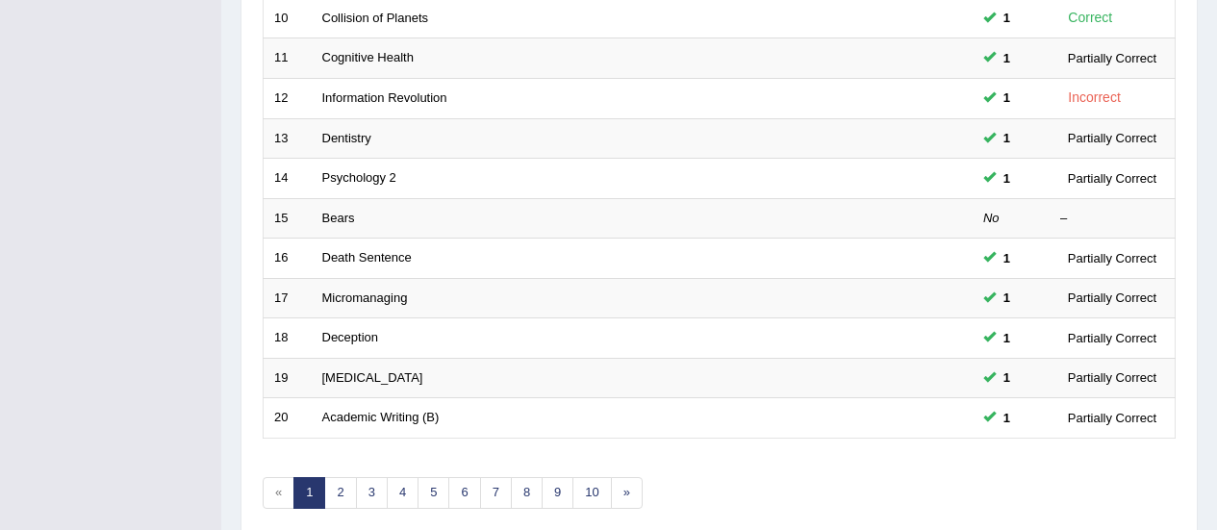
scroll to position [684, 0]
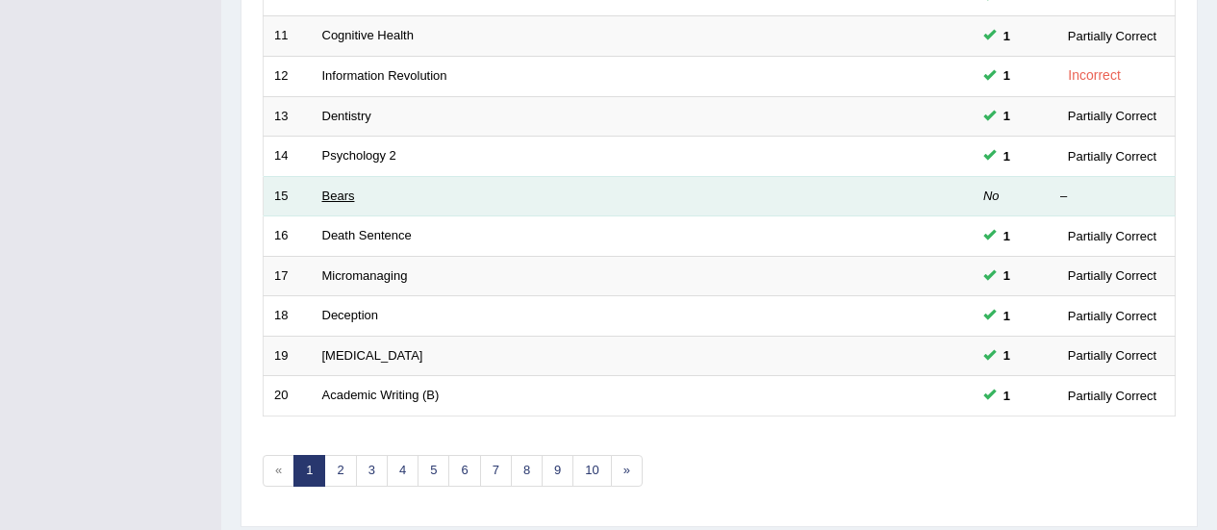
click at [325, 192] on link "Bears" at bounding box center [338, 196] width 33 height 14
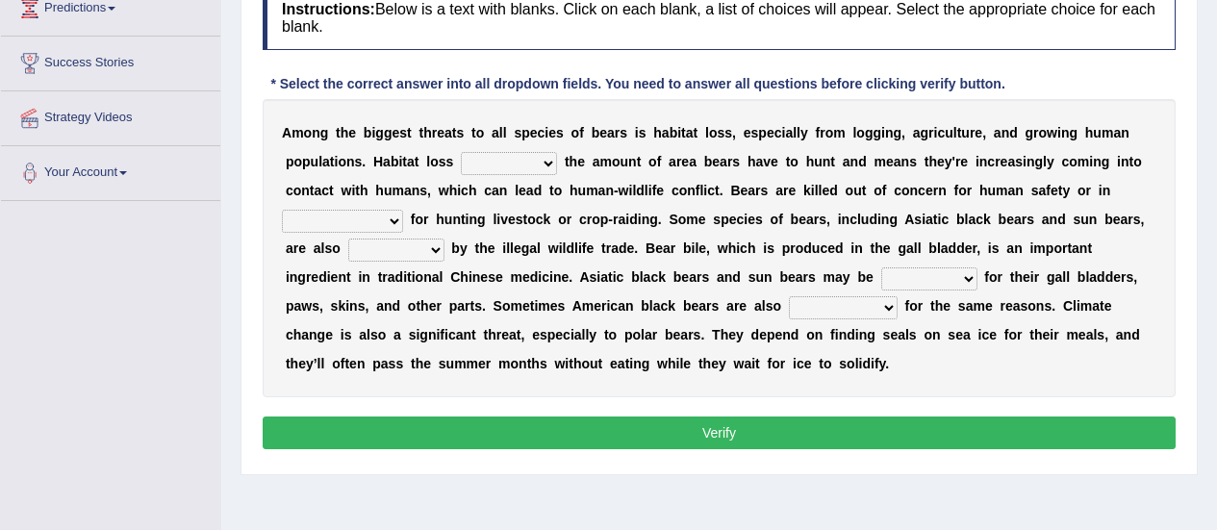
scroll to position [280, 0]
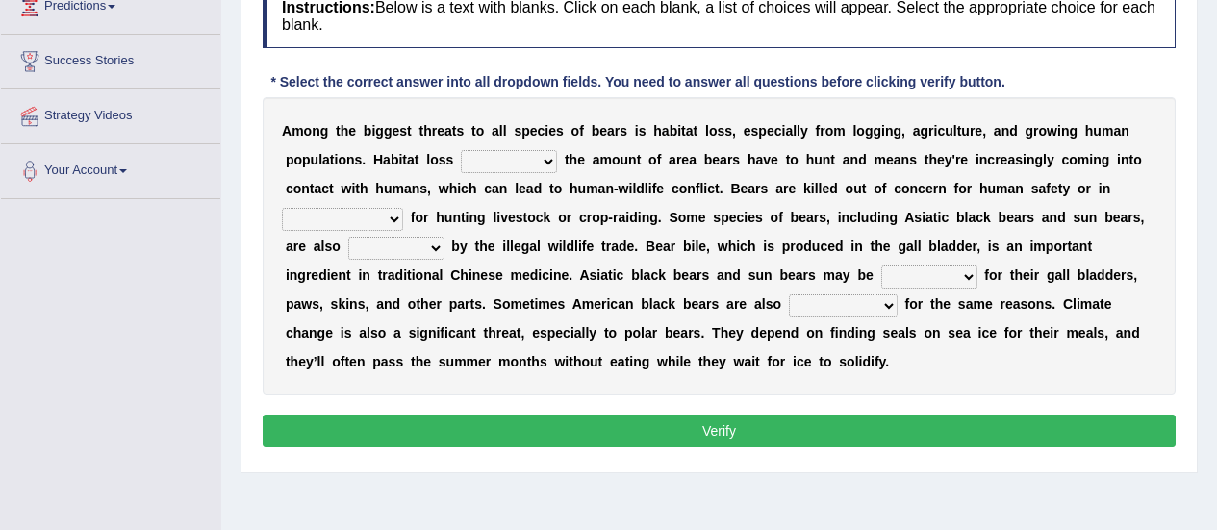
click at [461, 165] on select "increases reduces complies interacts" at bounding box center [509, 161] width 96 height 23
select select "increases"
click at [461, 150] on select "increases reduces complies interacts" at bounding box center [509, 161] width 96 height 23
click at [403, 208] on select "coalition retaliation appreciation disinformation" at bounding box center [342, 219] width 121 height 23
select select "coalition"
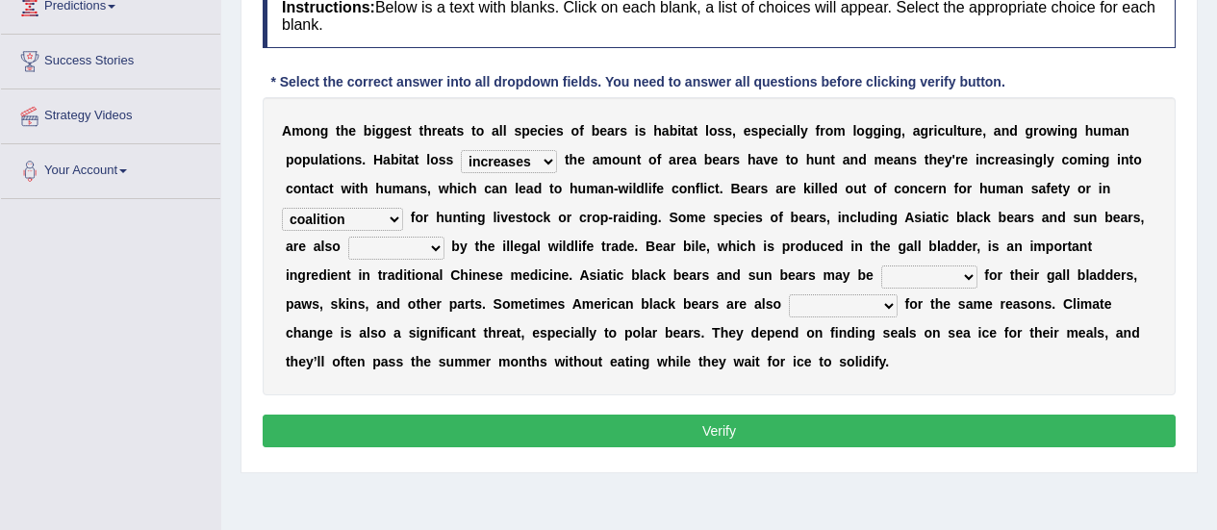
click at [403, 208] on select "coalition retaliation appreciation disinformation" at bounding box center [342, 219] width 121 height 23
click at [444, 237] on select "protected prohibited fattened threatened" at bounding box center [396, 248] width 96 height 23
select select "protected"
click at [444, 237] on select "protected prohibited fattened threatened" at bounding box center [396, 248] width 96 height 23
click at [881, 273] on select "poached squelched coached blenched" at bounding box center [929, 277] width 96 height 23
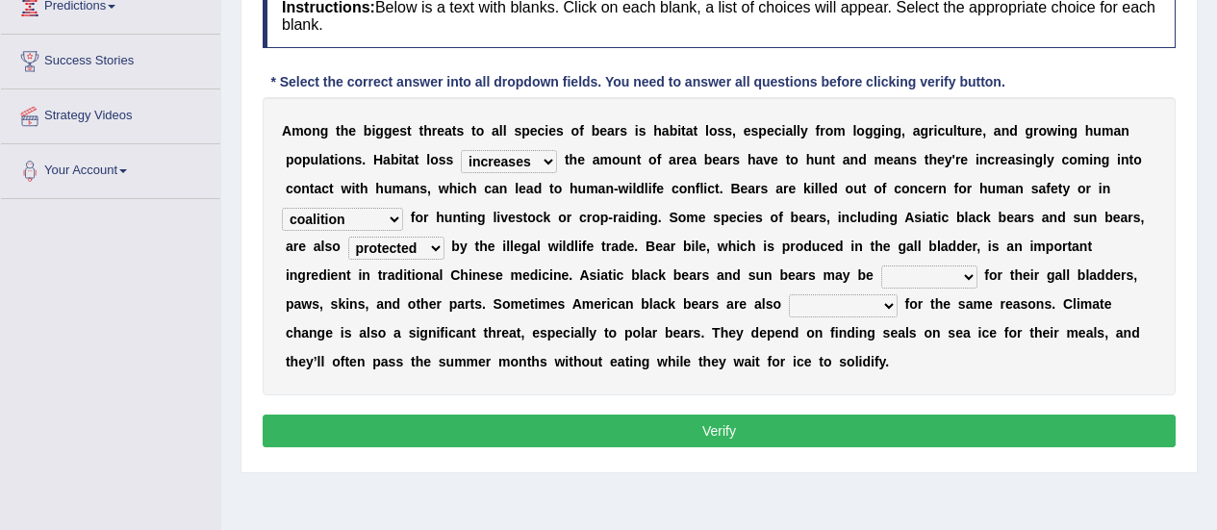
select select "poached"
click at [881, 266] on select "poached squelched coached blenched" at bounding box center [929, 277] width 96 height 23
click at [789, 308] on select "begot foreseen encountered targeted" at bounding box center [843, 305] width 109 height 23
select select "targeted"
click at [789, 294] on select "begot foreseen encountered targeted" at bounding box center [843, 305] width 109 height 23
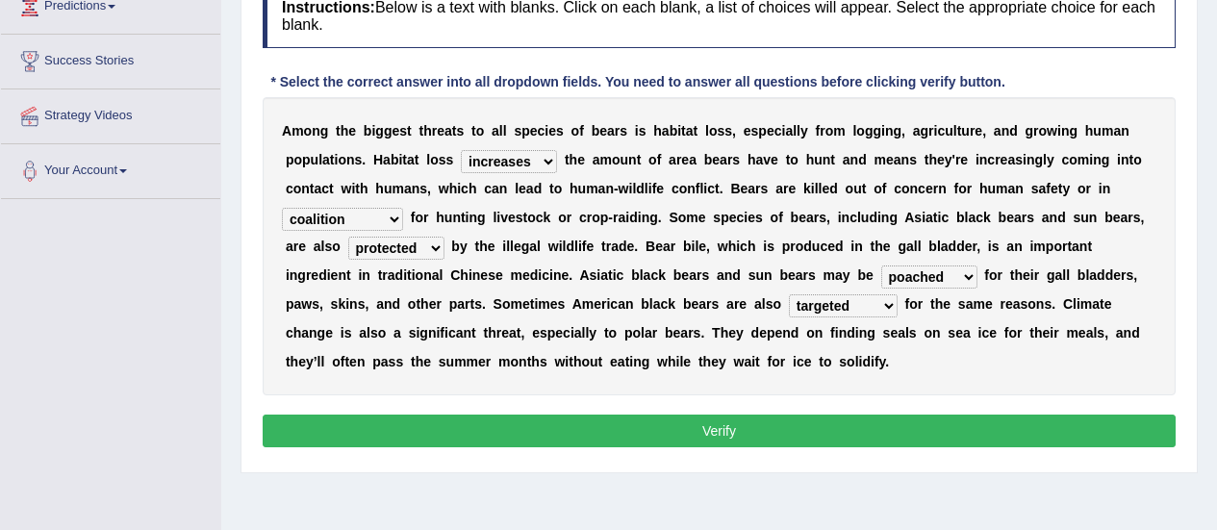
click at [644, 417] on button "Verify" at bounding box center [719, 431] width 913 height 33
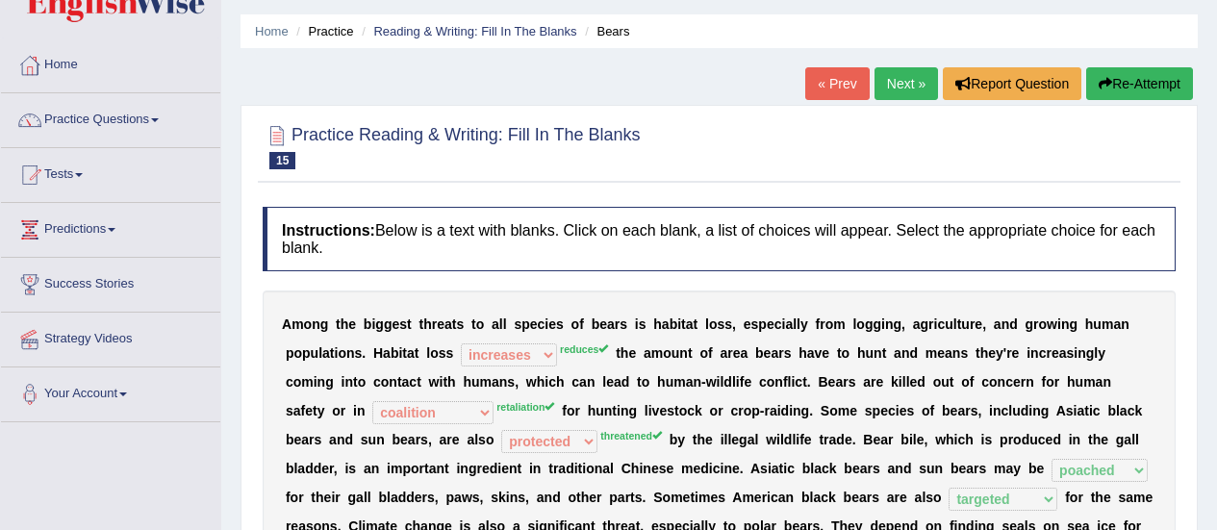
scroll to position [49, 0]
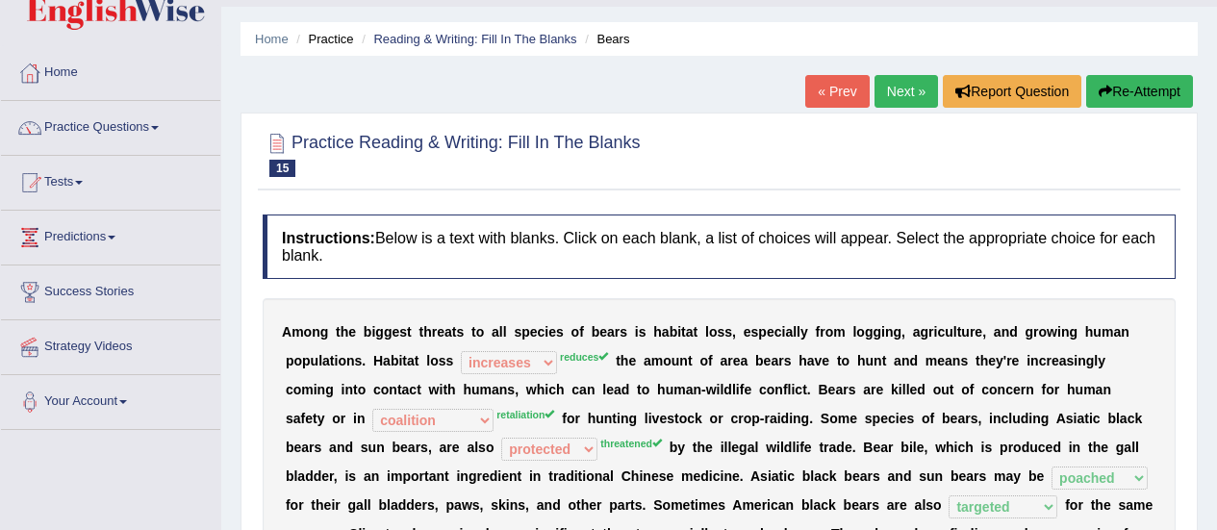
click at [888, 92] on link "Next »" at bounding box center [905, 91] width 63 height 33
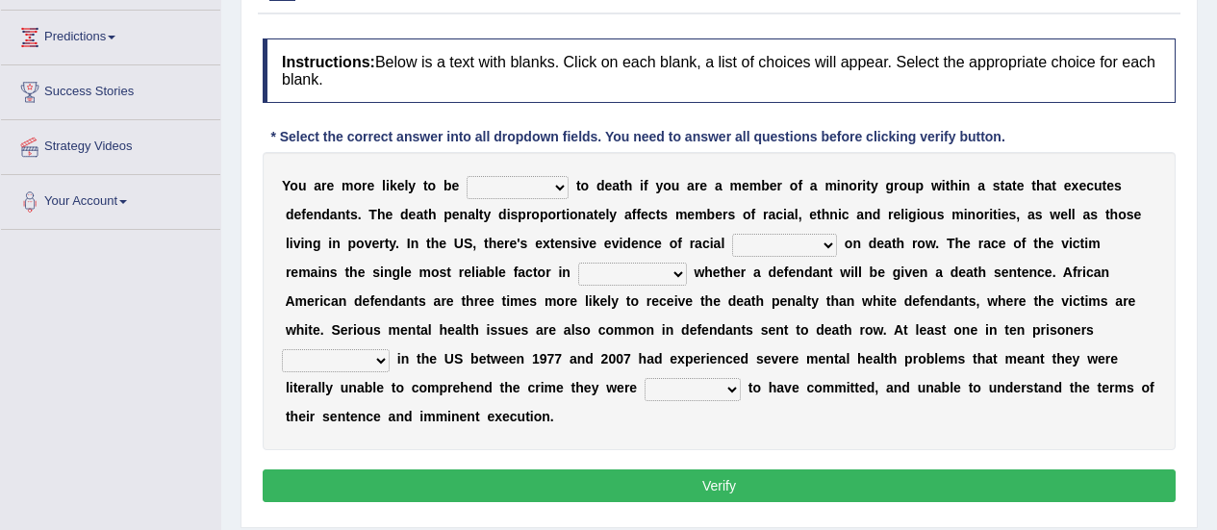
scroll to position [266, 0]
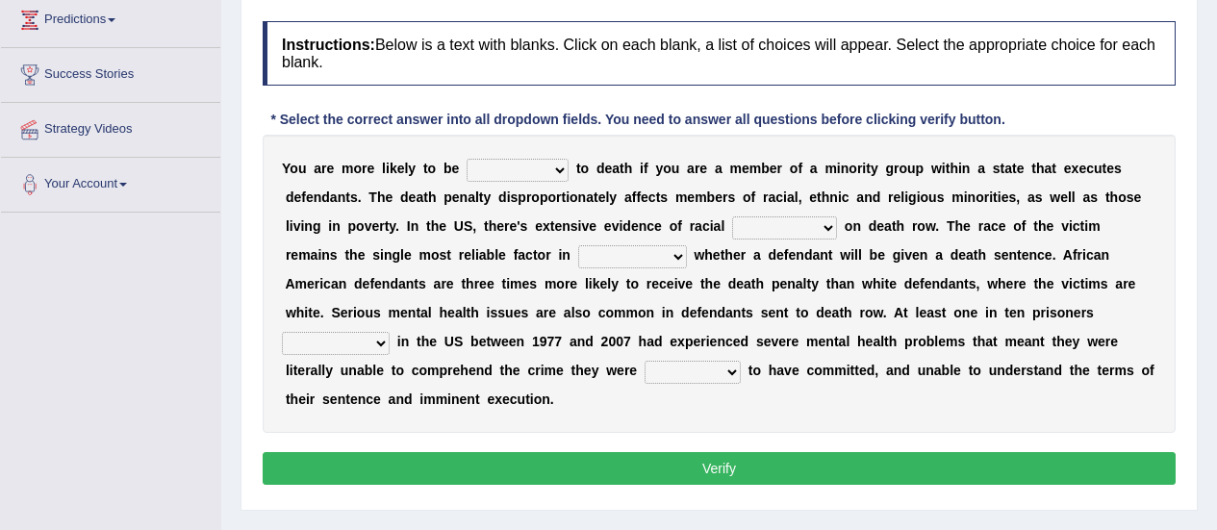
click at [528, 170] on select "penalized blamed complained sentenced" at bounding box center [518, 170] width 102 height 23
select select "sentenced"
click at [467, 159] on select "penalized blamed complained sentenced" at bounding box center [518, 170] width 102 height 23
click at [732, 232] on select "bias equality appearance background" at bounding box center [784, 227] width 105 height 23
select select "bias"
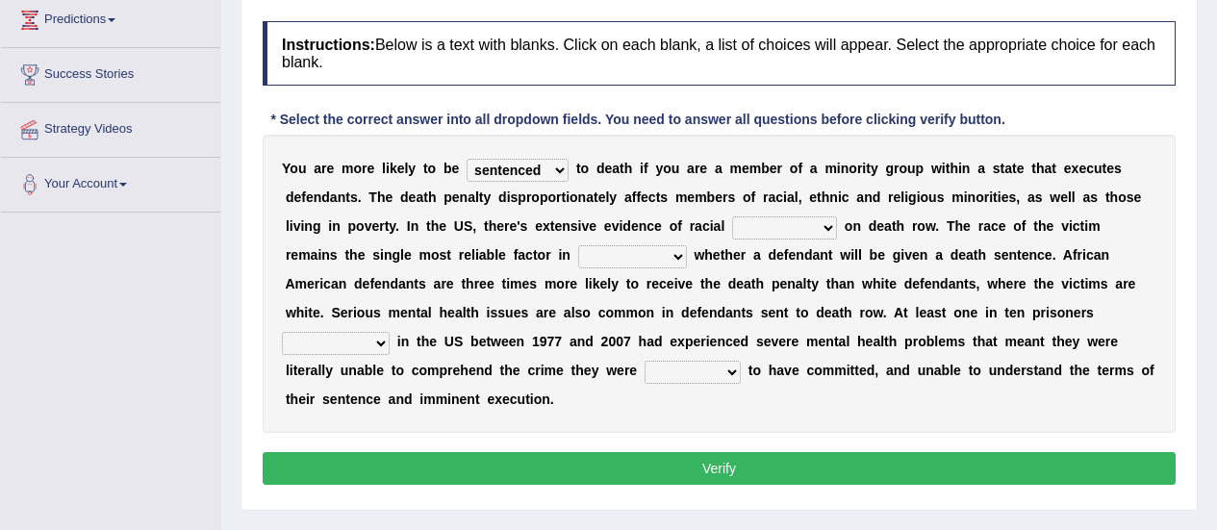
click at [732, 216] on select "bias equality appearance background" at bounding box center [784, 227] width 105 height 23
click at [578, 255] on select "determining adjoining undermining examining" at bounding box center [632, 256] width 109 height 23
select select "determining"
click at [578, 245] on select "determining adjoining undermining examining" at bounding box center [632, 256] width 109 height 23
click at [390, 332] on select "electrocuted persecuted executed captured" at bounding box center [336, 343] width 108 height 23
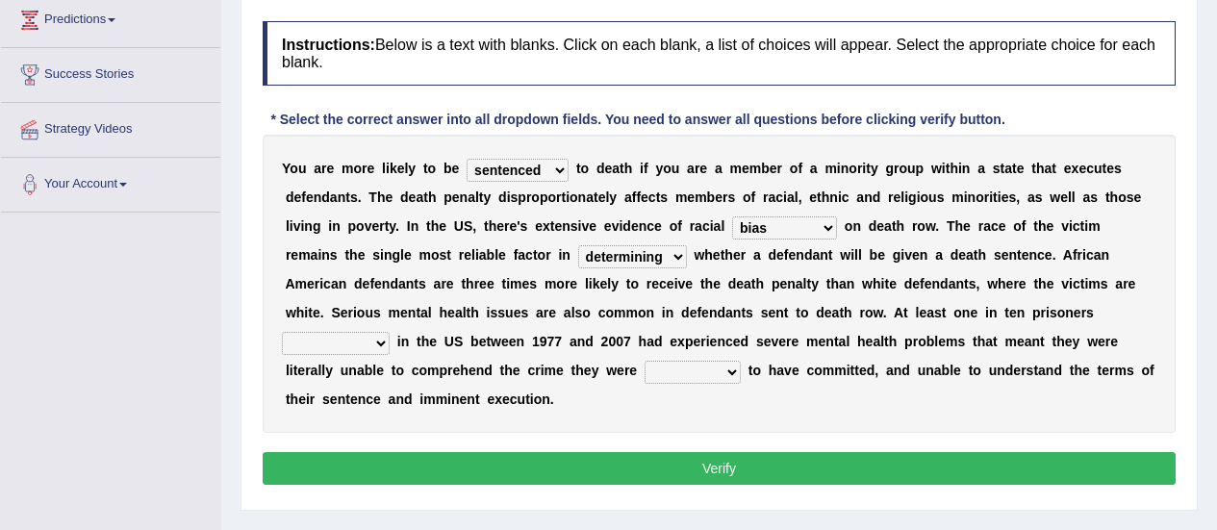
select select "executed"
click at [390, 332] on select "electrocuted persecuted executed captured" at bounding box center [336, 343] width 108 height 23
click at [741, 361] on select "alleged acclaimed persuaded claimed" at bounding box center [693, 372] width 96 height 23
select select "claimed"
click at [741, 361] on select "alleged acclaimed persuaded claimed" at bounding box center [693, 372] width 96 height 23
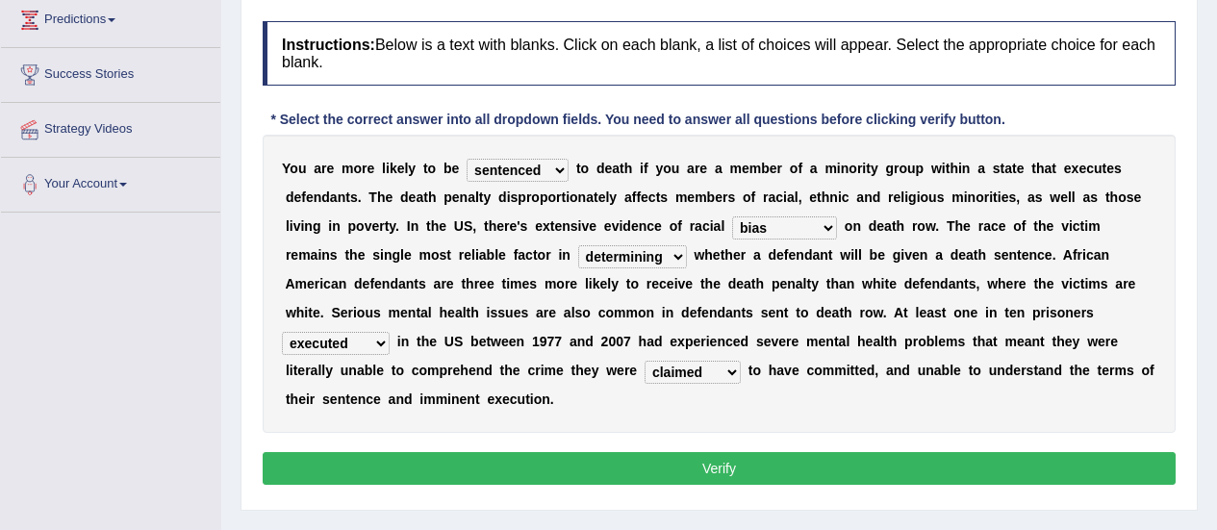
click at [729, 452] on button "Verify" at bounding box center [719, 468] width 913 height 33
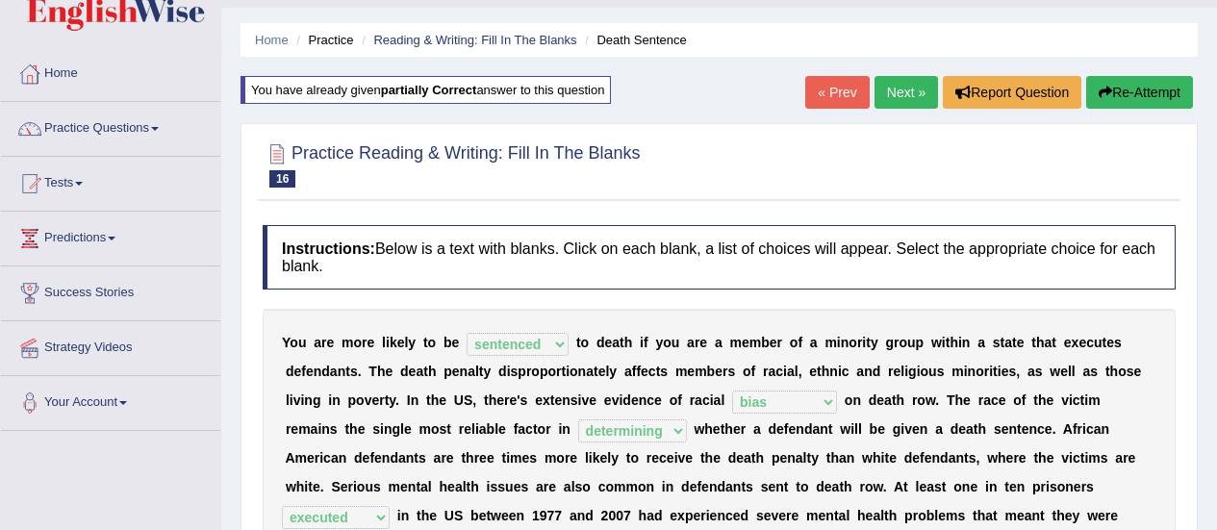
scroll to position [0, 0]
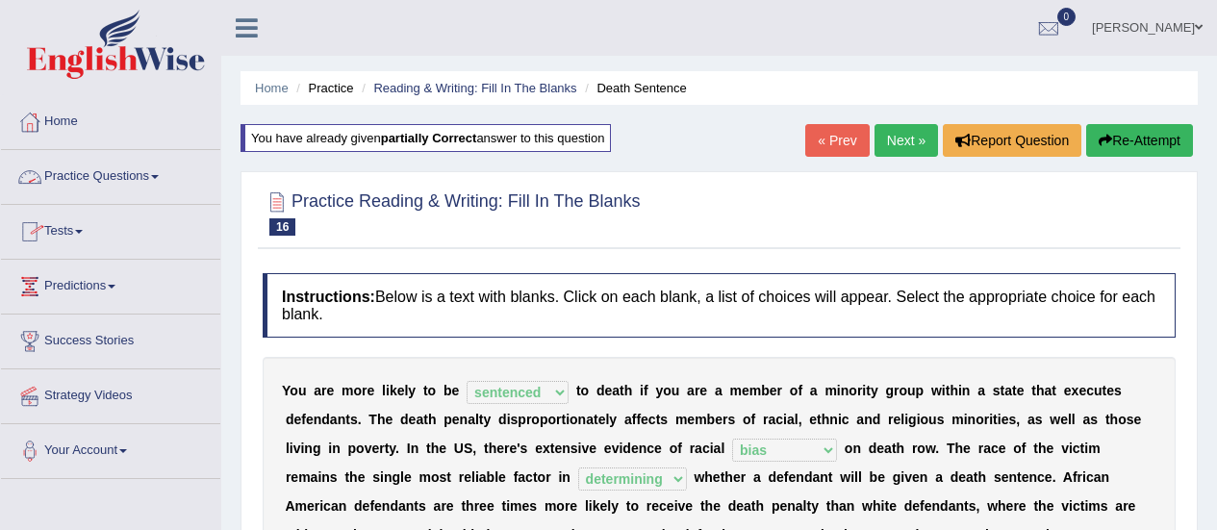
click at [102, 177] on link "Practice Questions" at bounding box center [110, 174] width 219 height 48
click at [74, 177] on link "Practice Questions" at bounding box center [110, 174] width 219 height 48
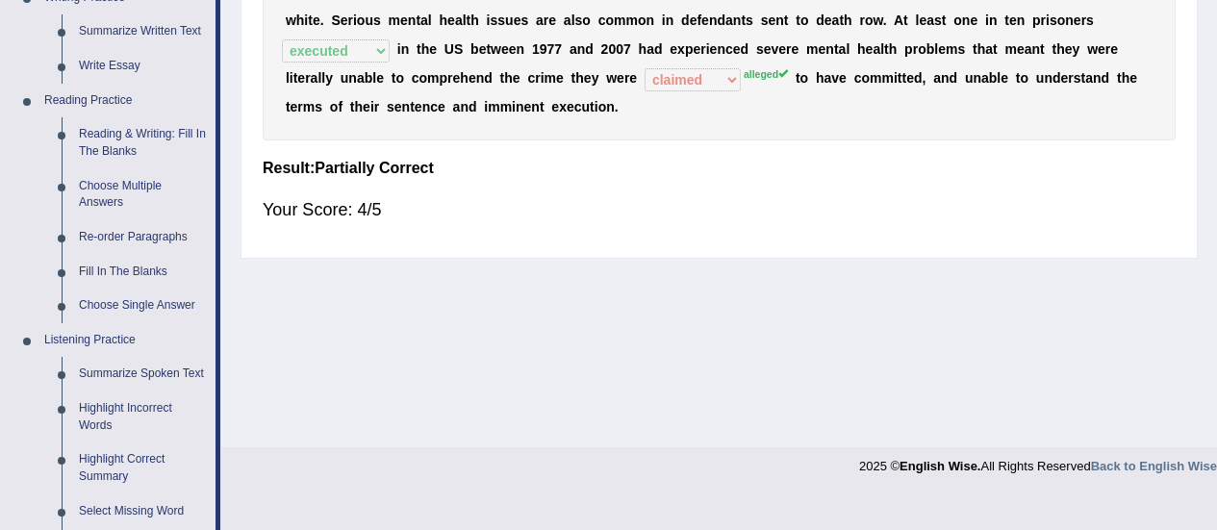
scroll to position [520, 0]
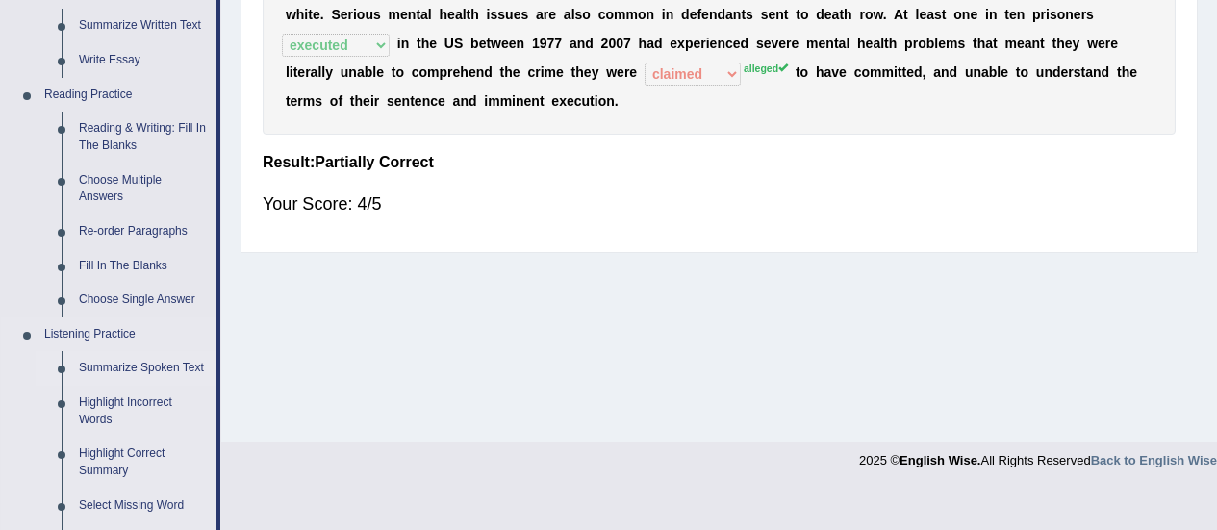
click at [119, 365] on link "Summarize Spoken Text" at bounding box center [142, 368] width 145 height 35
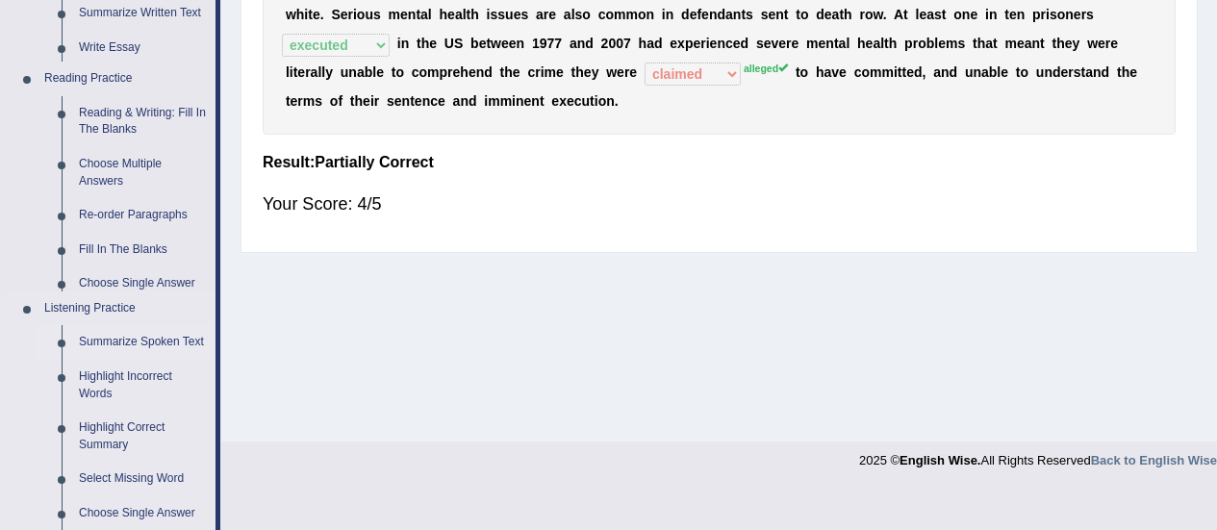
click at [119, 365] on ul "Home Practice Questions Speaking Practice Read Aloud Repeat Sentence Describe I…" at bounding box center [110, 253] width 219 height 1357
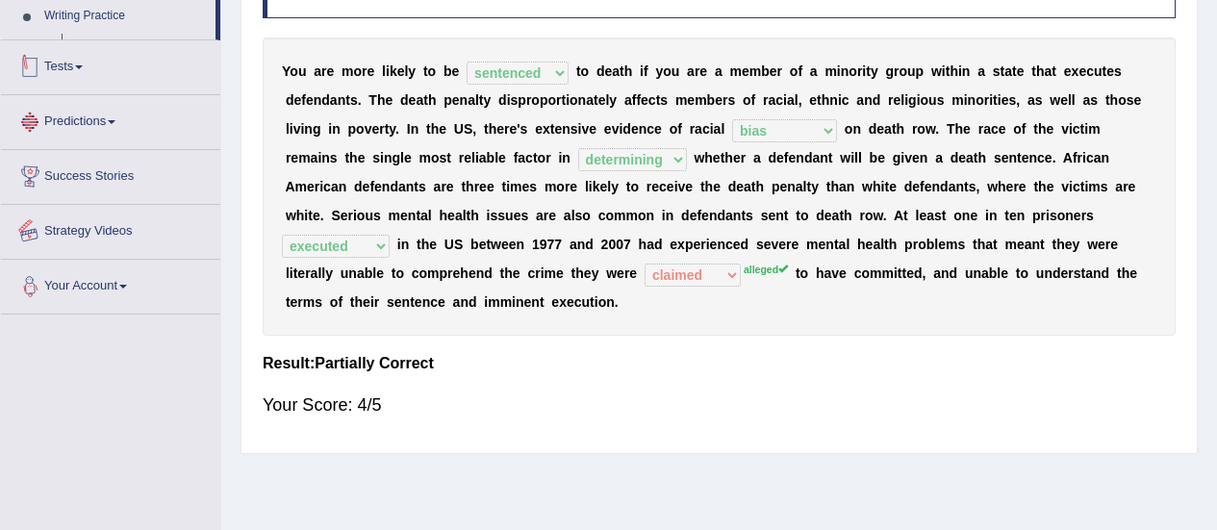
scroll to position [471, 0]
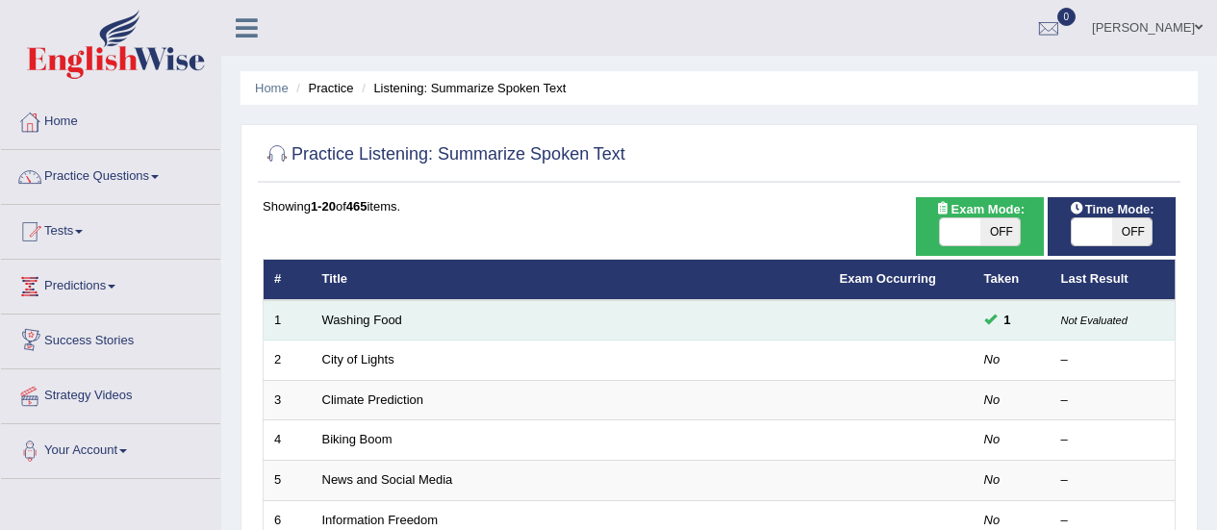
click at [469, 322] on td "Washing Food" at bounding box center [571, 320] width 518 height 40
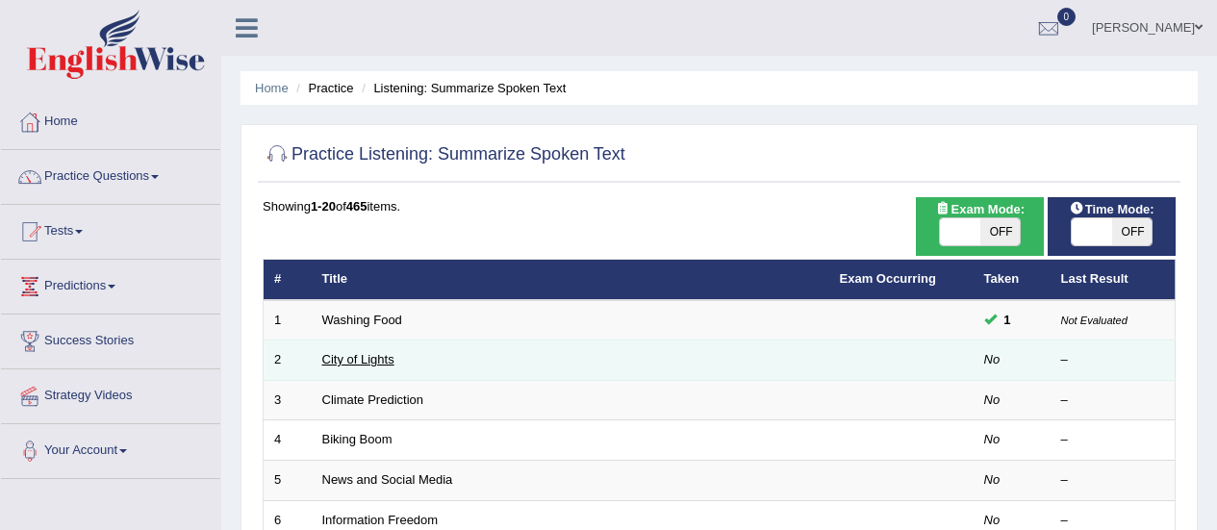
click at [361, 366] on link "City of Lights" at bounding box center [358, 359] width 72 height 14
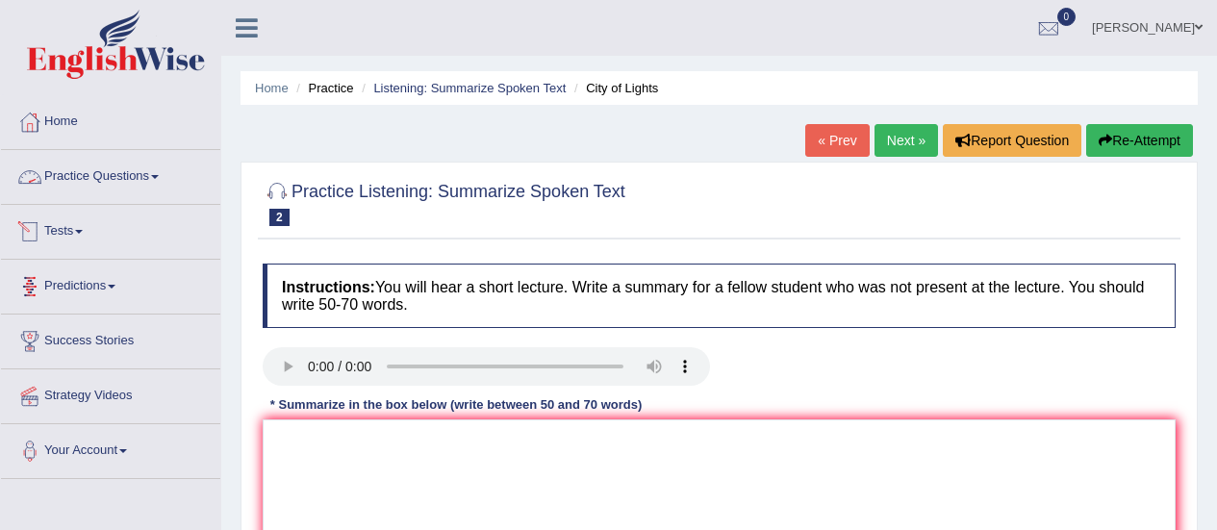
click at [100, 178] on link "Practice Questions" at bounding box center [110, 174] width 219 height 48
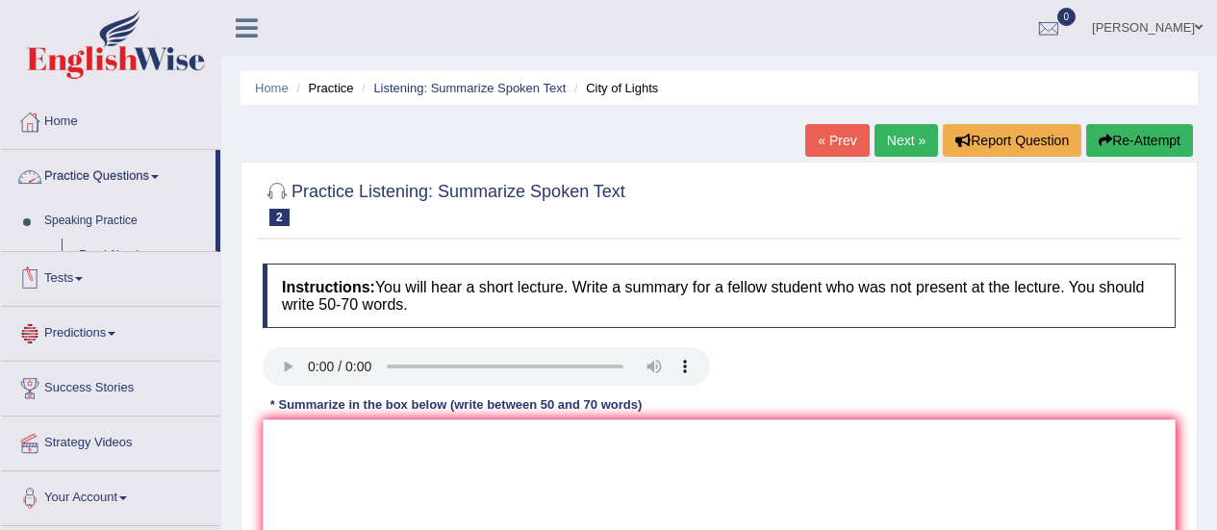
click at [100, 178] on link "Practice Questions" at bounding box center [108, 174] width 215 height 48
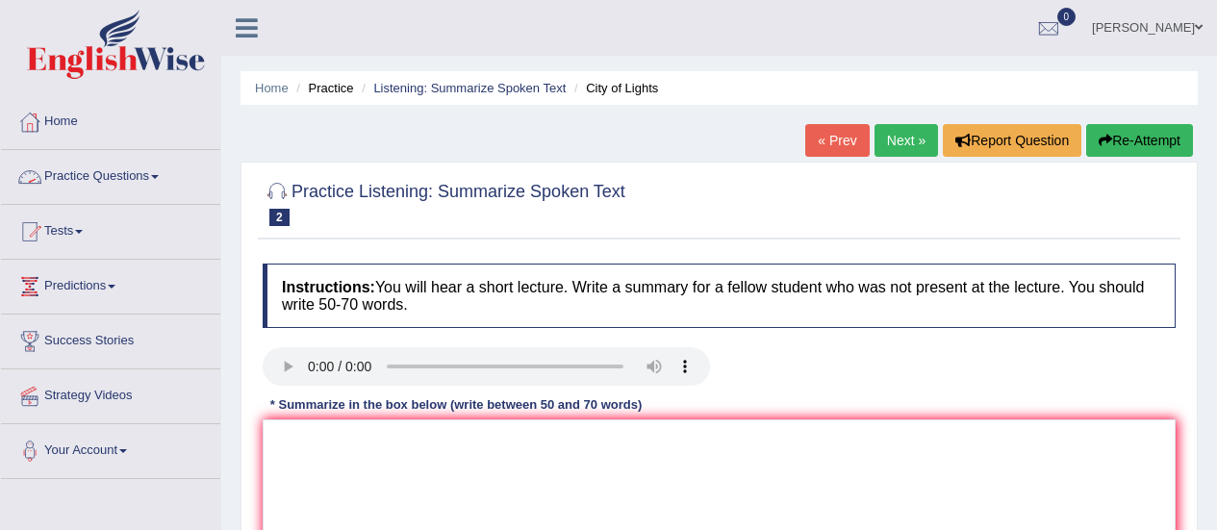
click at [97, 178] on link "Practice Questions" at bounding box center [110, 174] width 219 height 48
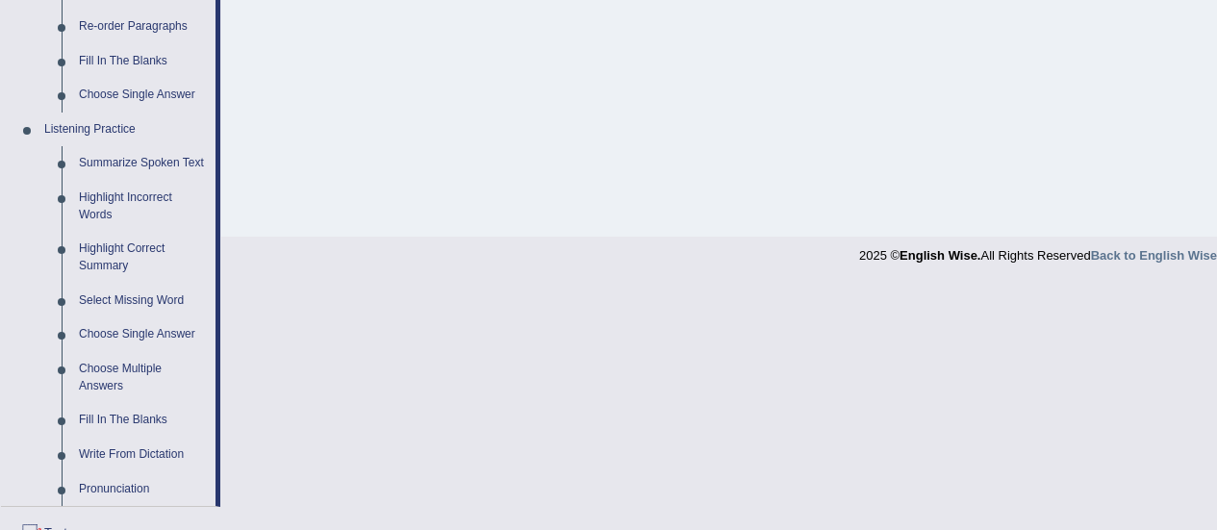
scroll to position [728, 0]
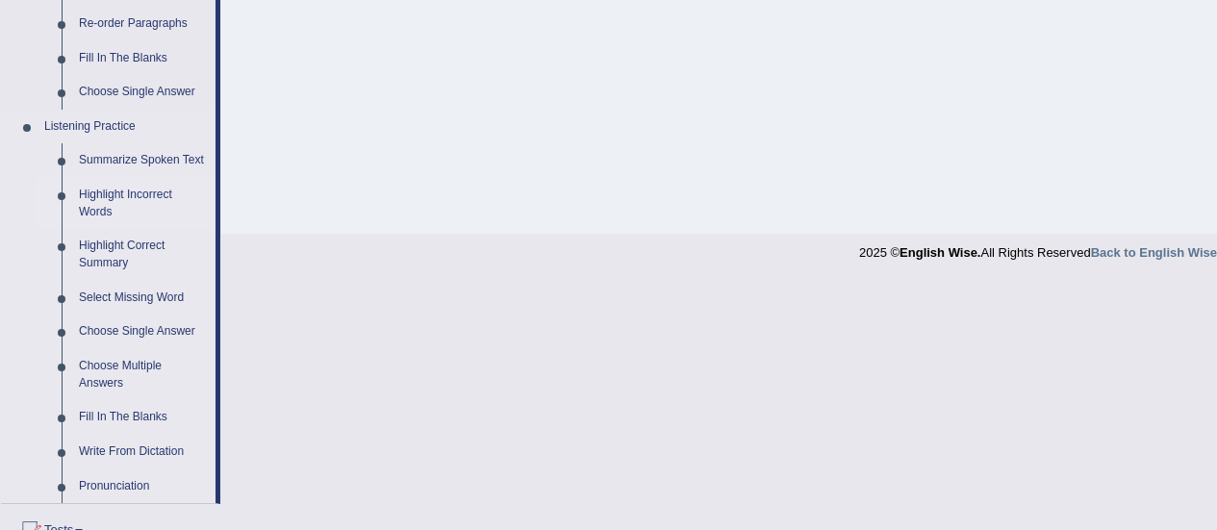
click at [145, 197] on link "Highlight Incorrect Words" at bounding box center [142, 203] width 145 height 51
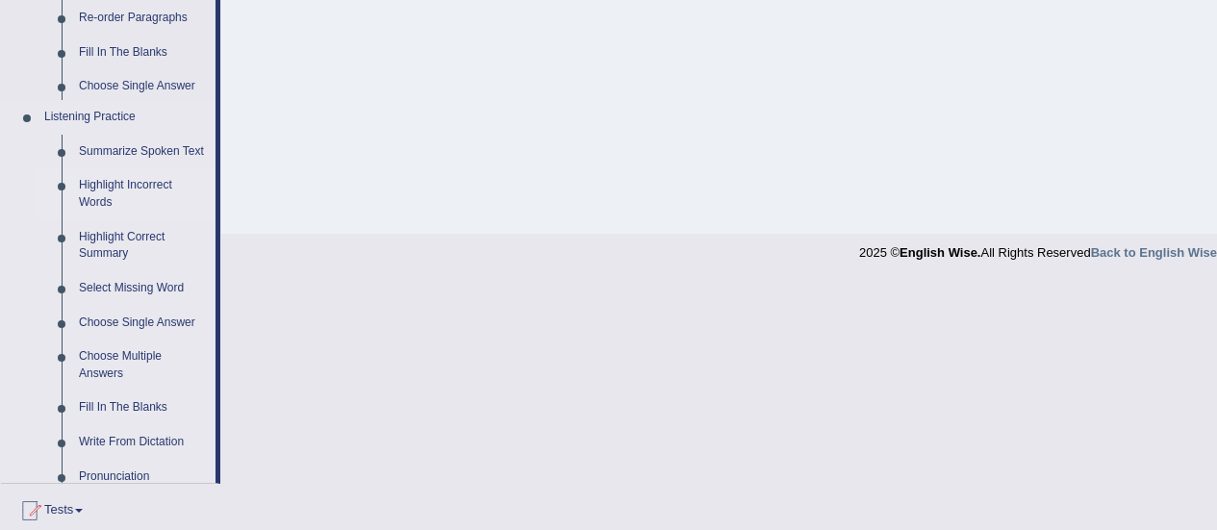
click at [145, 197] on ul "Home Practice Questions Speaking Practice Read Aloud Repeat Sentence Describe I…" at bounding box center [110, 62] width 219 height 1391
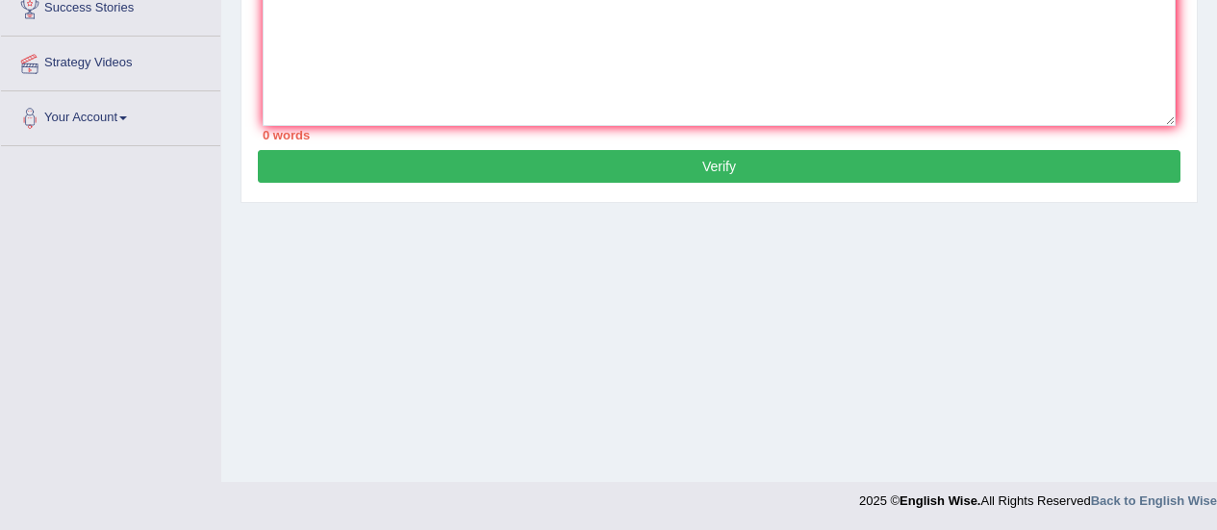
scroll to position [231, 0]
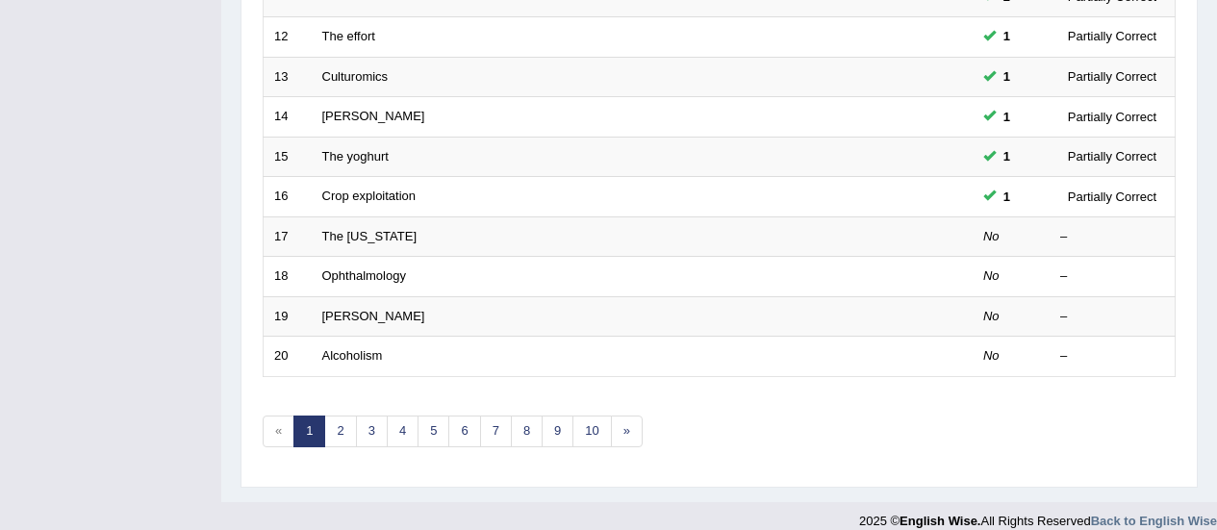
scroll to position [729, 0]
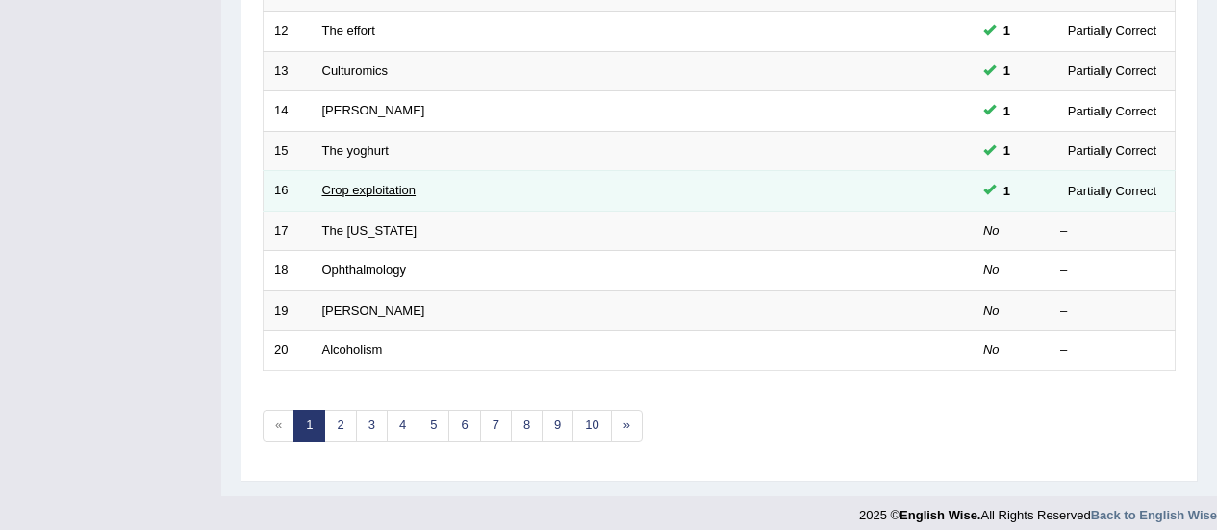
click at [356, 194] on link "Crop exploitation" at bounding box center [369, 190] width 94 height 14
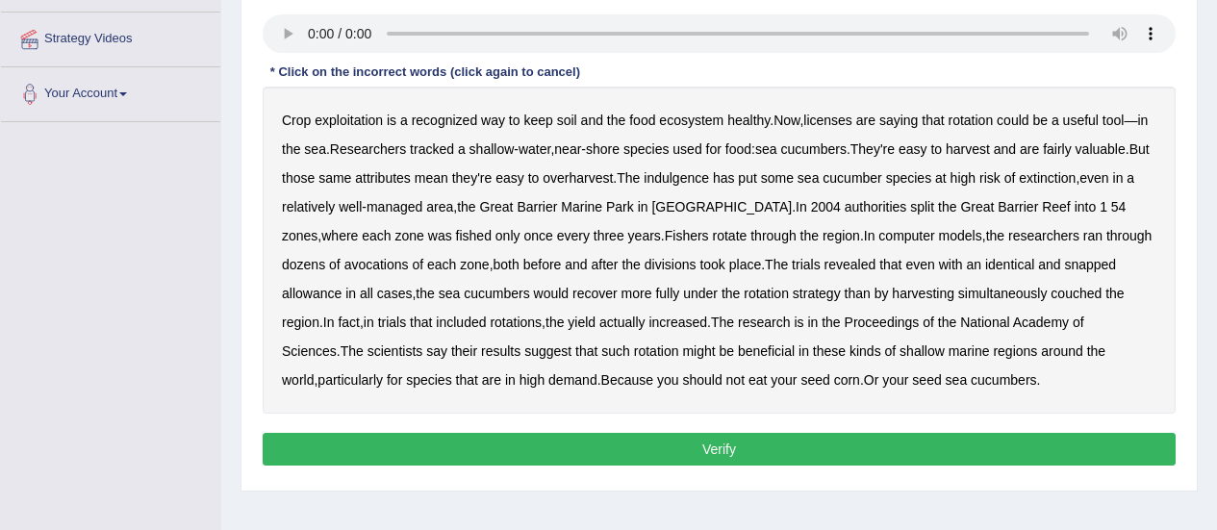
scroll to position [365, 0]
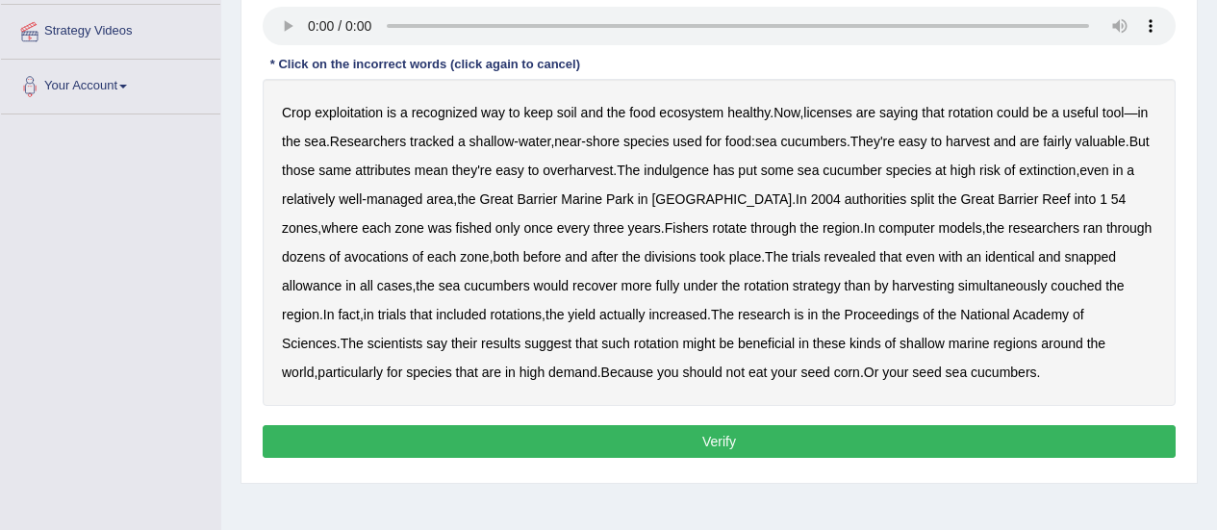
click at [839, 113] on b "licenses" at bounding box center [827, 112] width 49 height 15
drag, startPoint x: 323, startPoint y: 173, endPoint x: 683, endPoint y: 174, distance: 359.8
click at [683, 174] on div "Crop exploitation is a recognized way to keep soil and the food ecosystem healt…" at bounding box center [719, 242] width 913 height 327
click at [699, 173] on b "indulgence" at bounding box center [676, 170] width 65 height 15
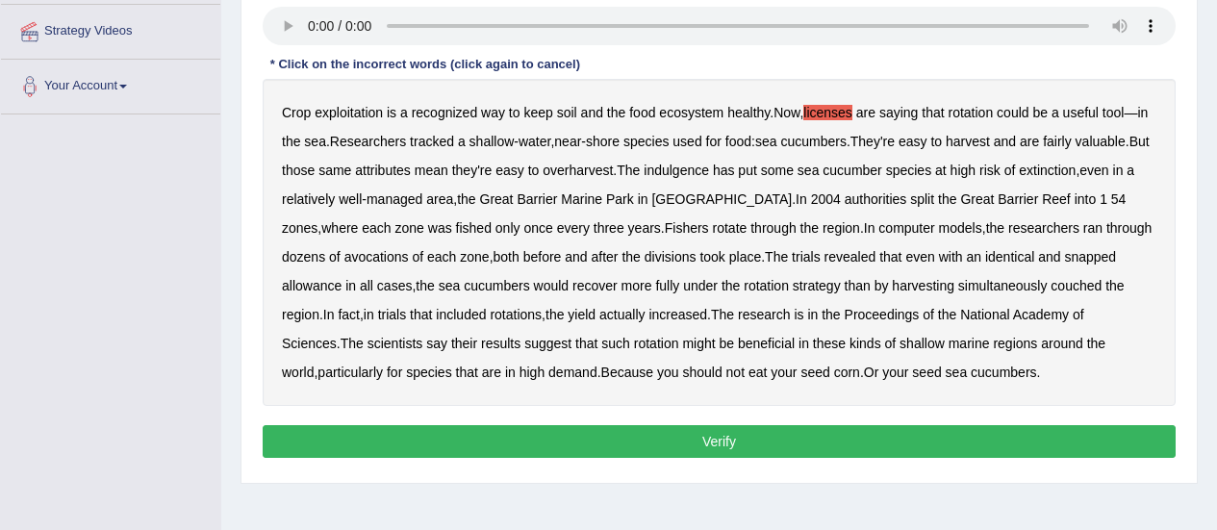
click at [682, 169] on b "indulgence" at bounding box center [676, 170] width 65 height 15
click at [344, 258] on b "avocations" at bounding box center [376, 256] width 64 height 15
click at [494, 252] on b "both" at bounding box center [507, 256] width 26 height 15
click at [1051, 287] on b "couched" at bounding box center [1076, 285] width 51 height 15
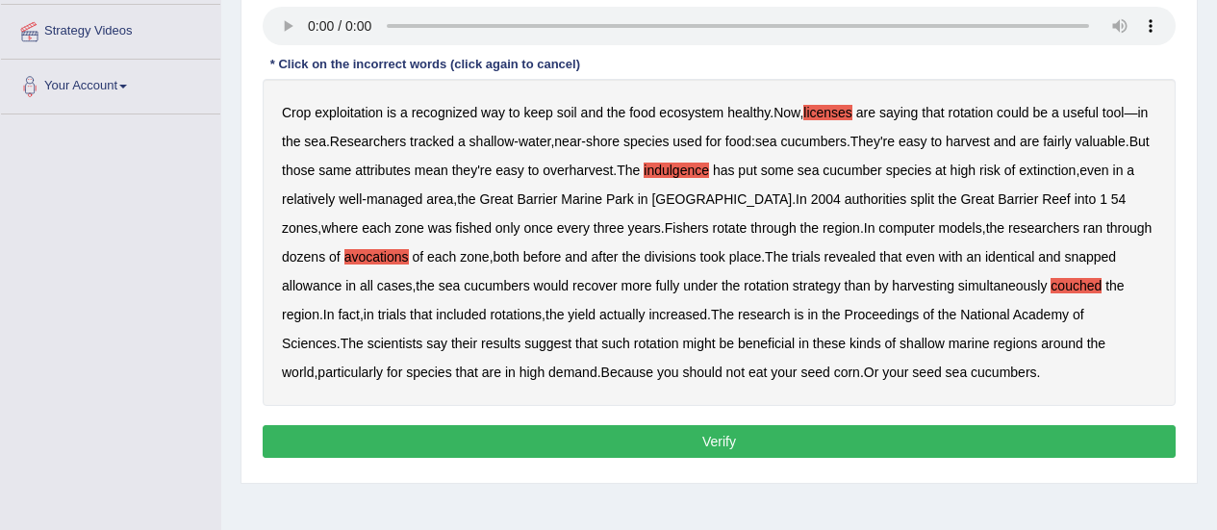
drag, startPoint x: 786, startPoint y: 124, endPoint x: 904, endPoint y: 125, distance: 118.3
click at [904, 125] on div "Crop exploitation is a recognized way to keep soil and the food ecosystem healt…" at bounding box center [719, 242] width 913 height 327
click at [1064, 261] on b "snapped" at bounding box center [1090, 256] width 52 height 15
click at [710, 434] on button "Verify" at bounding box center [719, 441] width 913 height 33
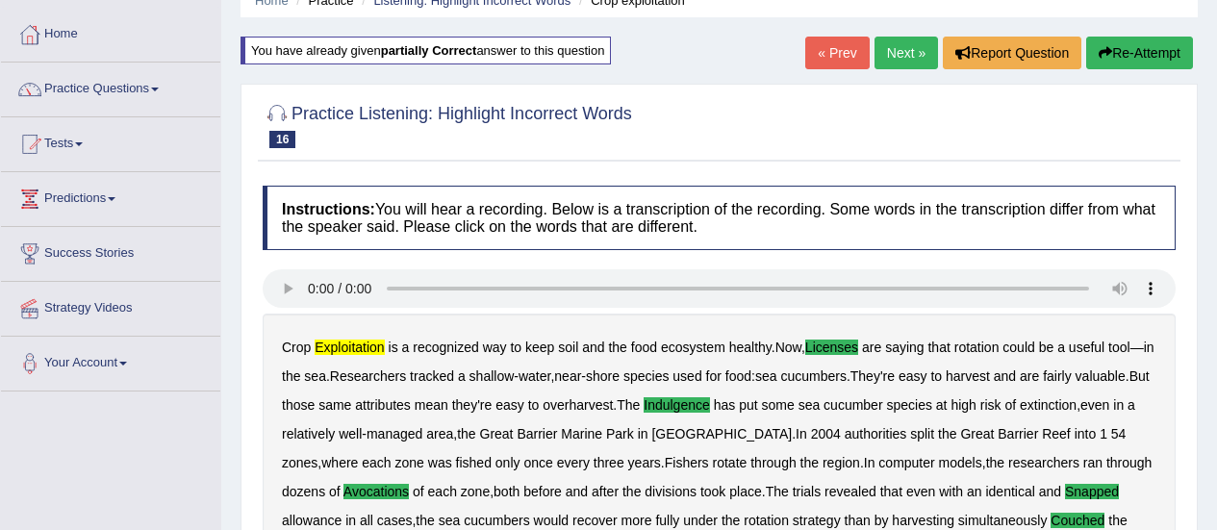
scroll to position [0, 0]
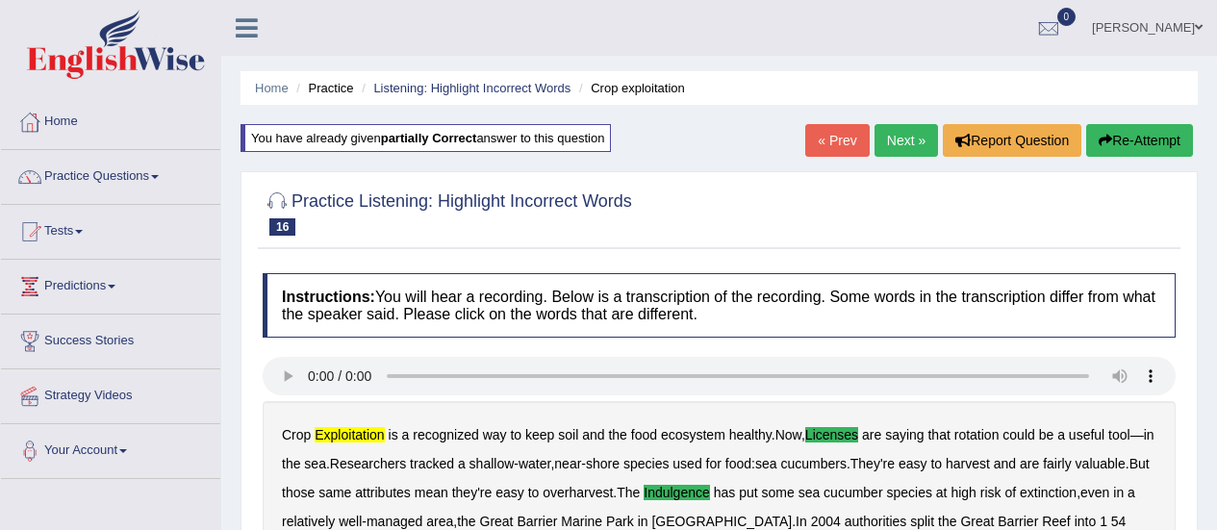
click at [893, 149] on link "Next »" at bounding box center [905, 140] width 63 height 33
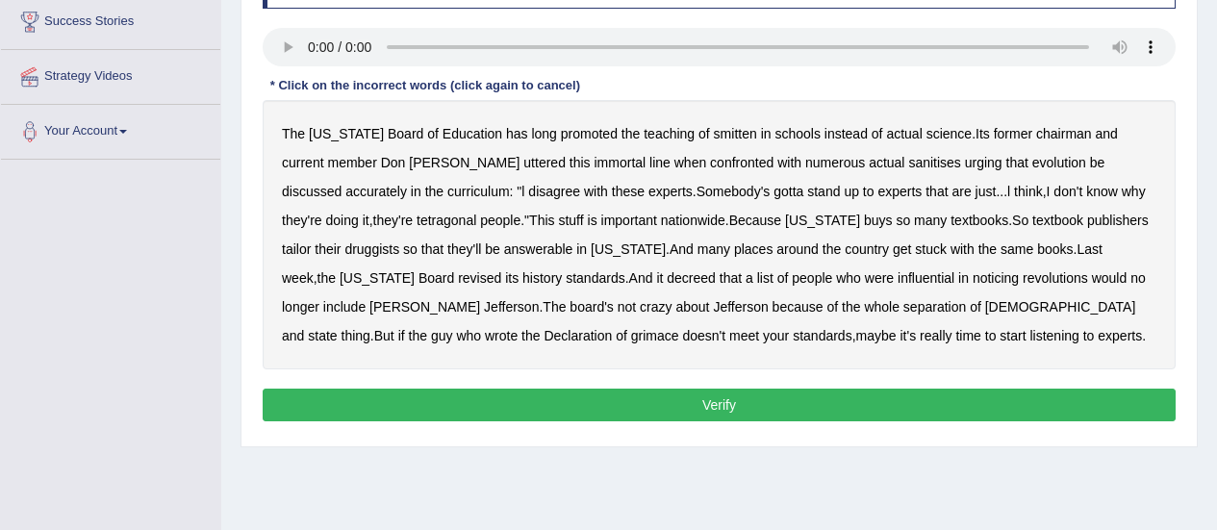
scroll to position [323, 0]
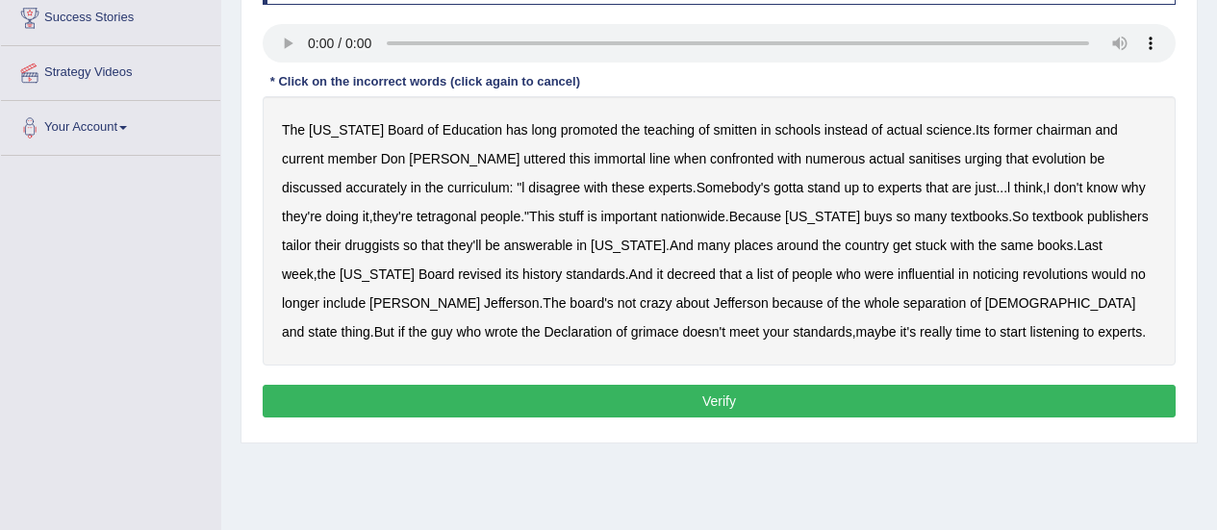
click at [714, 133] on b "smitten" at bounding box center [735, 129] width 43 height 15
click at [714, 130] on b "smitten" at bounding box center [735, 129] width 43 height 15
click at [908, 158] on b "sanitises" at bounding box center [934, 158] width 52 height 15
click at [417, 217] on b "tetragonal" at bounding box center [447, 216] width 60 height 15
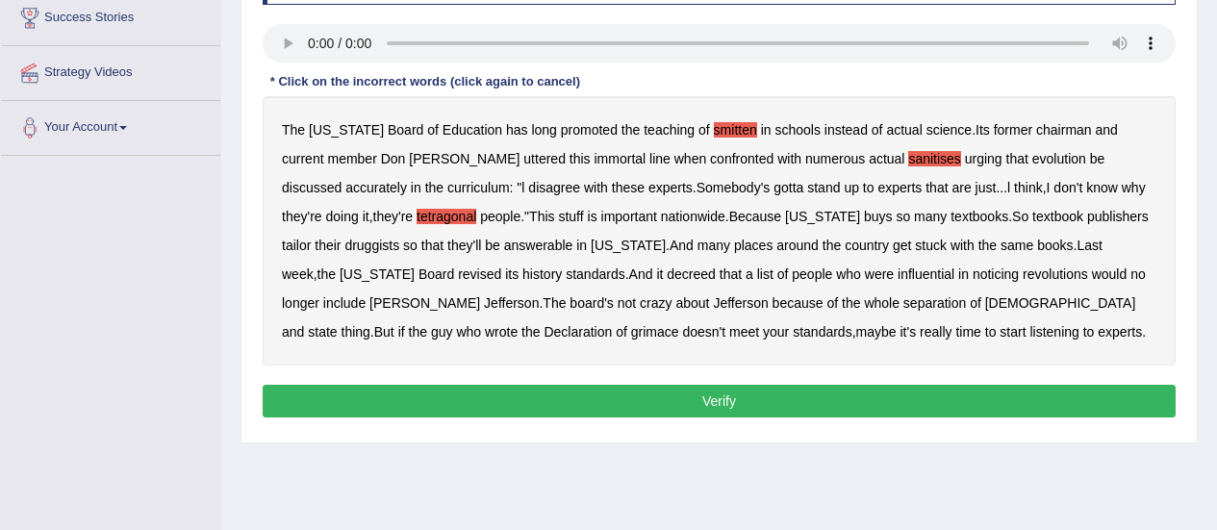
click at [399, 238] on b "druggists" at bounding box center [371, 245] width 55 height 15
click at [973, 276] on b "noticing" at bounding box center [996, 273] width 46 height 15
click at [679, 324] on b "grimace" at bounding box center [655, 331] width 48 height 15
click at [610, 389] on button "Verify" at bounding box center [719, 401] width 913 height 33
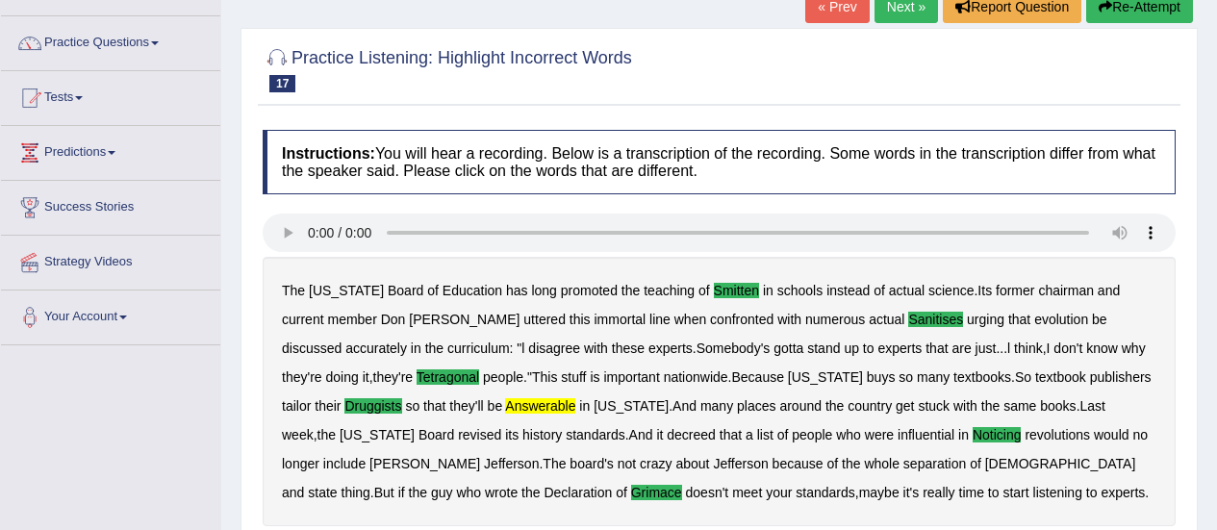
scroll to position [120, 0]
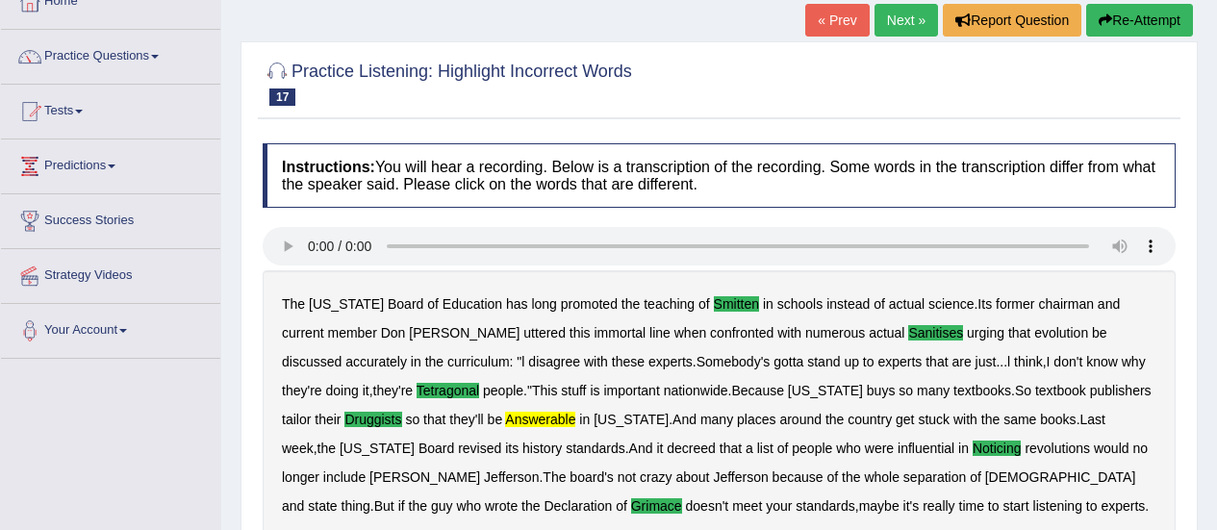
click at [892, 29] on link "Next »" at bounding box center [905, 20] width 63 height 33
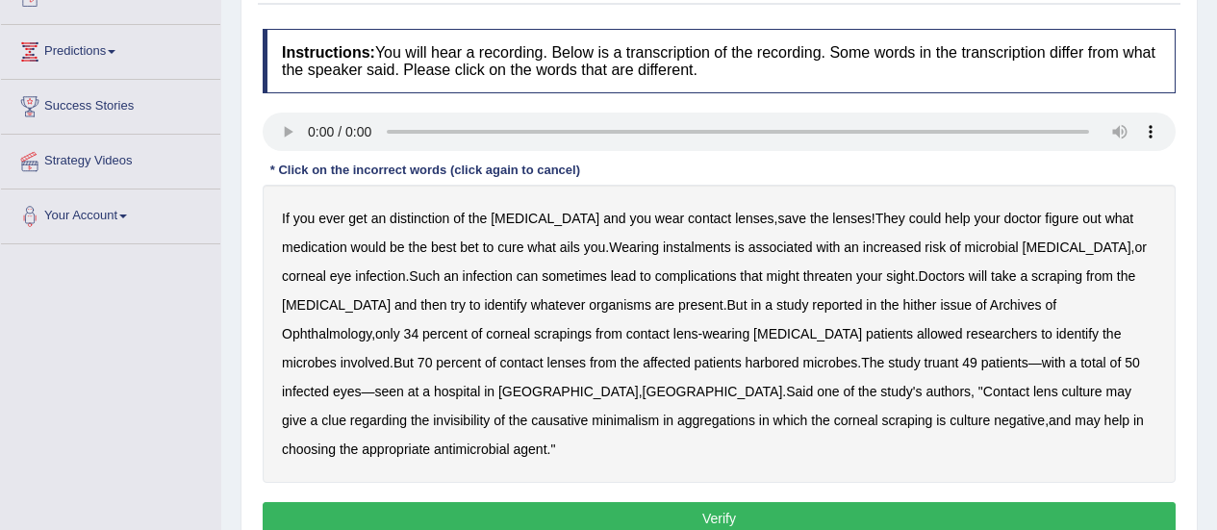
scroll to position [263, 0]
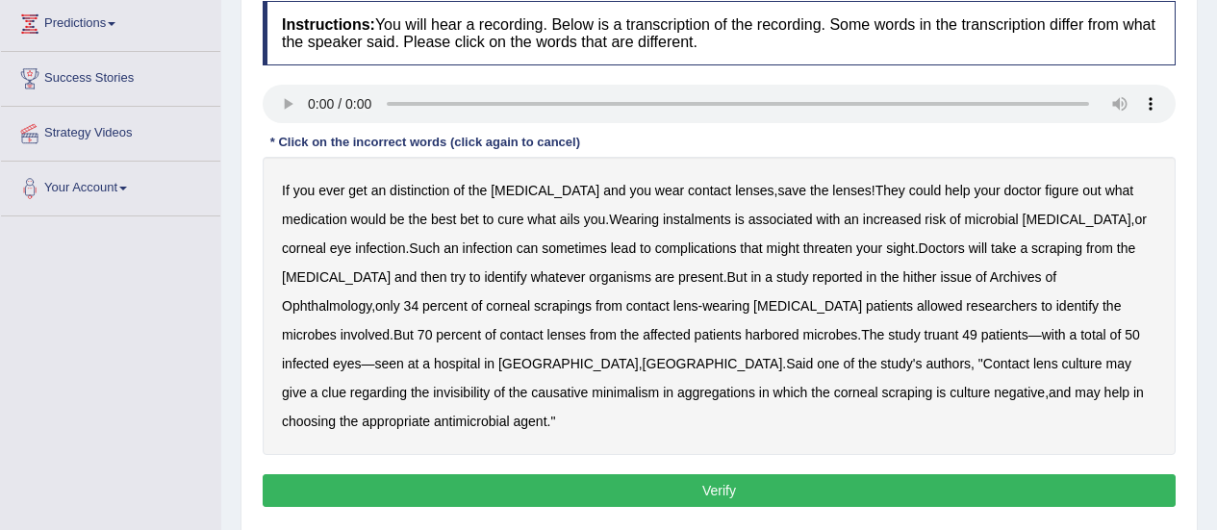
click at [417, 189] on b "distinction" at bounding box center [420, 190] width 60 height 15
click at [663, 220] on b "instalments" at bounding box center [697, 219] width 68 height 15
click at [902, 282] on b "hither" at bounding box center [919, 276] width 34 height 15
click at [490, 385] on b "invisibility" at bounding box center [461, 392] width 57 height 15
click at [641, 474] on button "Verify" at bounding box center [719, 490] width 913 height 33
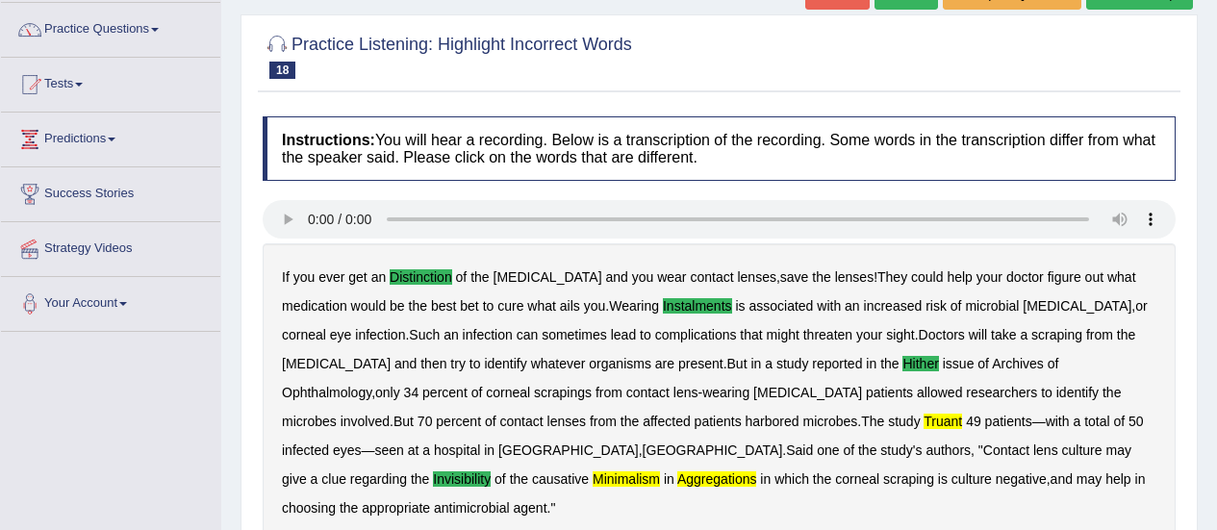
scroll to position [109, 0]
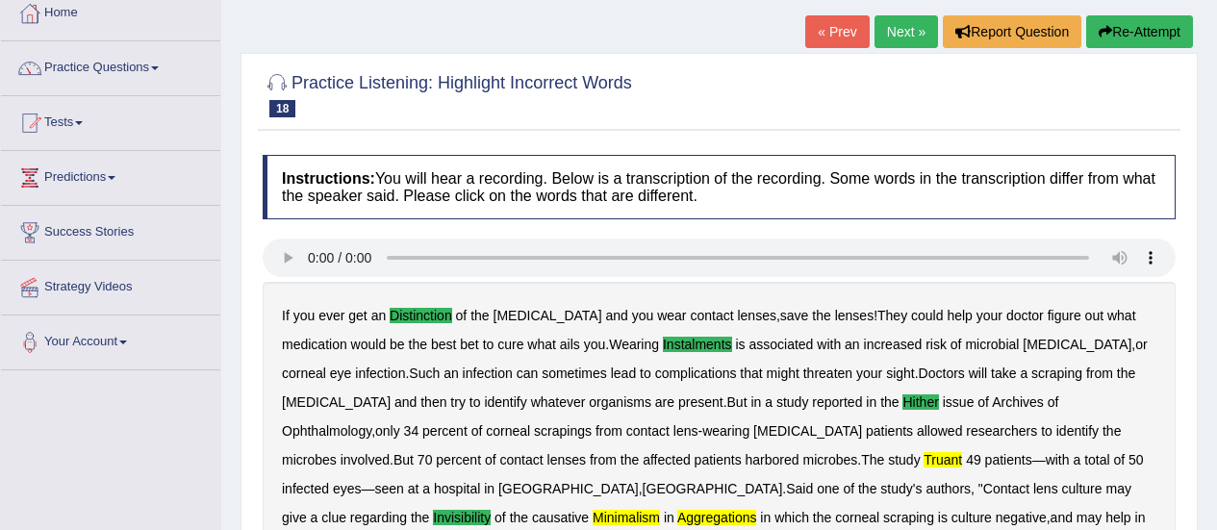
click at [908, 28] on link "Next »" at bounding box center [905, 31] width 63 height 33
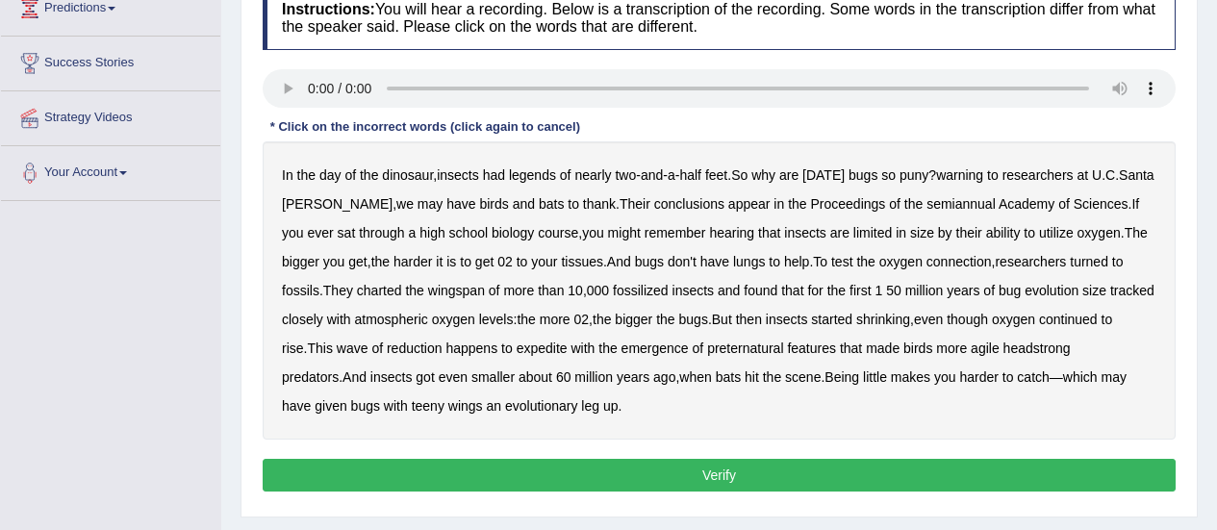
scroll to position [288, 0]
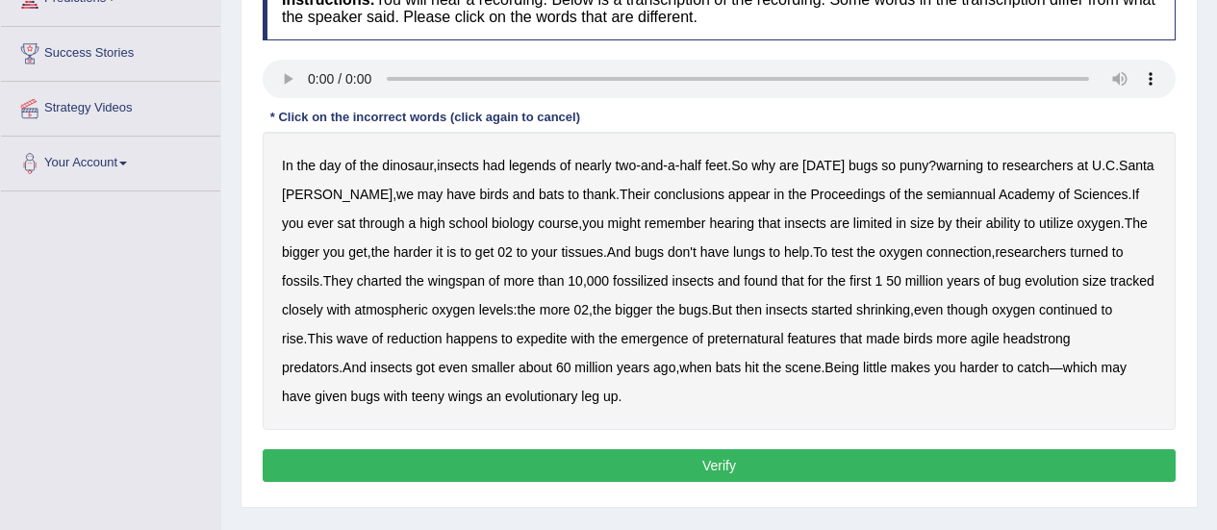
click at [548, 169] on b "legends" at bounding box center [532, 165] width 47 height 15
click at [926, 195] on b "semiannual" at bounding box center [960, 194] width 69 height 15
click at [517, 341] on b "expedite" at bounding box center [542, 338] width 51 height 15
click at [595, 465] on button "Verify" at bounding box center [719, 465] width 913 height 33
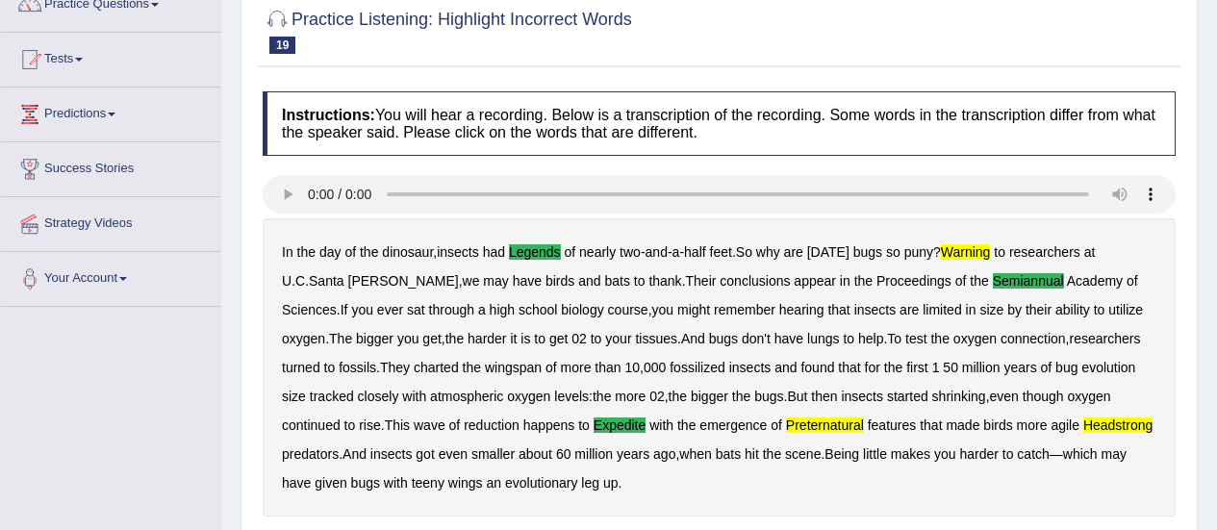
scroll to position [134, 0]
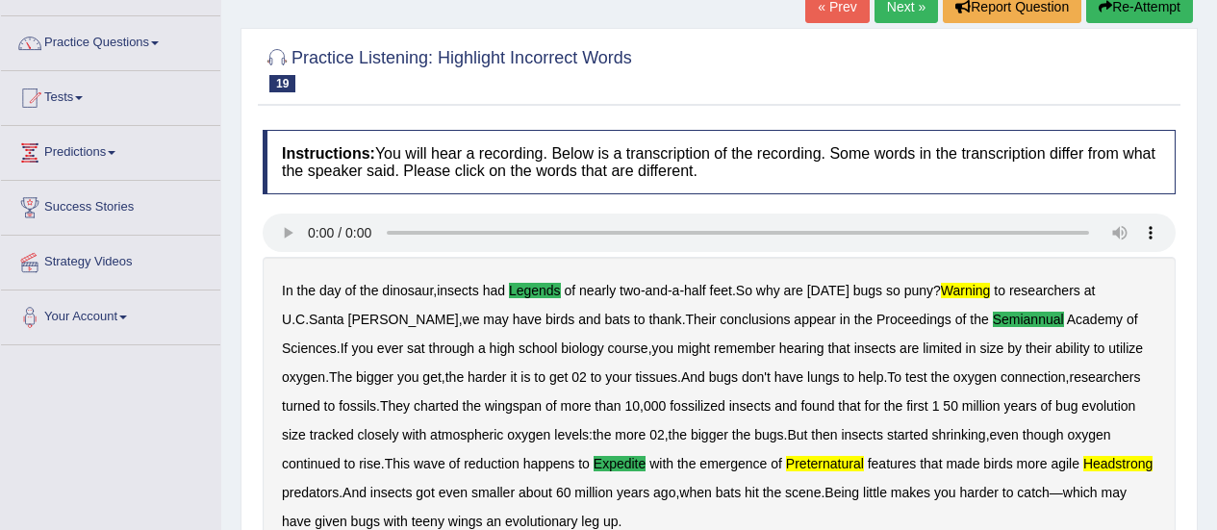
click at [902, 13] on link "Next »" at bounding box center [905, 6] width 63 height 33
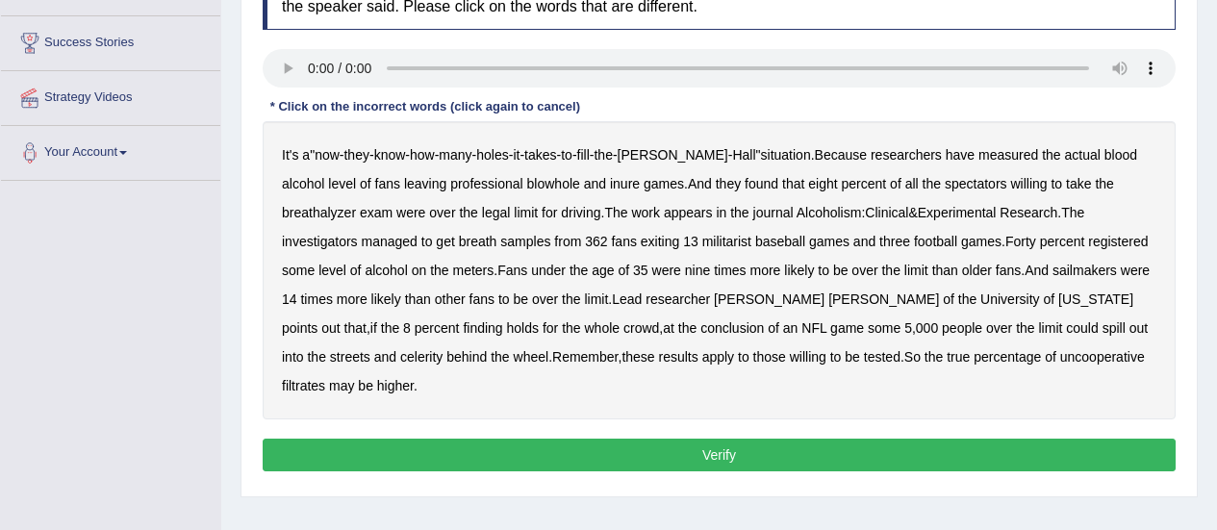
scroll to position [300, 0]
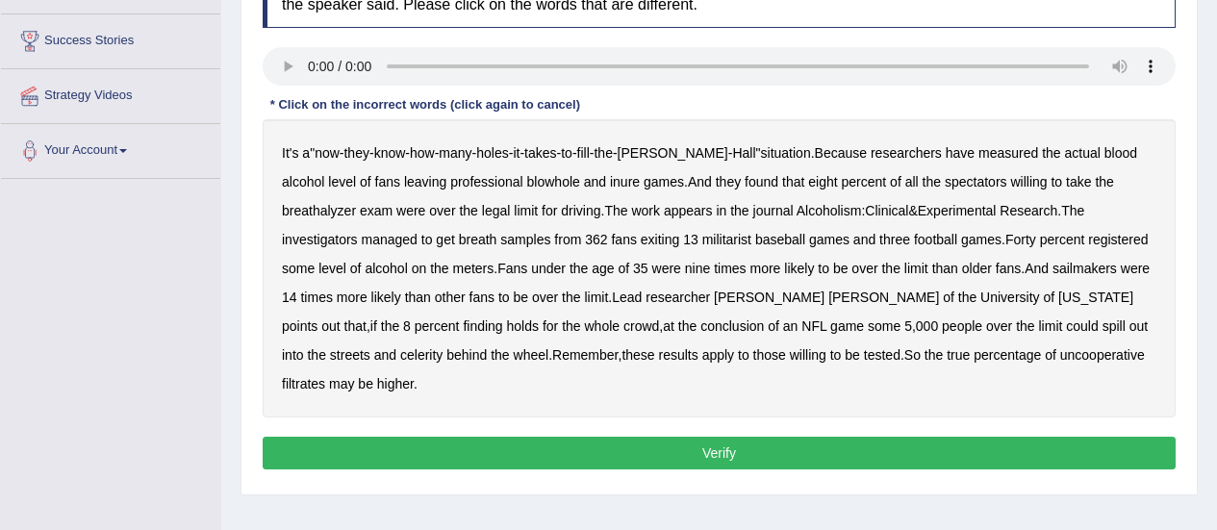
click at [584, 180] on b "and" at bounding box center [595, 181] width 22 height 15
click at [610, 177] on b "inure" at bounding box center [625, 181] width 30 height 15
click at [584, 186] on b "and" at bounding box center [595, 181] width 22 height 15
click at [1052, 275] on b "sailmakers" at bounding box center [1084, 268] width 64 height 15
click at [443, 347] on b "celerity" at bounding box center [421, 354] width 42 height 15
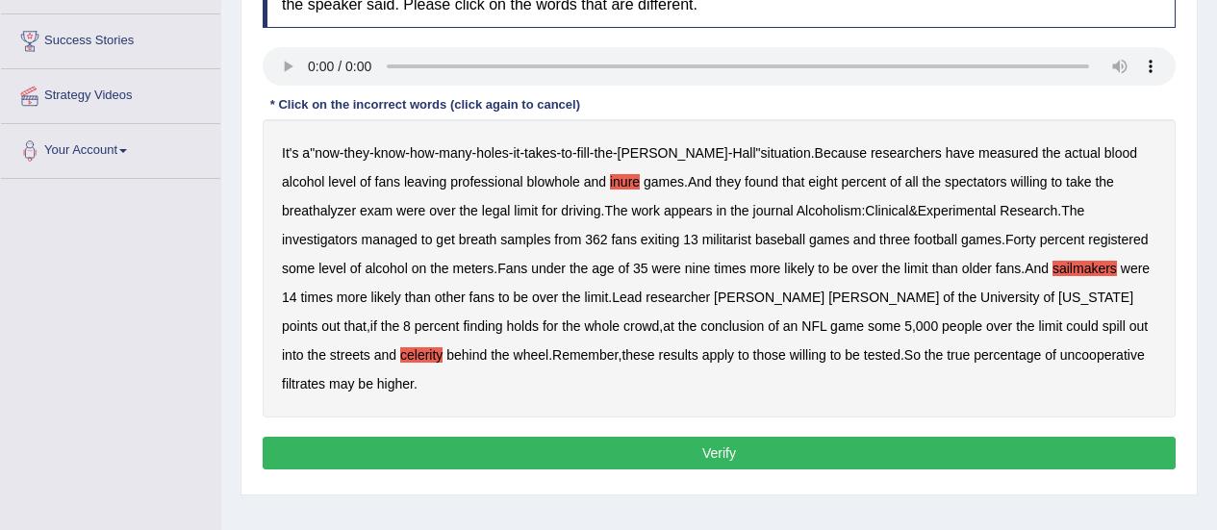
click at [325, 376] on b "filtrates" at bounding box center [303, 383] width 43 height 15
click at [670, 437] on button "Verify" at bounding box center [719, 453] width 913 height 33
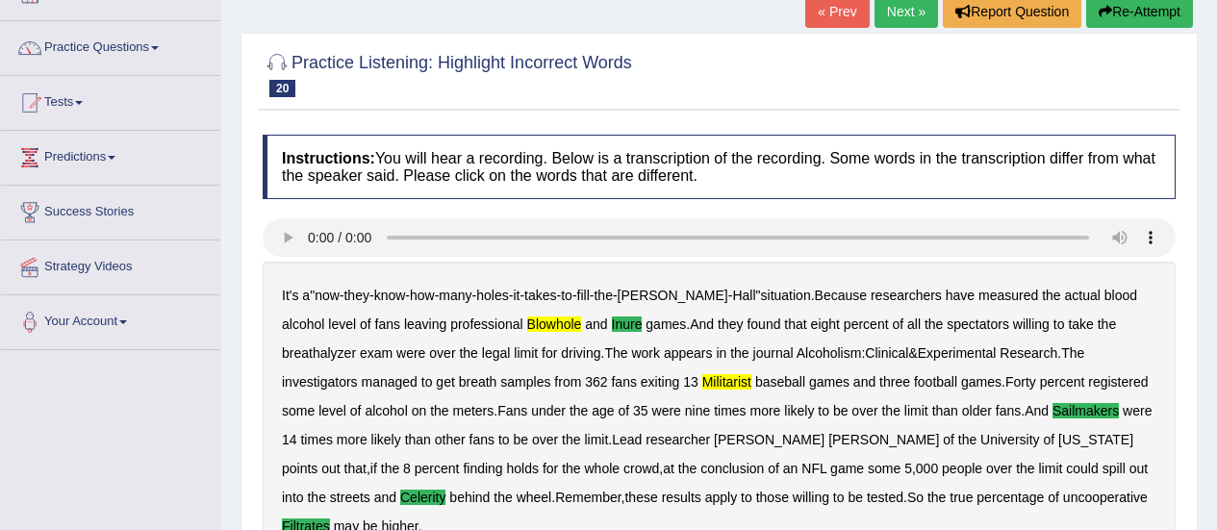
scroll to position [108, 0]
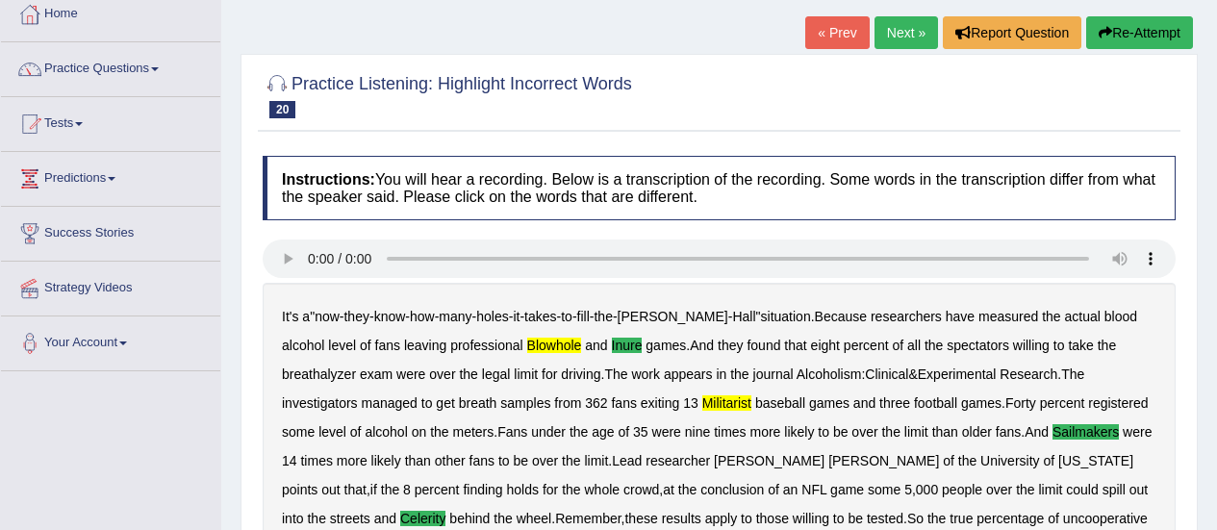
click at [899, 36] on link "Next »" at bounding box center [905, 32] width 63 height 33
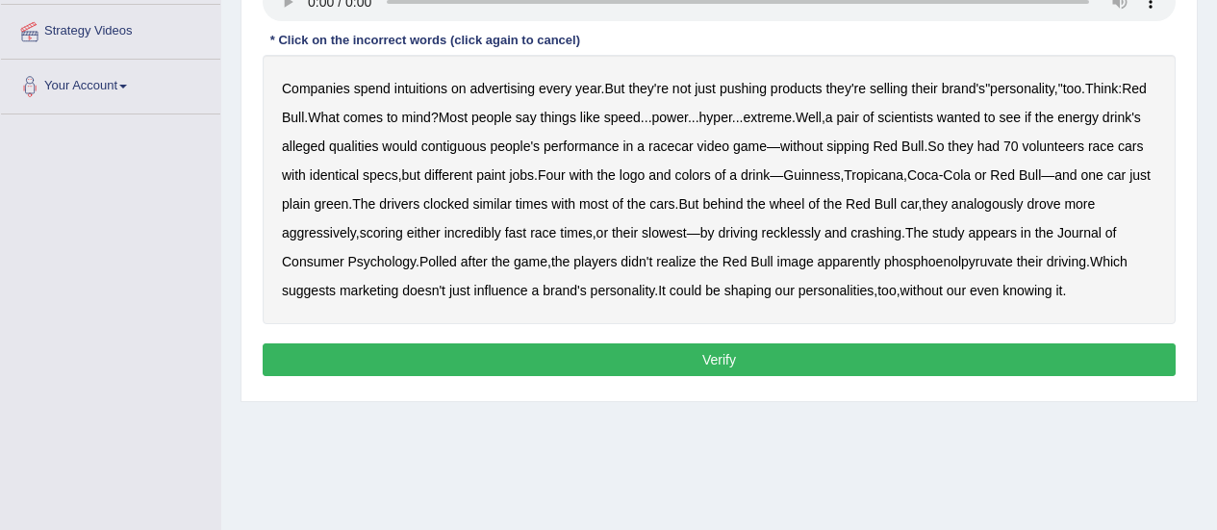
scroll to position [367, 0]
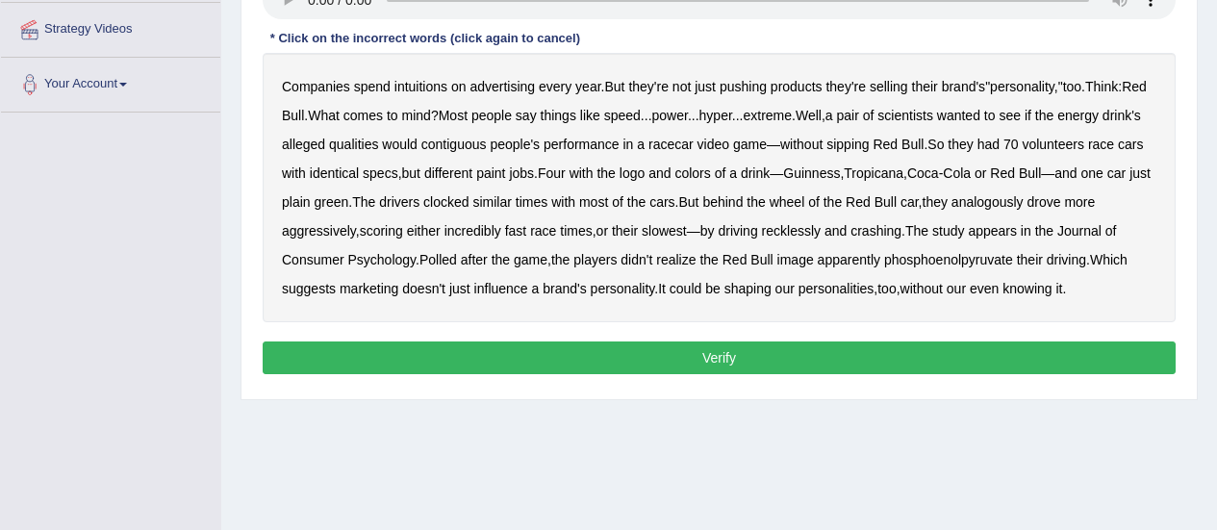
click at [431, 89] on b "intuitions" at bounding box center [420, 86] width 53 height 15
click at [468, 205] on b "clocked" at bounding box center [445, 201] width 45 height 15
drag, startPoint x: 499, startPoint y: 205, endPoint x: 509, endPoint y: 201, distance: 10.4
click at [468, 201] on b "clocked" at bounding box center [445, 201] width 45 height 15
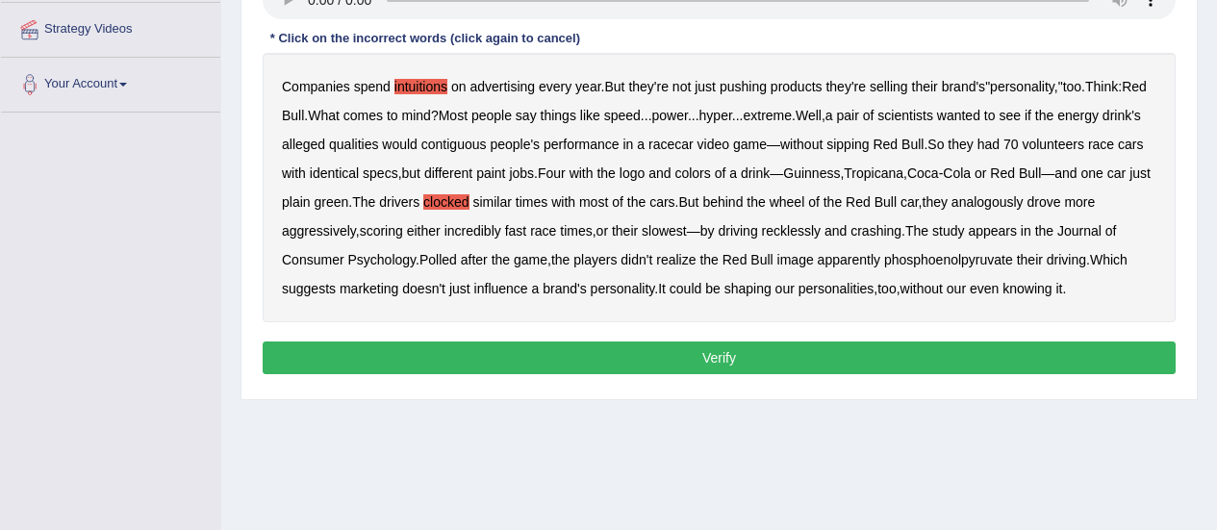
click at [1024, 206] on b "analogously" at bounding box center [987, 201] width 72 height 15
click at [503, 212] on div "Companies spend intuitions on advertising every year . But they're not just pus…" at bounding box center [719, 187] width 913 height 269
click at [468, 197] on b "clocked" at bounding box center [445, 201] width 45 height 15
click at [961, 266] on b "phosphoenolpyruvate" at bounding box center [948, 259] width 129 height 15
click at [849, 356] on button "Verify" at bounding box center [719, 358] width 913 height 33
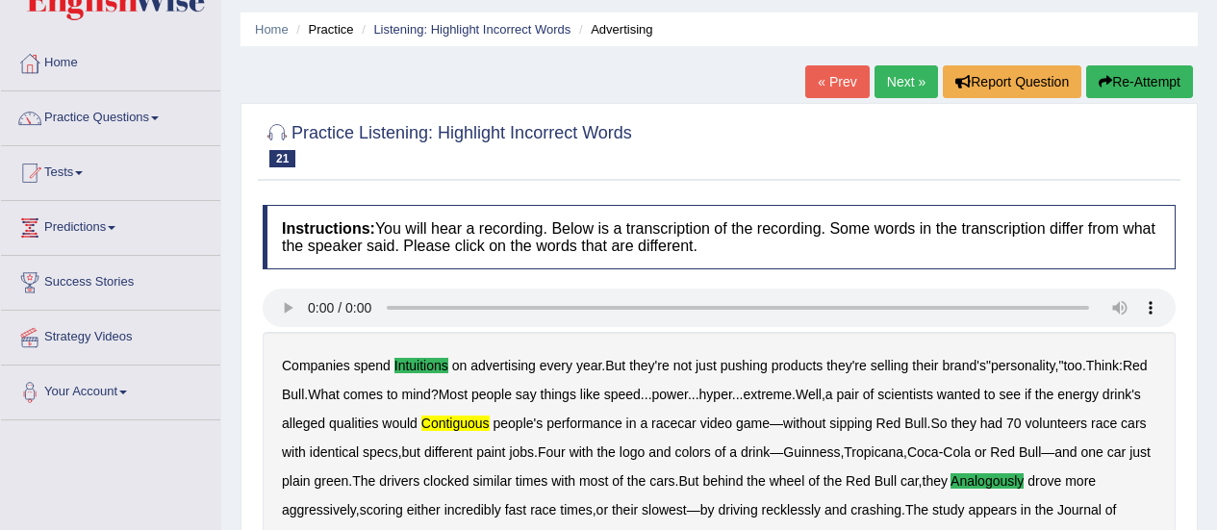
scroll to position [0, 0]
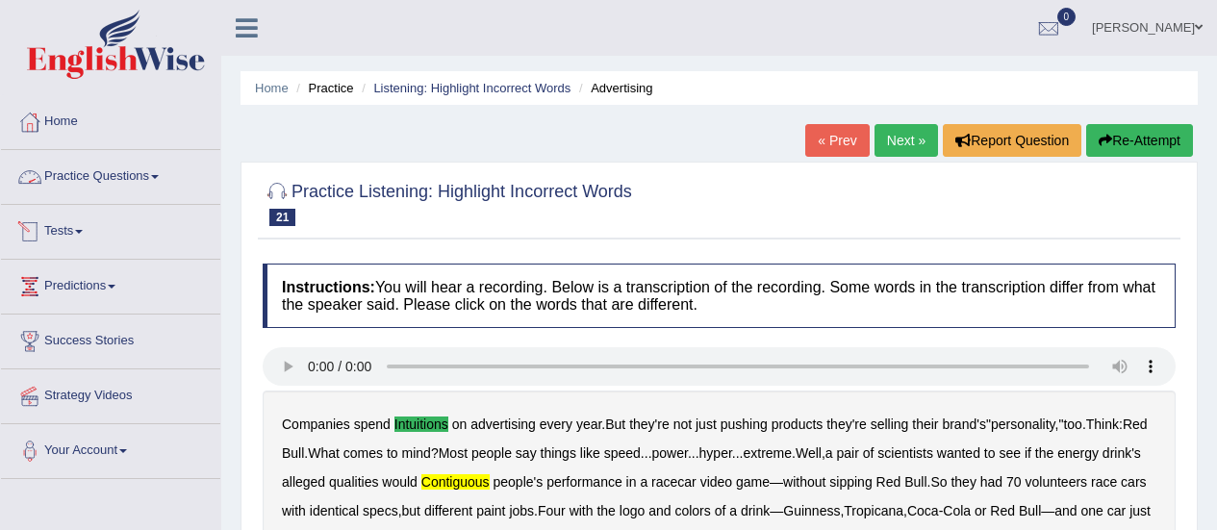
click at [65, 232] on link "Tests" at bounding box center [110, 229] width 219 height 48
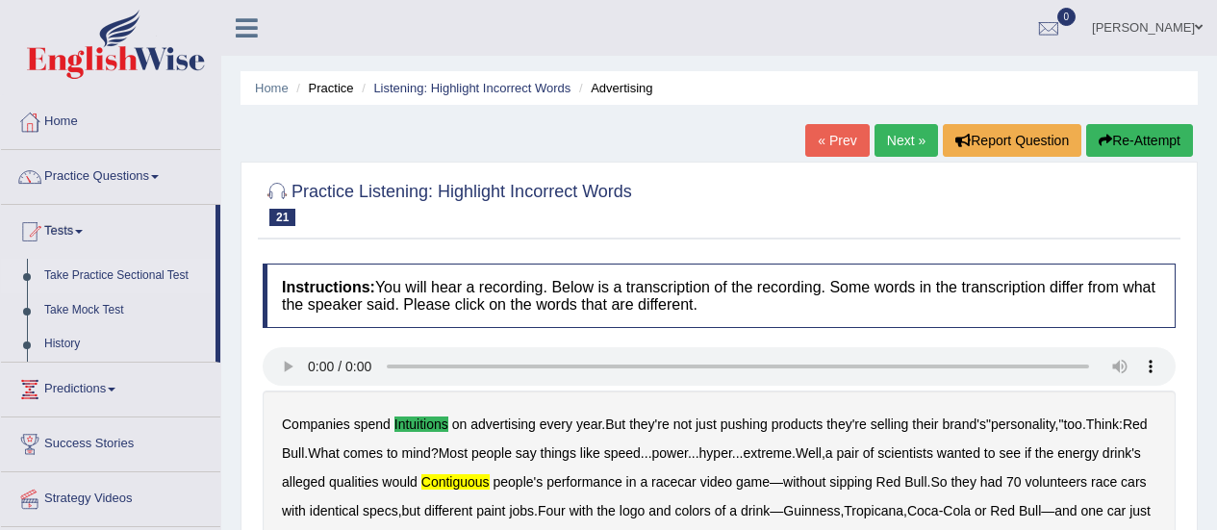
click at [113, 270] on link "Take Practice Sectional Test" at bounding box center [126, 276] width 180 height 35
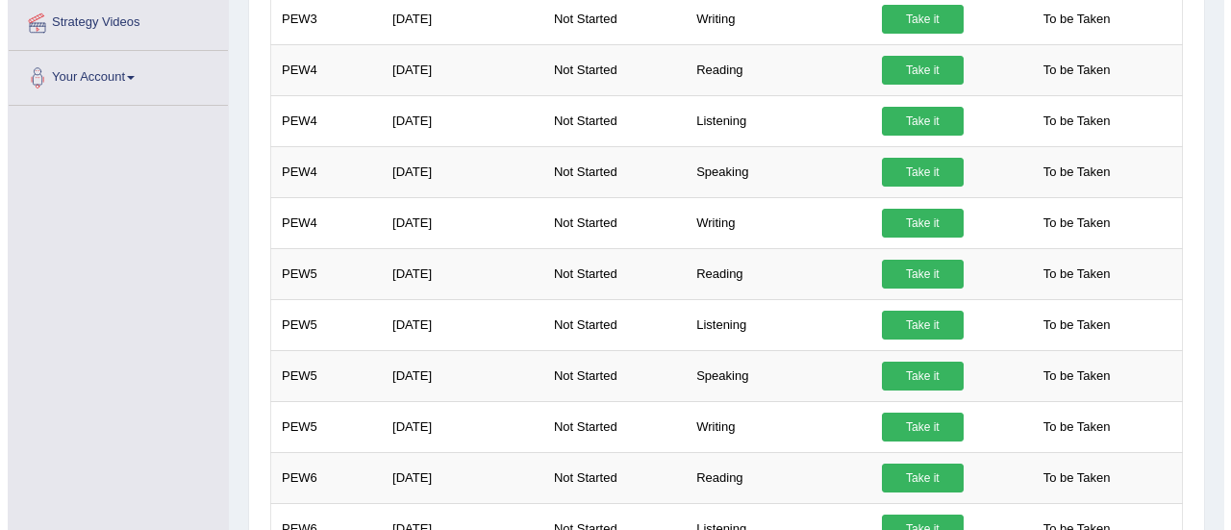
scroll to position [479, 0]
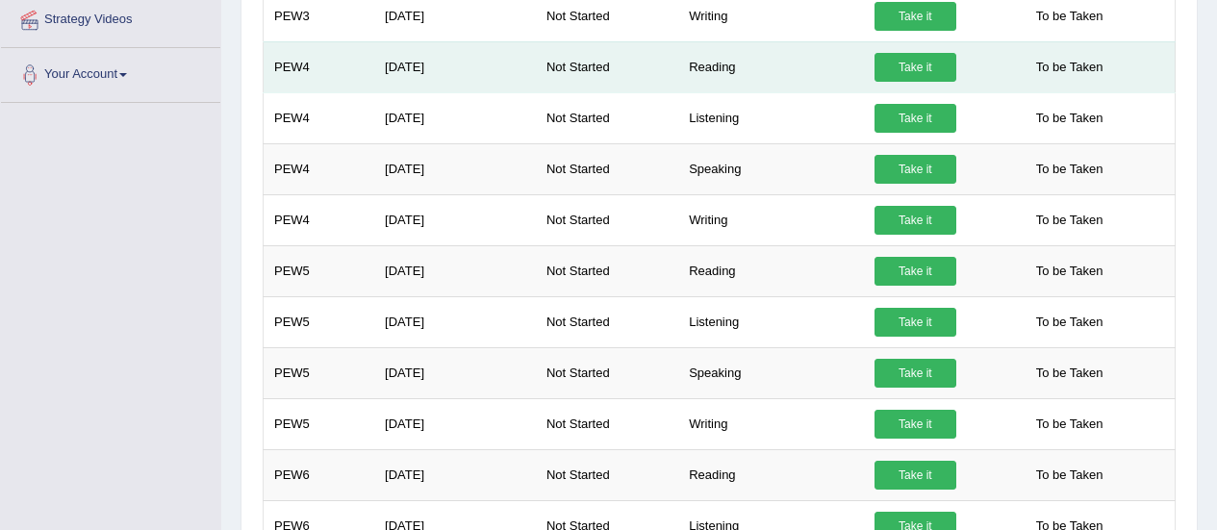
click at [911, 68] on link "Take it" at bounding box center [915, 67] width 82 height 29
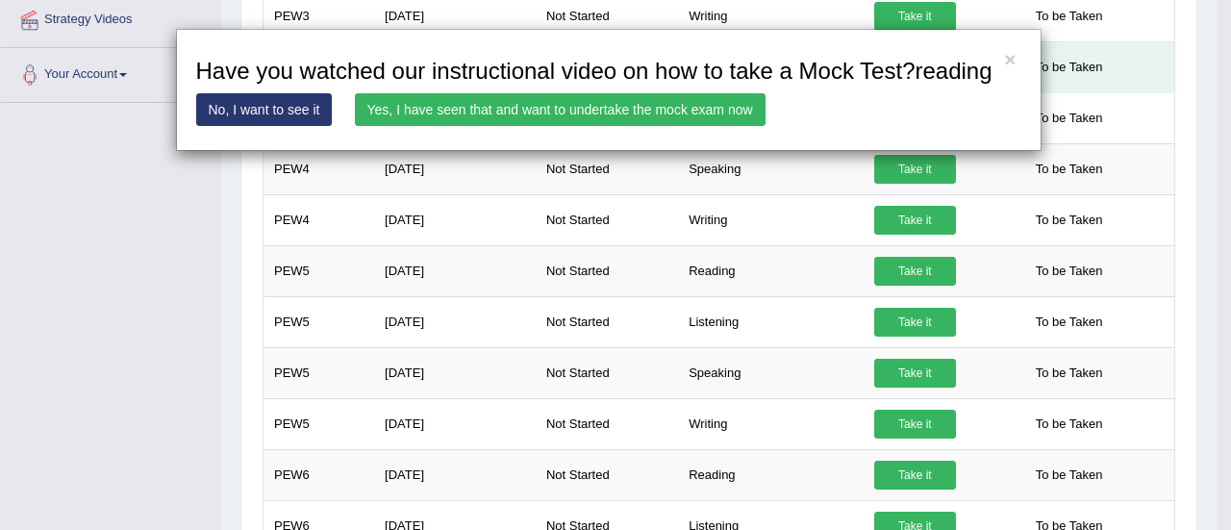
click at [911, 68] on div "× Have you watched our instructional video on how to take a Mock Test?speaking …" at bounding box center [719, 339] width 923 height 1087
